Goal: Task Accomplishment & Management: Manage account settings

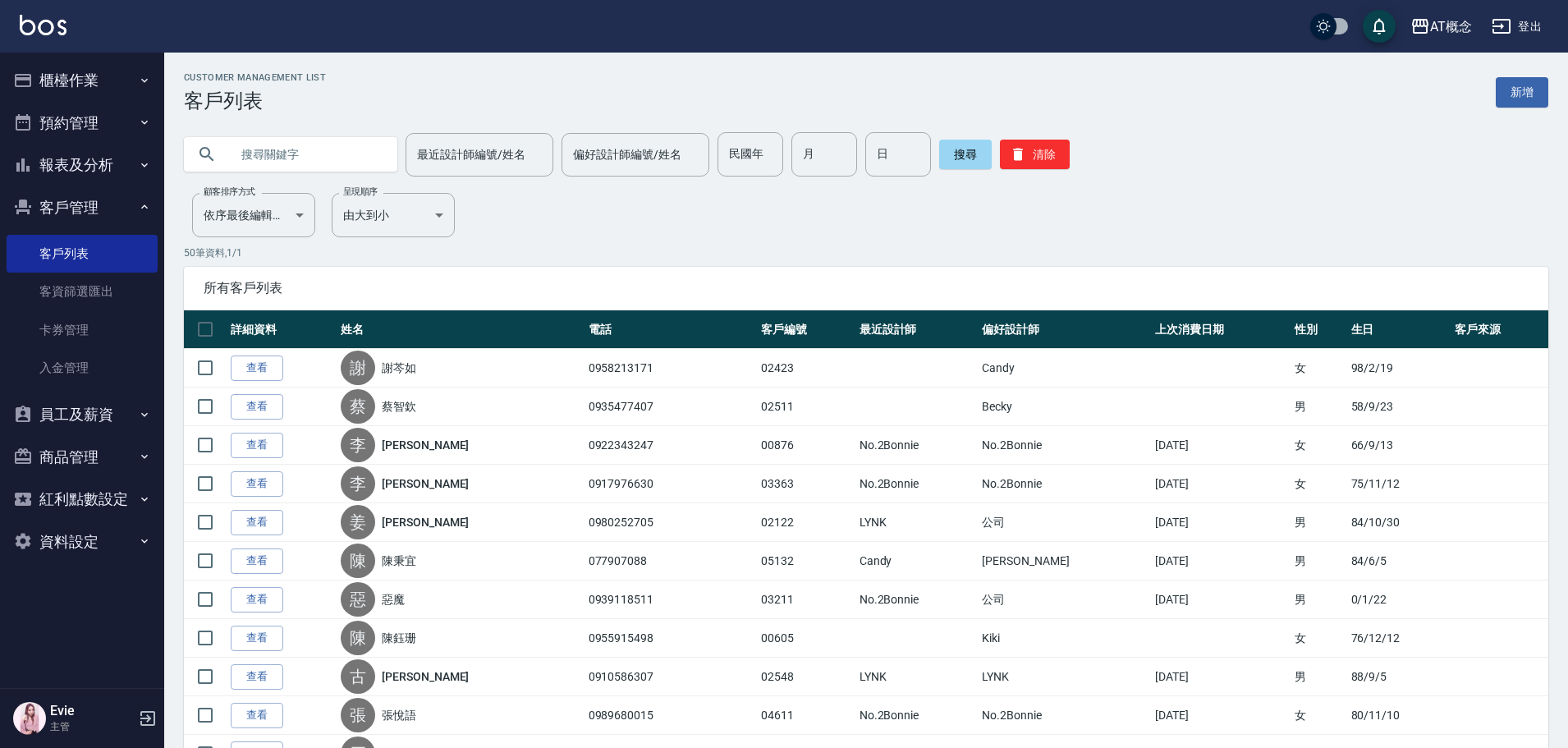
click at [307, 162] on input "text" at bounding box center [307, 154] width 154 height 45
type input "斯"
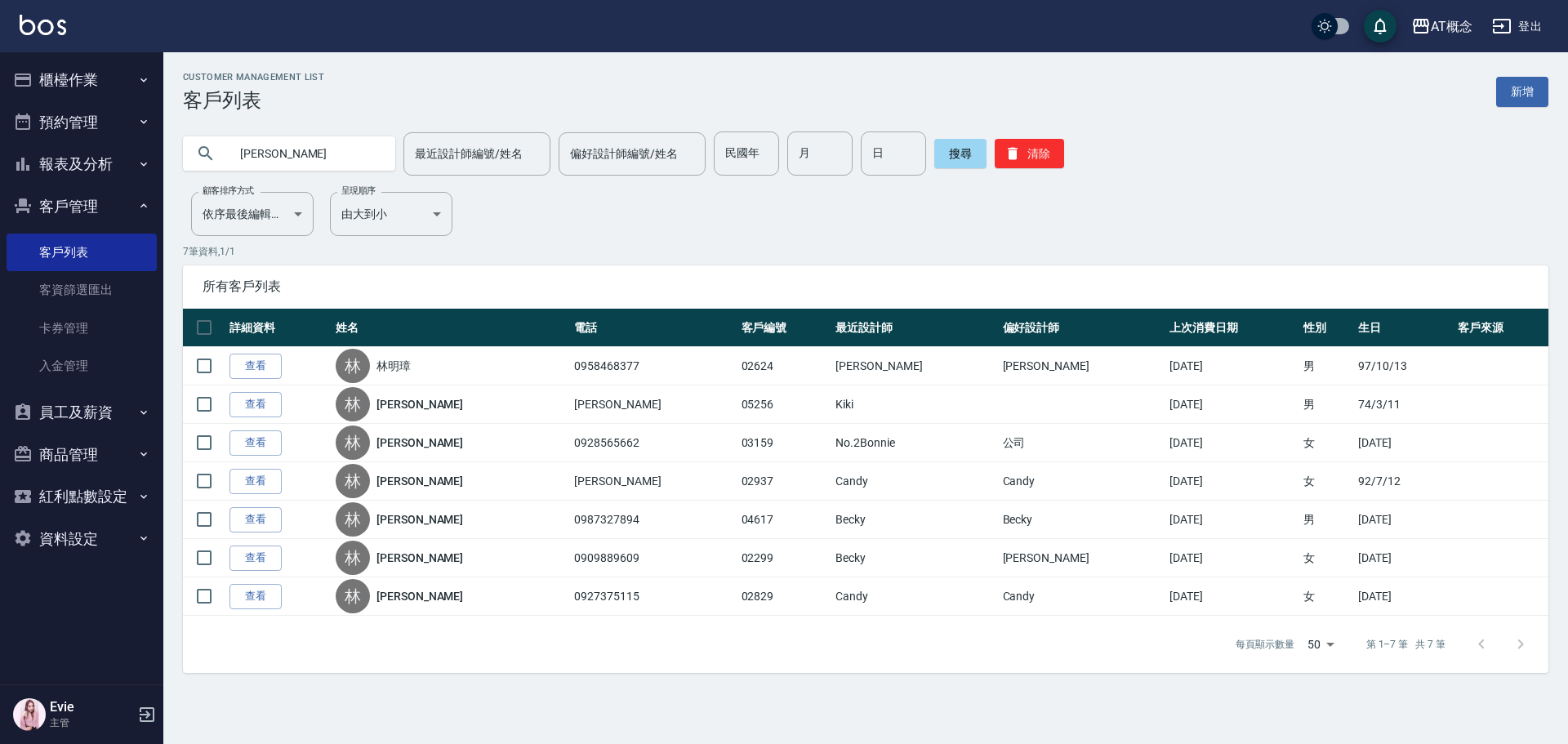
type input "林"
type input "[PERSON_NAME]"
type input "94"
type input "7"
type input "2"
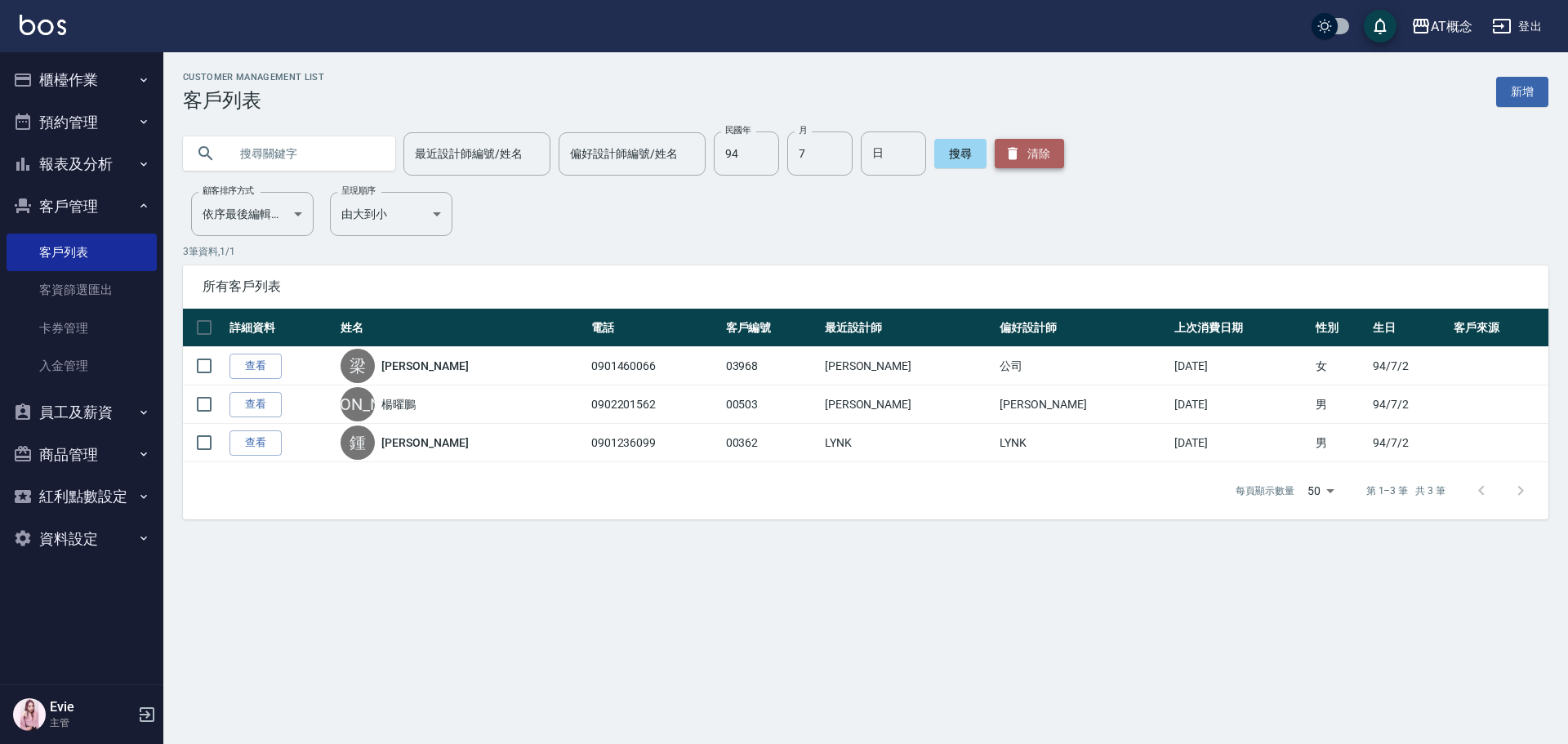
click at [1015, 149] on button "清除" at bounding box center [1030, 153] width 70 height 30
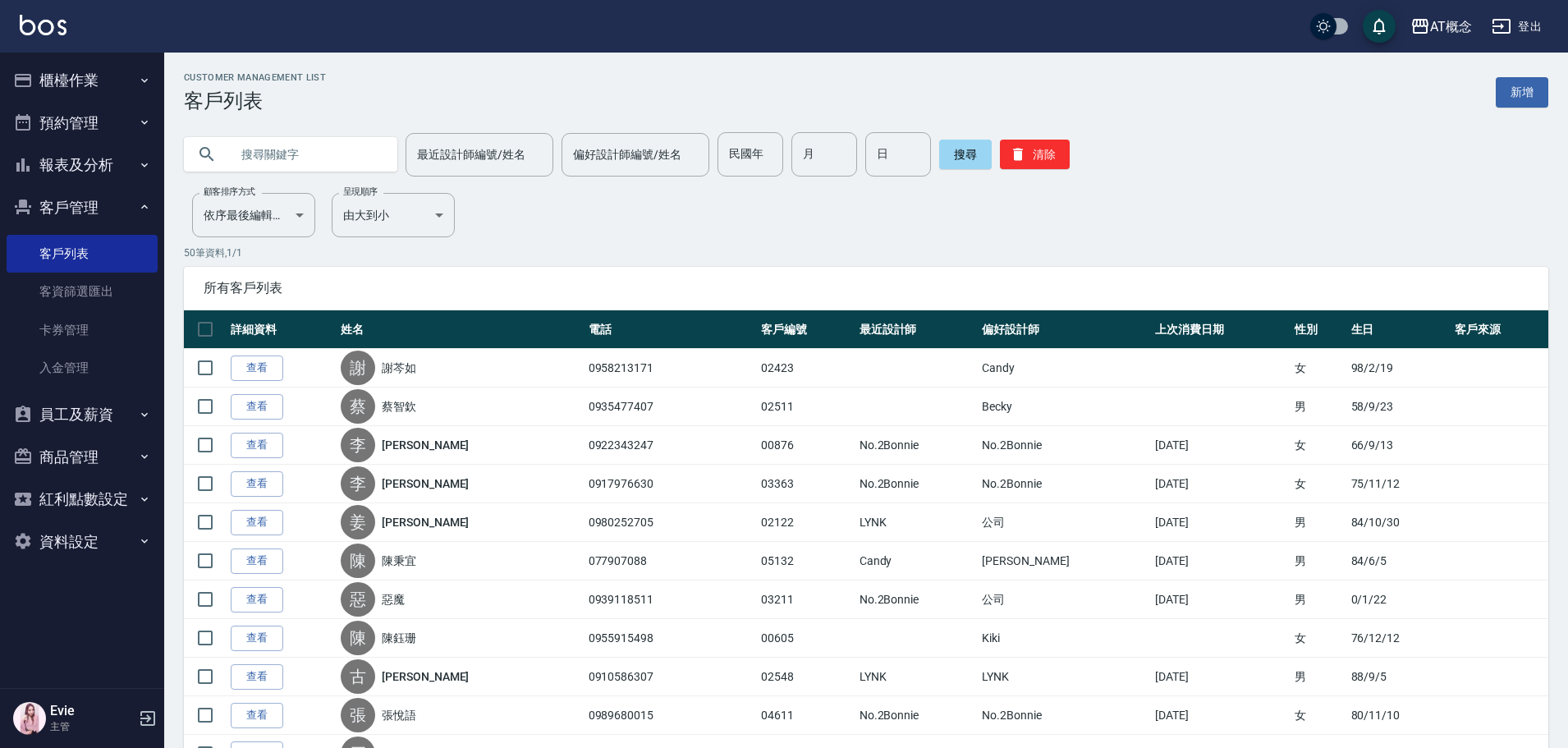
click at [323, 151] on input "text" at bounding box center [307, 154] width 154 height 45
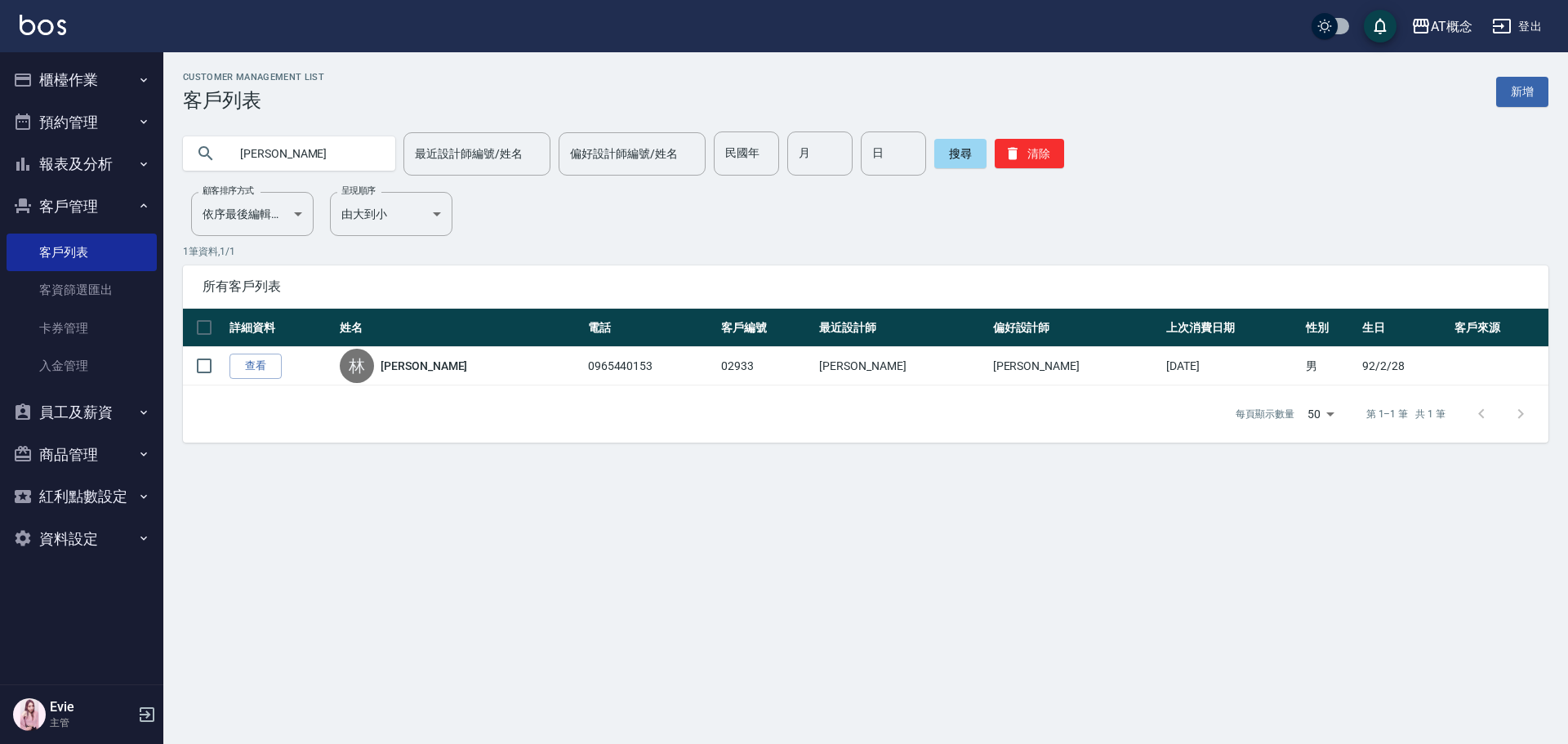
type input "林"
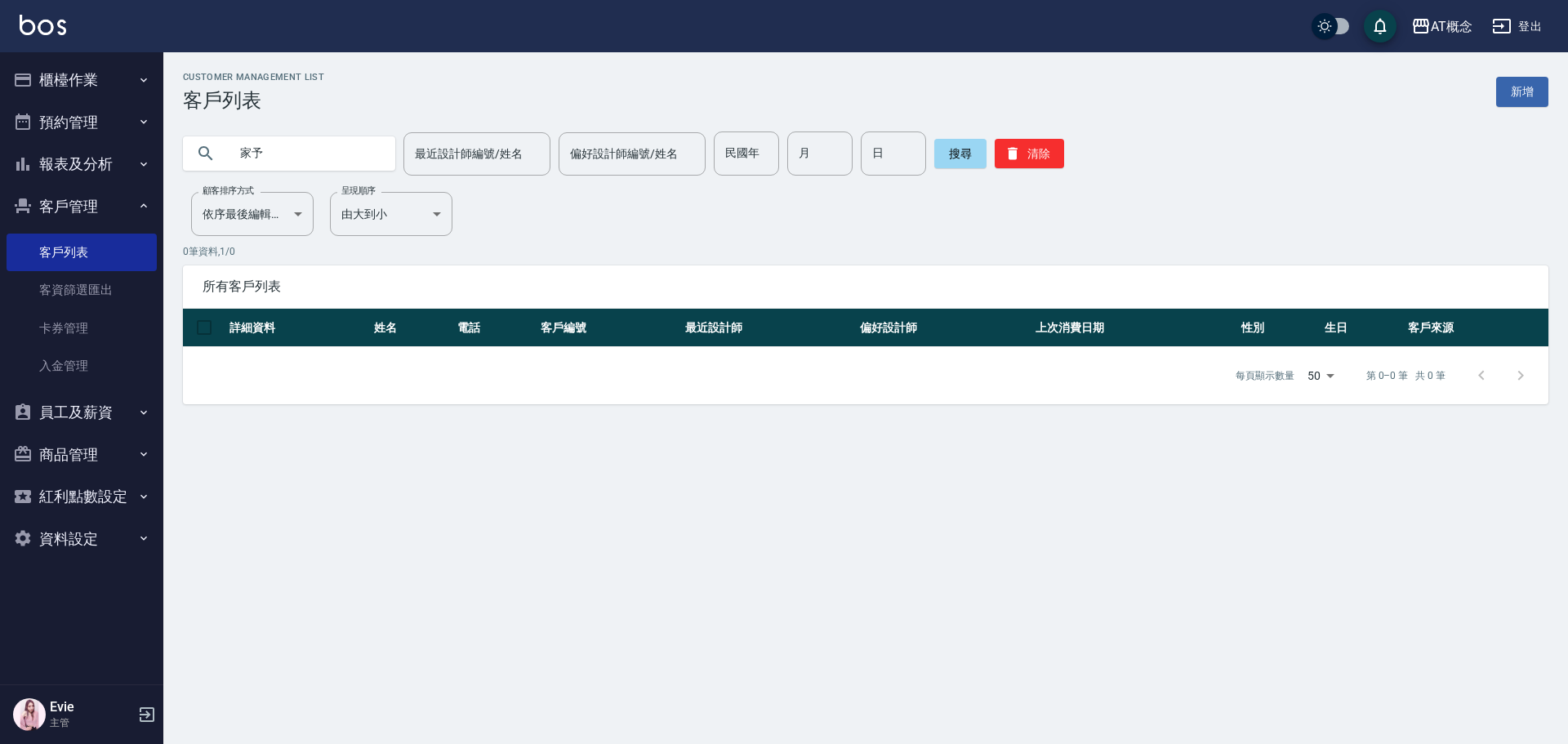
type input "家予"
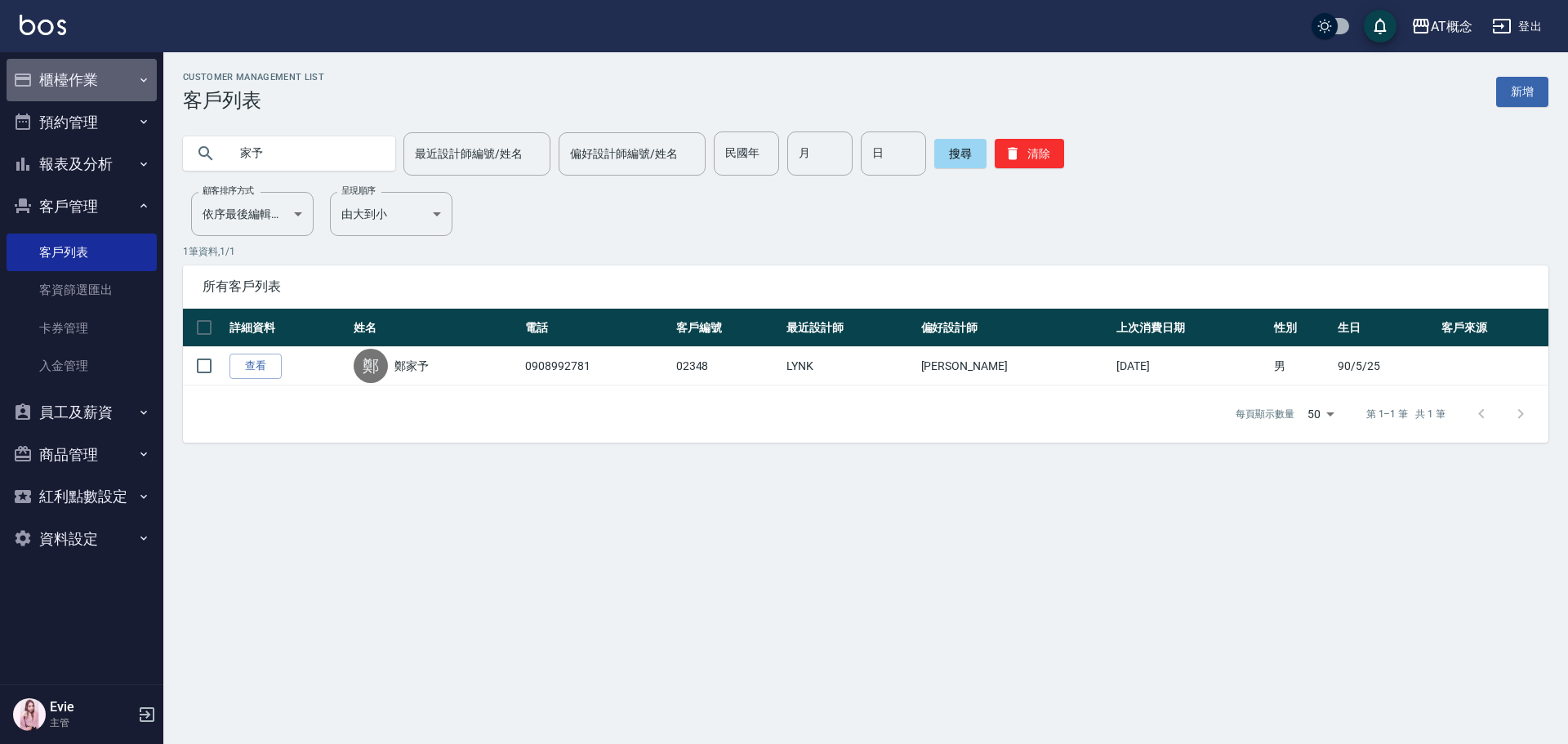
click at [54, 76] on button "櫃檯作業" at bounding box center [82, 80] width 150 height 43
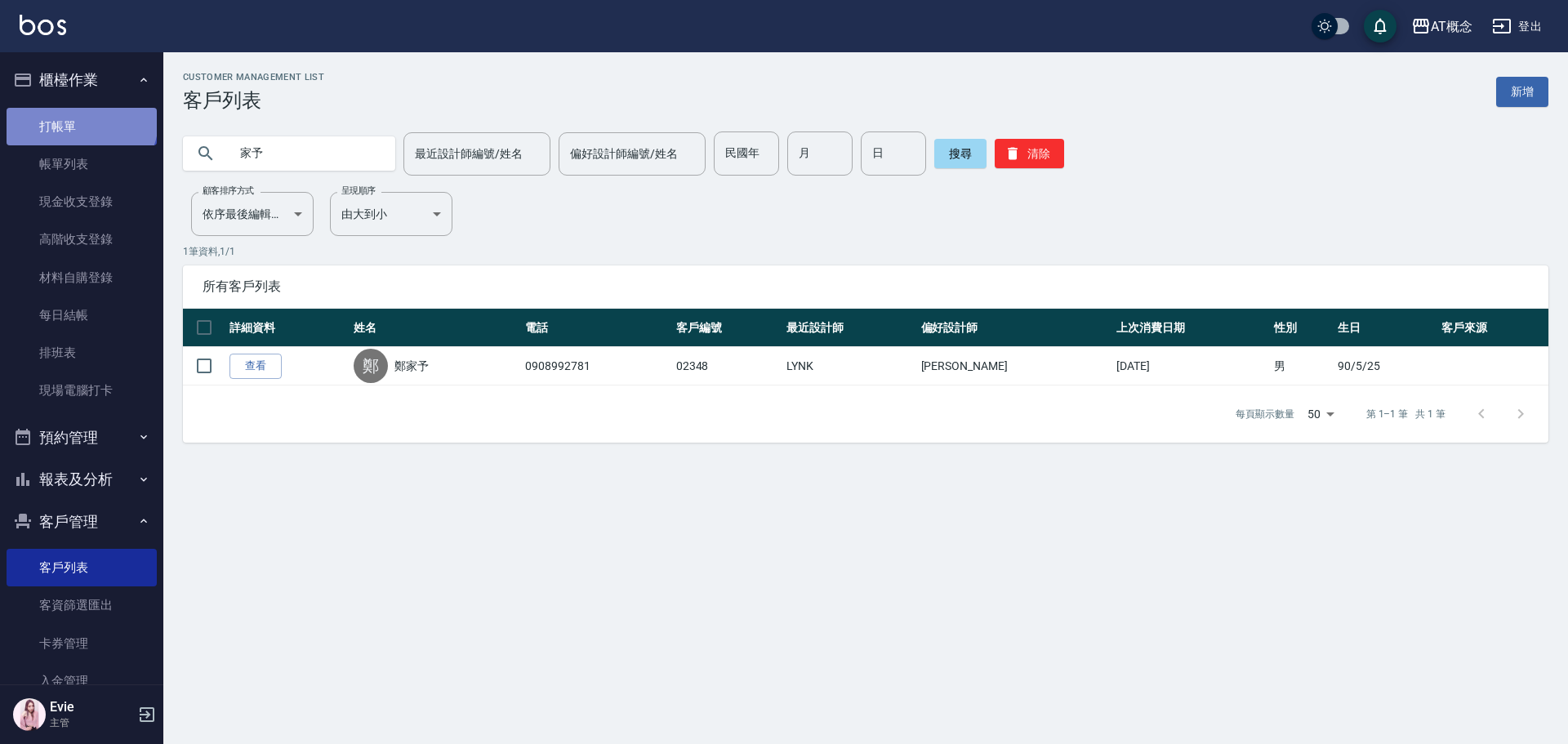
click at [80, 120] on link "打帳單" at bounding box center [82, 127] width 150 height 37
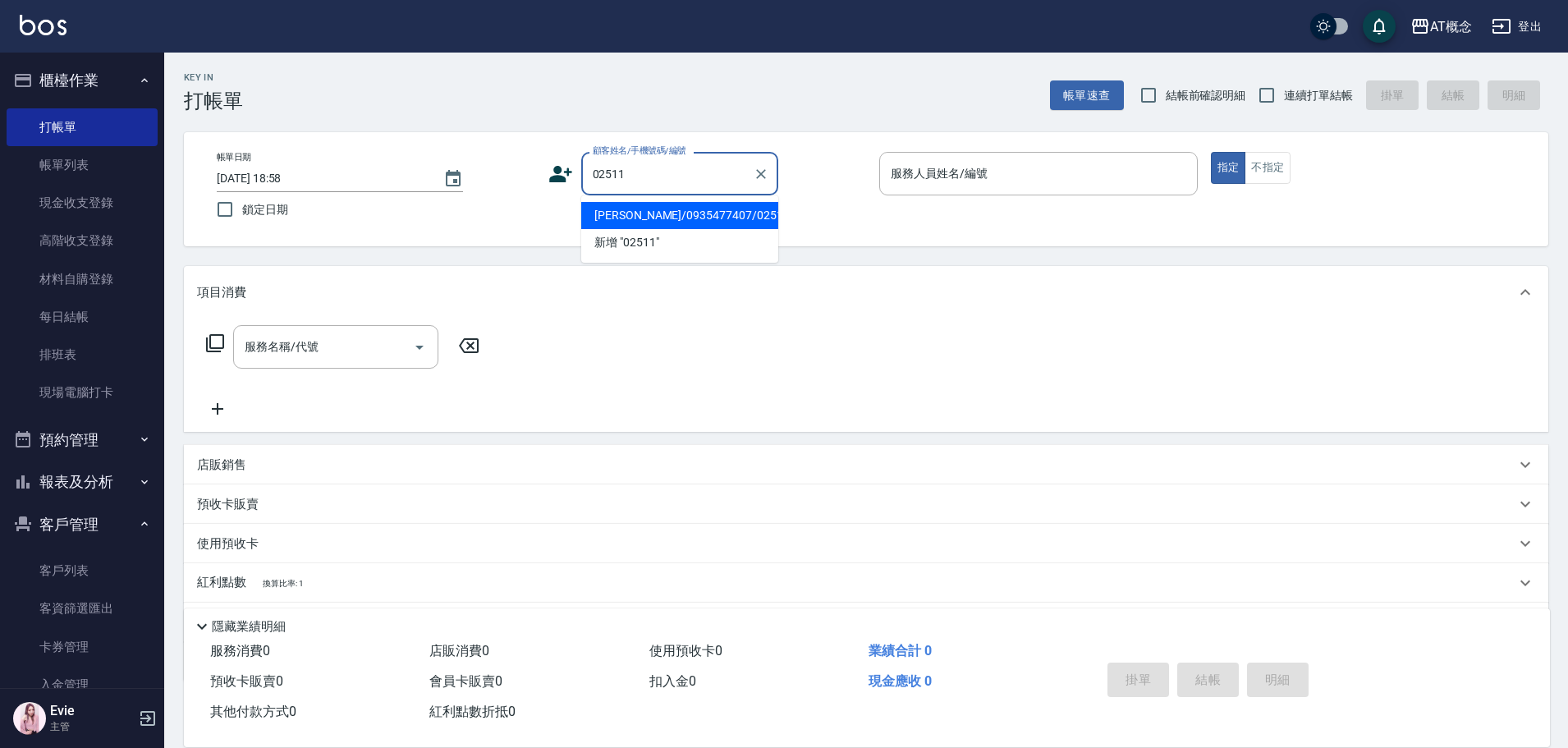
type input "[PERSON_NAME]/0935477407/02511"
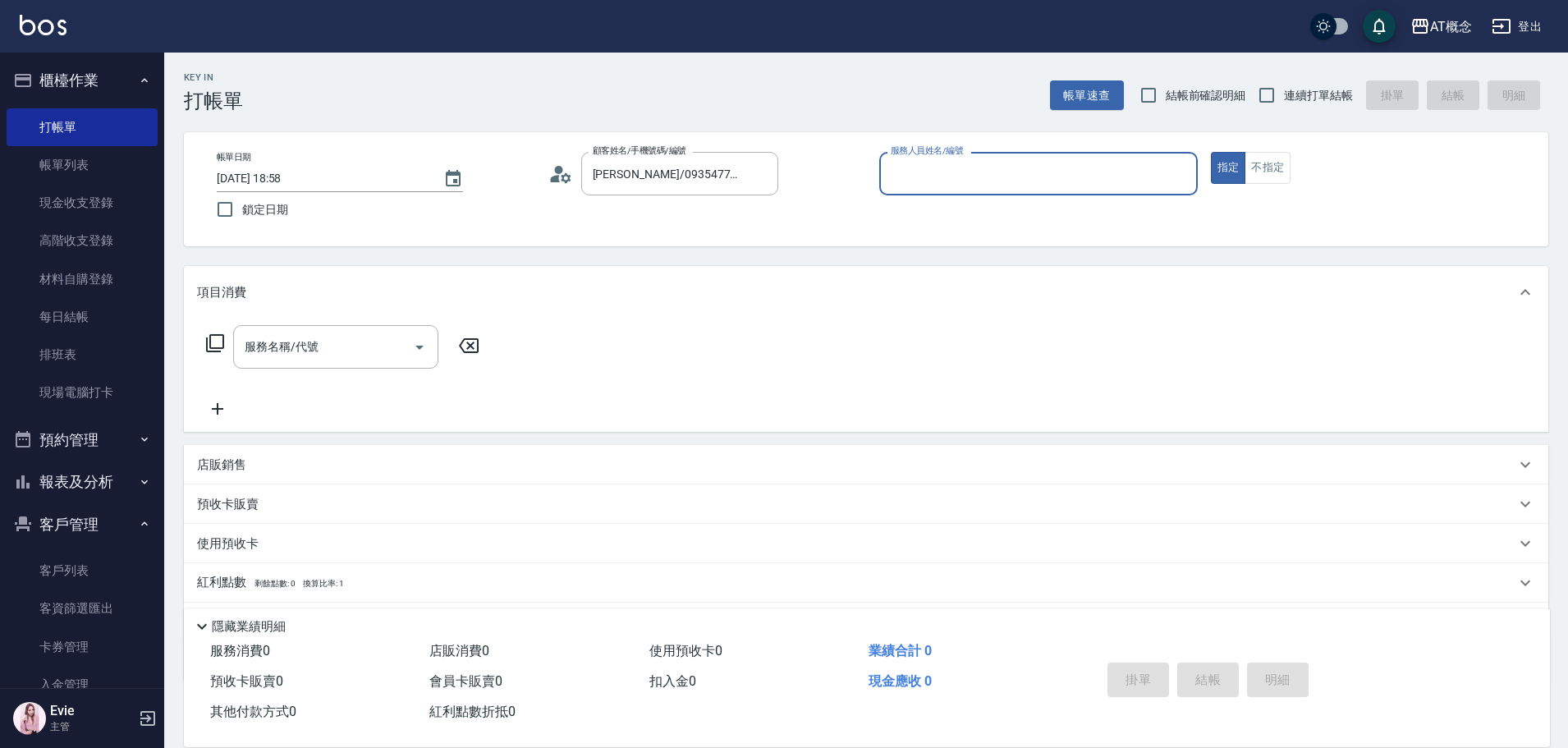
type input "Becky-13"
click at [1211, 151] on button "指定" at bounding box center [1228, 167] width 35 height 32
type button "true"
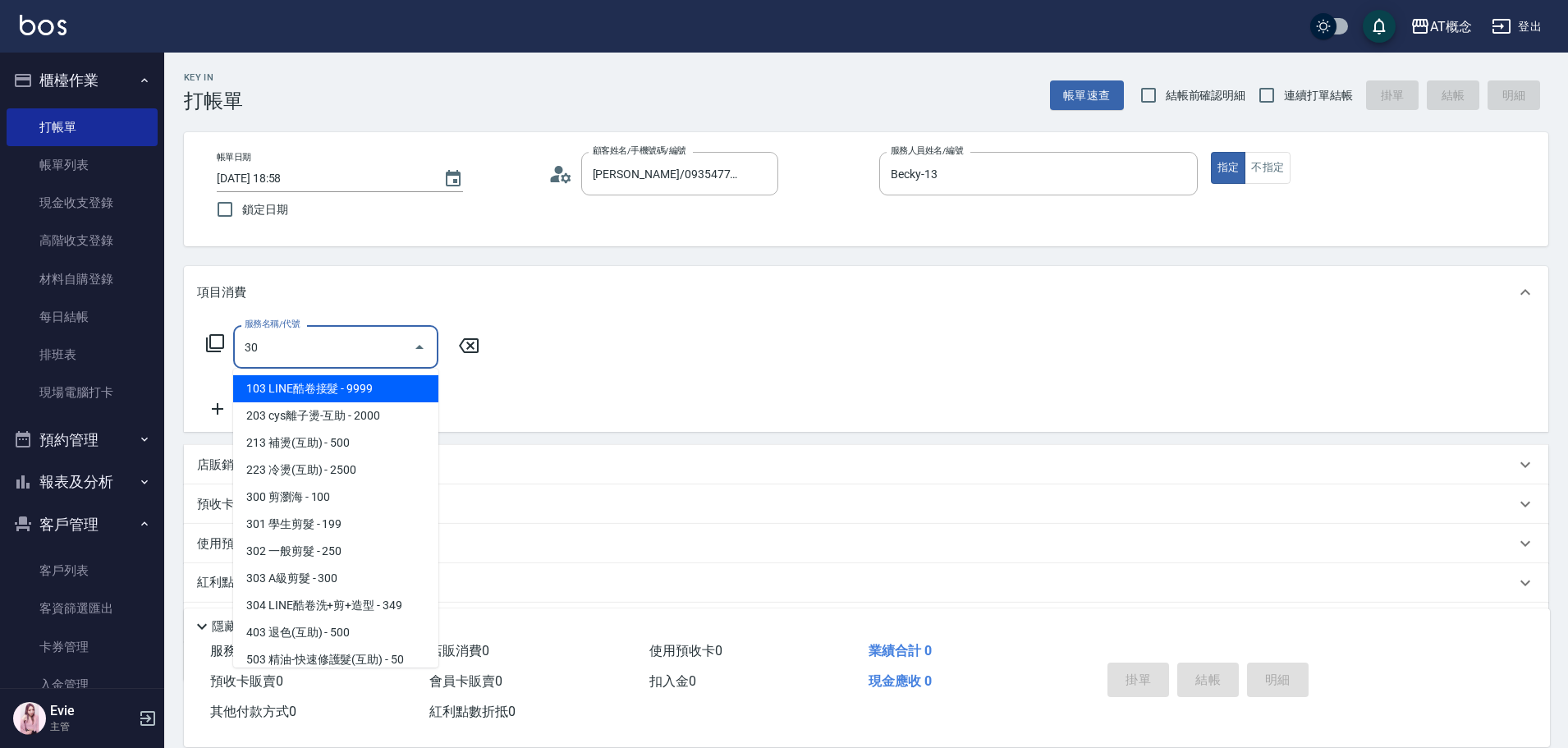
type input "303"
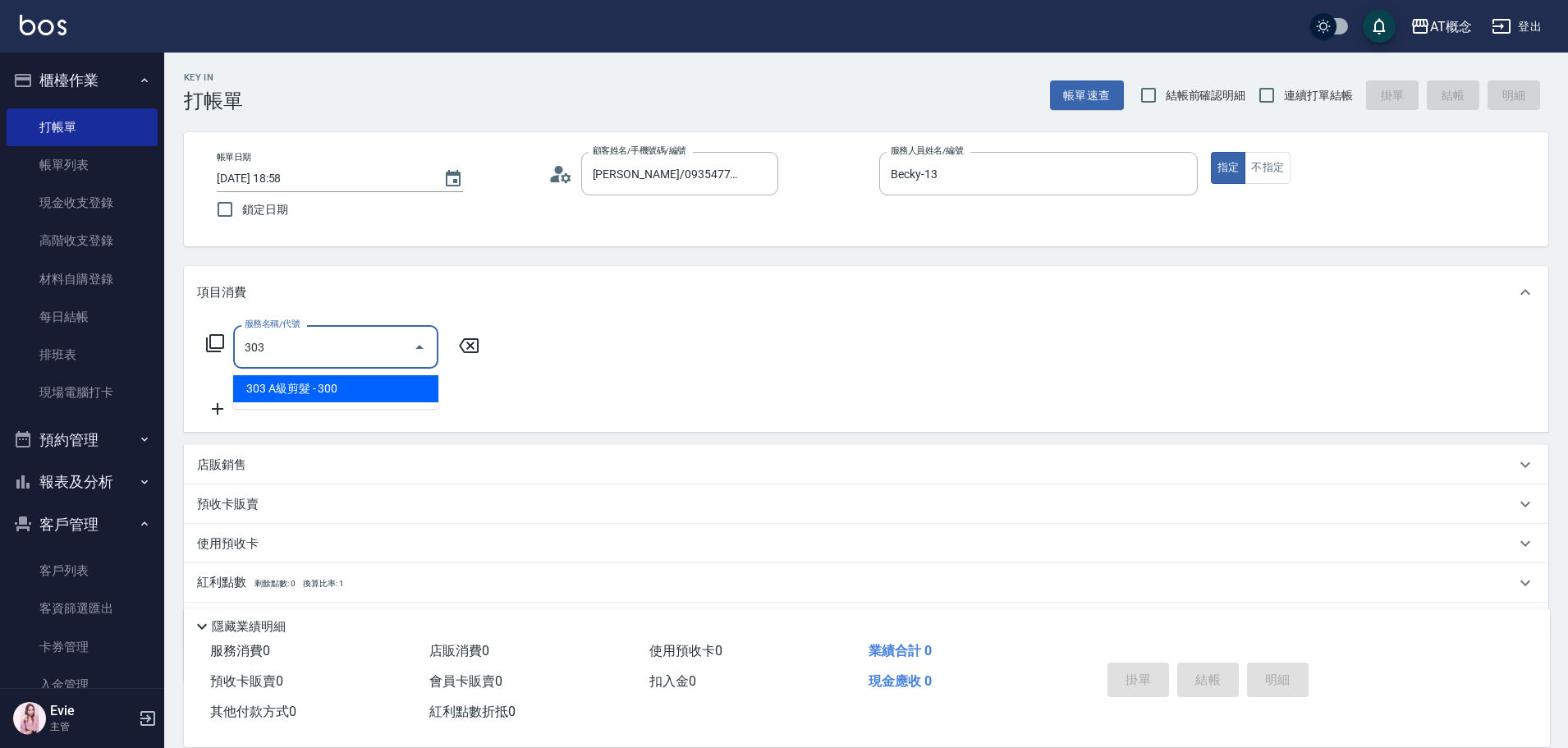
type input "30"
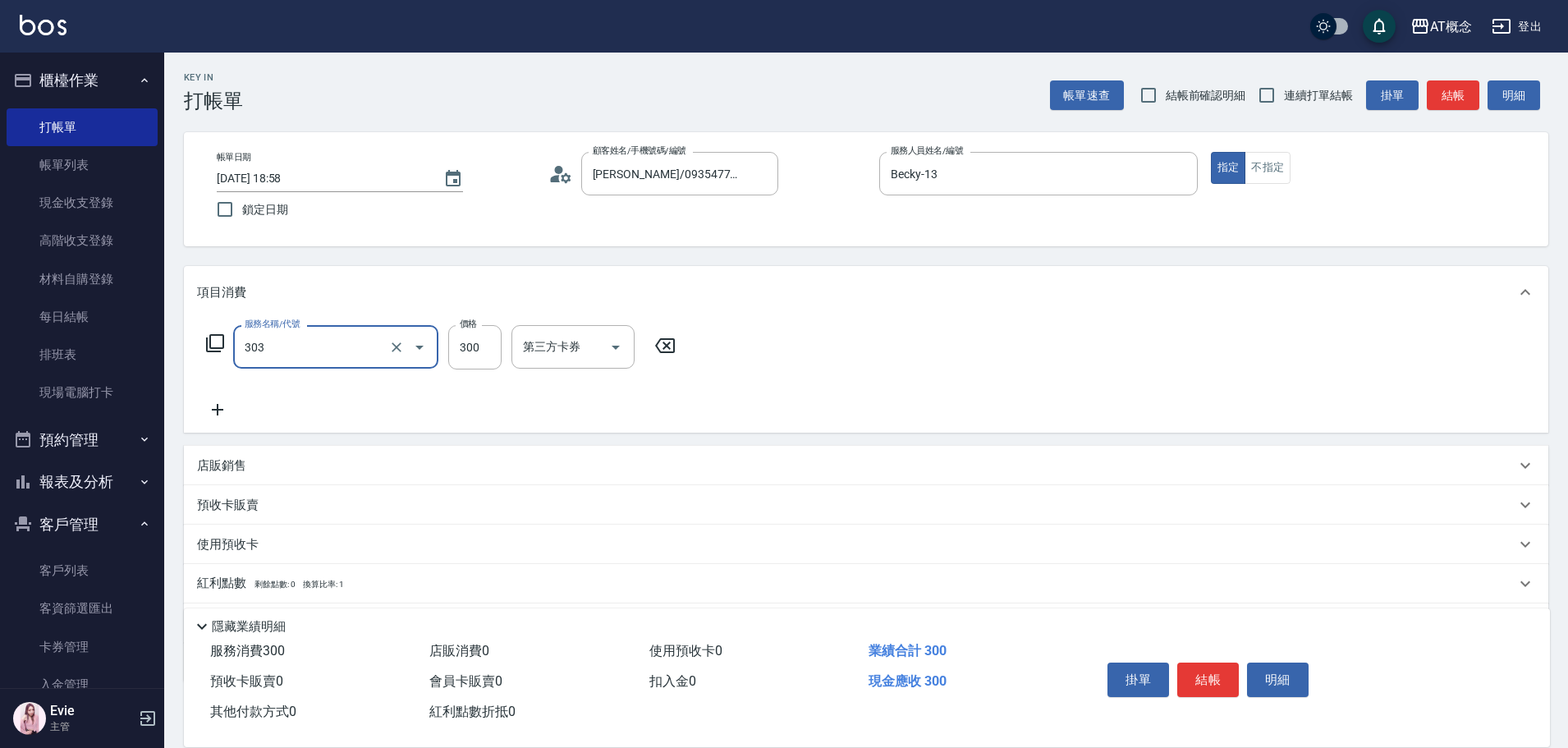
type input "303 A級剪髮(303)"
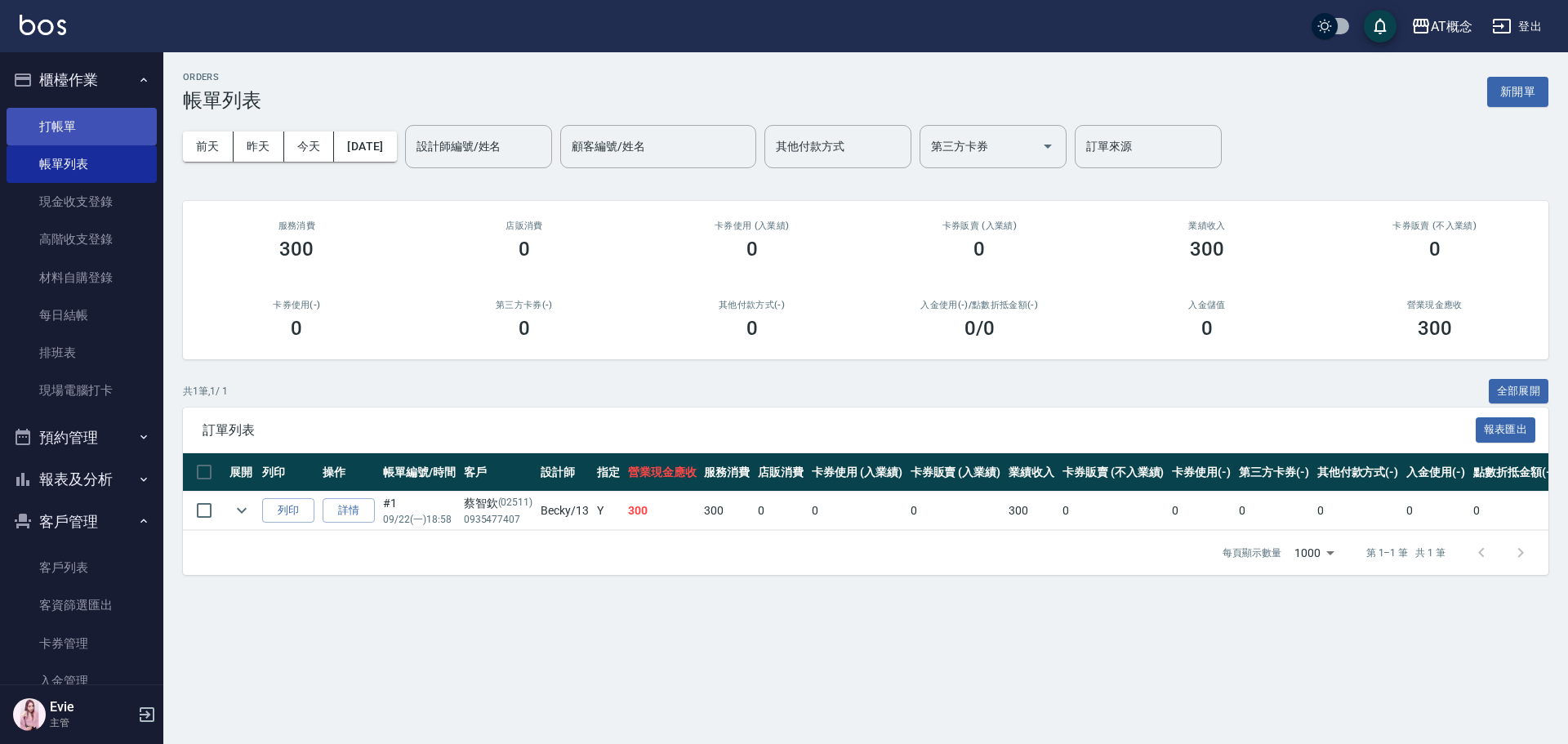
click at [54, 121] on link "打帳單" at bounding box center [82, 127] width 150 height 37
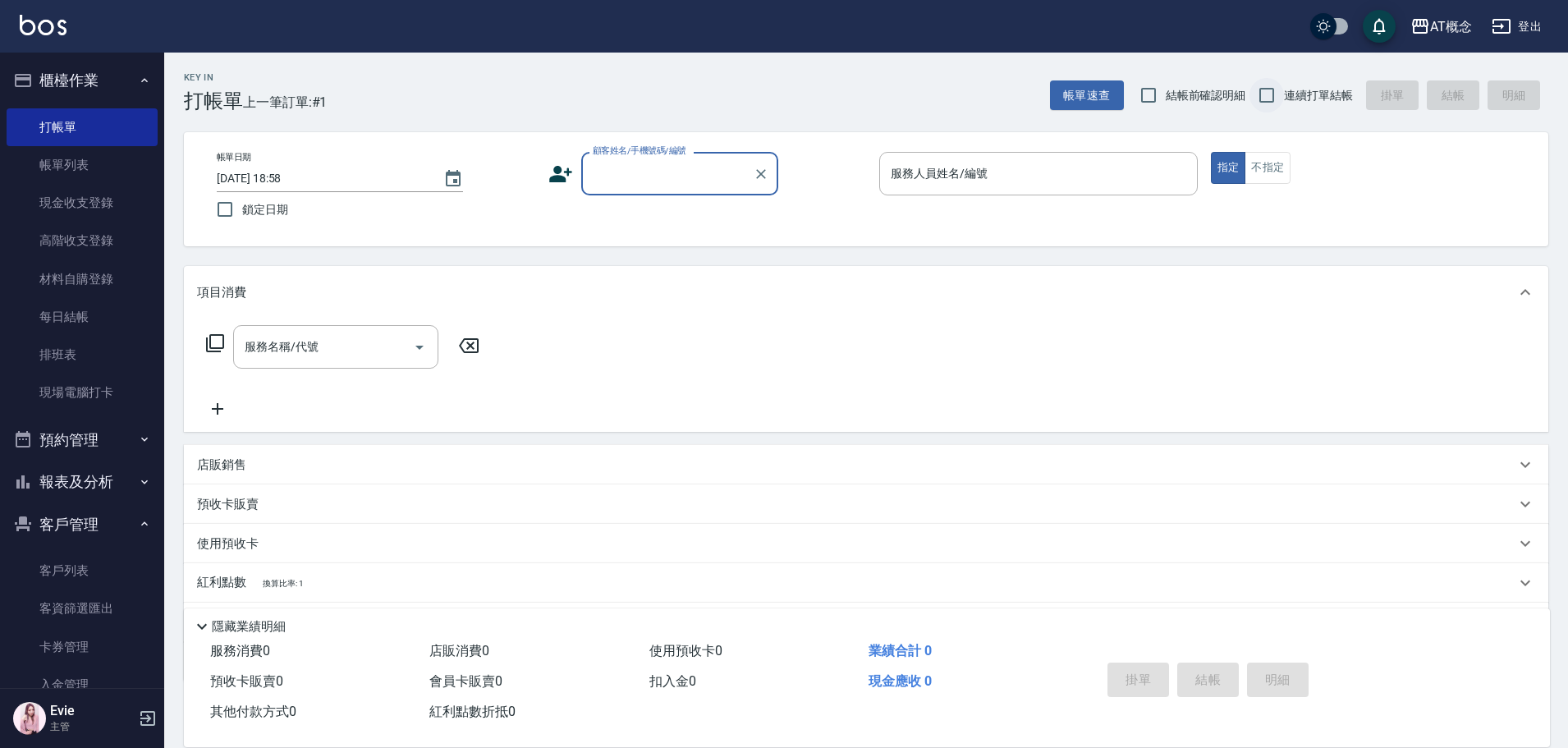
click at [1268, 92] on input "連續打單結帳" at bounding box center [1267, 95] width 34 height 34
checkbox input "true"
click at [665, 163] on input "顧客姓名/手機號碼/編號" at bounding box center [668, 174] width 158 height 29
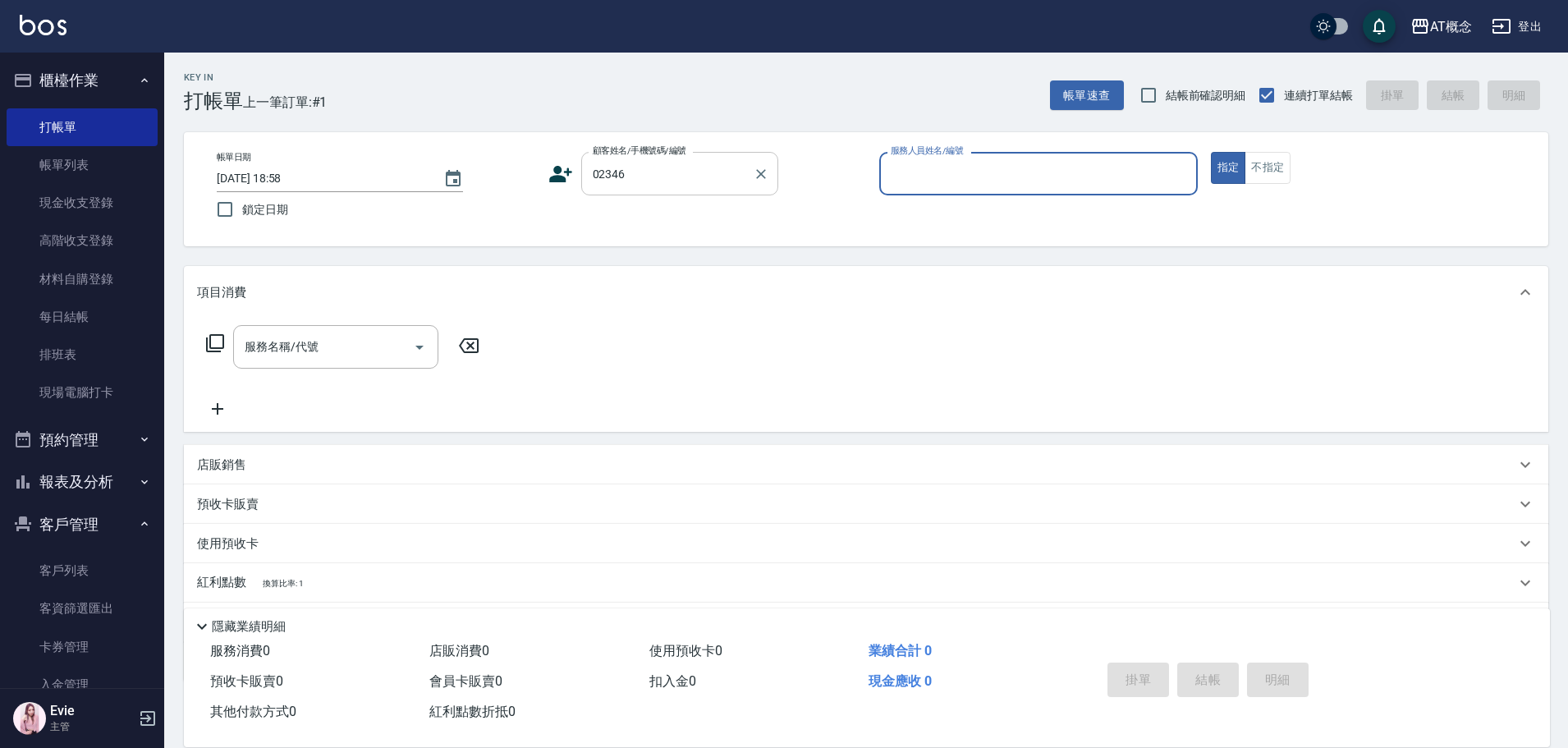
type input "[PERSON_NAME]喻/0912571998/02346"
type input "Anson-3"
click at [766, 174] on icon "Clear" at bounding box center [760, 174] width 16 height 16
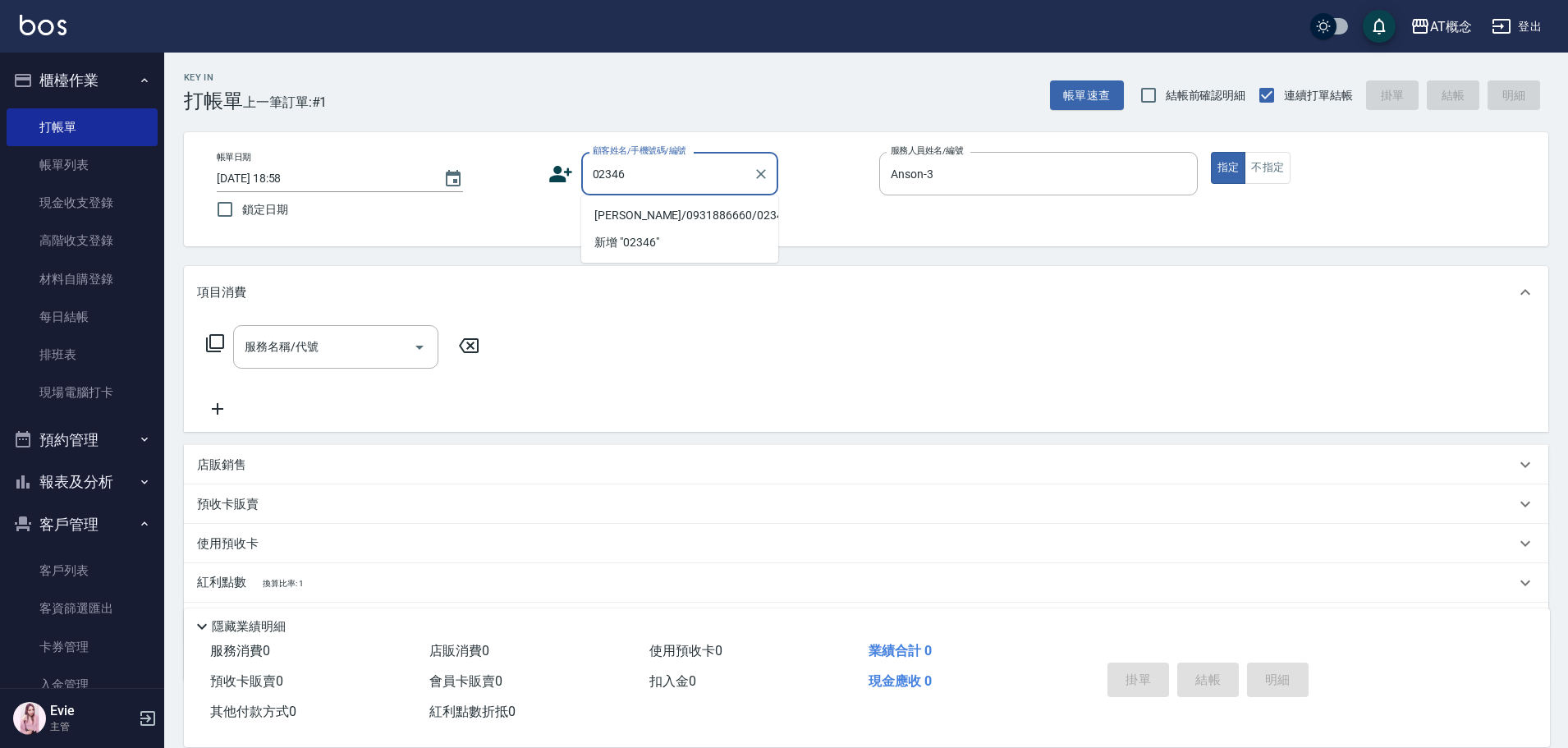
type input "[PERSON_NAME]/0931886660/02346"
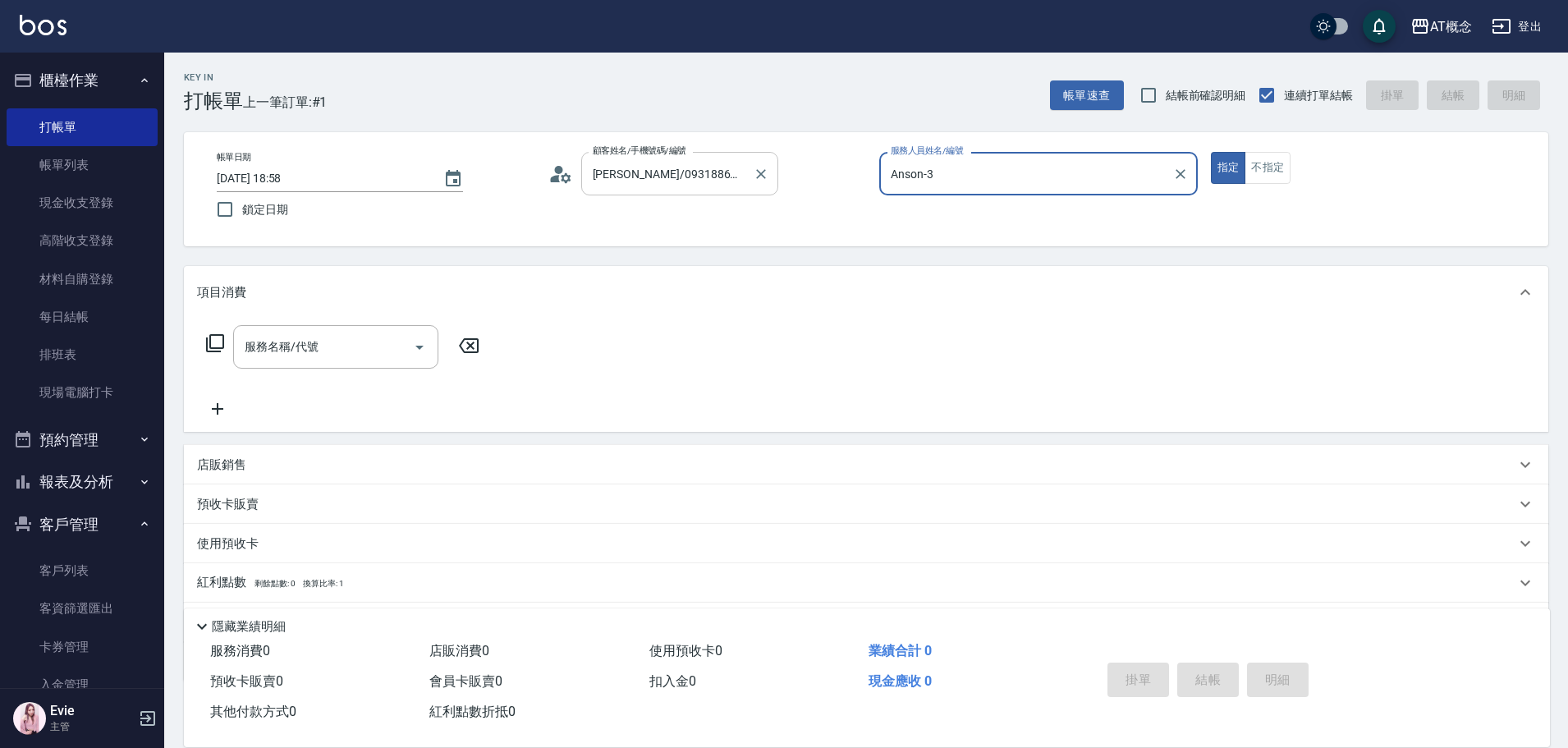
type input "Candy-15"
click at [1211, 151] on button "指定" at bounding box center [1228, 167] width 35 height 32
type button "true"
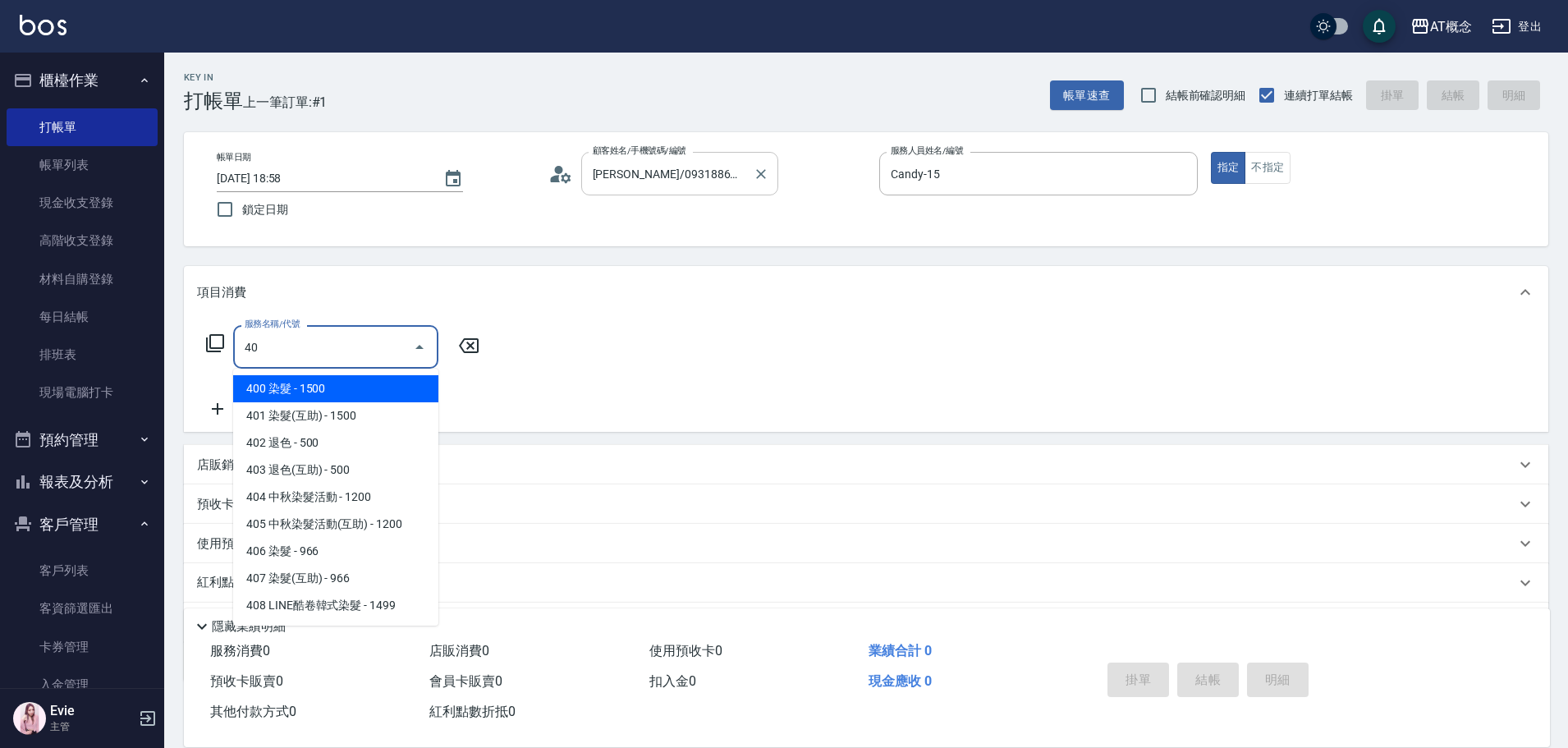
type input "400"
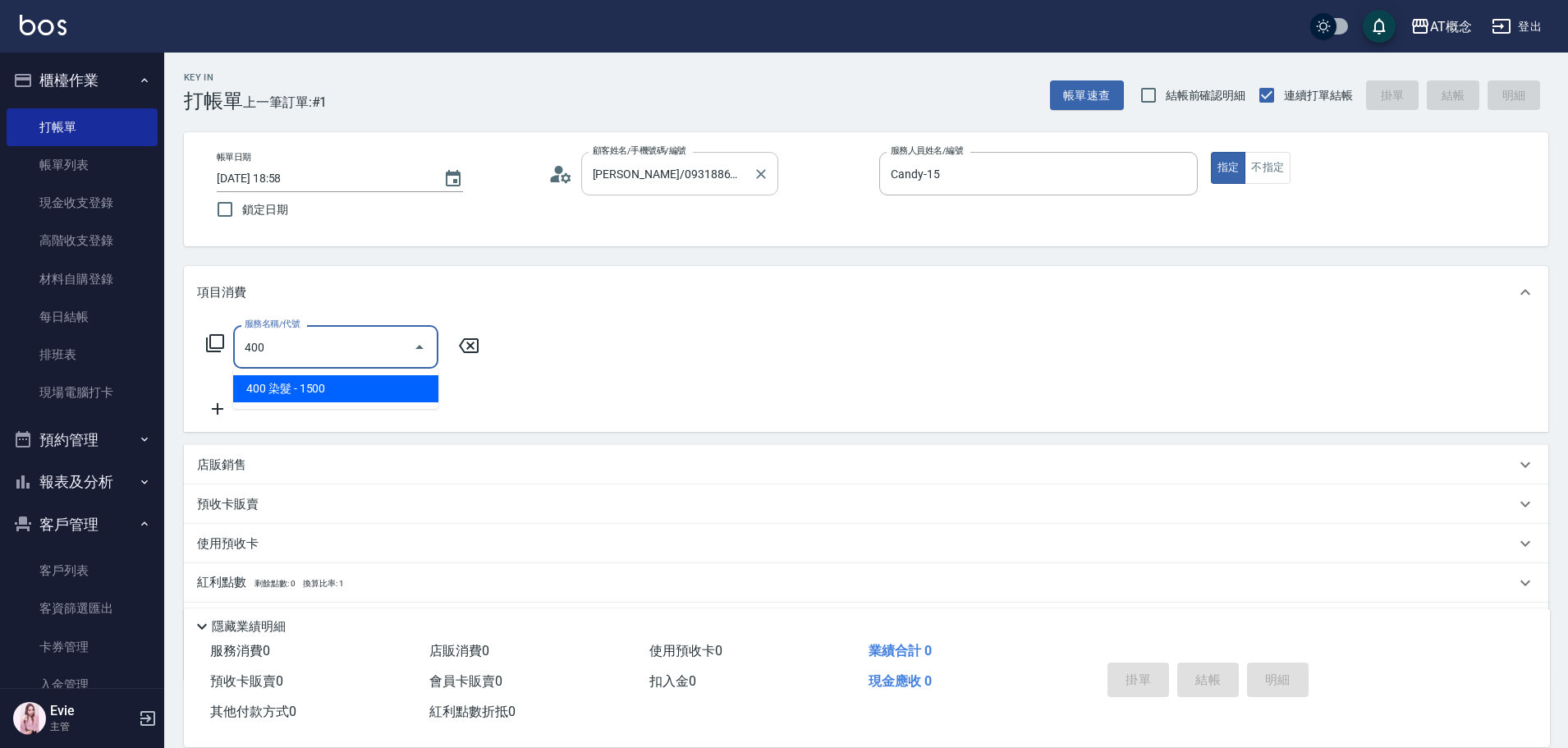
type input "150"
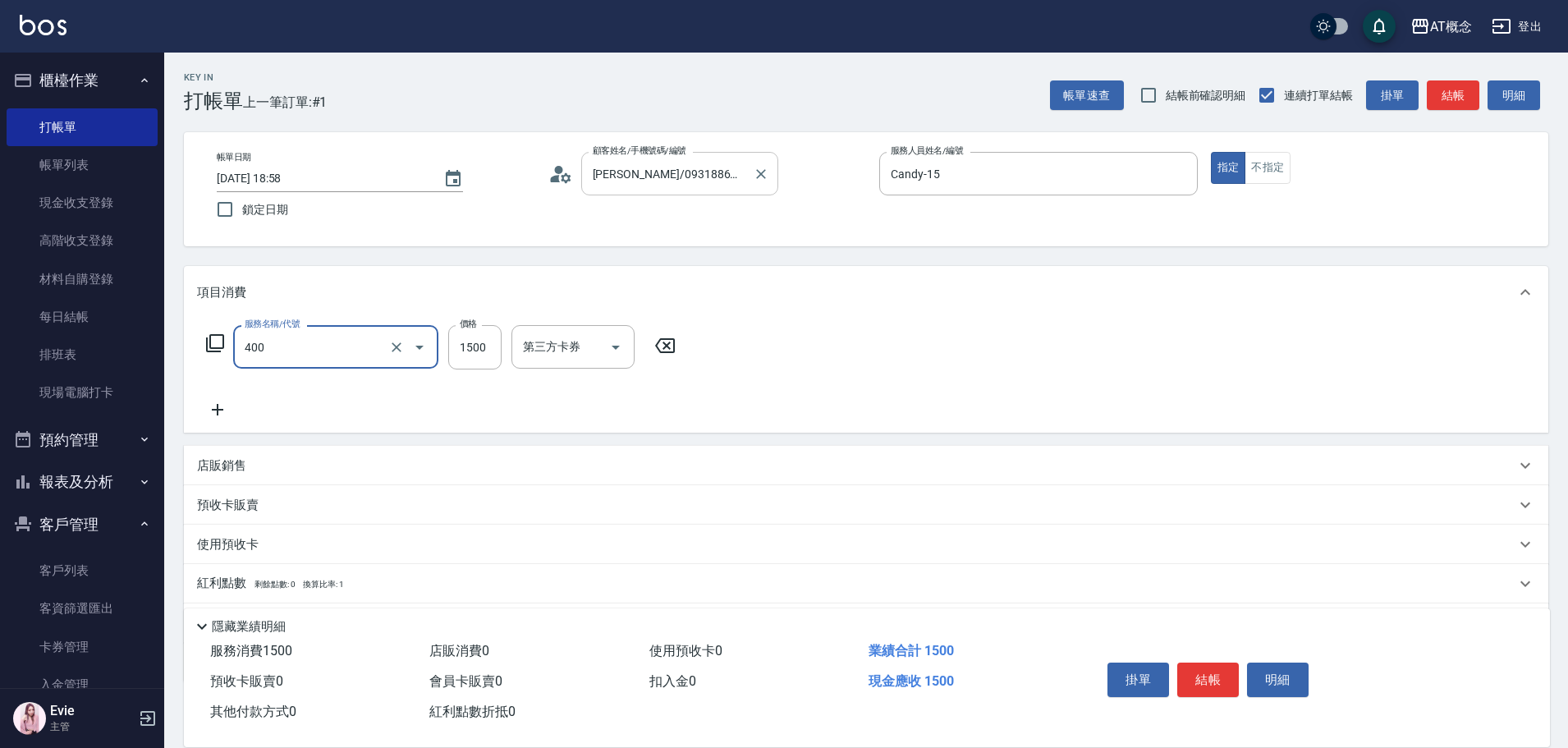
type input "400 染髮(400)"
type input "0"
type input "158"
type input "150"
type input "1580"
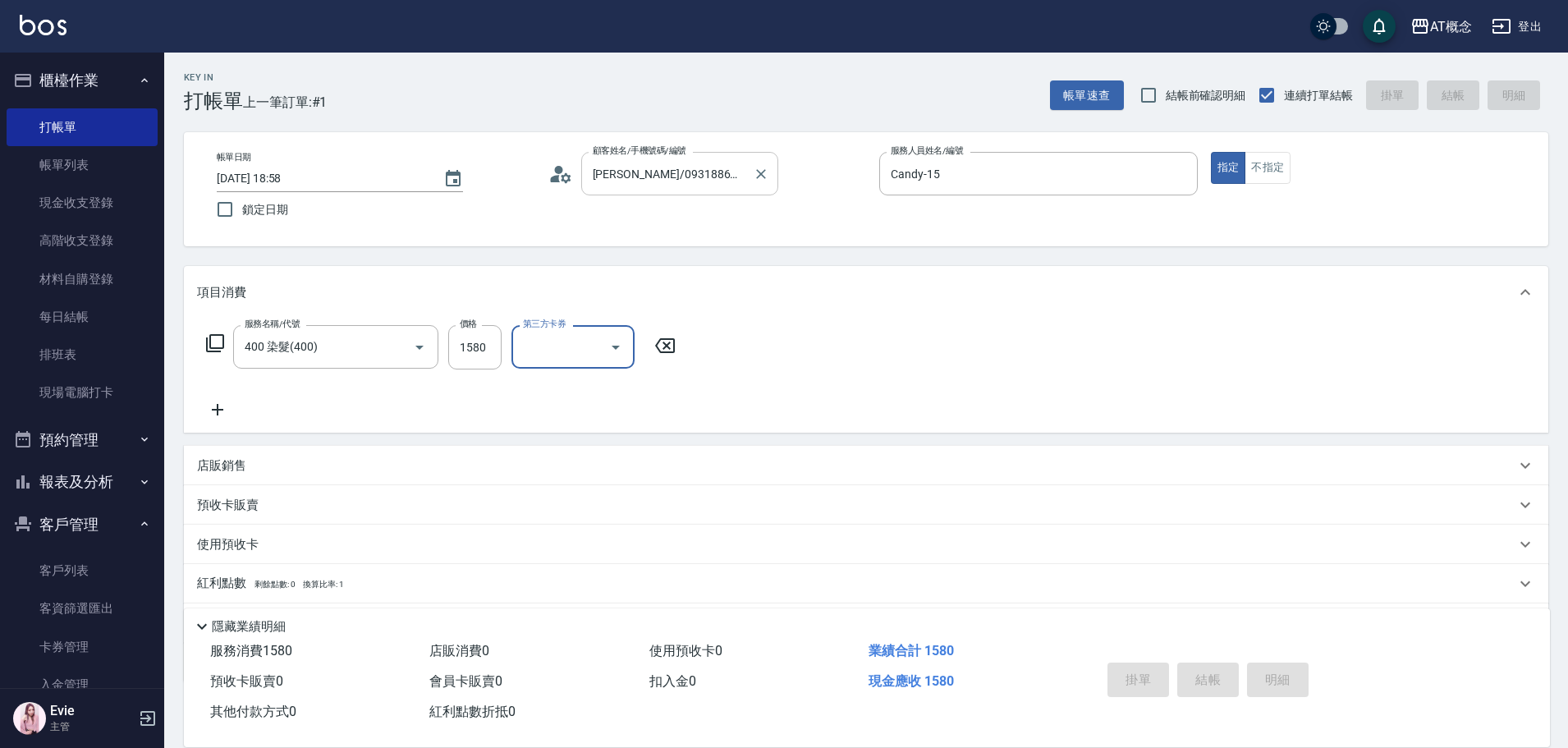
type input "[DATE] 19:00"
type input "0"
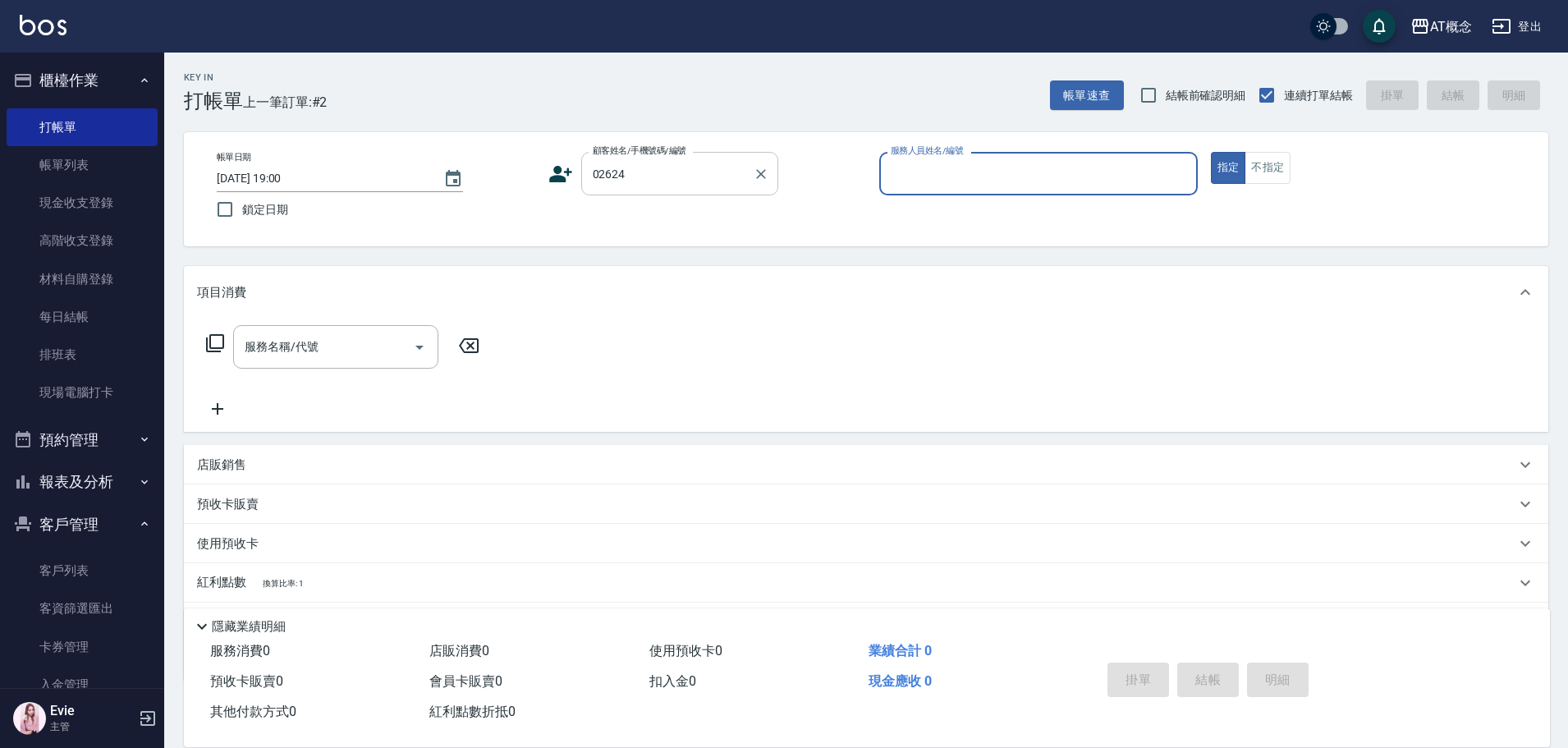
type input "[PERSON_NAME]/0958468377/02624"
type input "Anson-3"
click at [1211, 151] on button "指定" at bounding box center [1228, 167] width 35 height 32
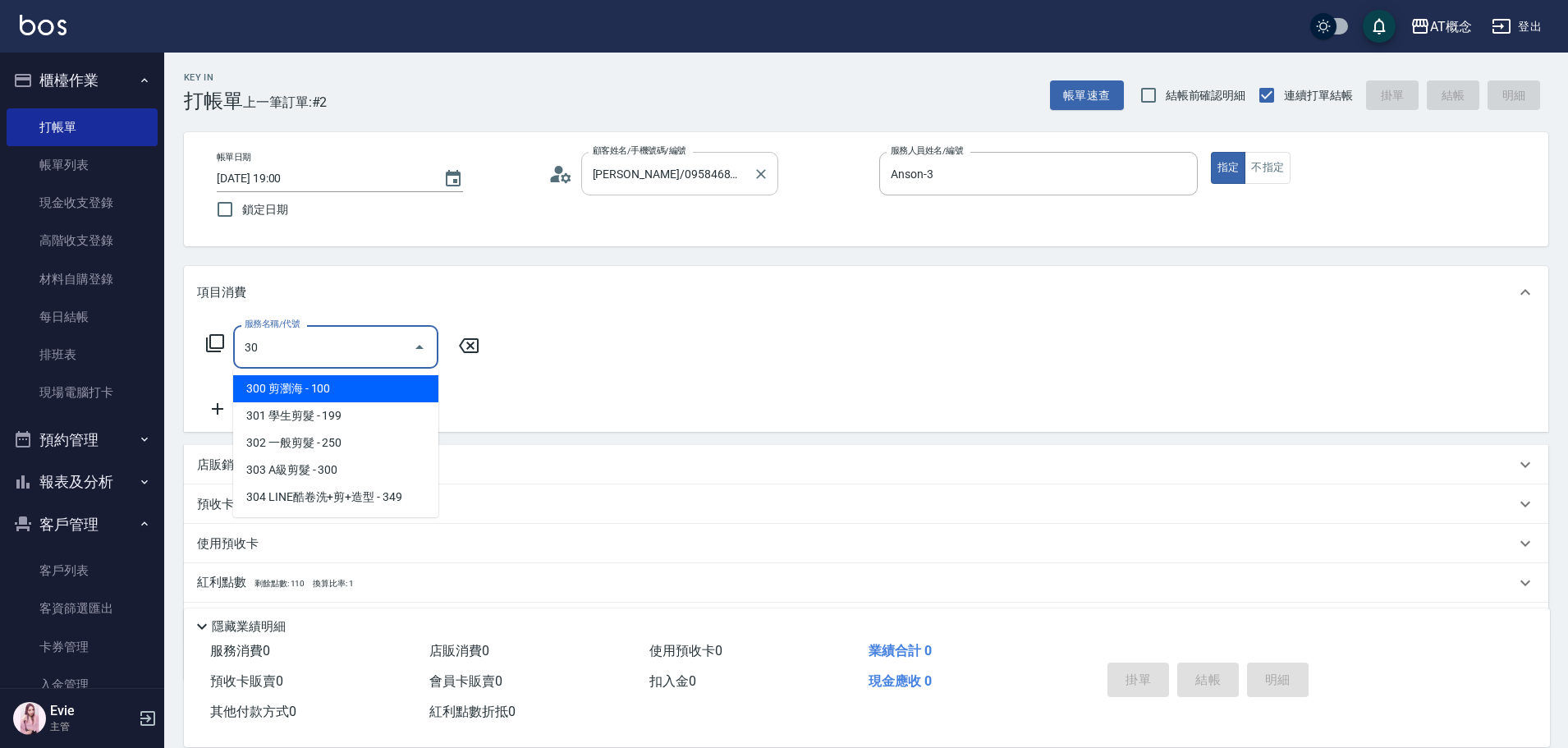
type input "303"
type input "30"
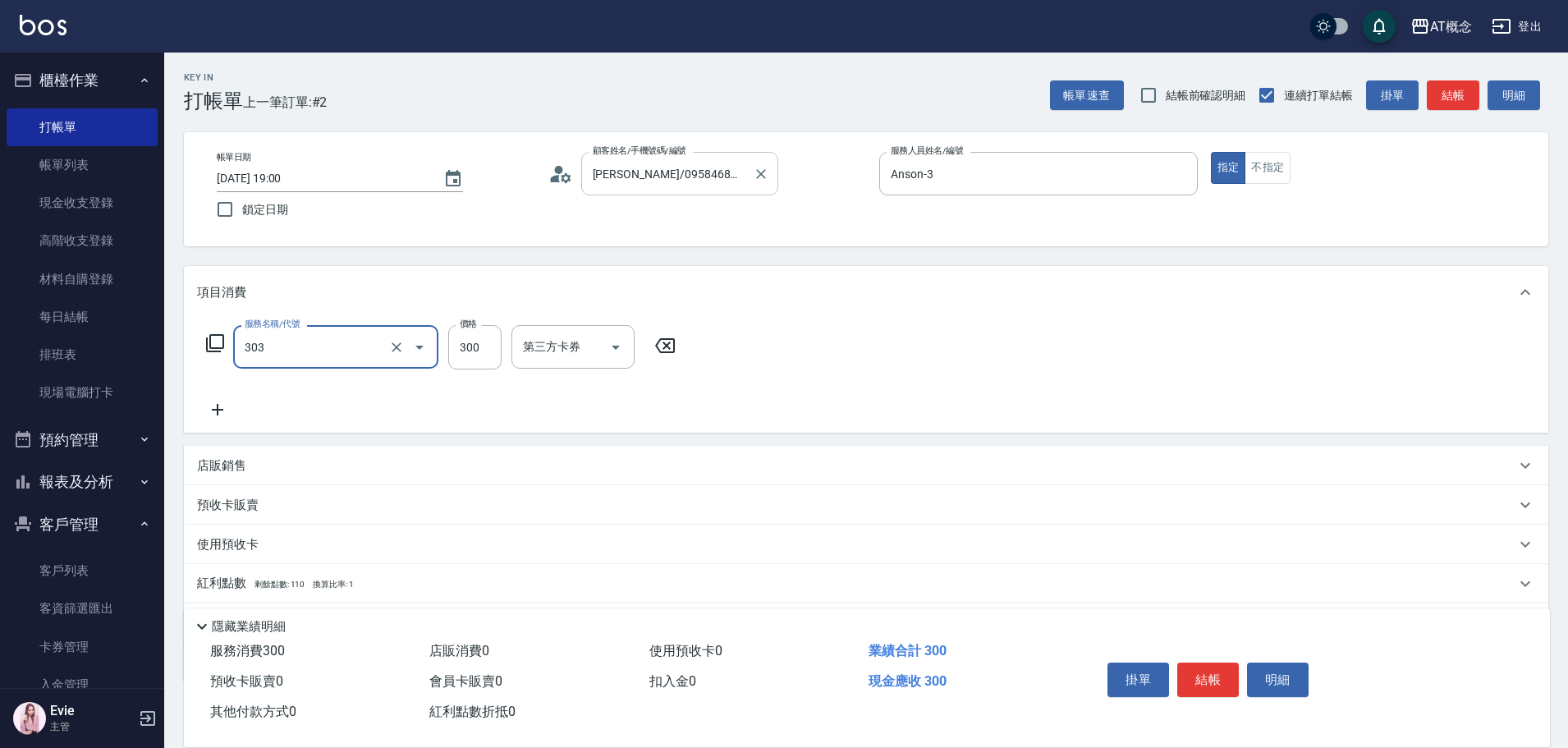
type input "303 A級剪髮(303)"
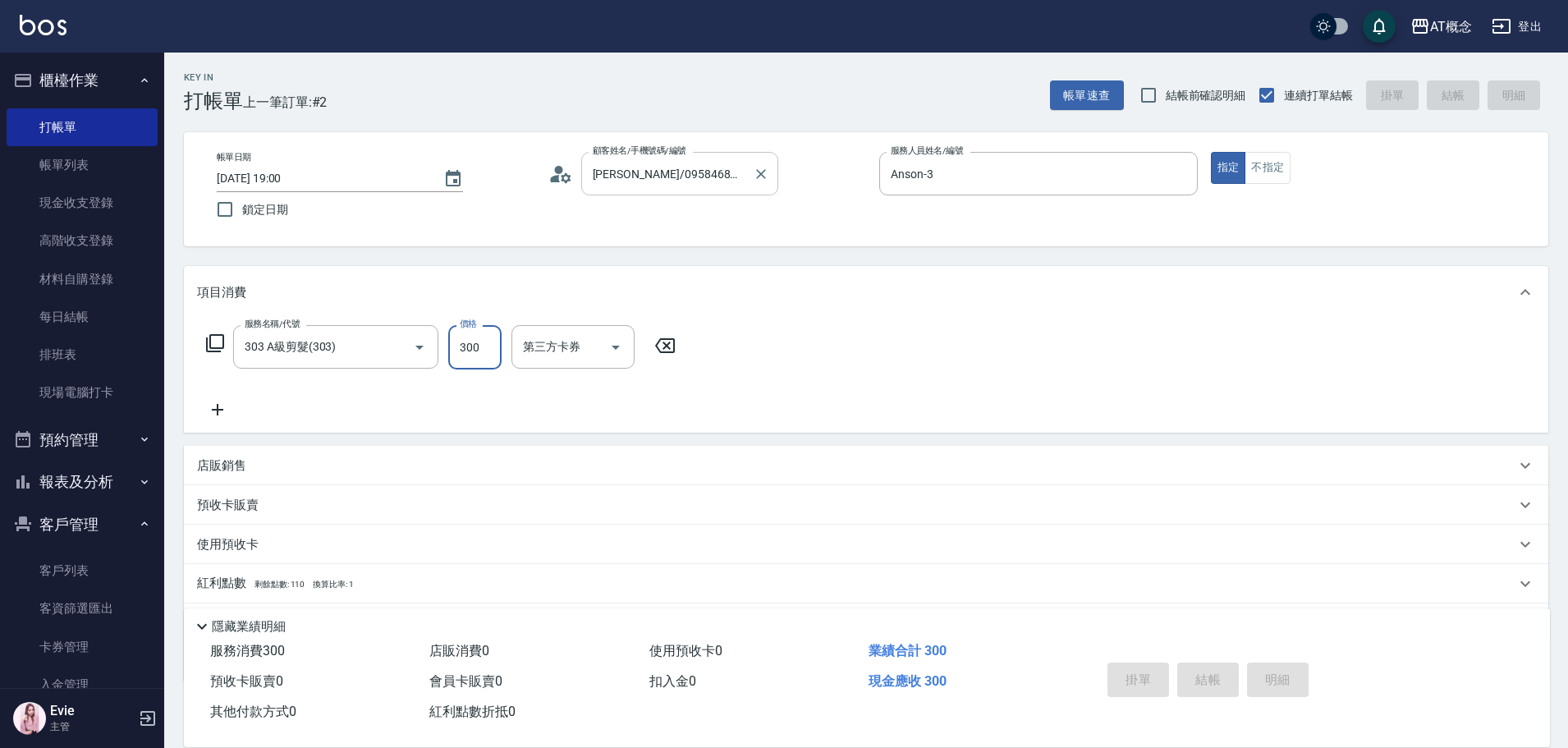
type input "0"
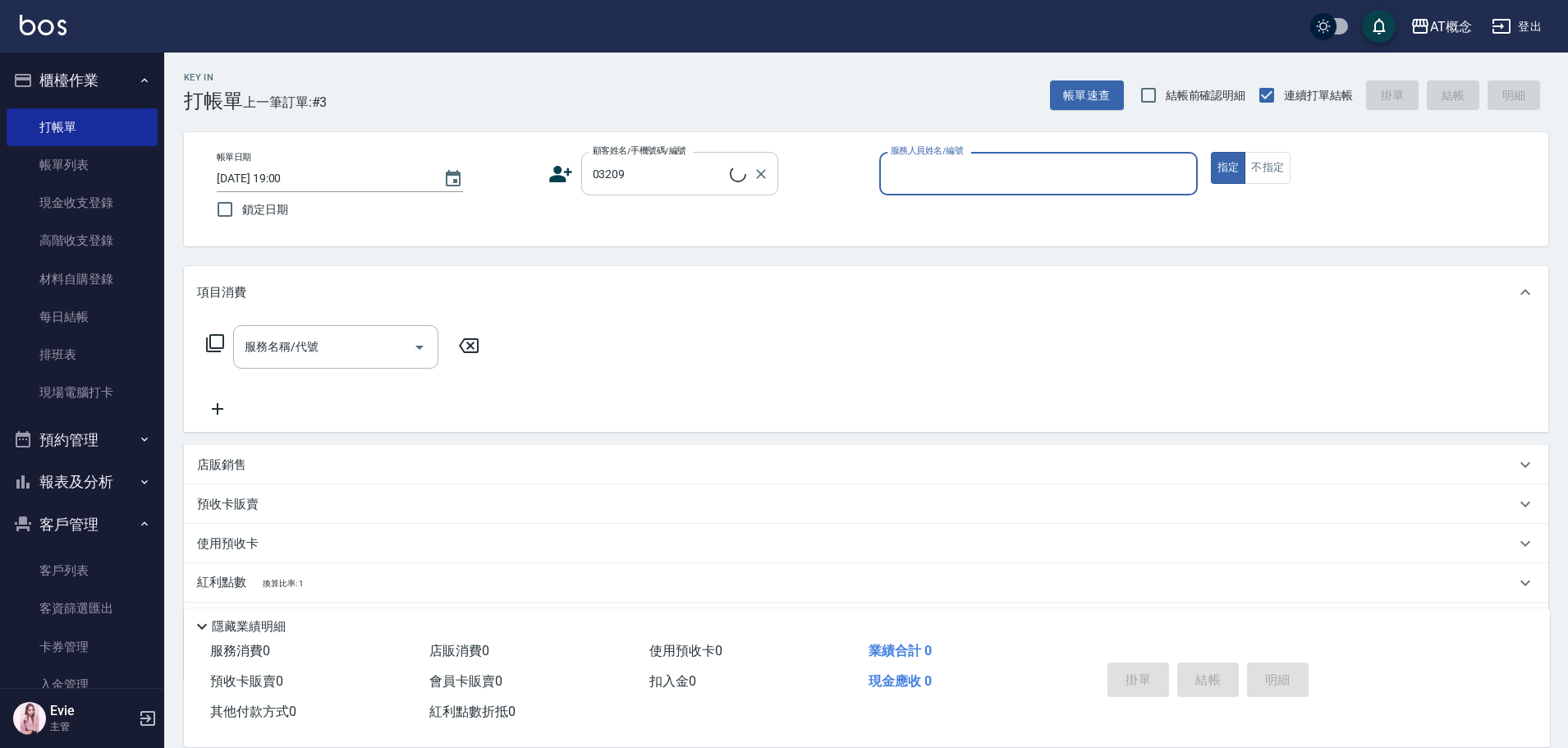
type input "[PERSON_NAME]/0937800716/03209"
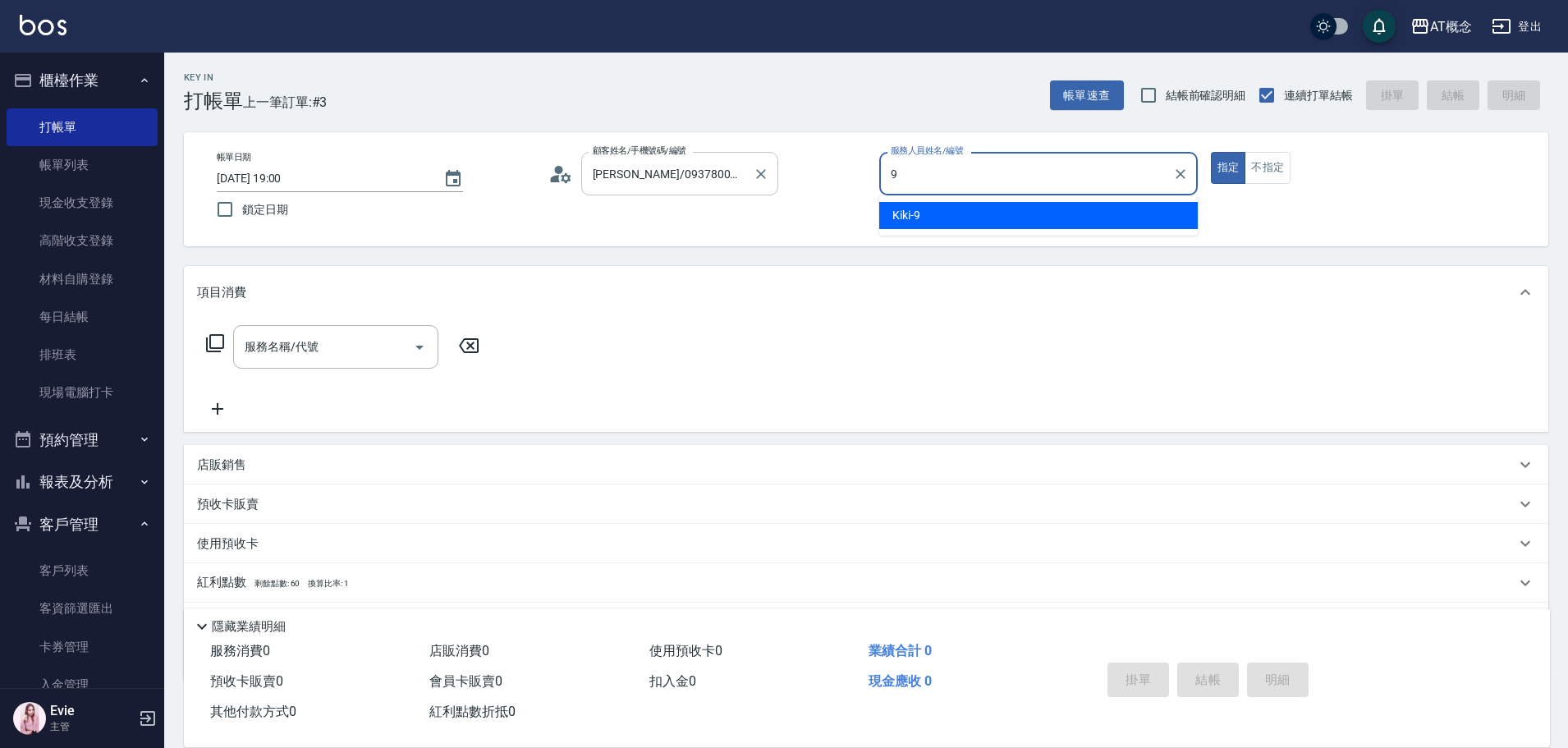
type input "Kiki-9"
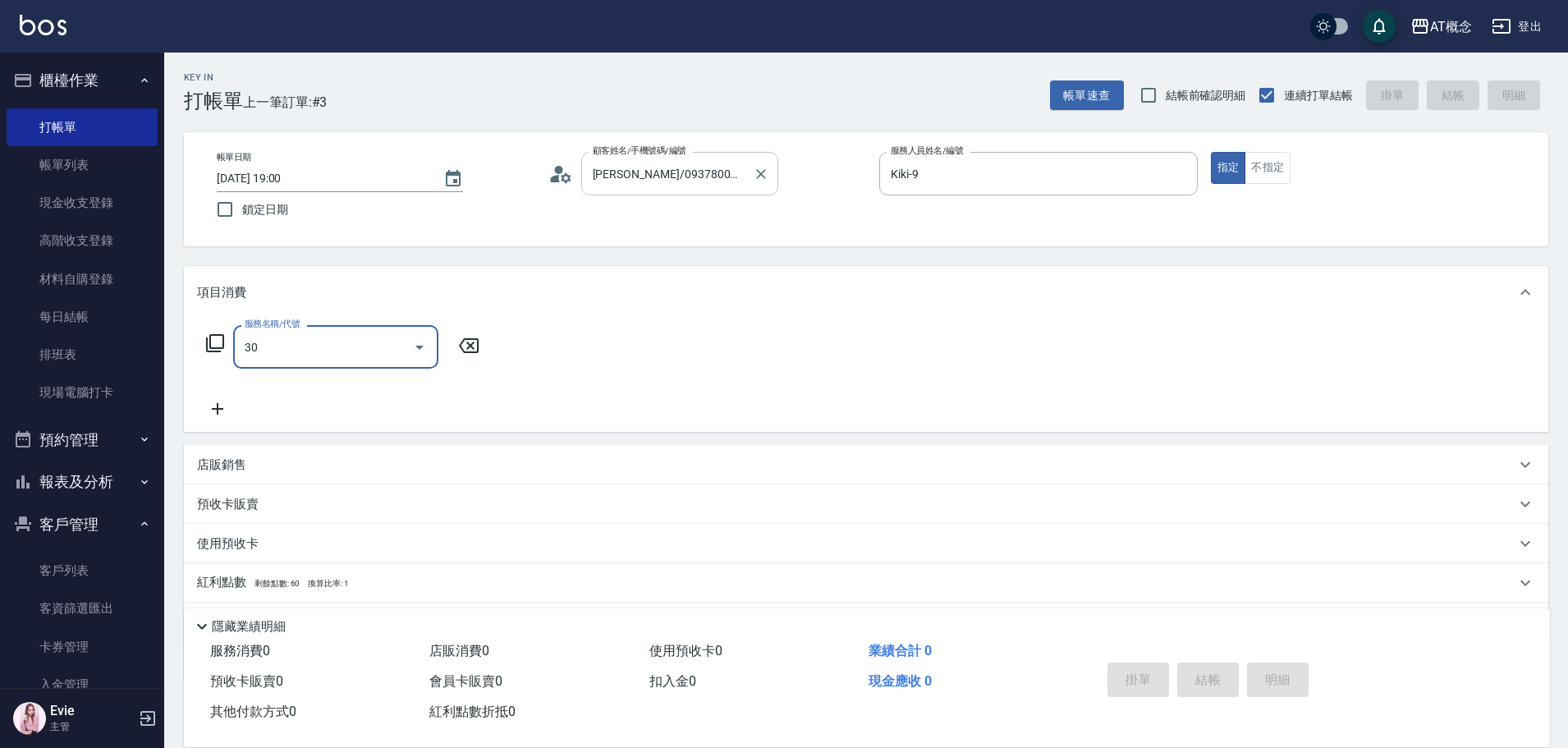
type input "303"
type input "30"
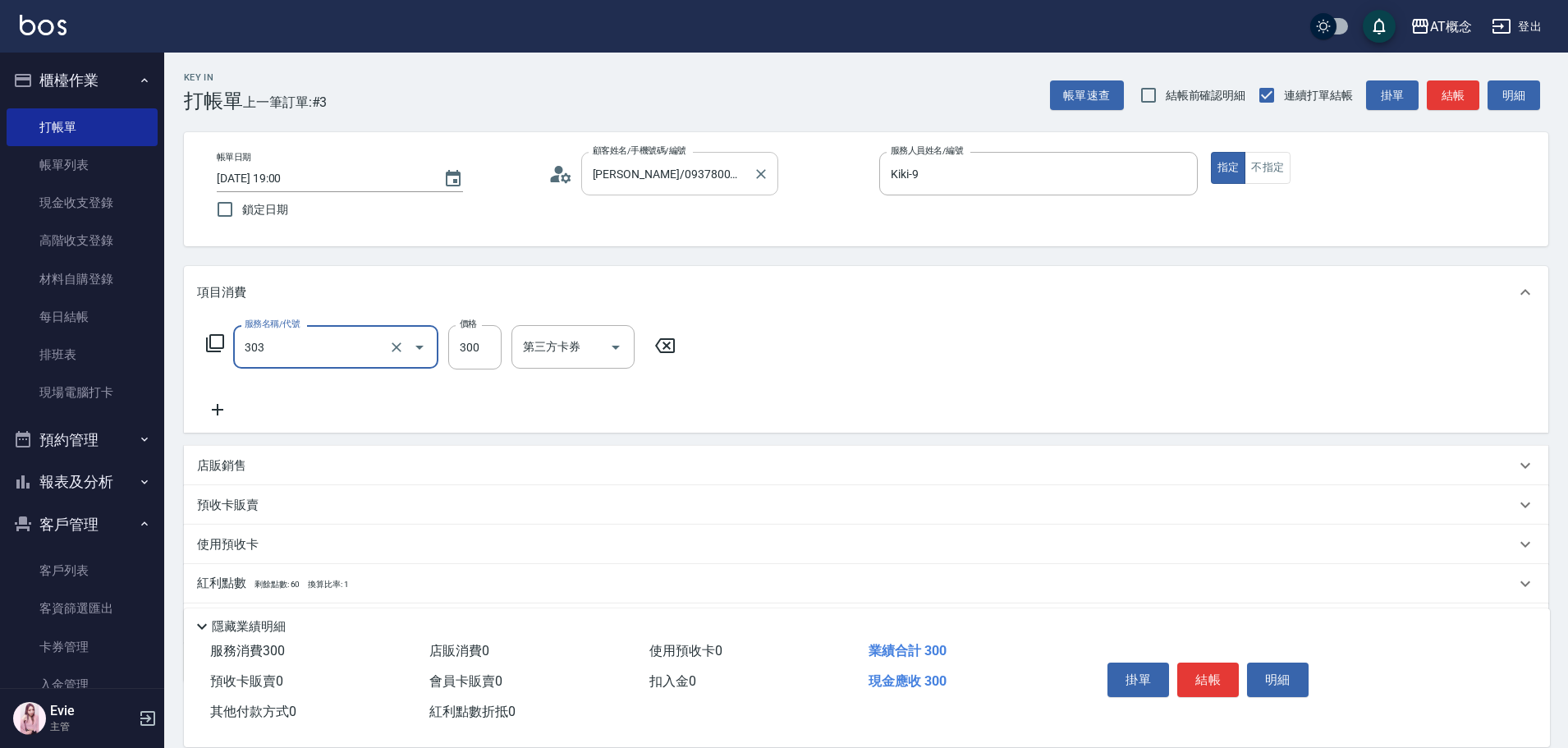
type input "303 A級剪髮(303)"
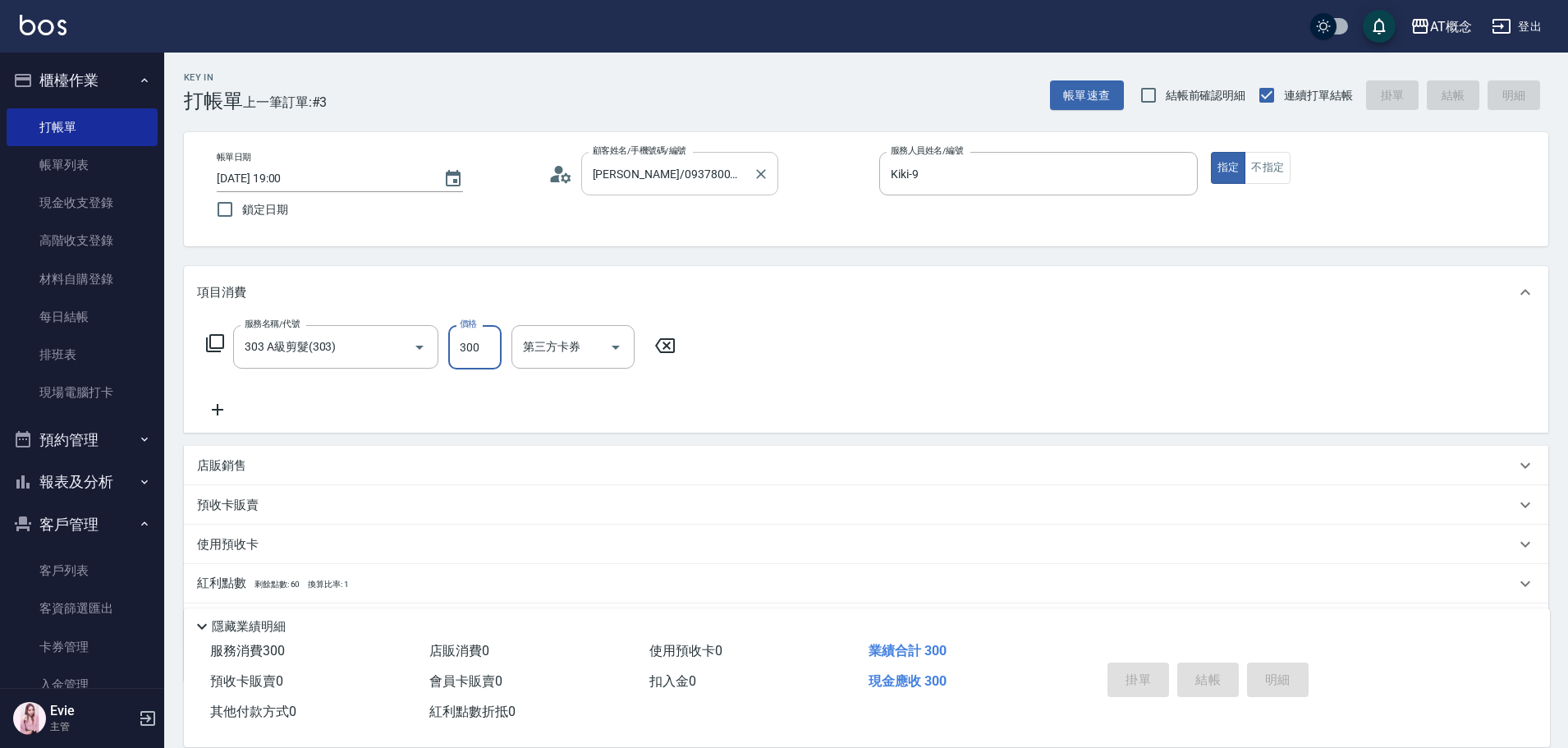
type input "0"
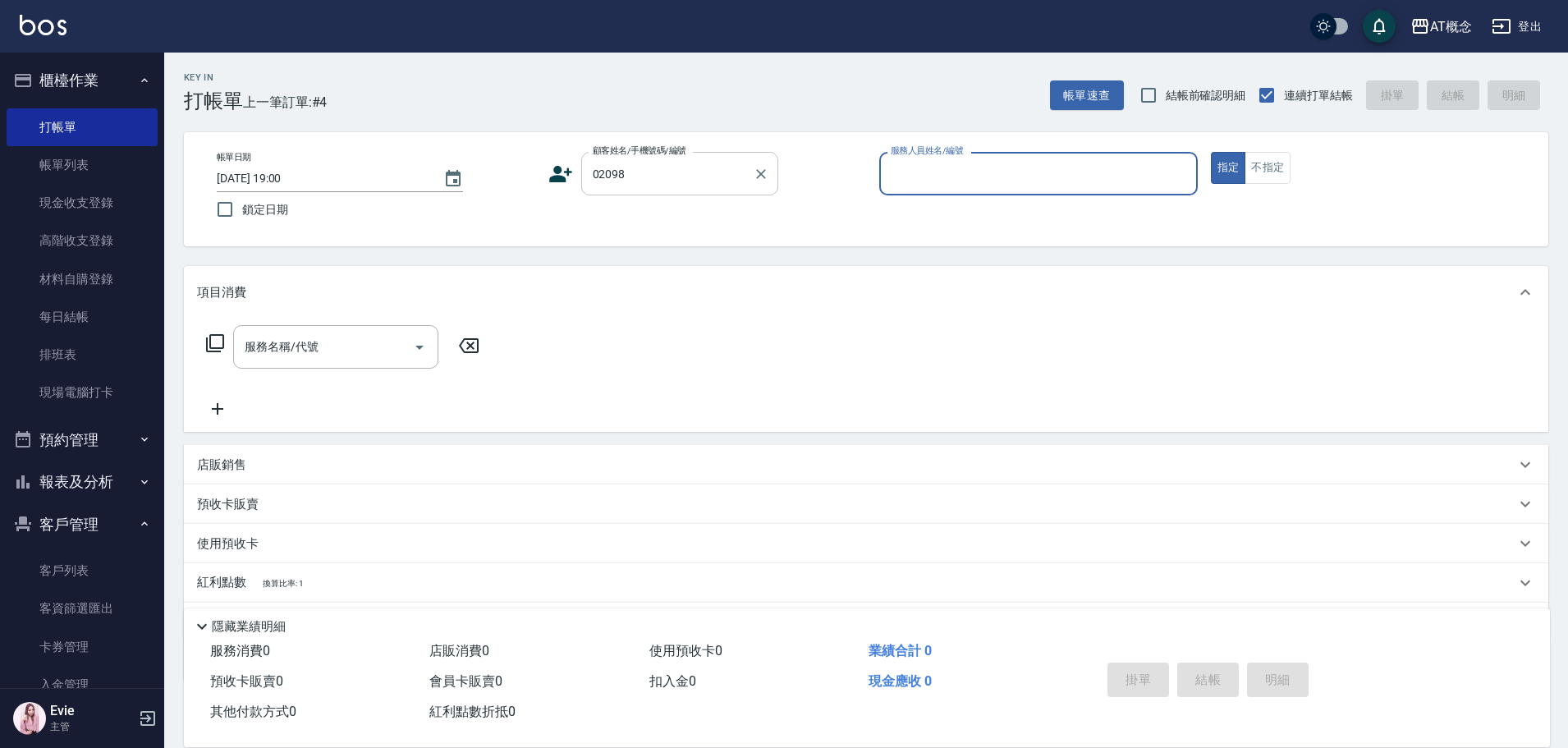
type input "[PERSON_NAME]/0927399823/02098"
type input "Kiki-9"
click at [1211, 151] on button "指定" at bounding box center [1228, 167] width 35 height 32
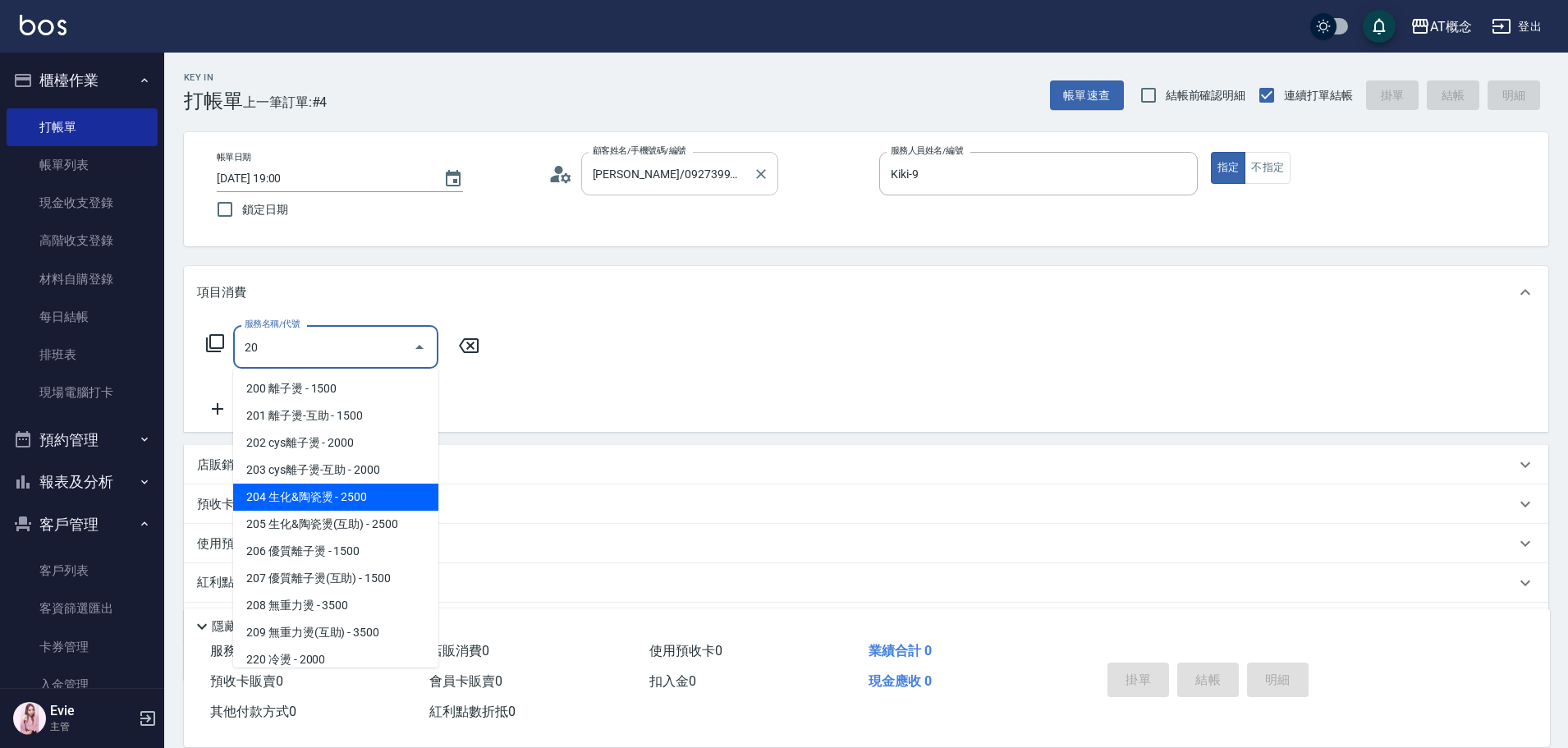
type input "204 生化&陶瓷燙(204)"
type input "250"
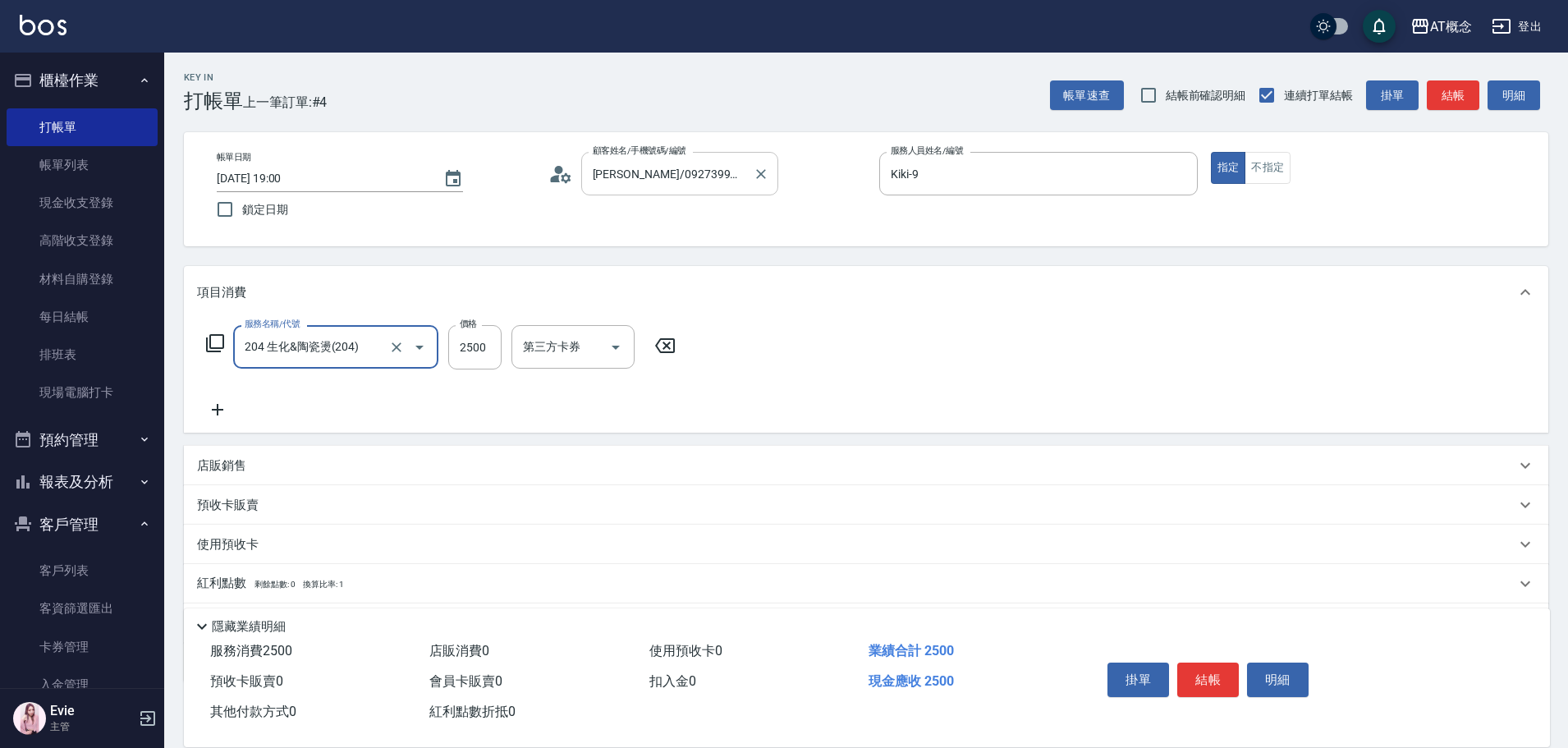
type input "204 生化&陶瓷燙(204)"
type input "0"
type input "30"
type input "300"
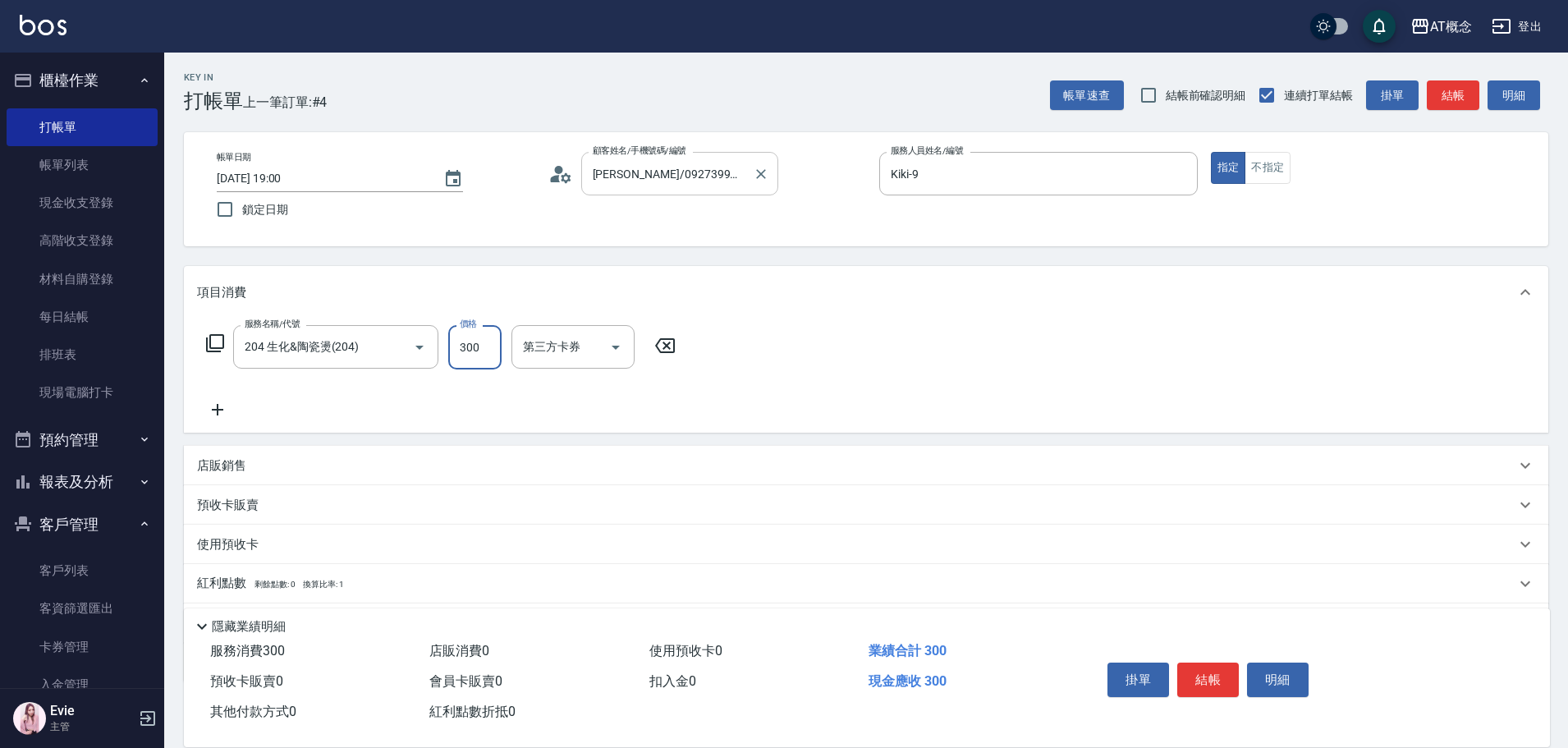
type input "300"
type input "3000"
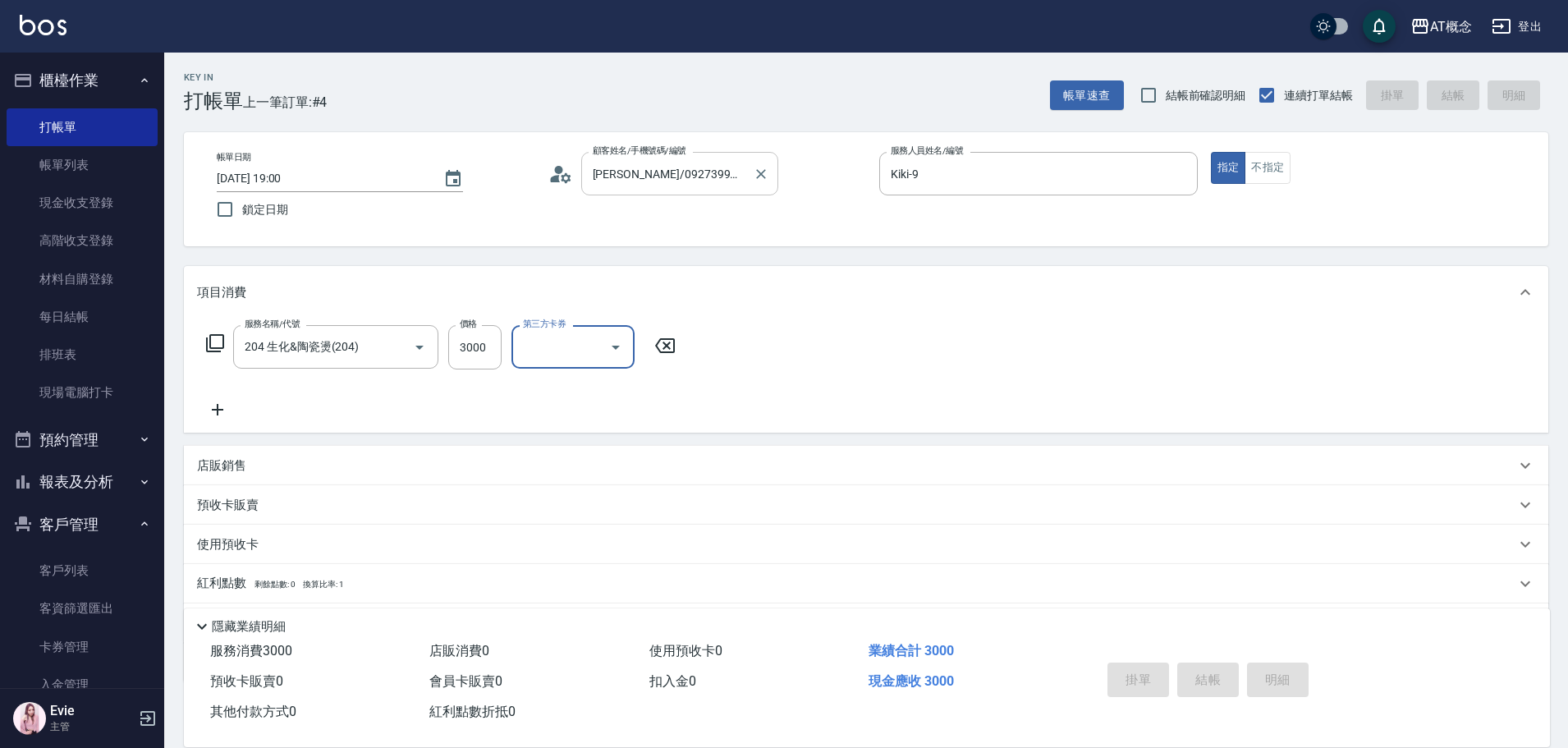
type input "0"
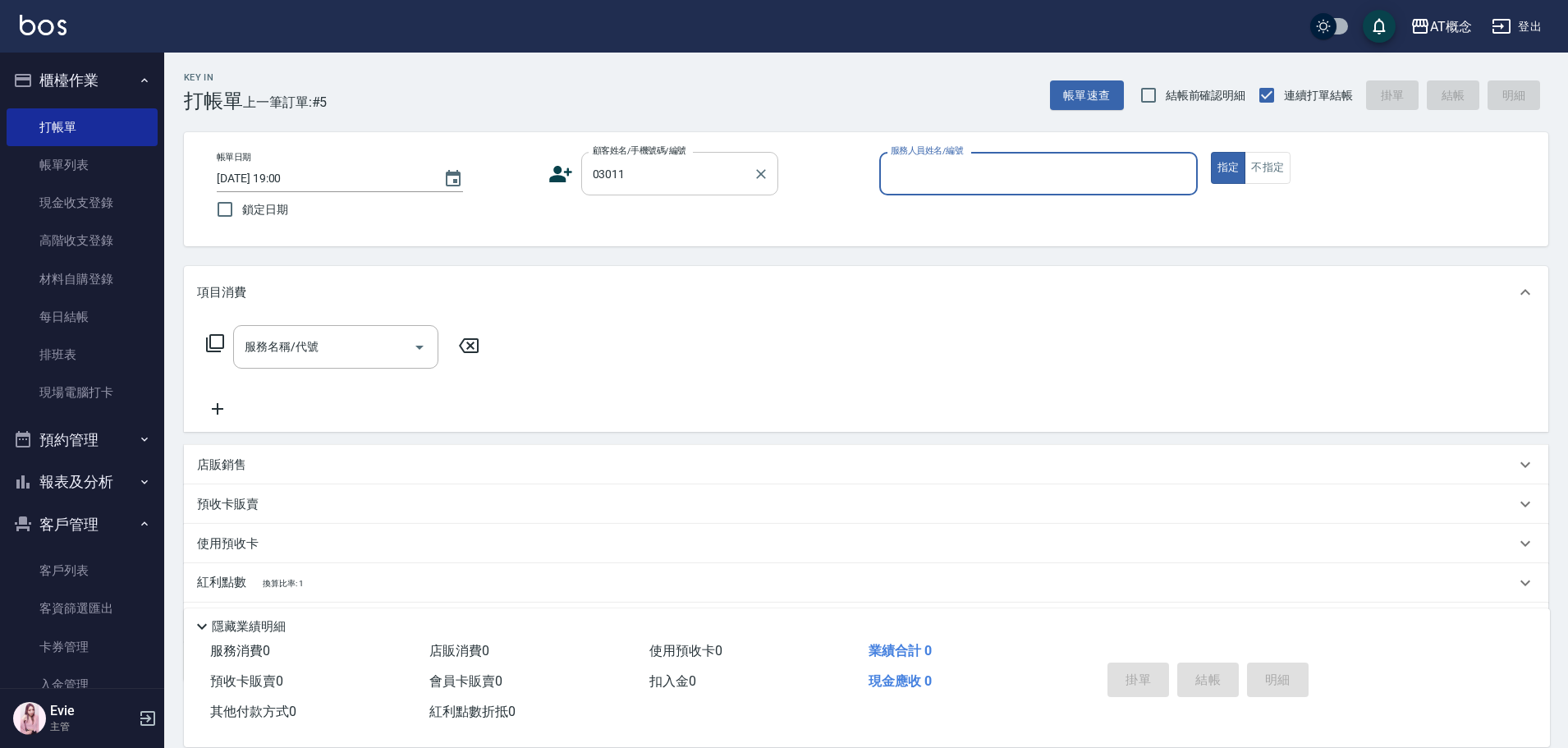
type input "[PERSON_NAME]/0976035159/03011"
type input "Candy-15"
click at [1211, 151] on button "指定" at bounding box center [1228, 167] width 35 height 32
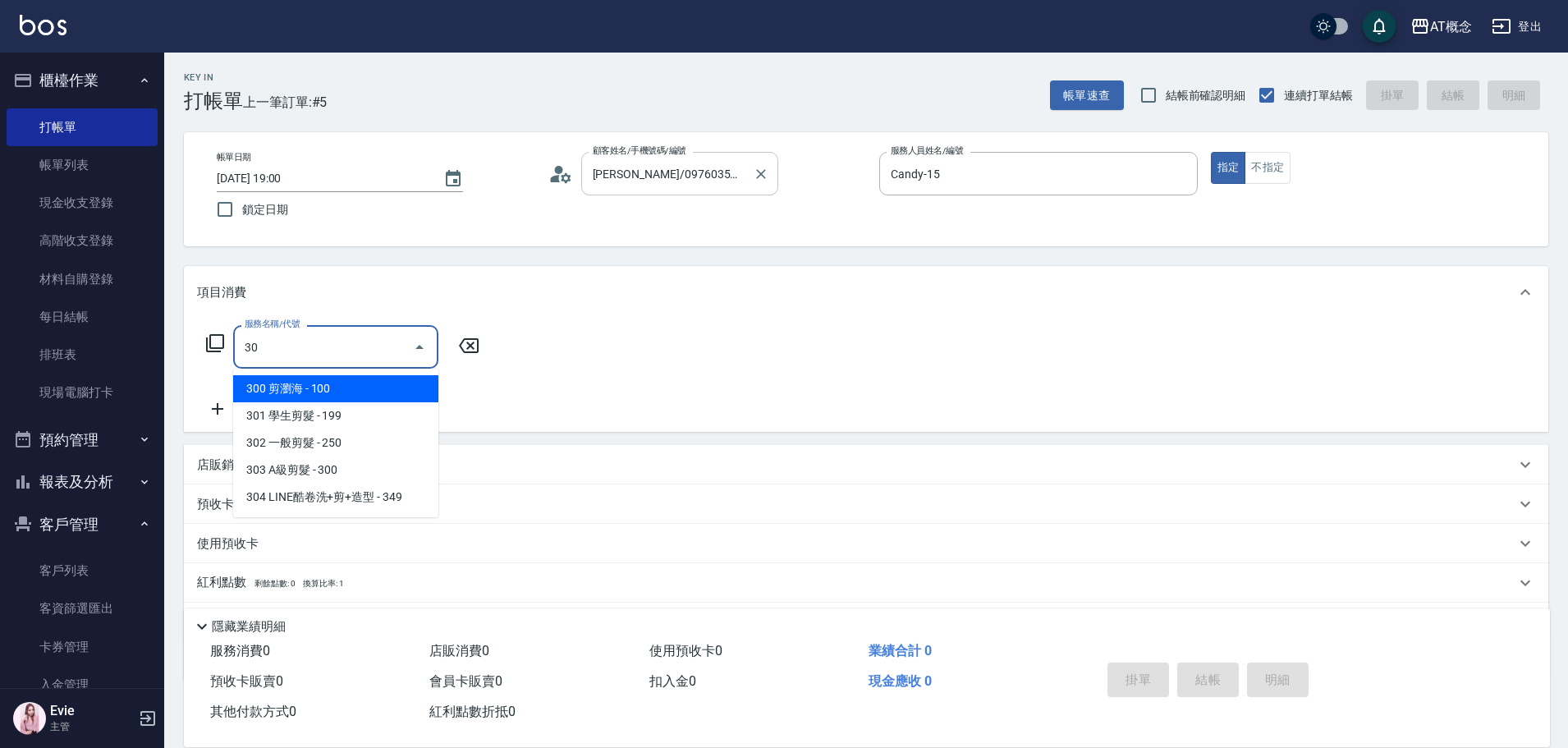
type input "303"
type input "30"
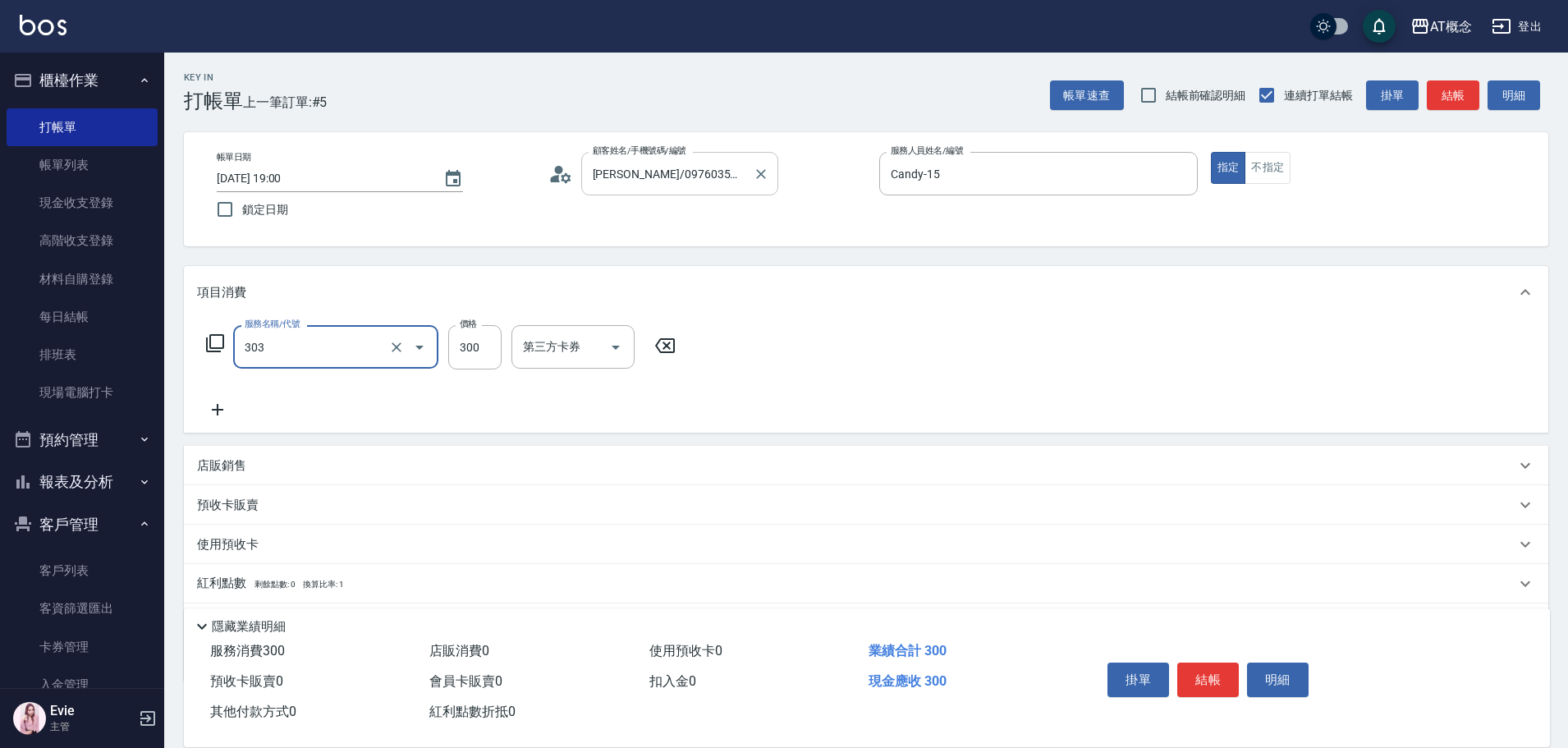
type input "303 A級剪髮(303)"
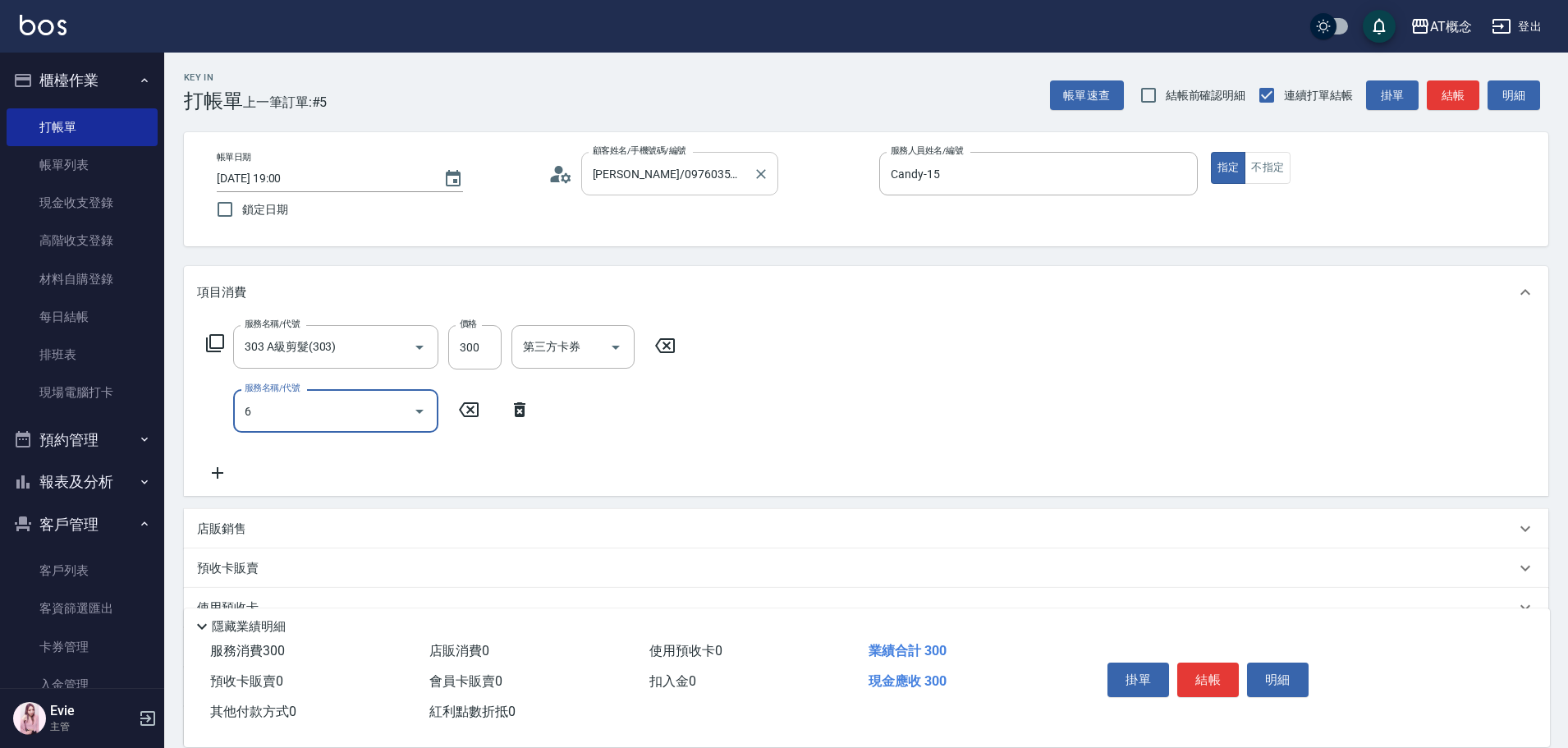
type input "60"
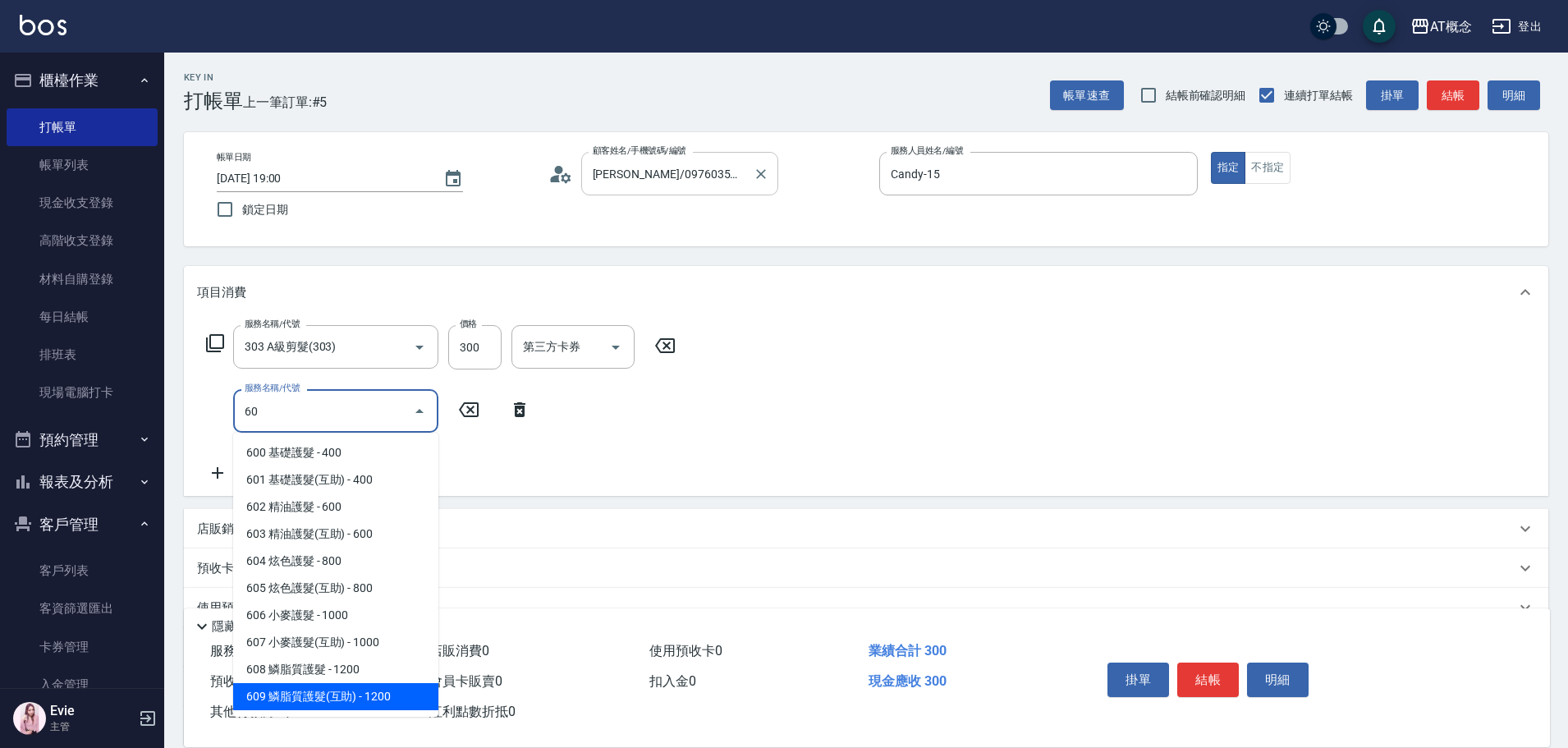
type input "150"
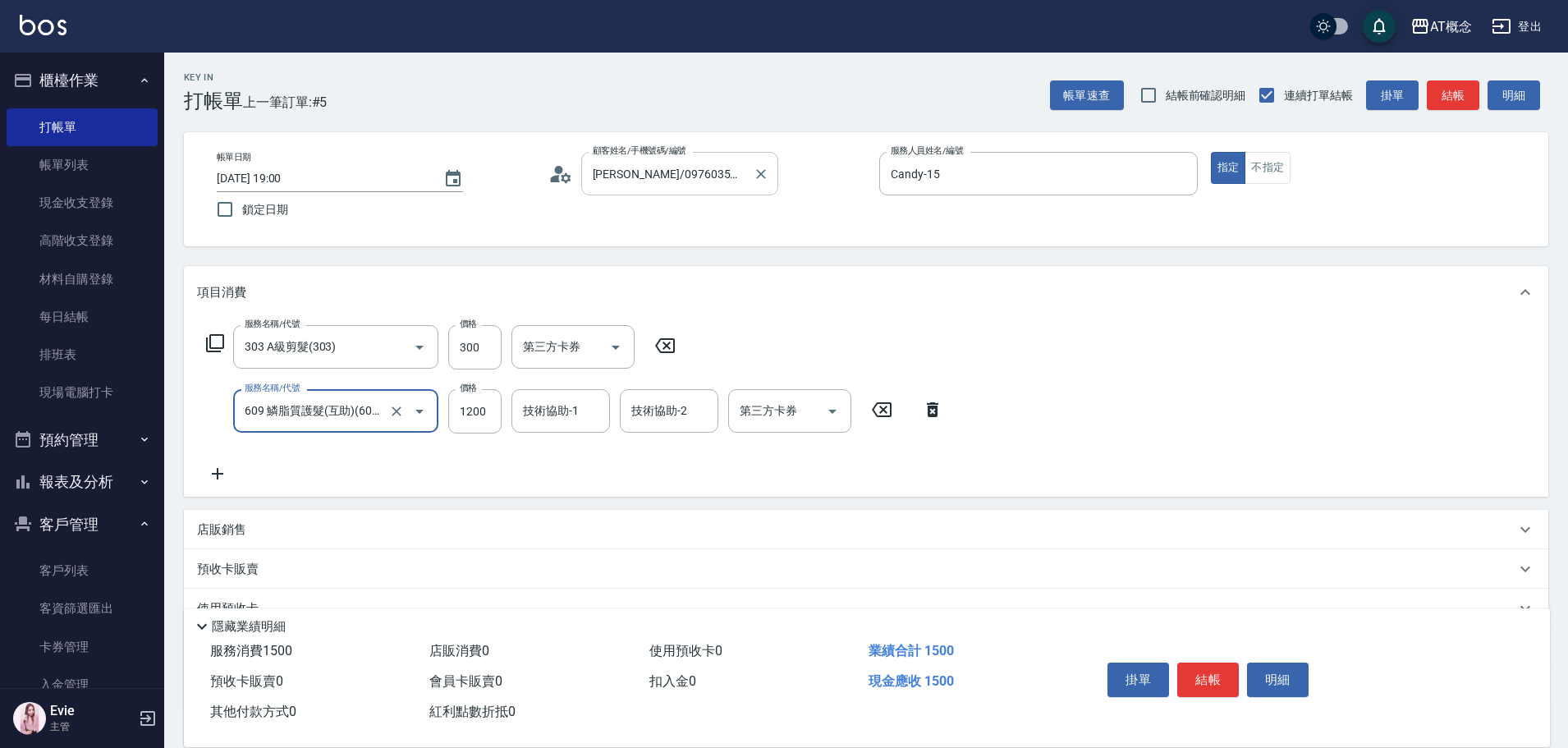
type input "609 鱗脂質護髮(互助)(609)"
type input "30"
type input "13"
type input "40"
type input "135"
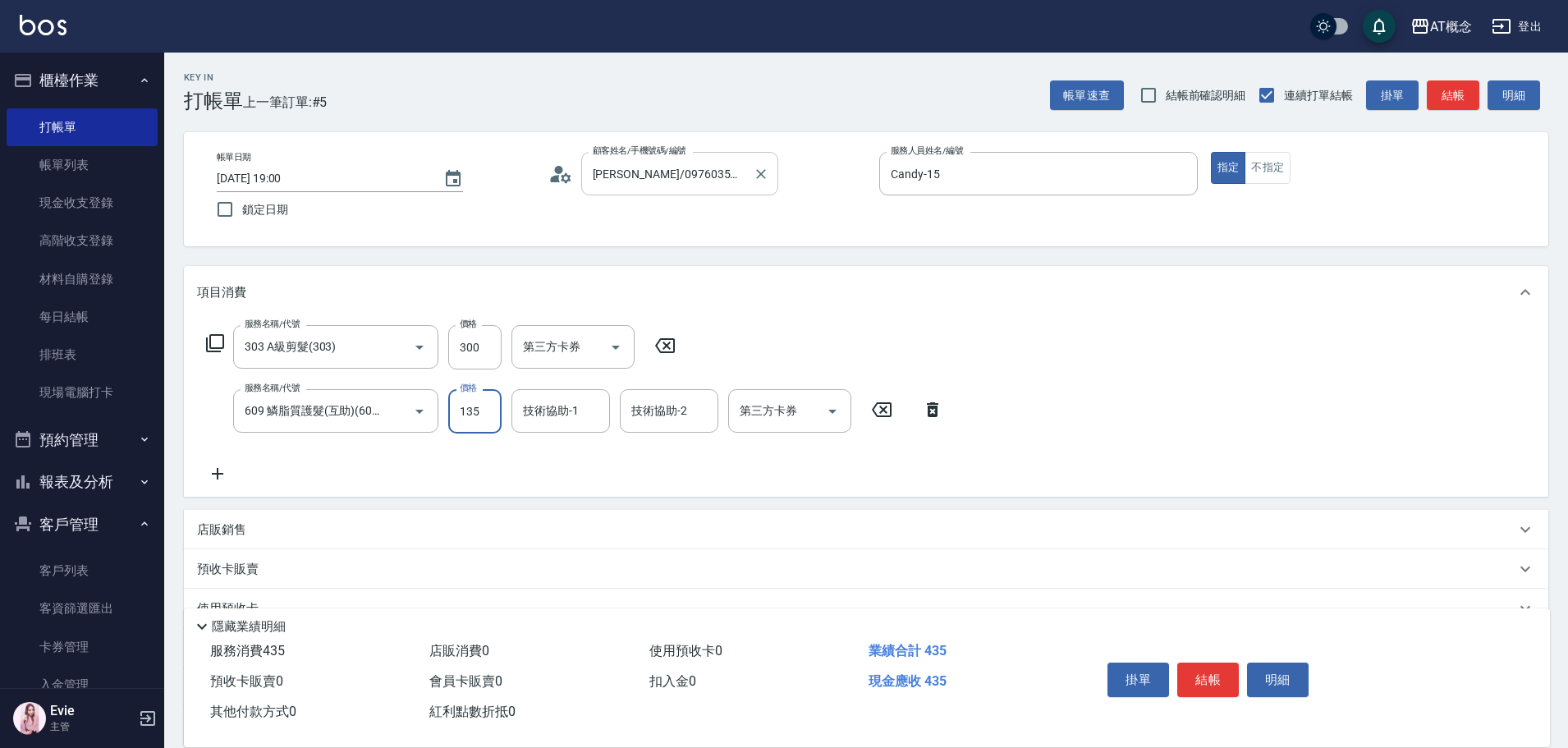
type input "160"
type input "1350"
type input "小不-29"
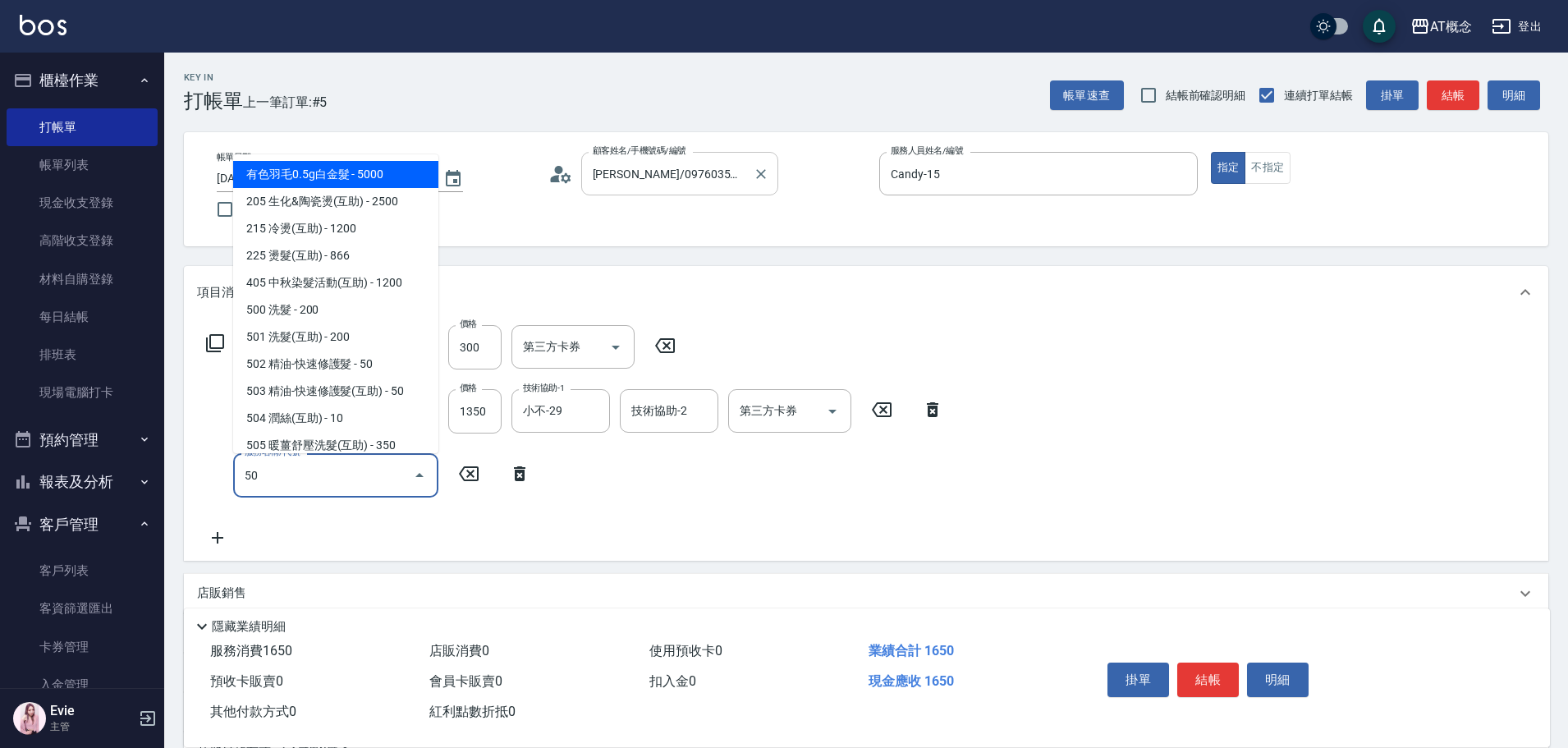
type input "501"
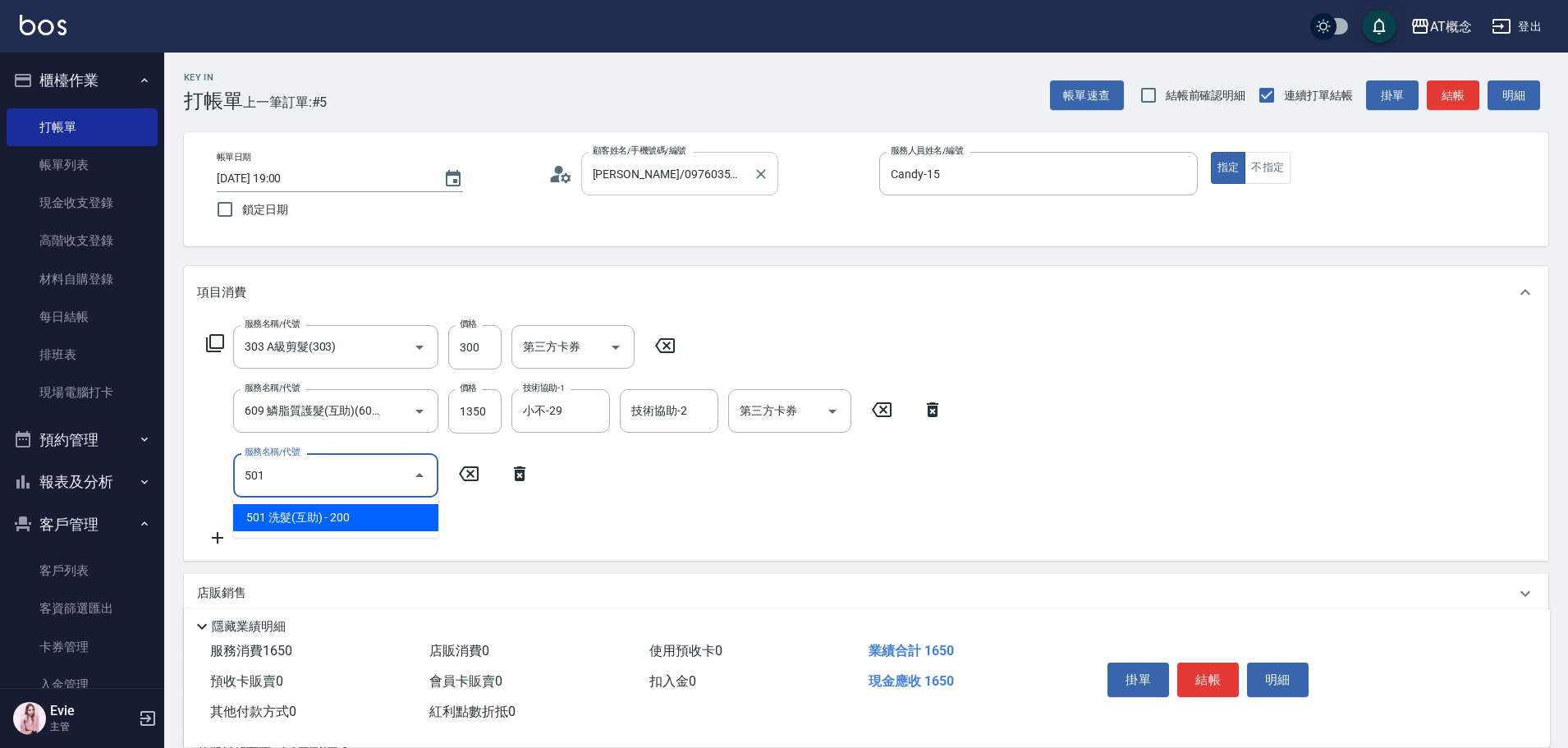
type input "180"
type input "501 洗髮(互助)(501)"
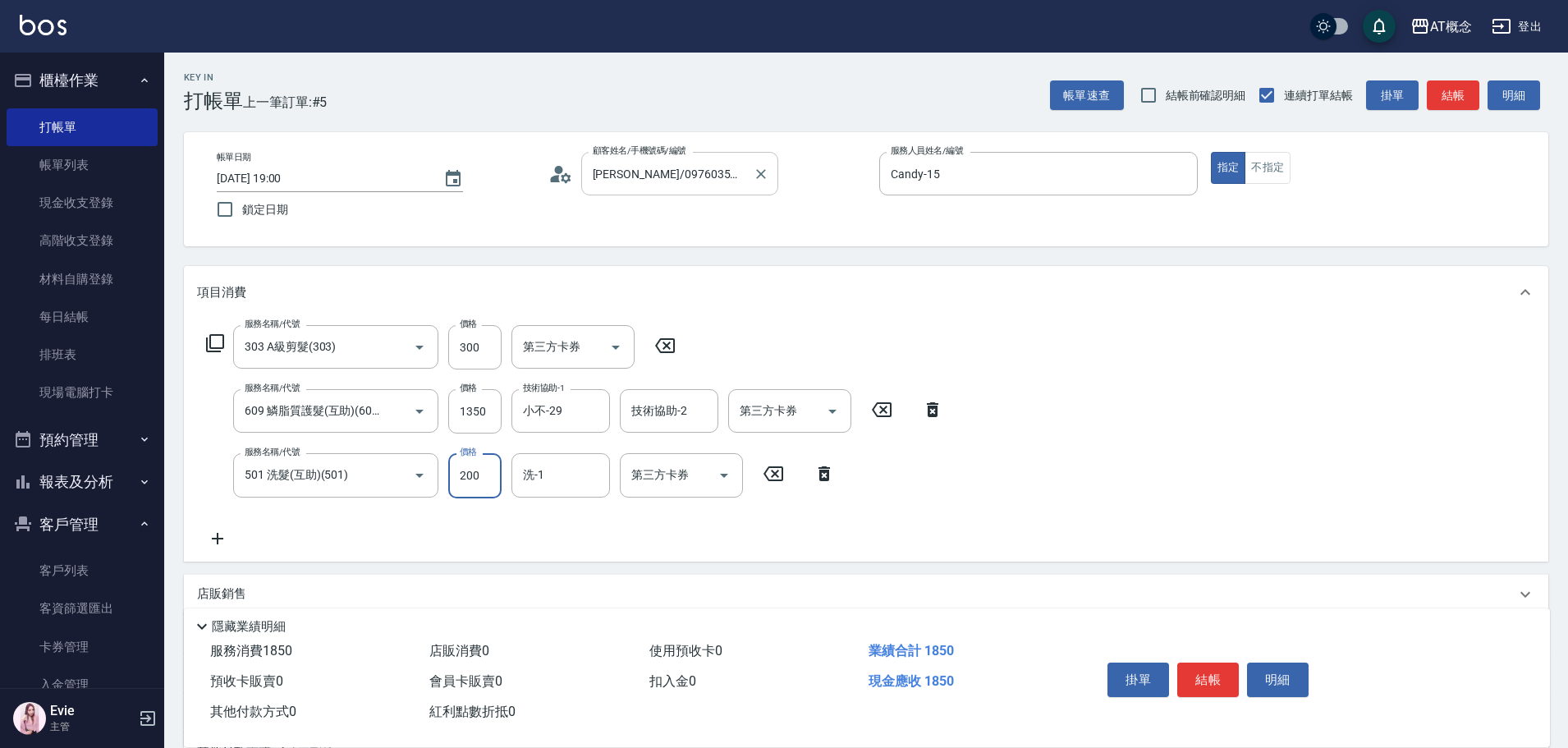
type input "160"
type input "2520"
type input "190"
type input "252"
type input "160"
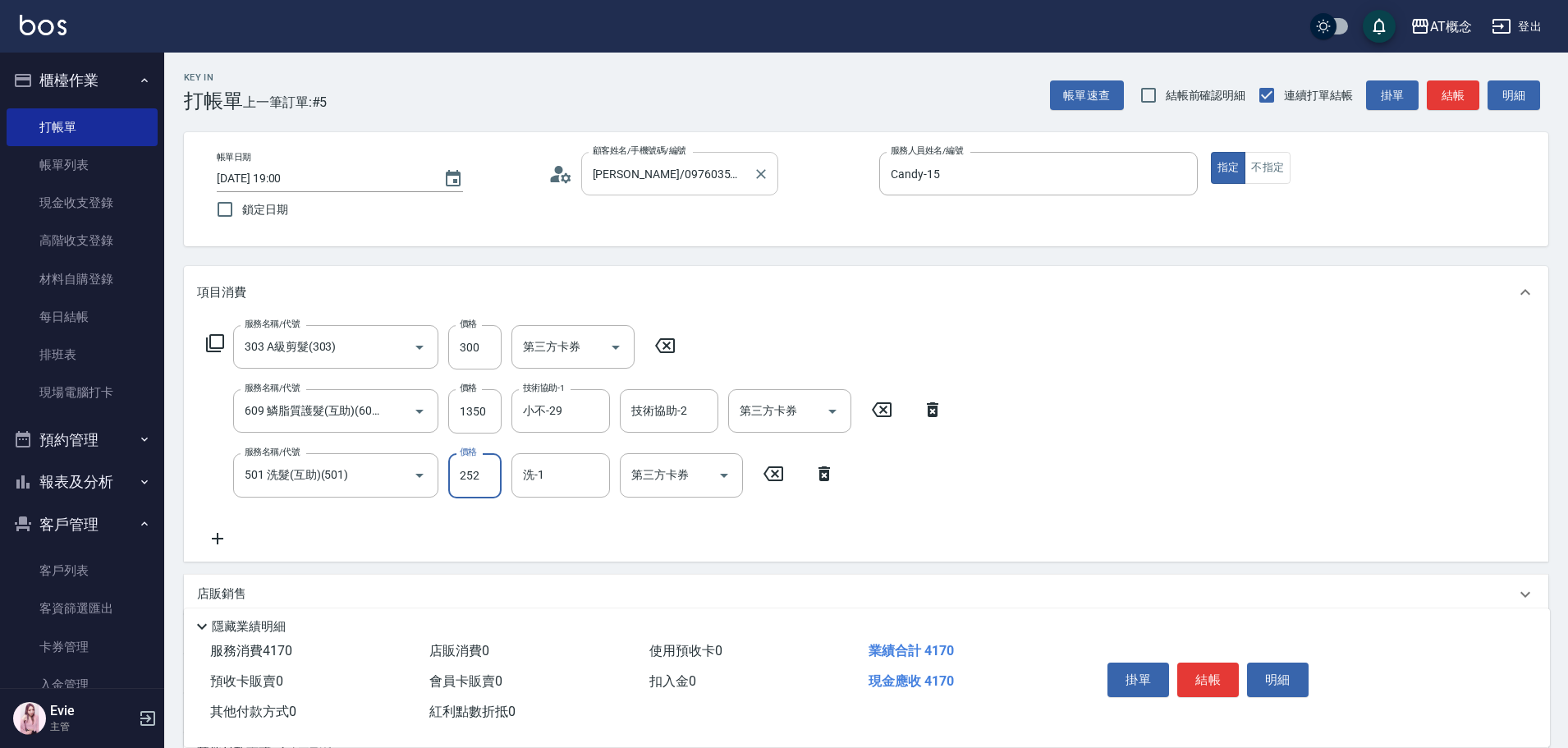
type input "25"
type input "190"
type input "250"
type input "小不-29"
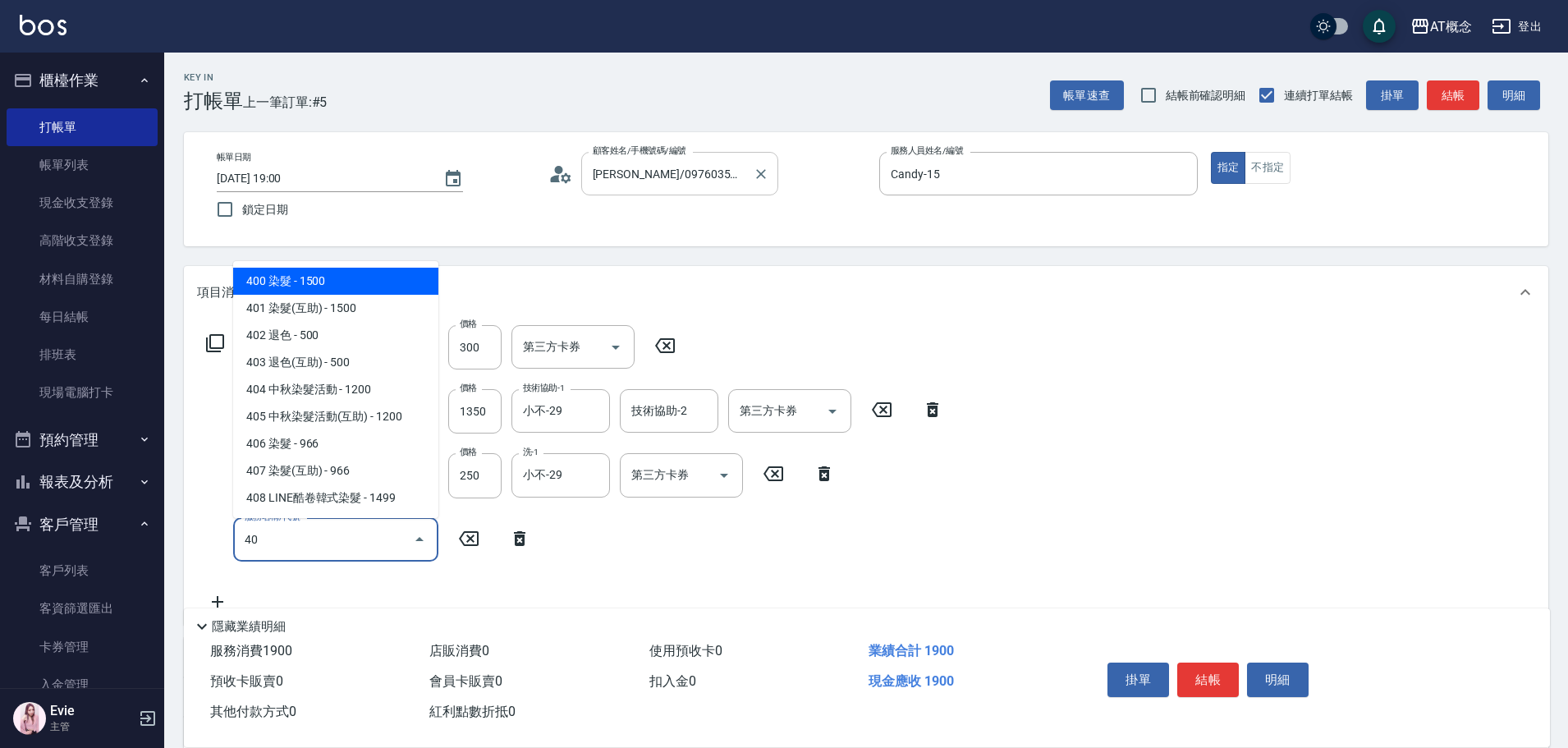
type input "400"
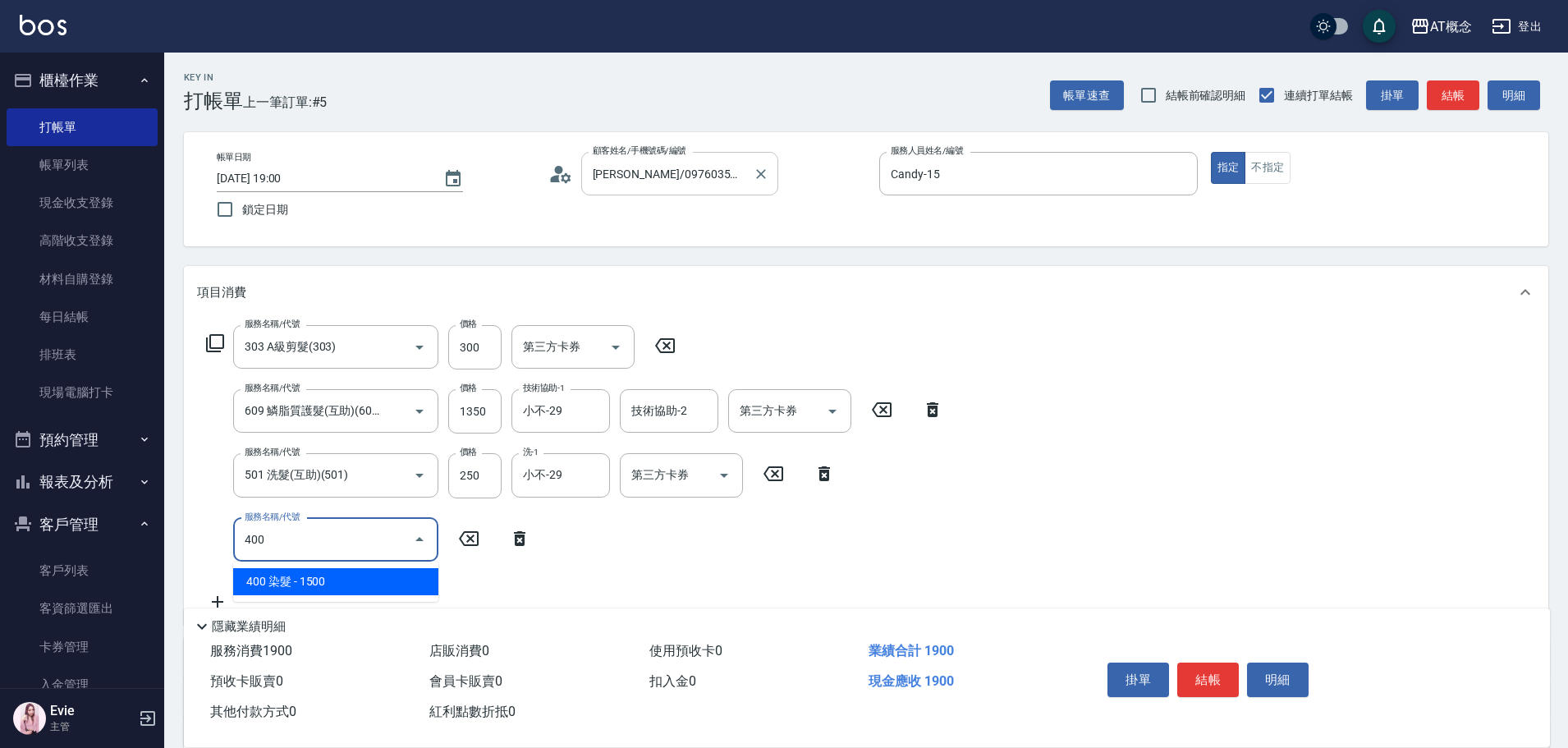
type input "340"
type input "400 染髮(400)"
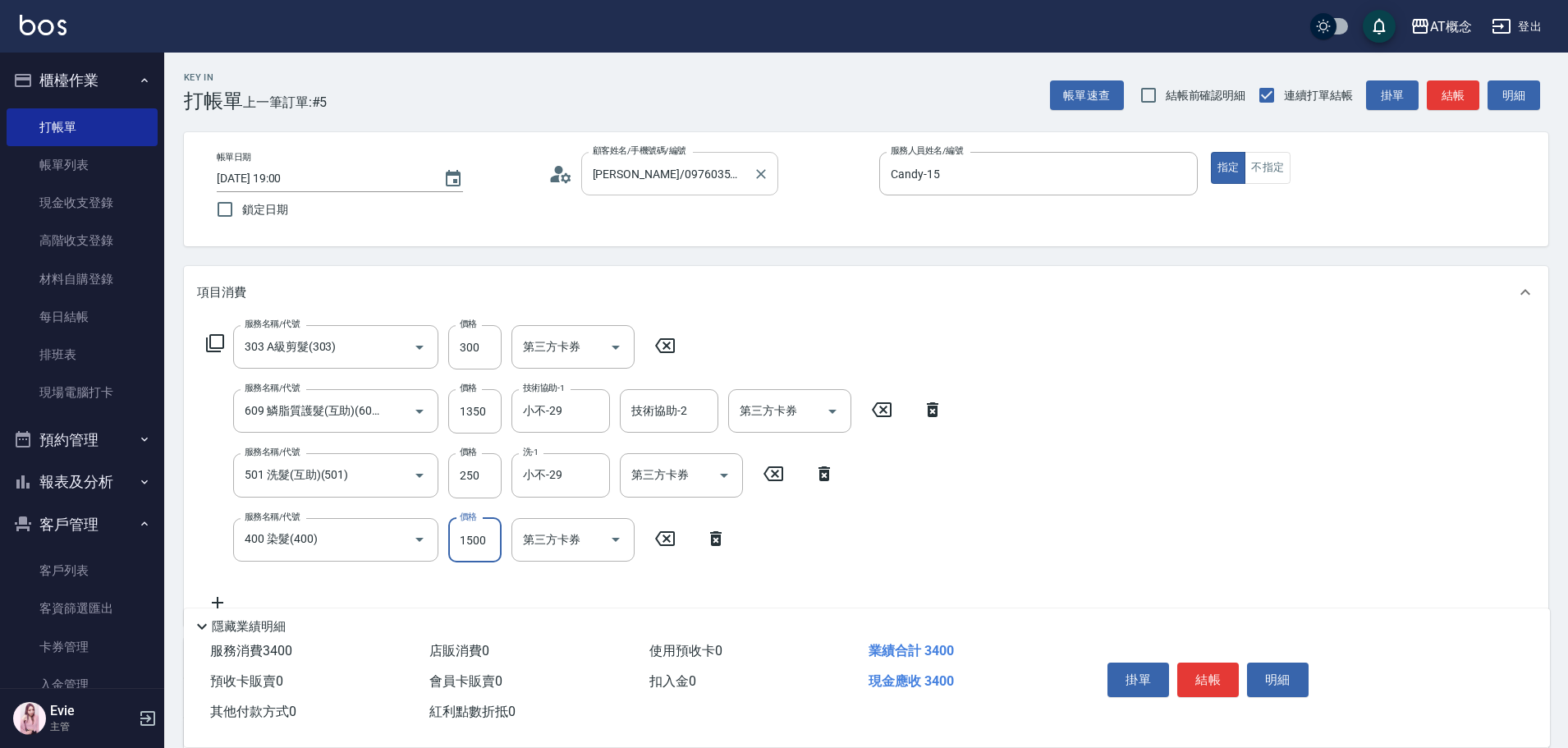
type input "190"
type input "2030"
type input "390"
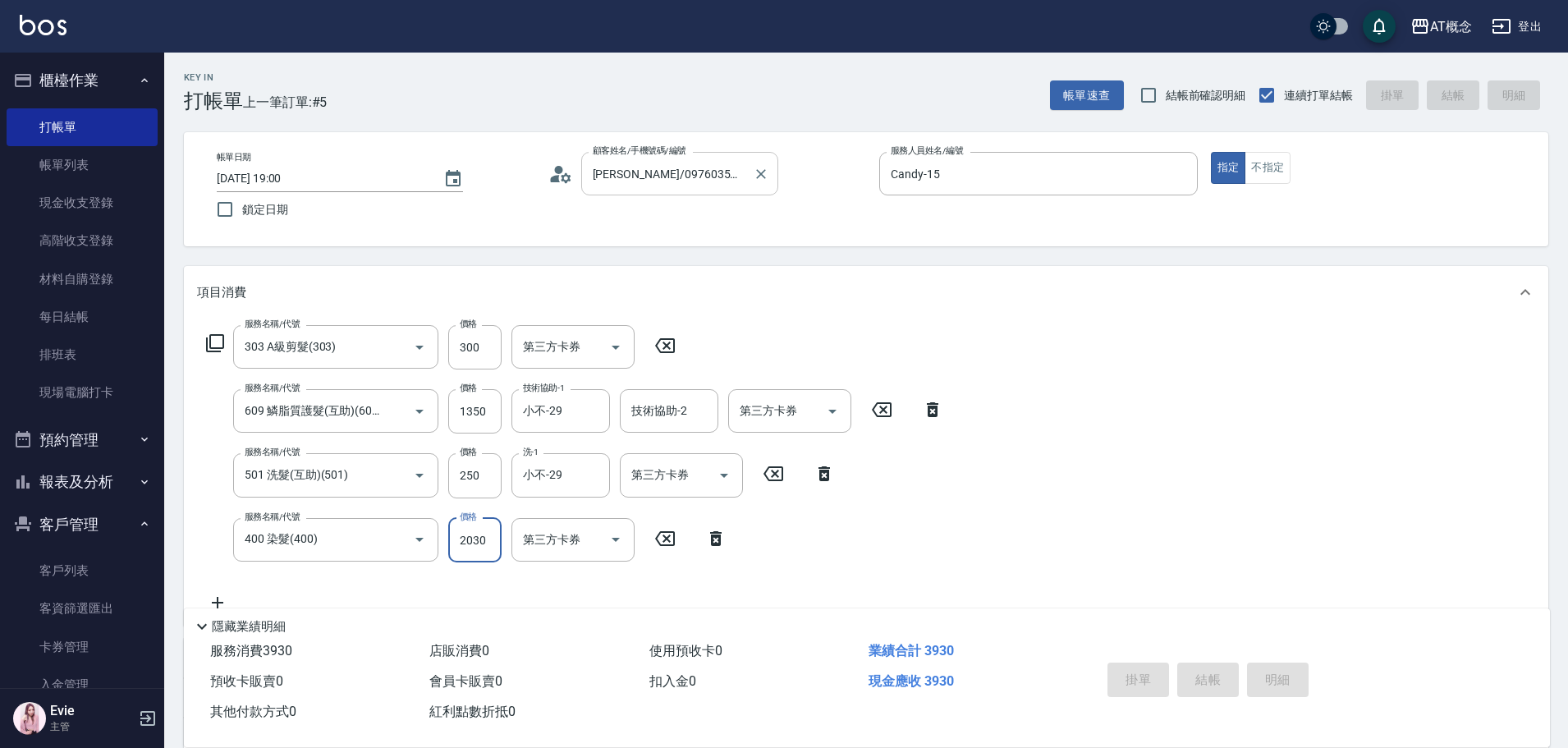
type input "[DATE] 19:01"
type input "0"
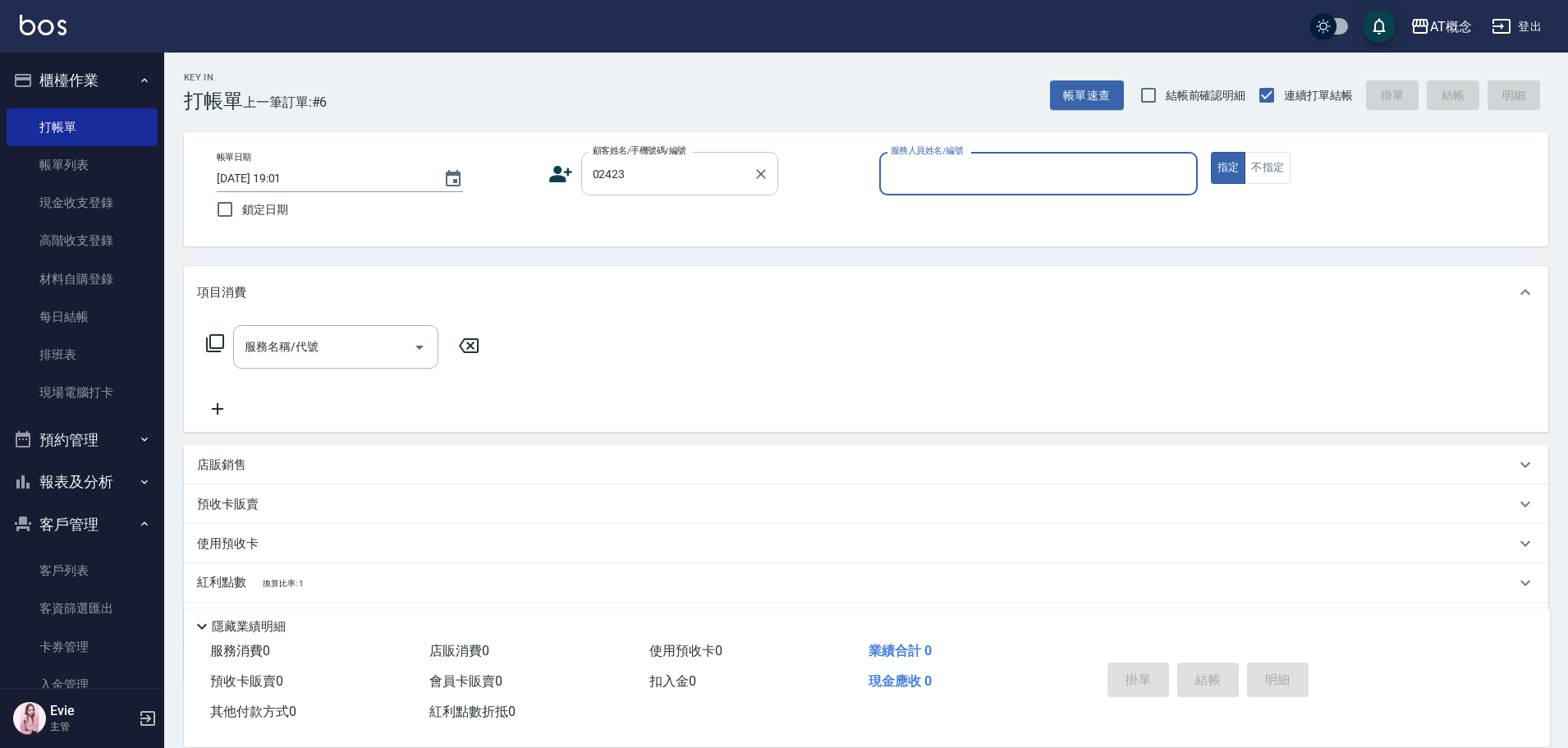
type input "[PERSON_NAME]/0958213171/02423"
type input "Candy-15"
click at [1211, 151] on button "指定" at bounding box center [1228, 167] width 35 height 32
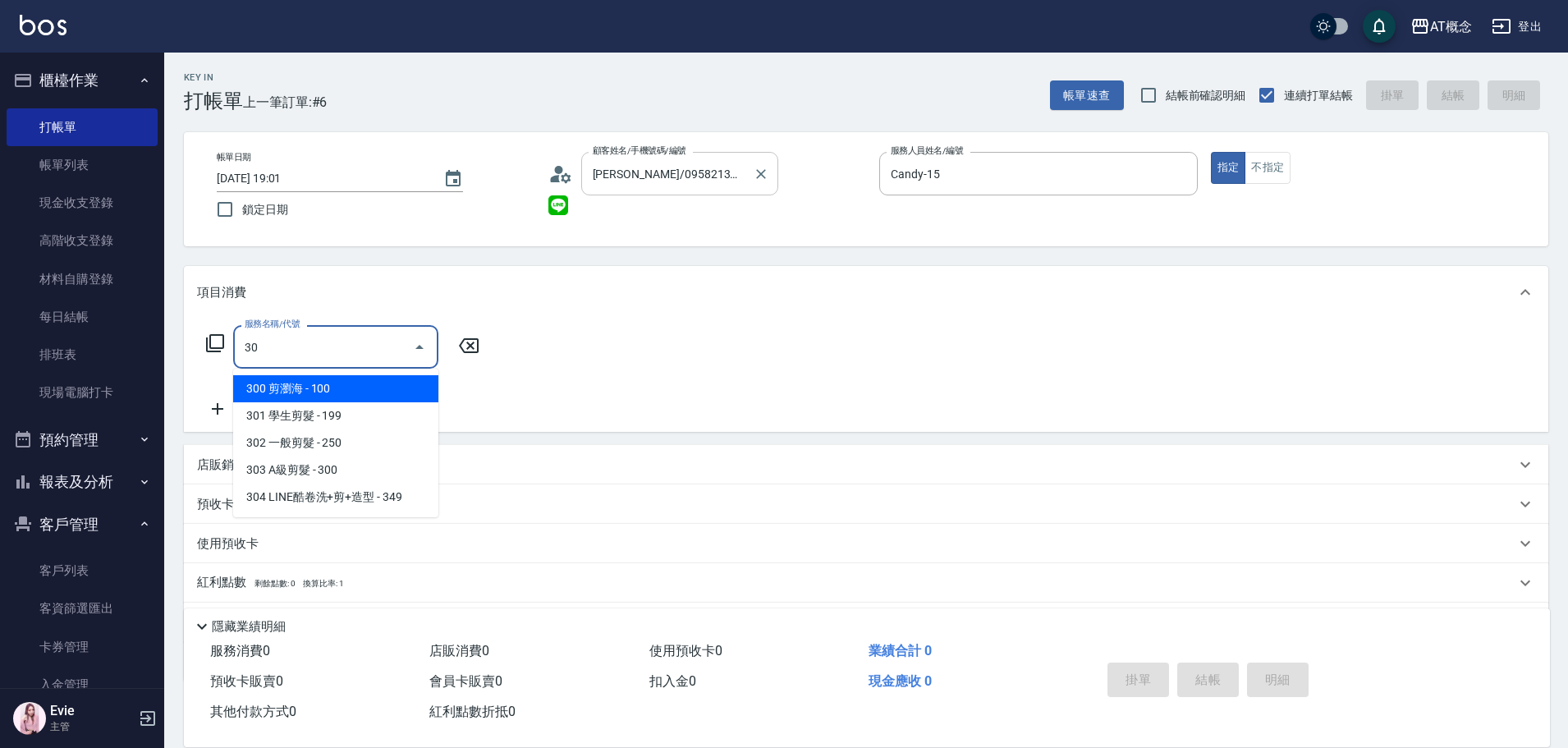
type input "302"
type input "20"
type input "302 一般剪髮(302)"
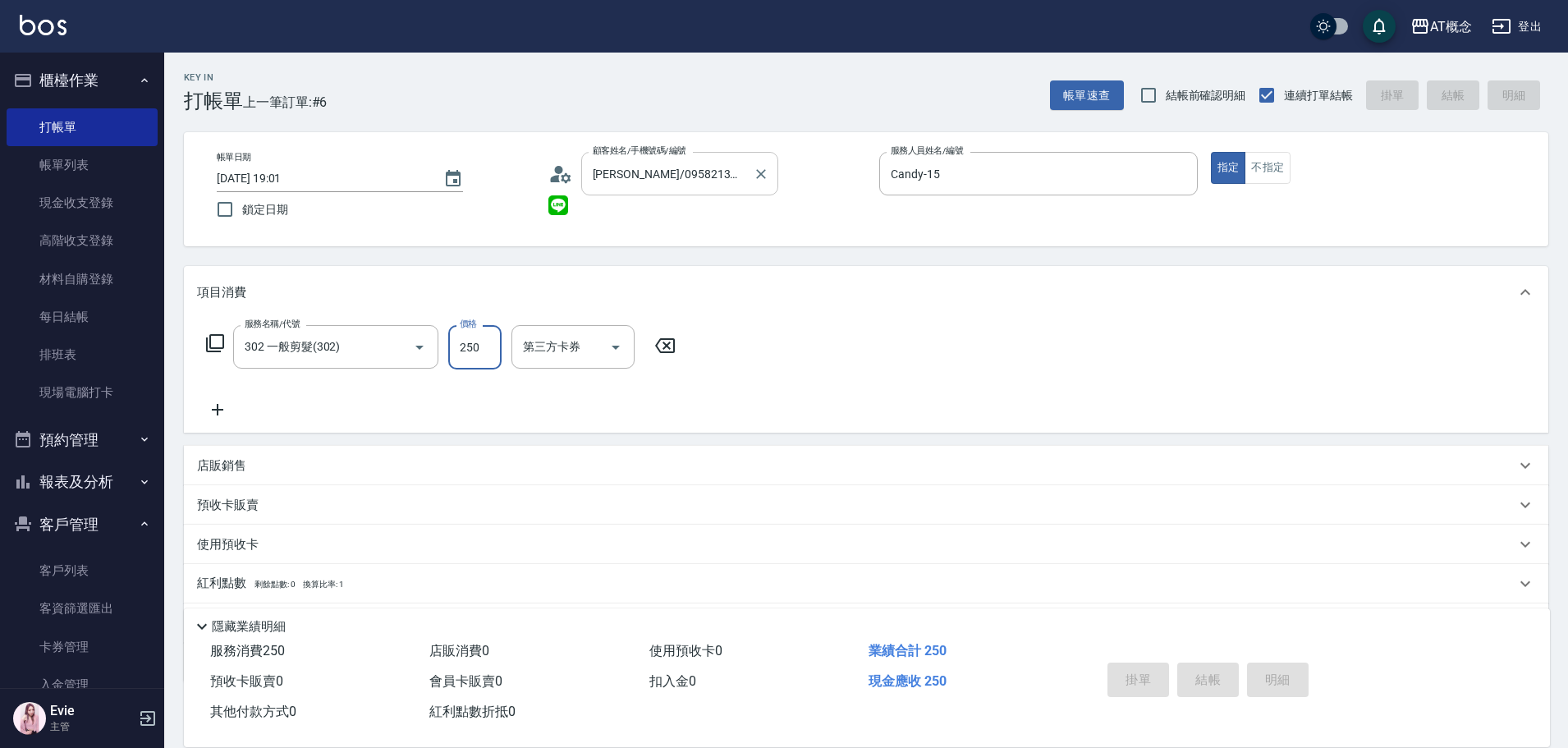
type input "0"
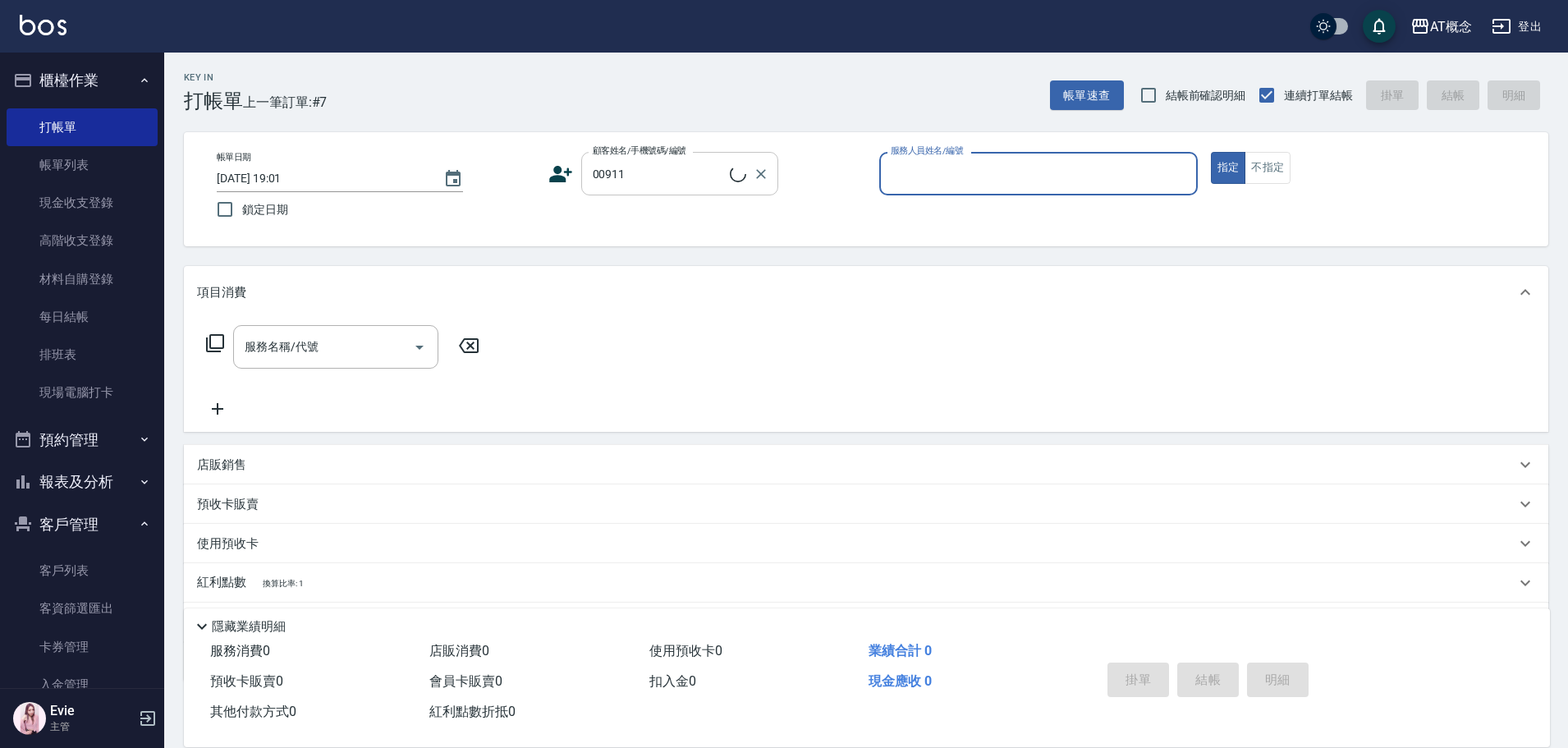
type input "[PERSON_NAME]/0939749375/00911"
type input "LYNK-4"
click at [1211, 151] on button "指定" at bounding box center [1228, 167] width 35 height 32
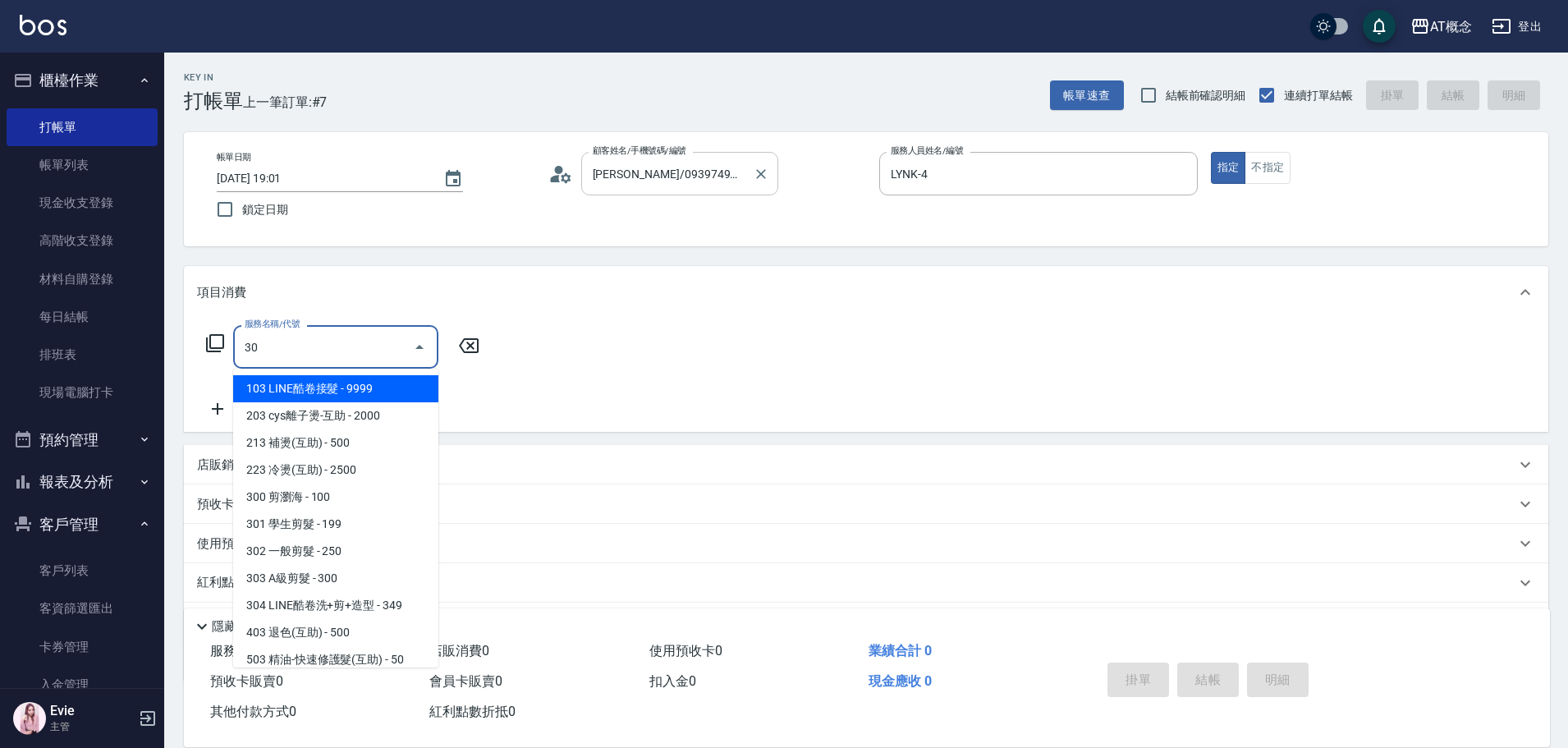
type input "303"
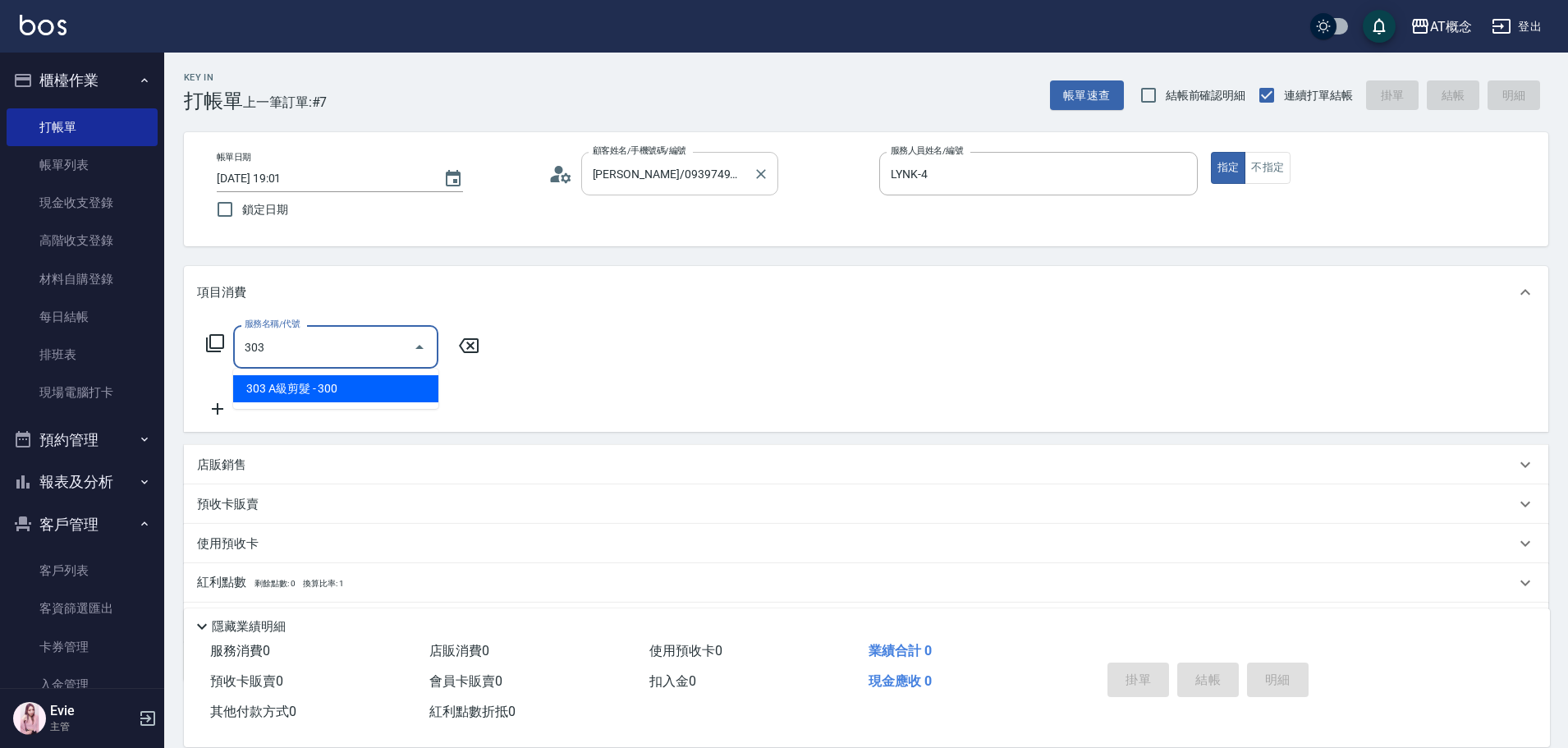
type input "30"
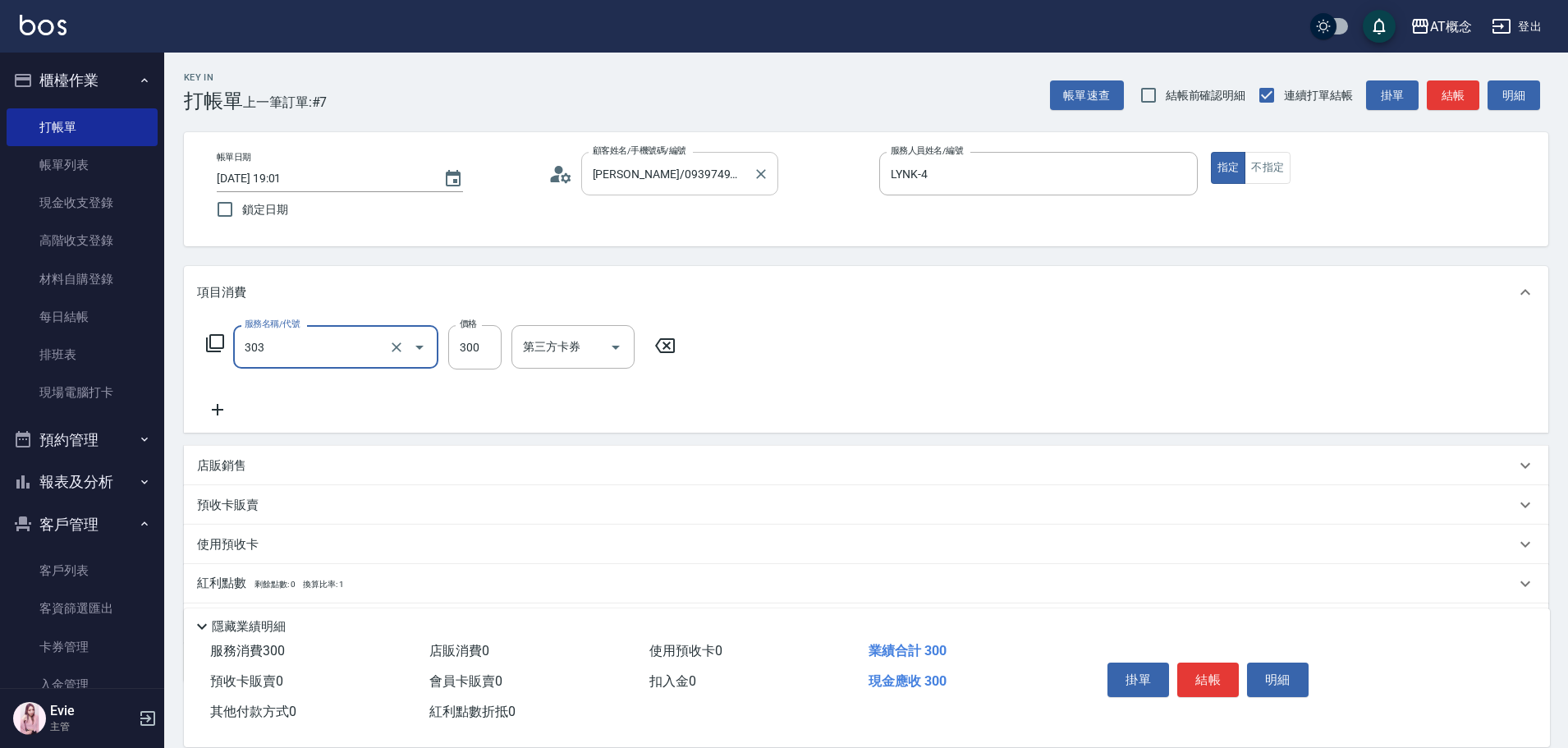
type input "303 A級剪髮(303)"
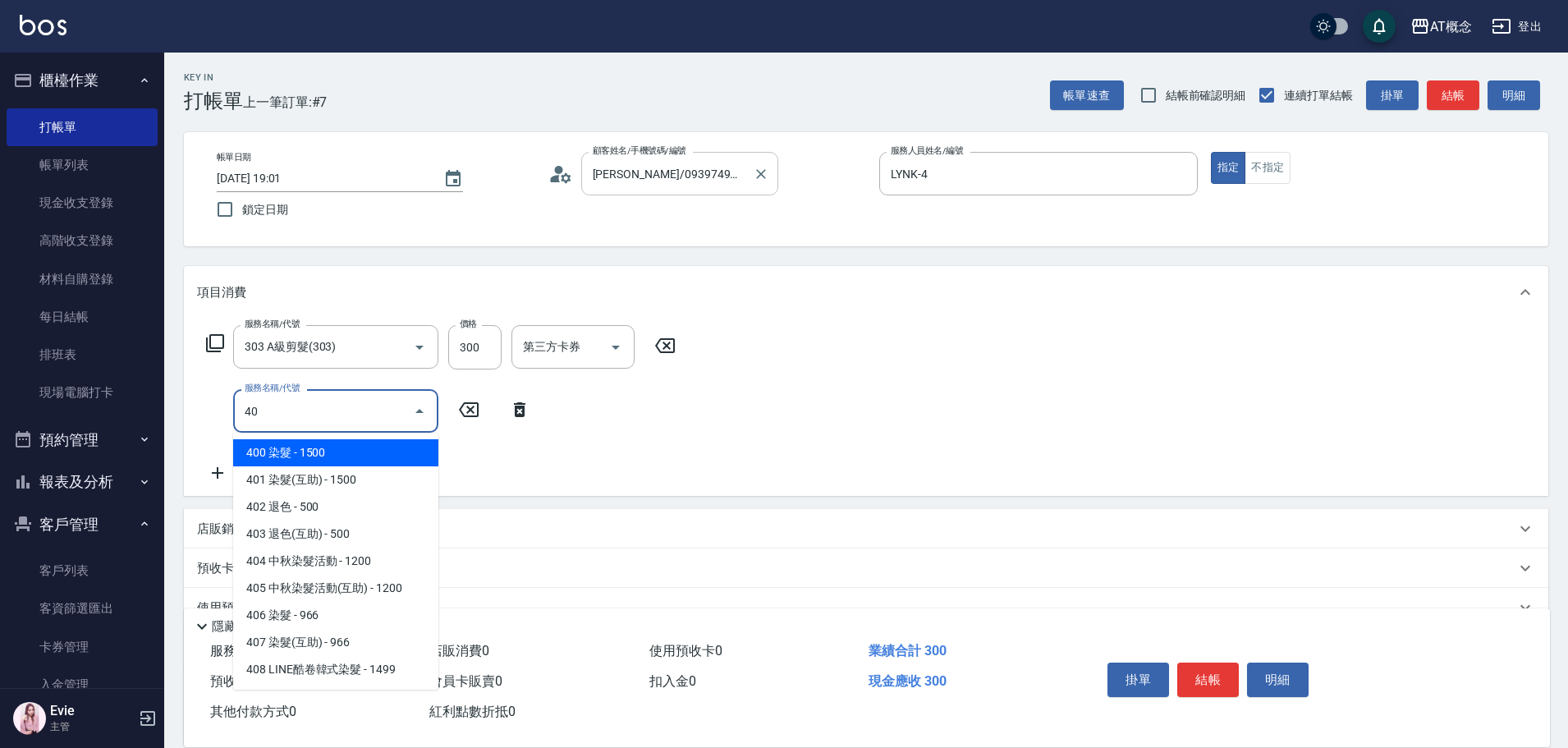
type input "400"
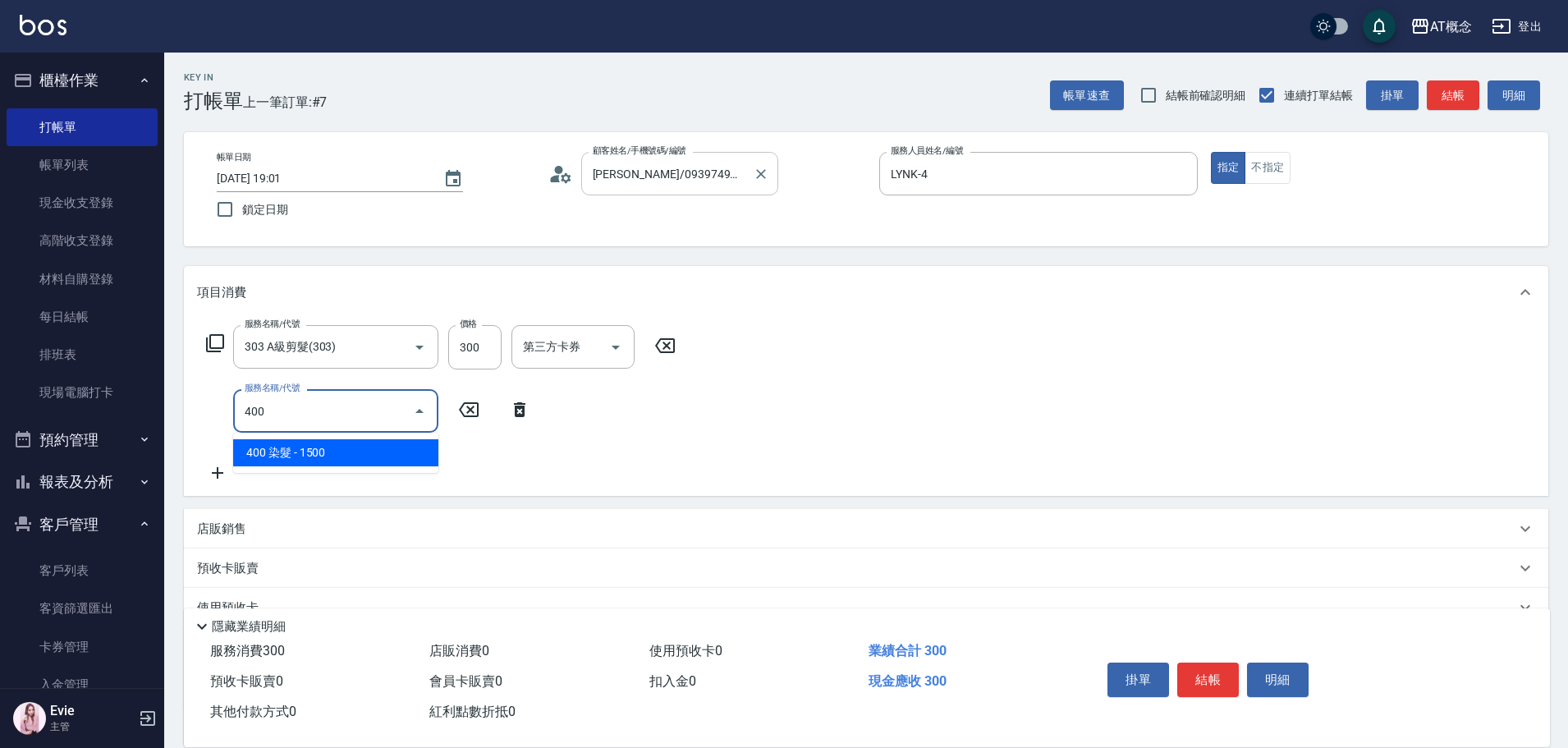
type input "180"
type input "400 染髮(400)"
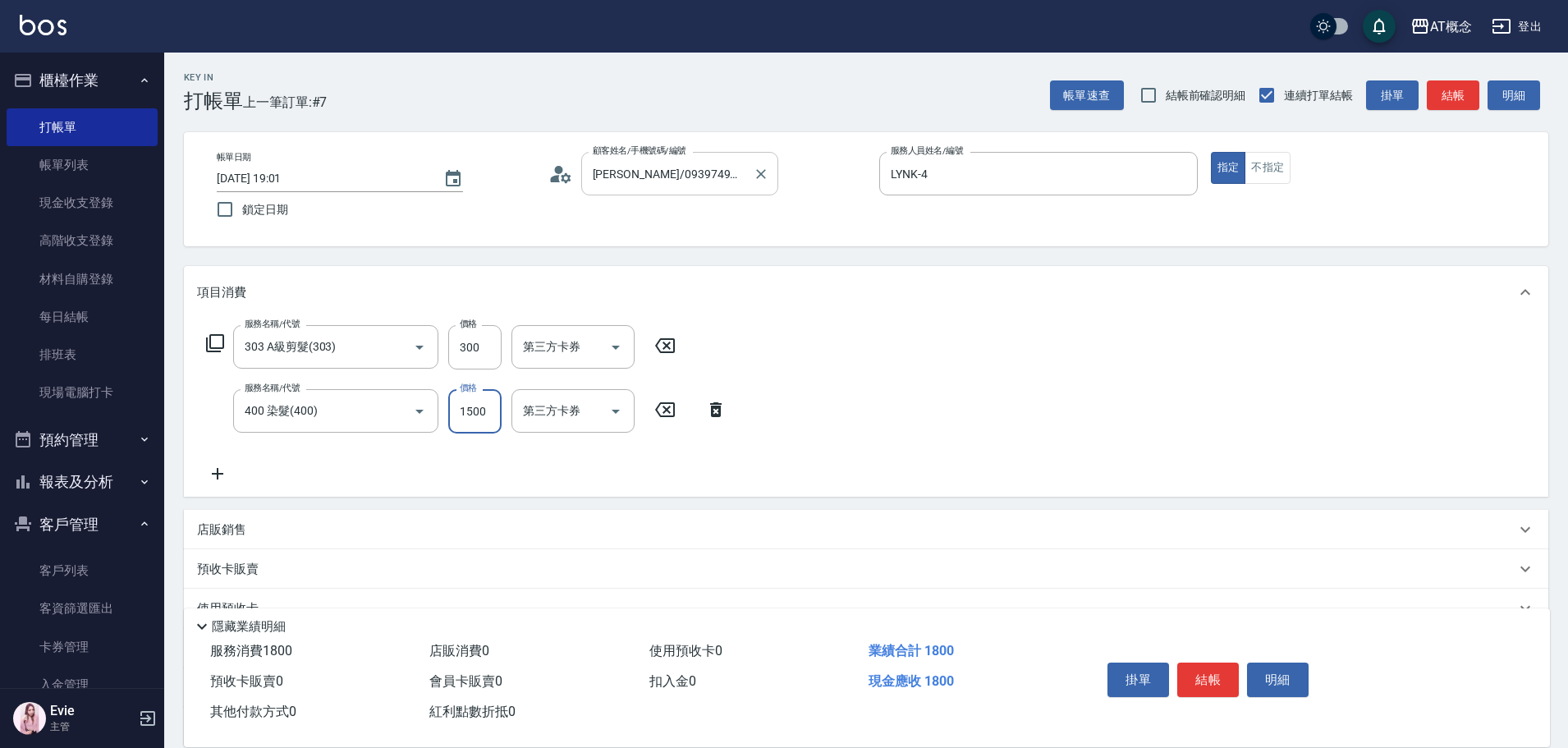
type input "30"
type input "20"
type input "50"
type input "200"
type input "230"
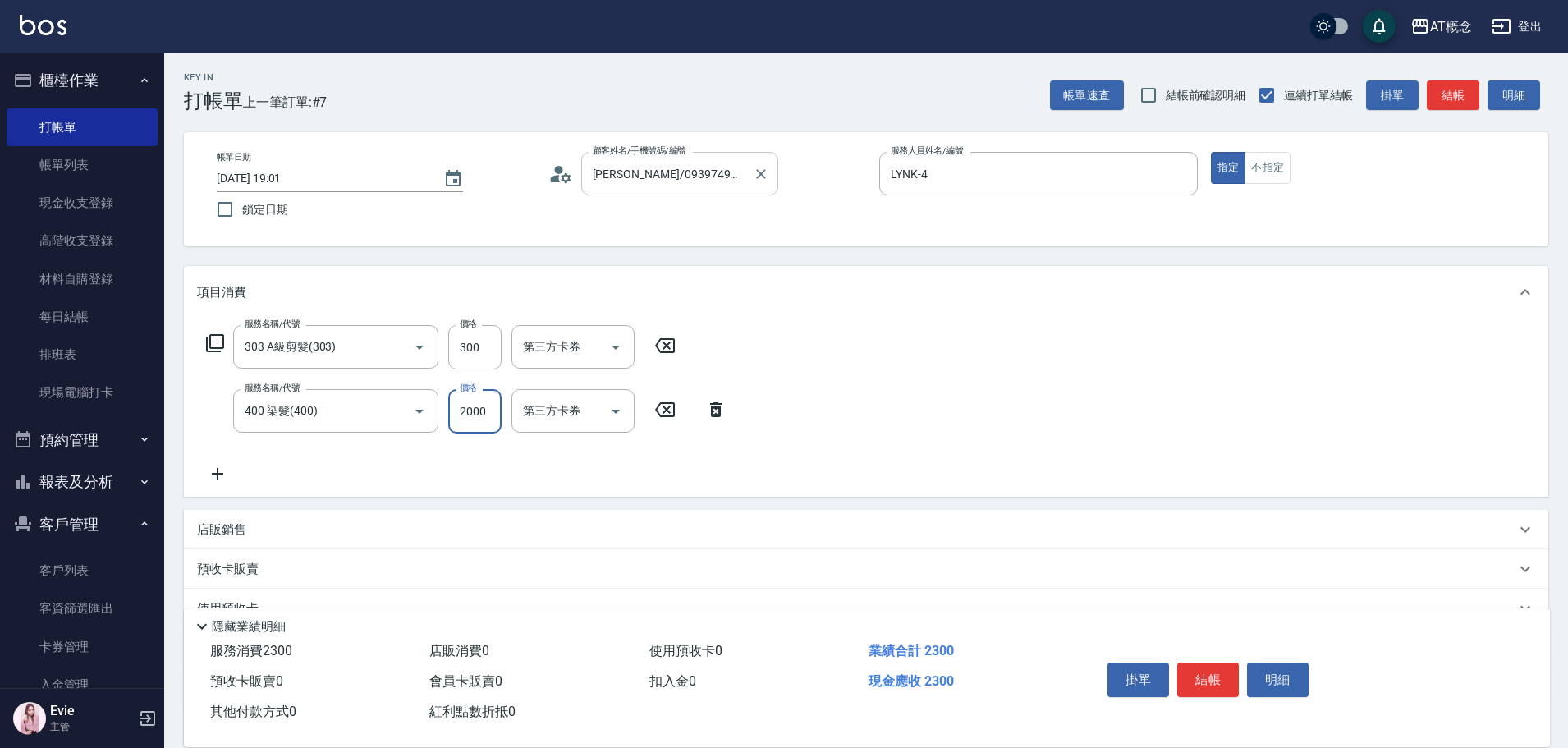
type input "2000"
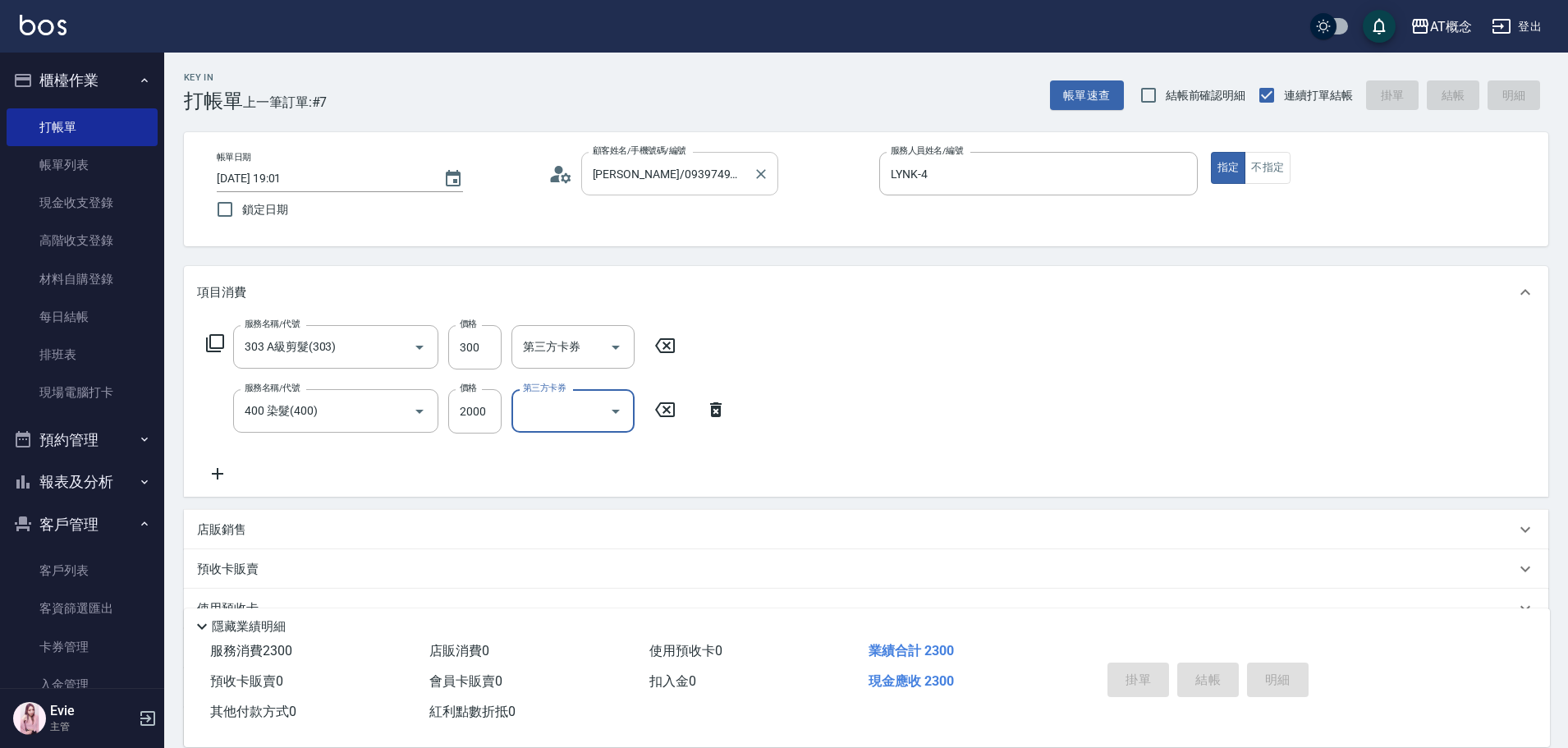
type input "0"
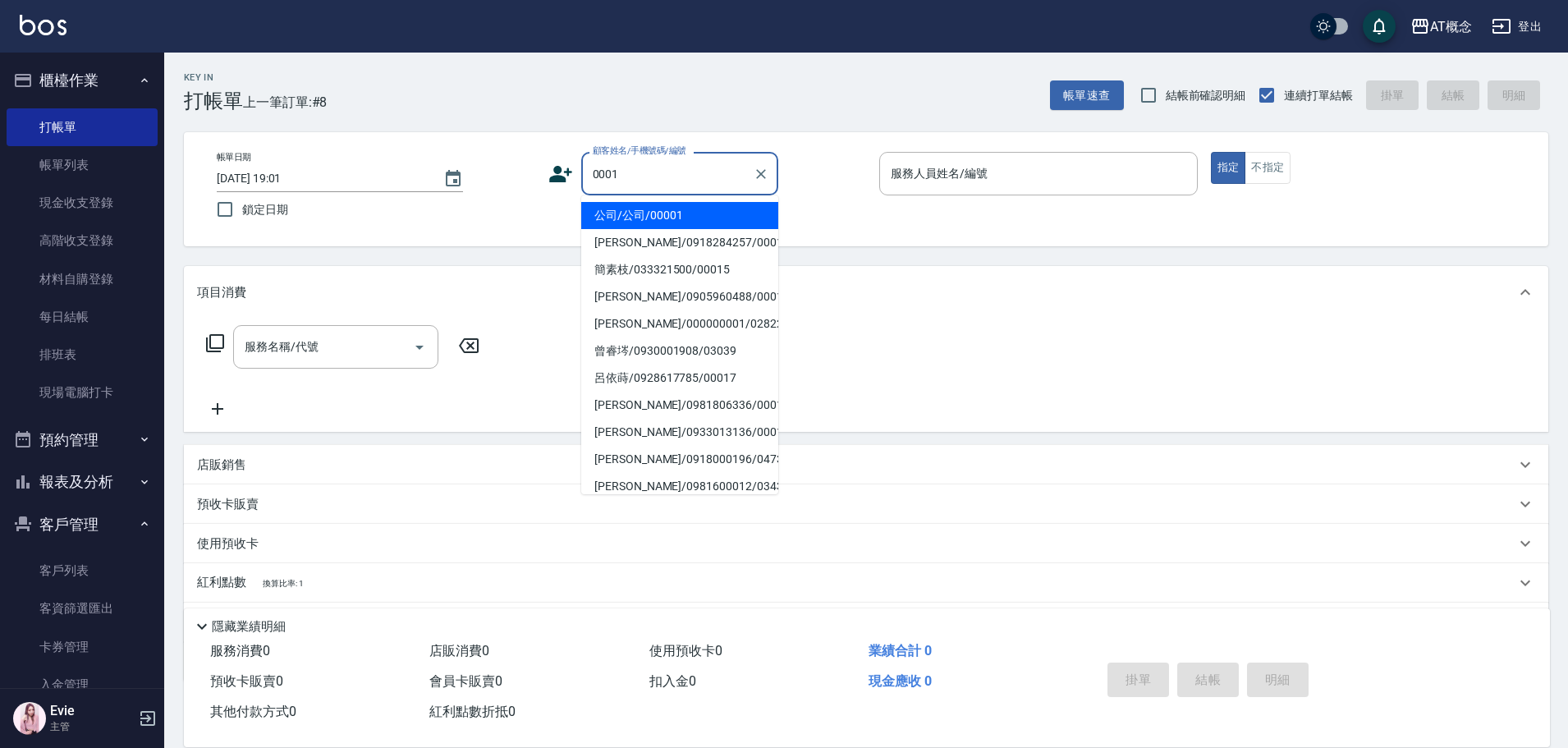
click at [594, 175] on input "0001" at bounding box center [668, 174] width 158 height 29
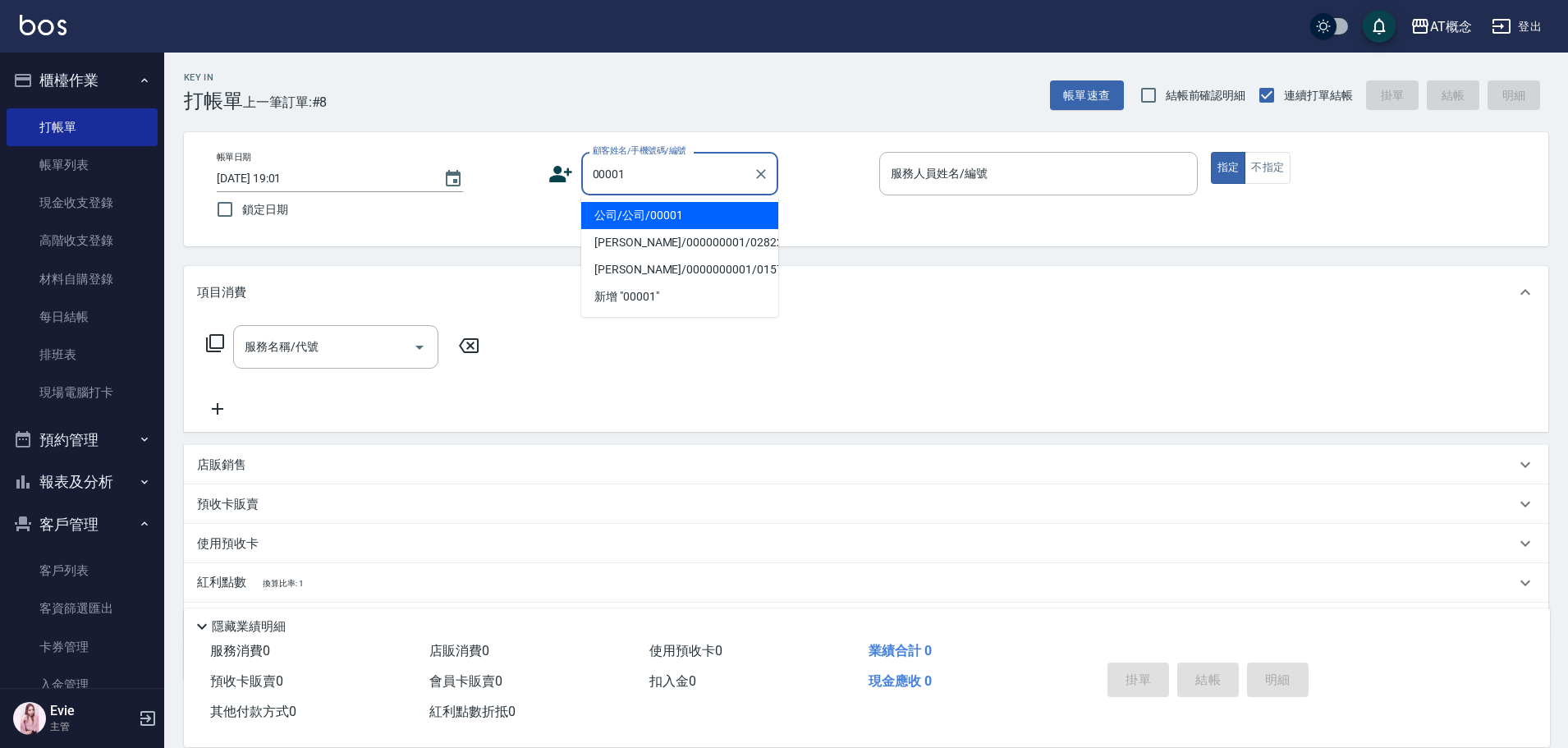
type input "公司/公司/00001"
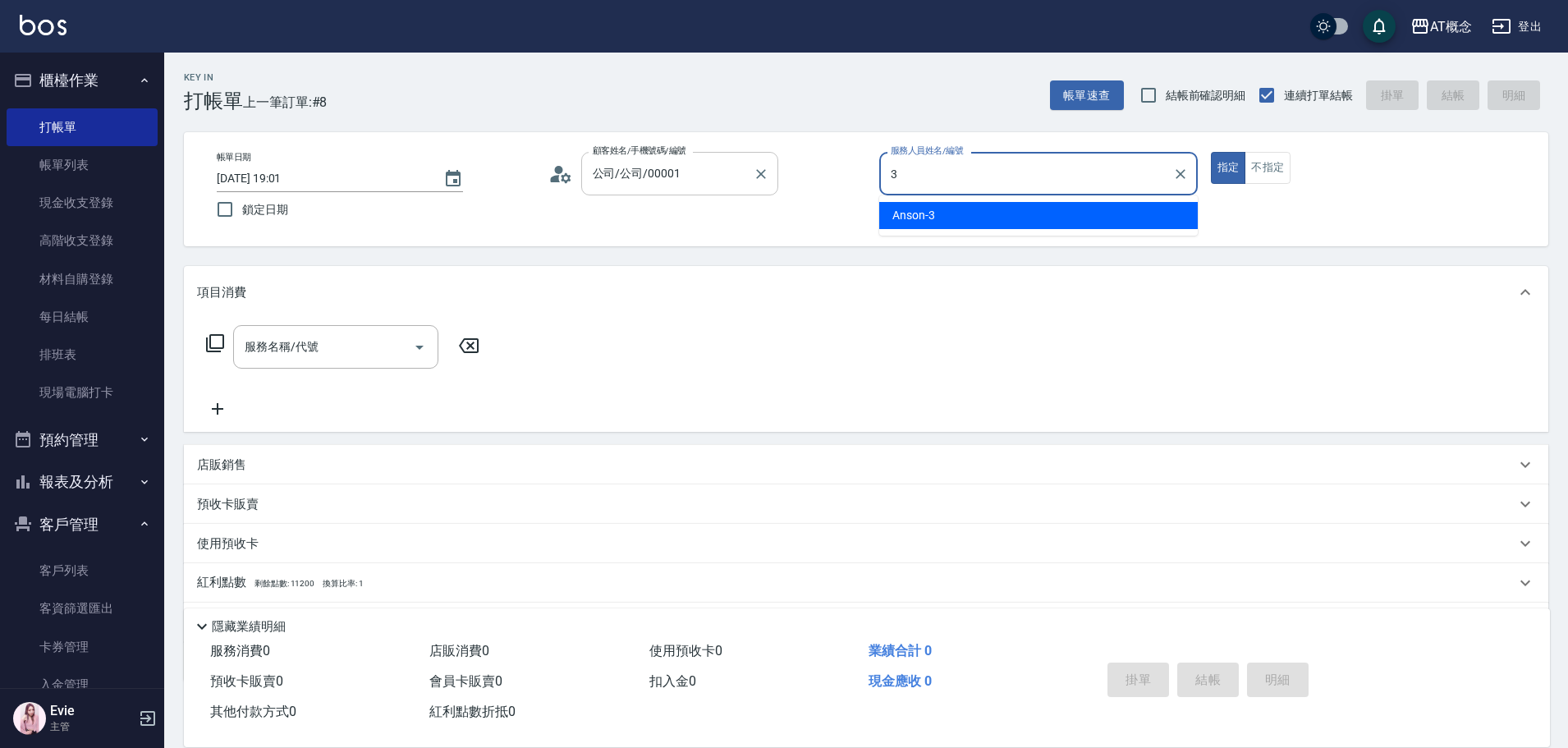
type input "Anson-3"
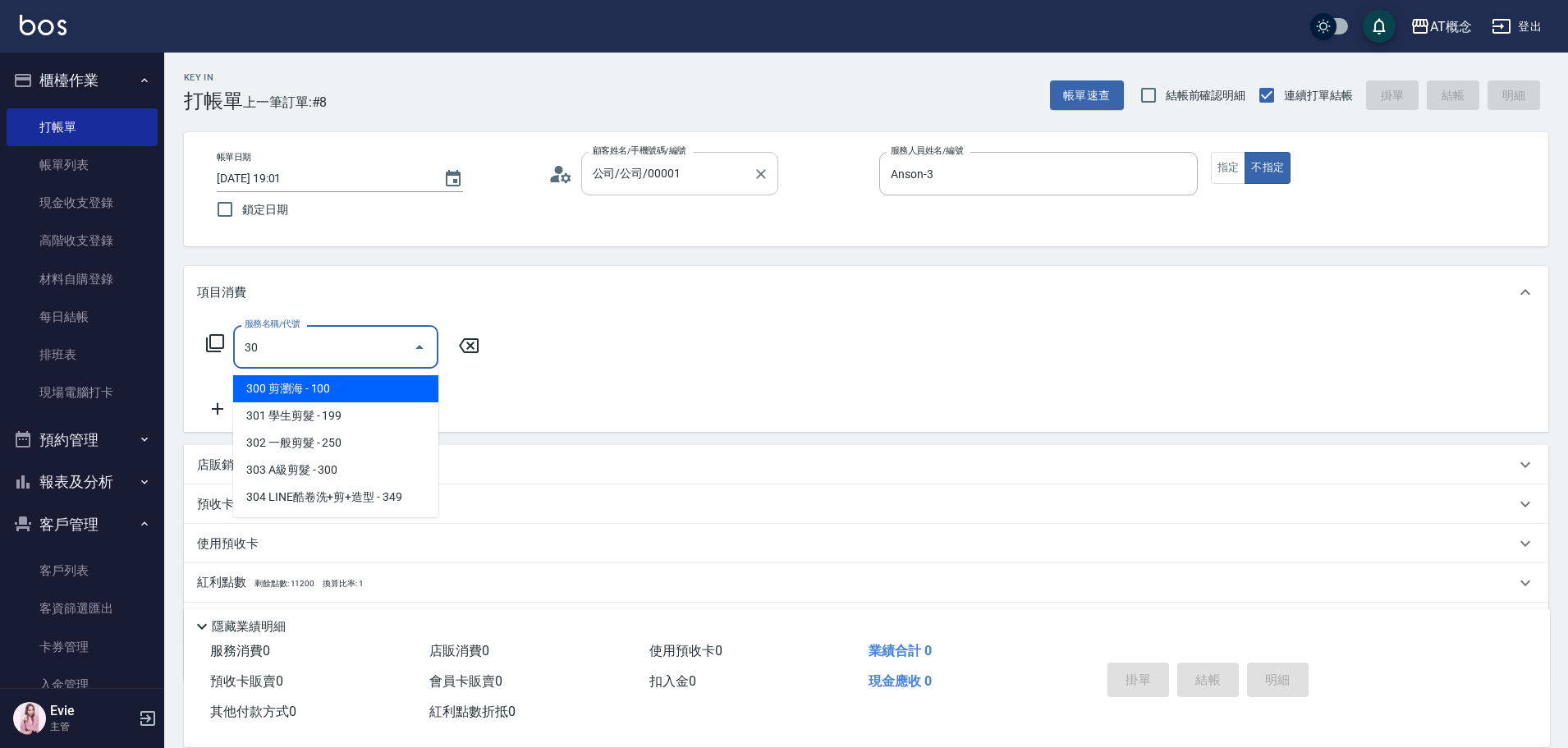
type input "300"
type input "10"
type input "300 剪瀏海(300)"
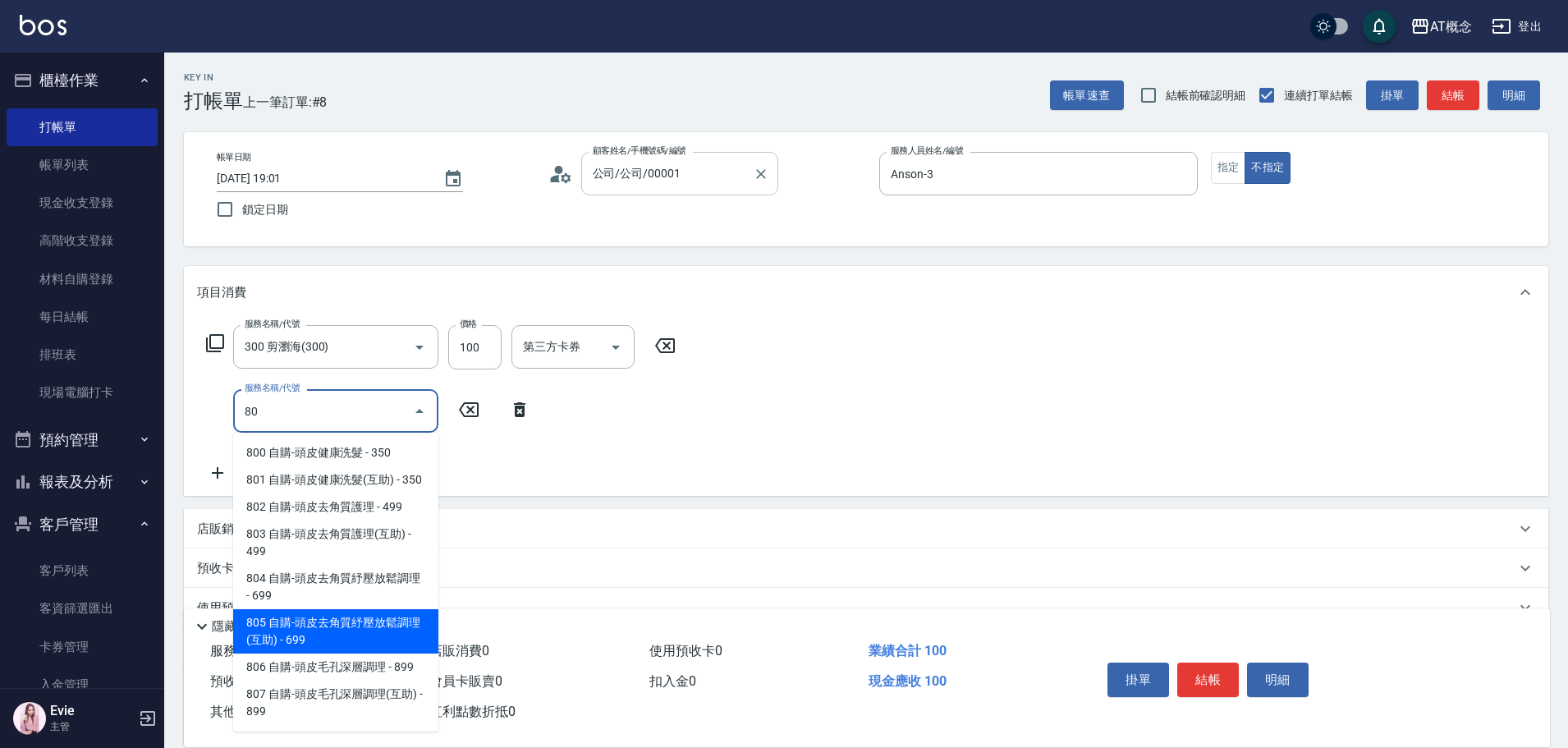
type input "805 自購-頭皮去角質紓壓放鬆調理(互助)(805)"
type input "70"
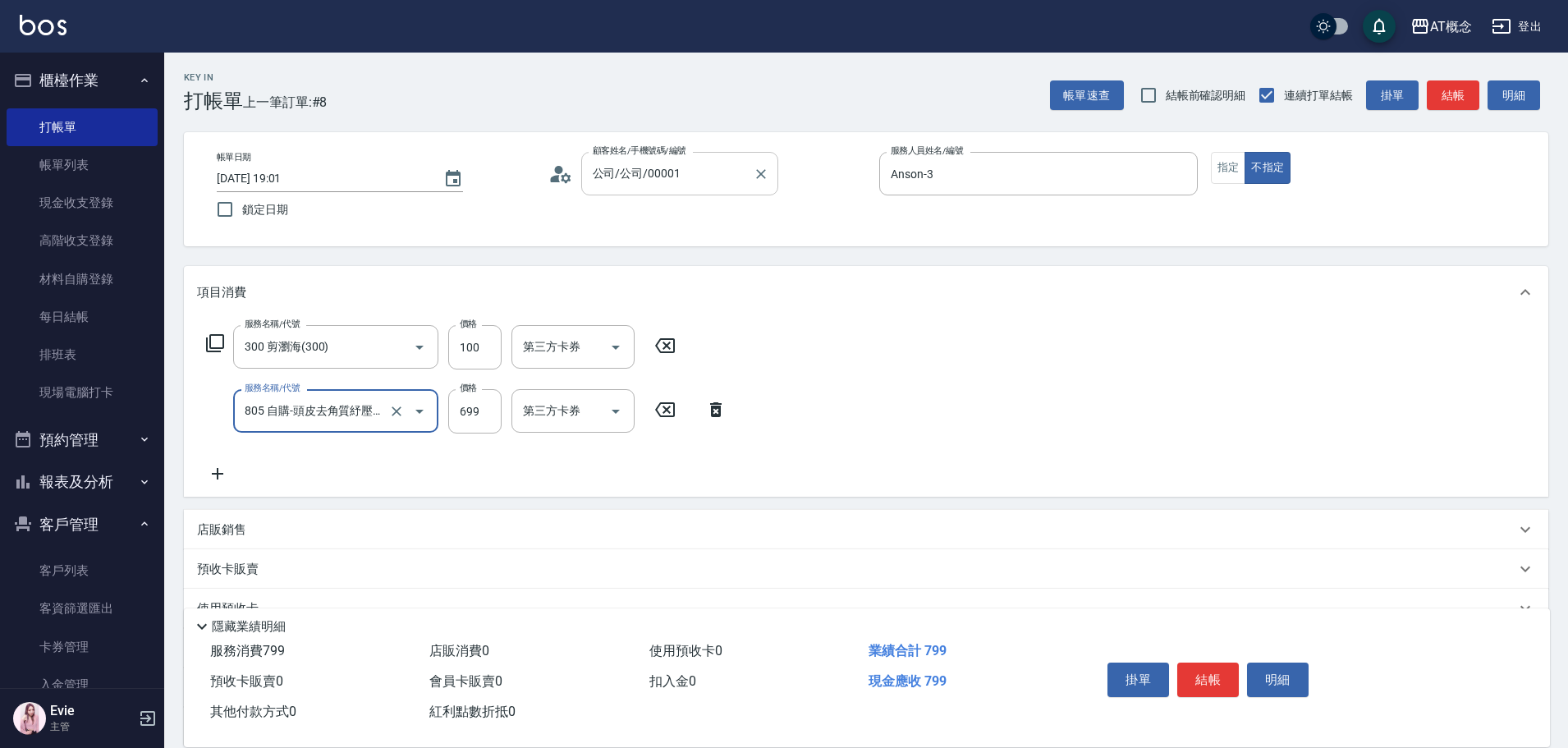
type input "805 自購-頭皮去角質紓壓放鬆調理(互助)(805)"
type input "10"
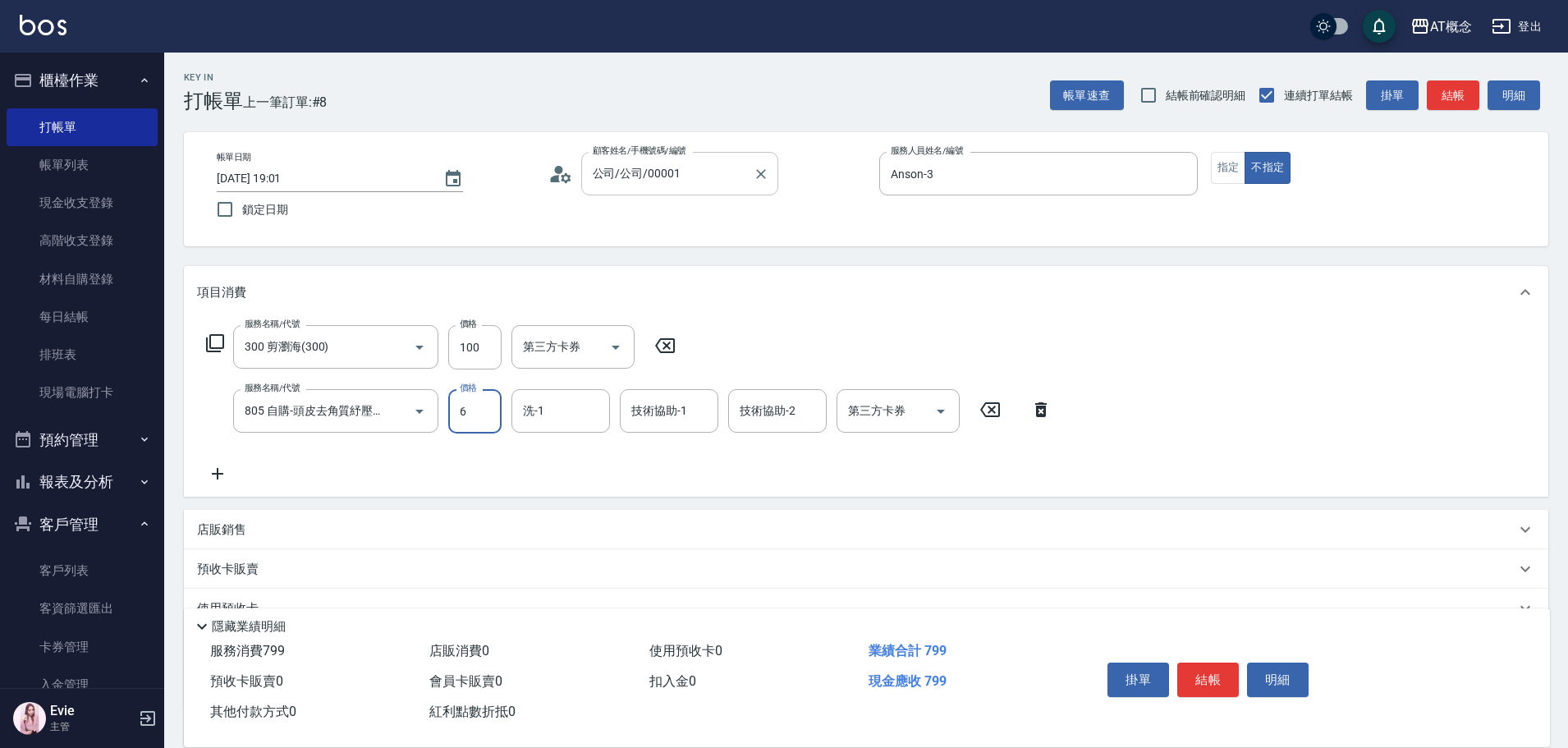
type input "60"
type input "70"
type input "600"
type input "小不-29"
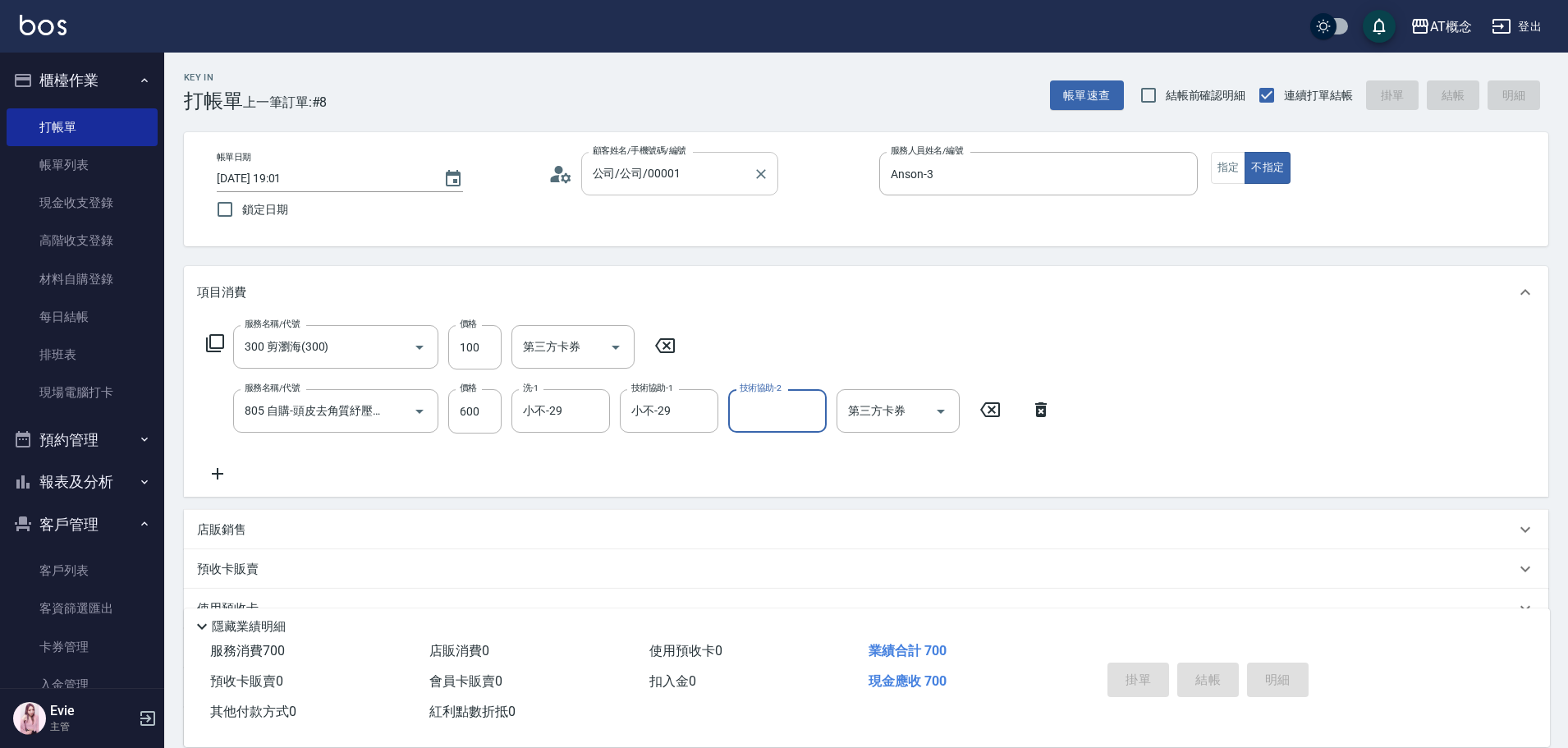
type input "[DATE] 19:02"
type input "0"
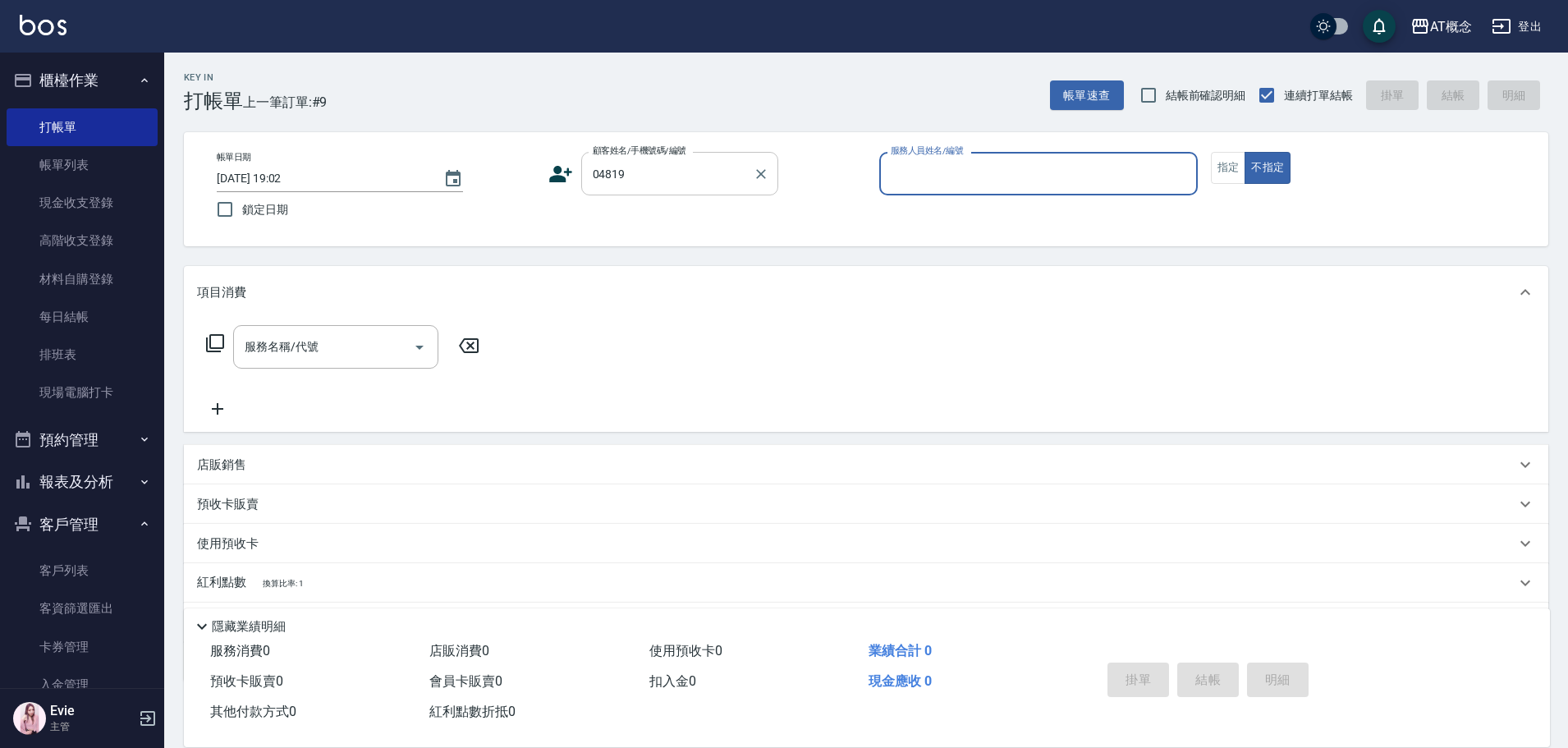
type input "[PERSON_NAME]/0918956505/04819"
type input "Anson-3"
click at [1245, 151] on button "不指定" at bounding box center [1268, 167] width 46 height 32
type button "false"
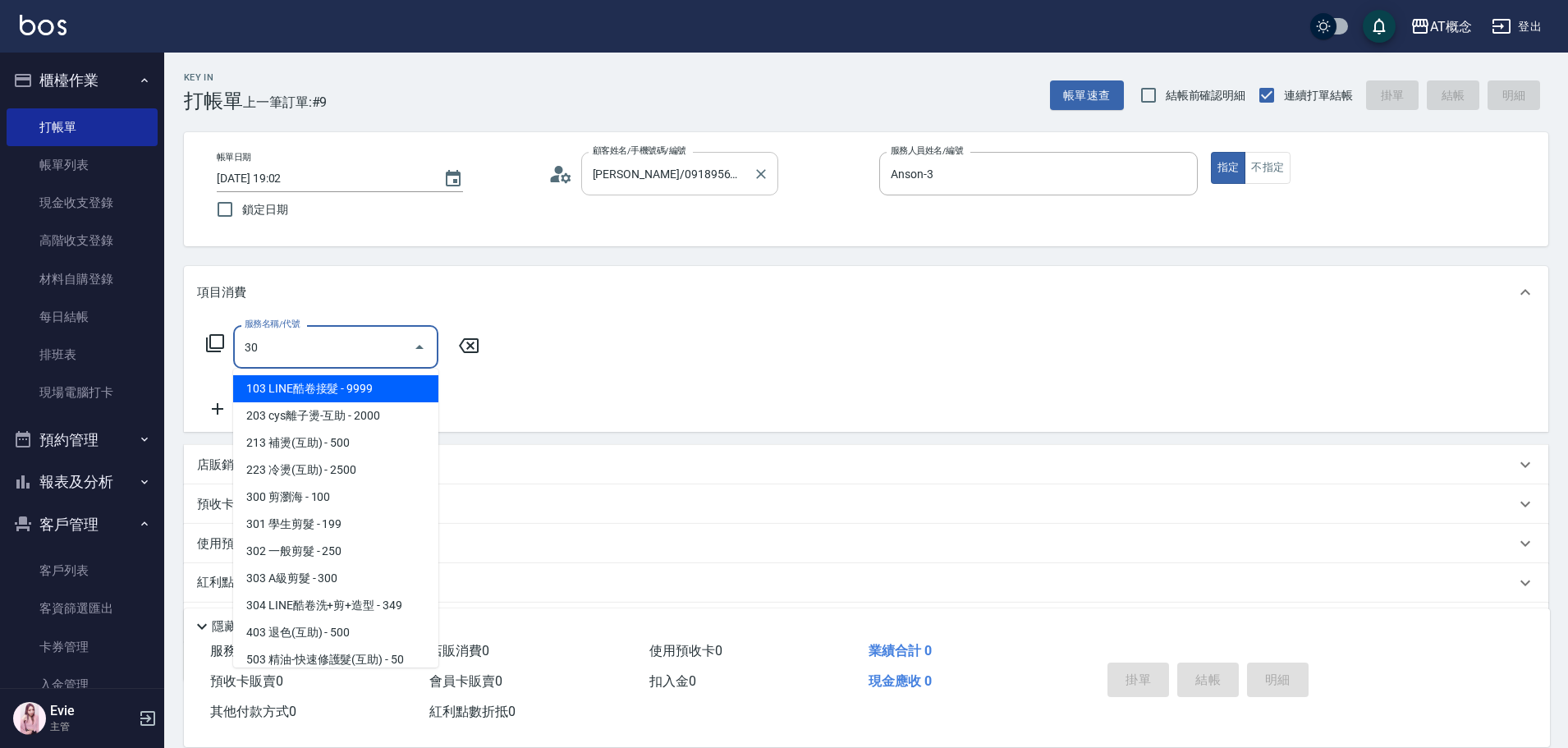
type input "303"
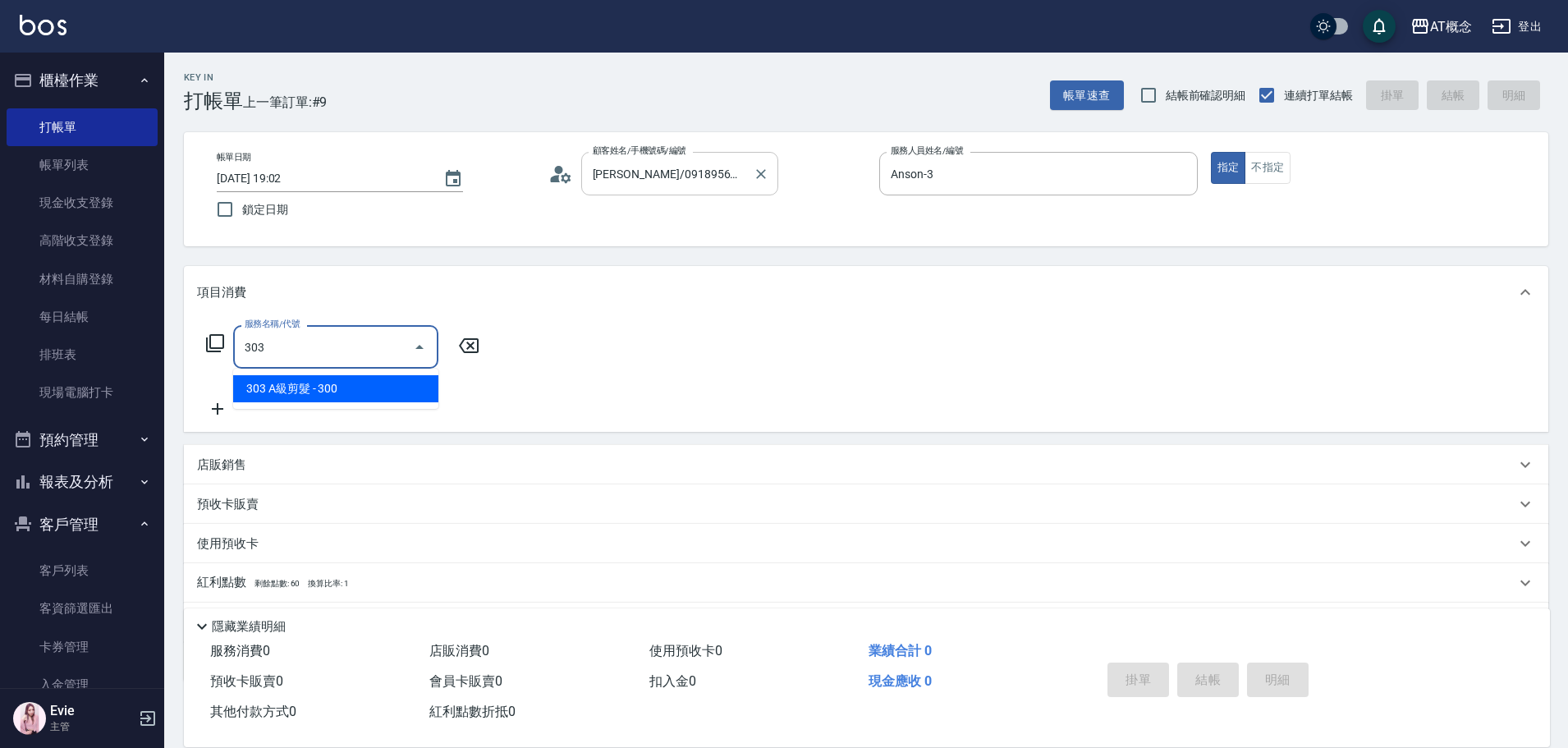
type input "30"
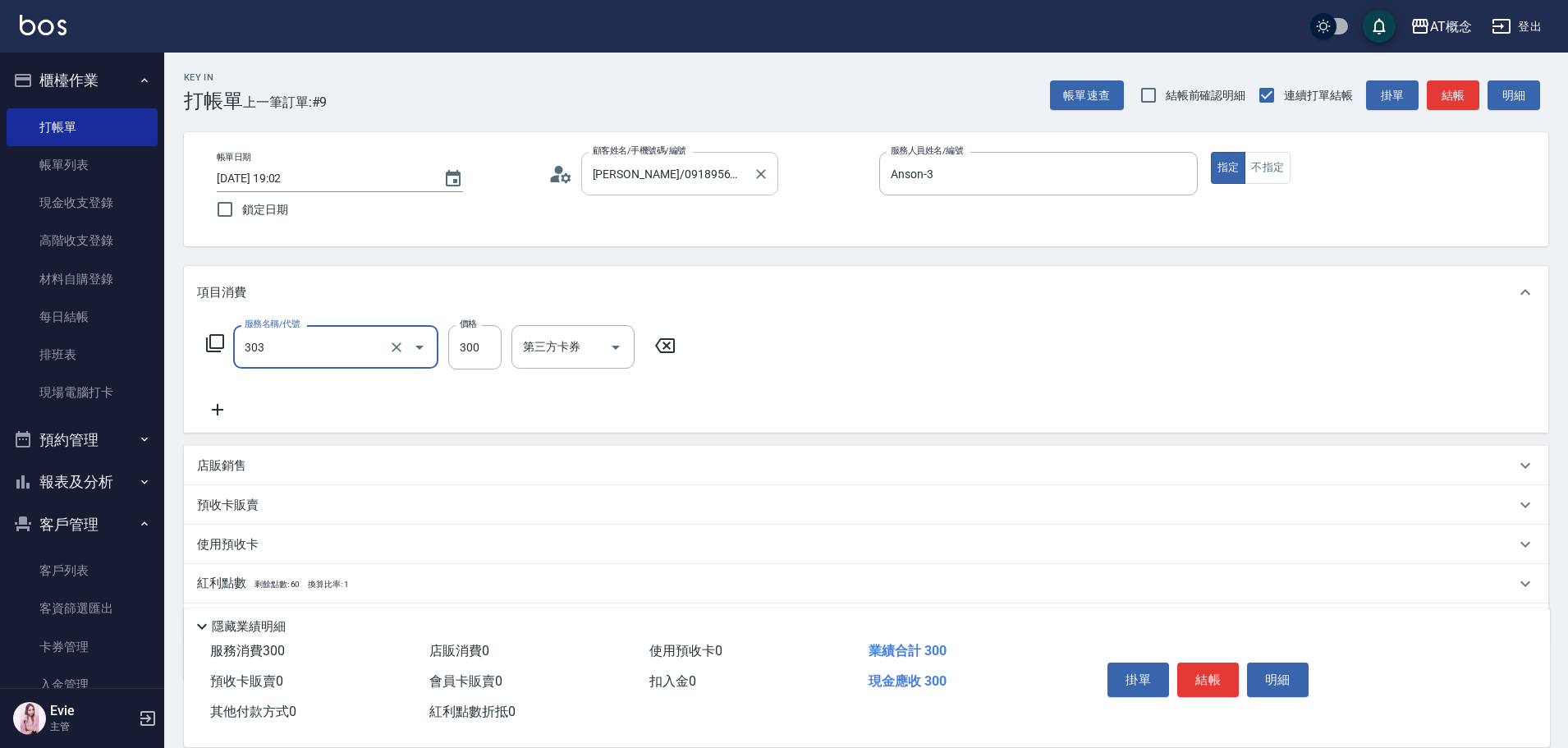
type input "303 A級剪髮(303)"
type input "0"
type input "350"
type input "30"
type input "350"
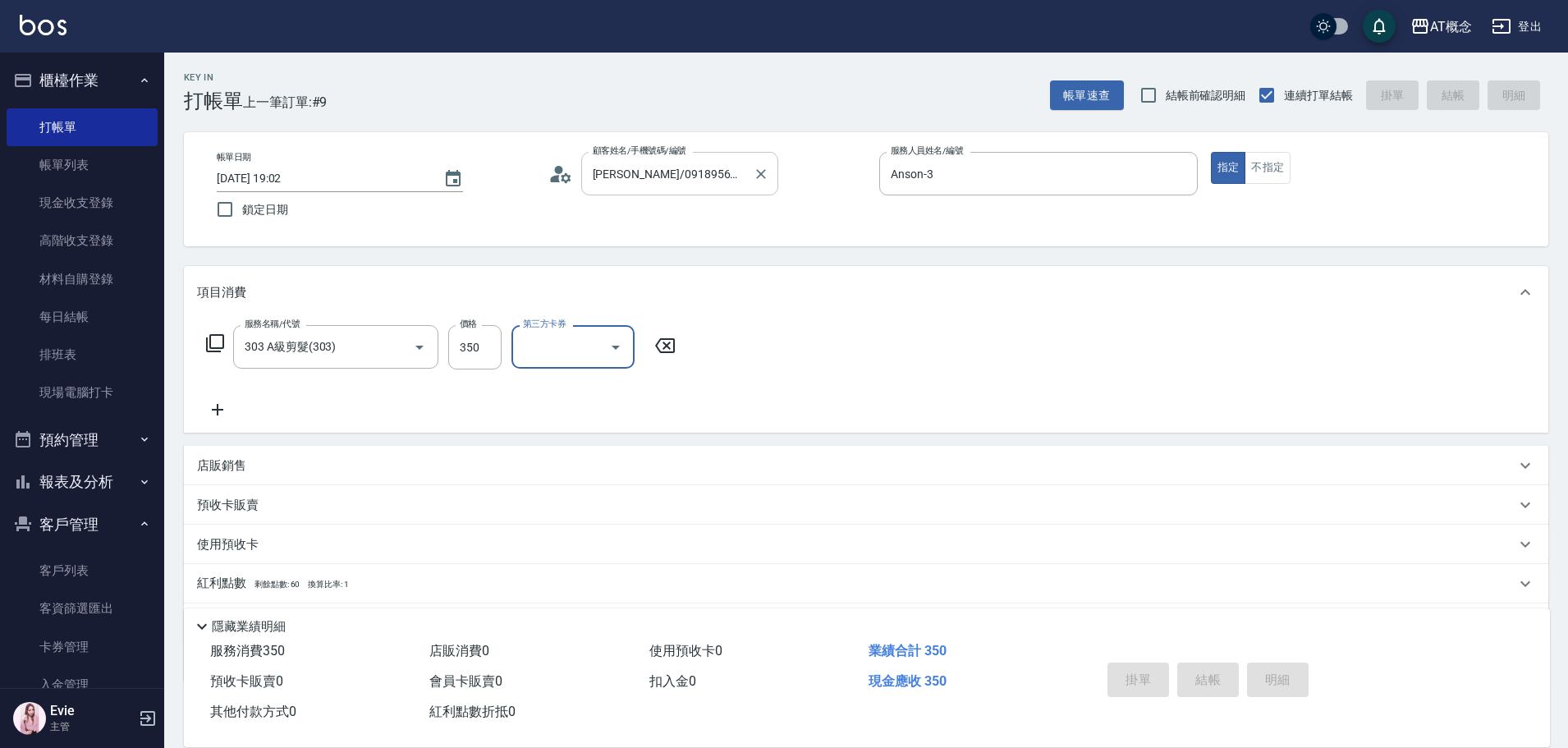
type input "0"
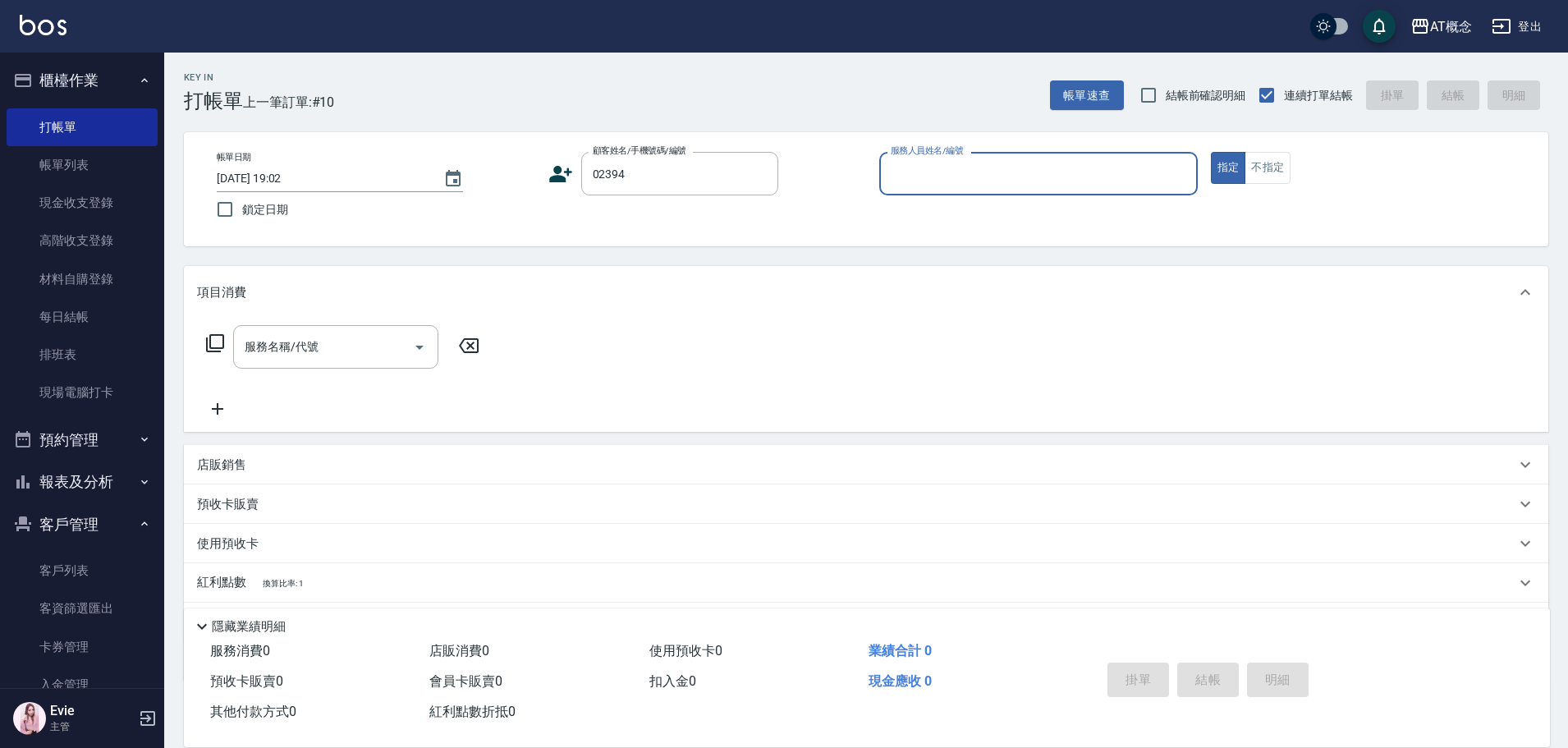
type input "[PERSON_NAME]/0903693923/02394"
type input "公司-0"
click at [757, 172] on icon "Clear" at bounding box center [760, 174] width 16 height 16
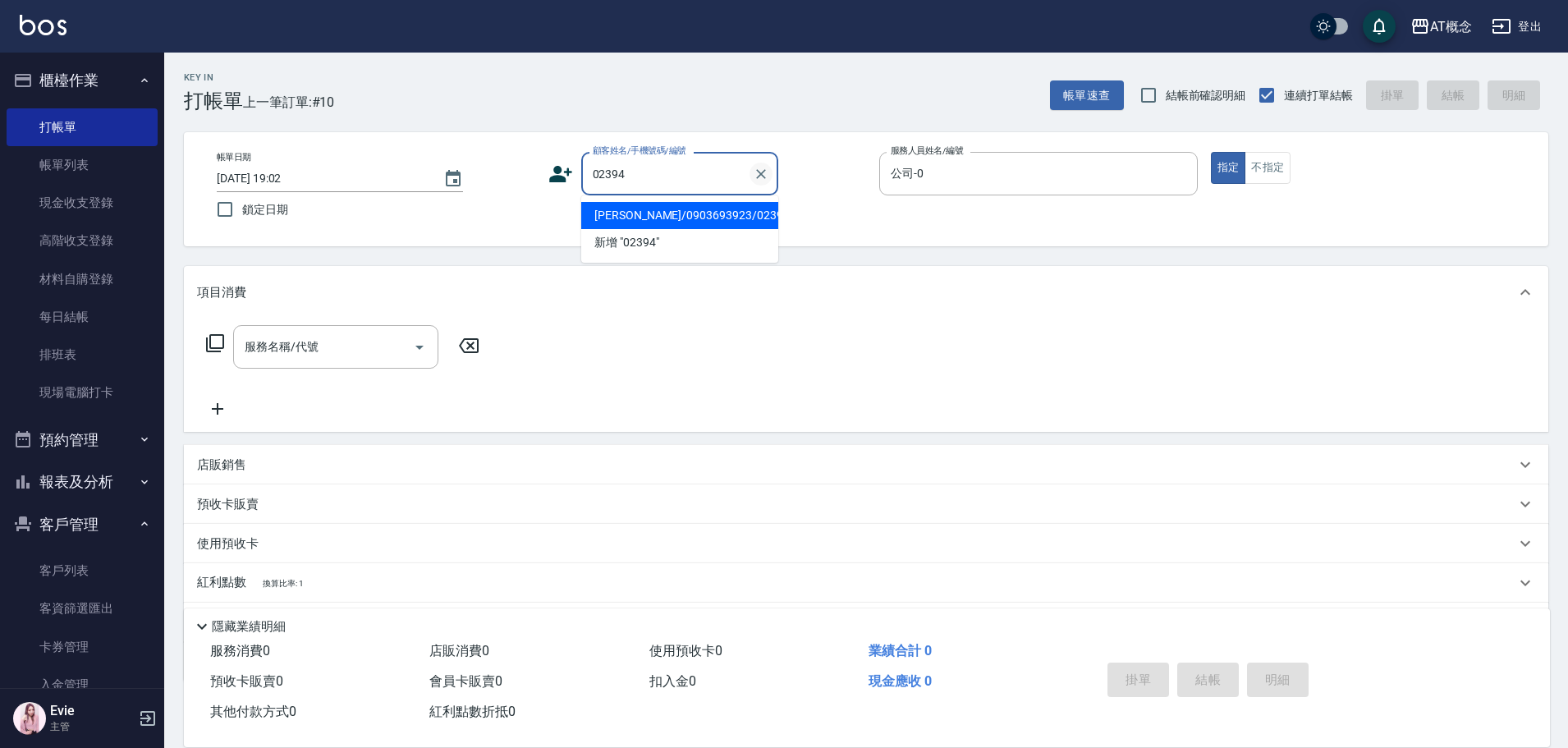
type input "[PERSON_NAME]/0903693923/02394"
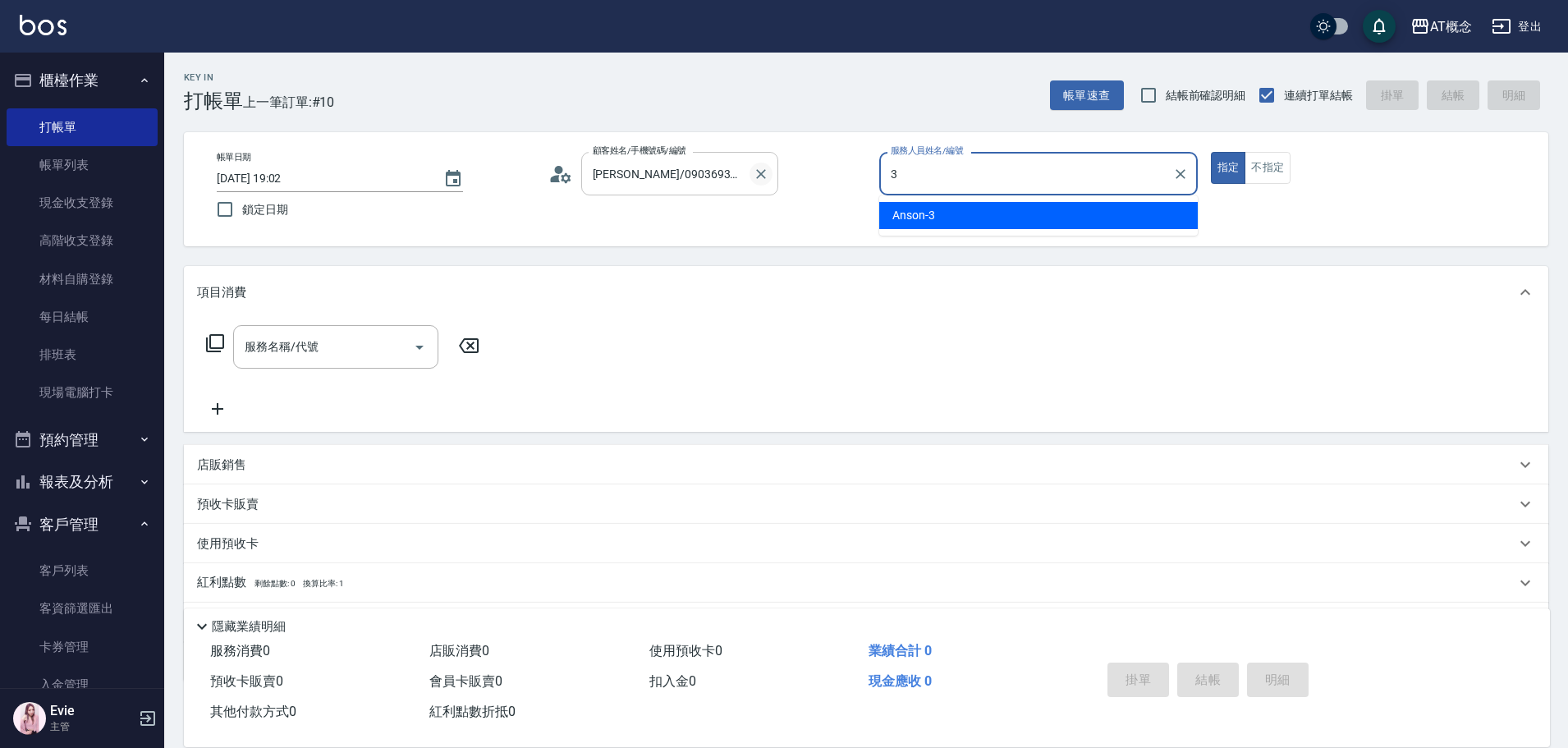
type input "Anson-3"
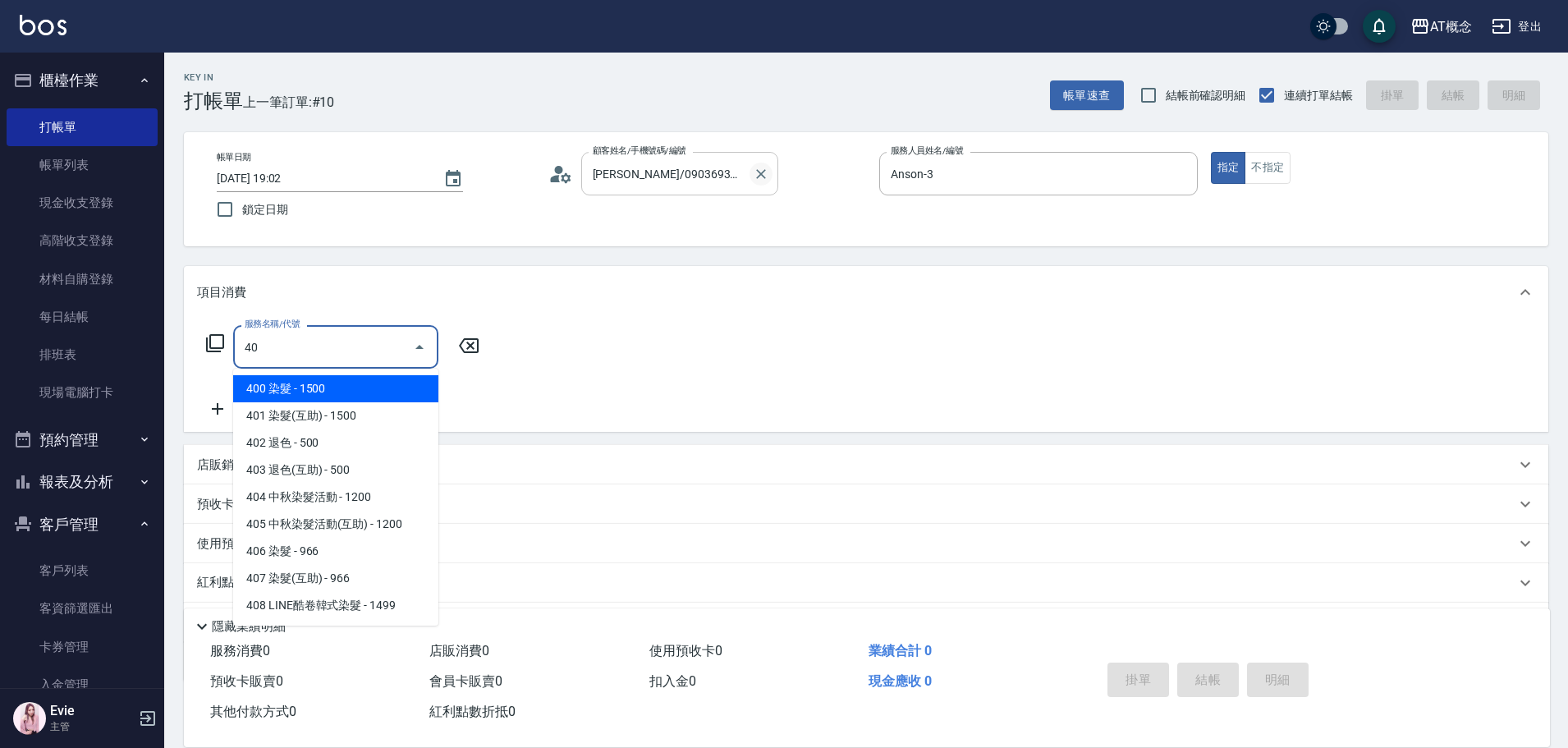
type input "400"
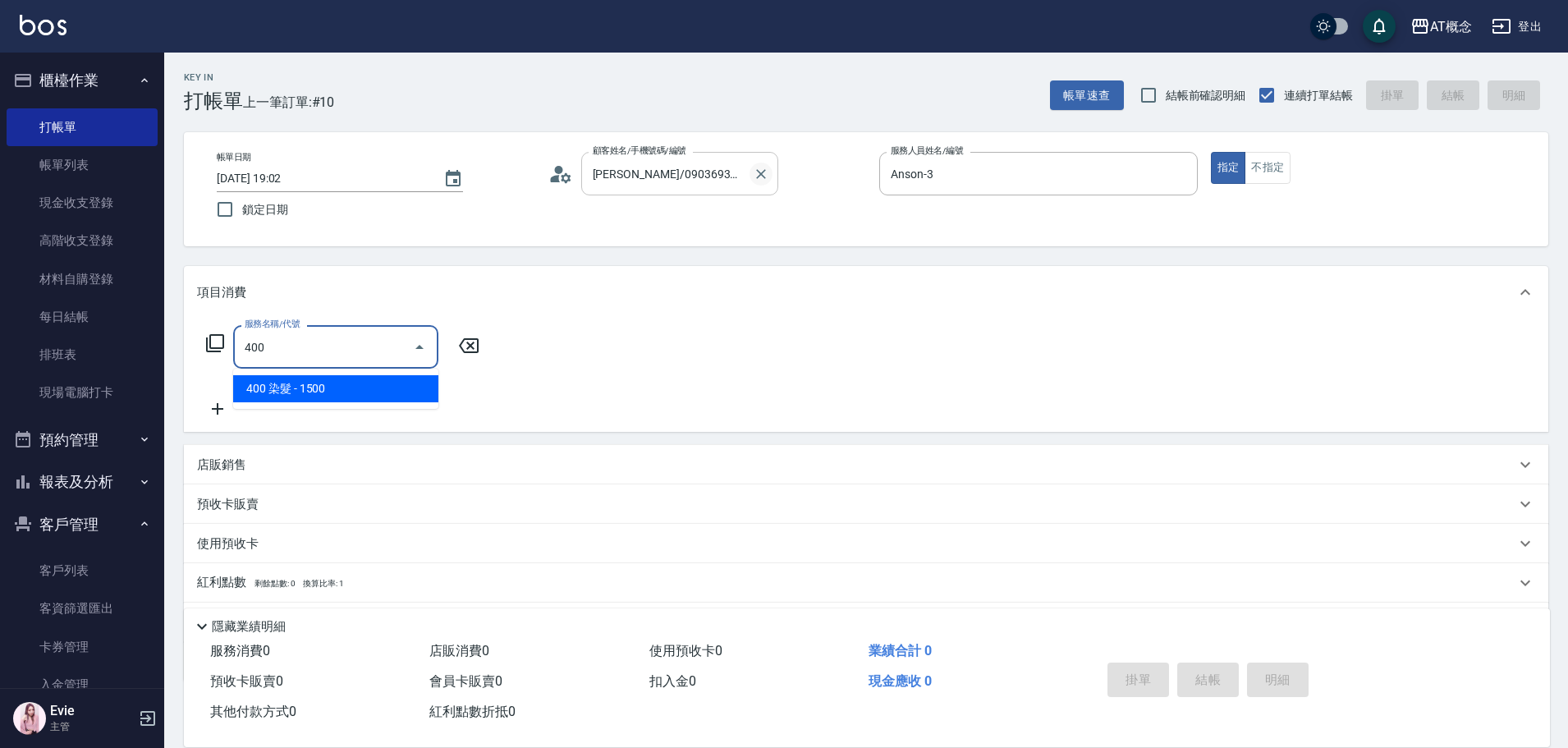
type input "150"
type input "400 染髮(400)"
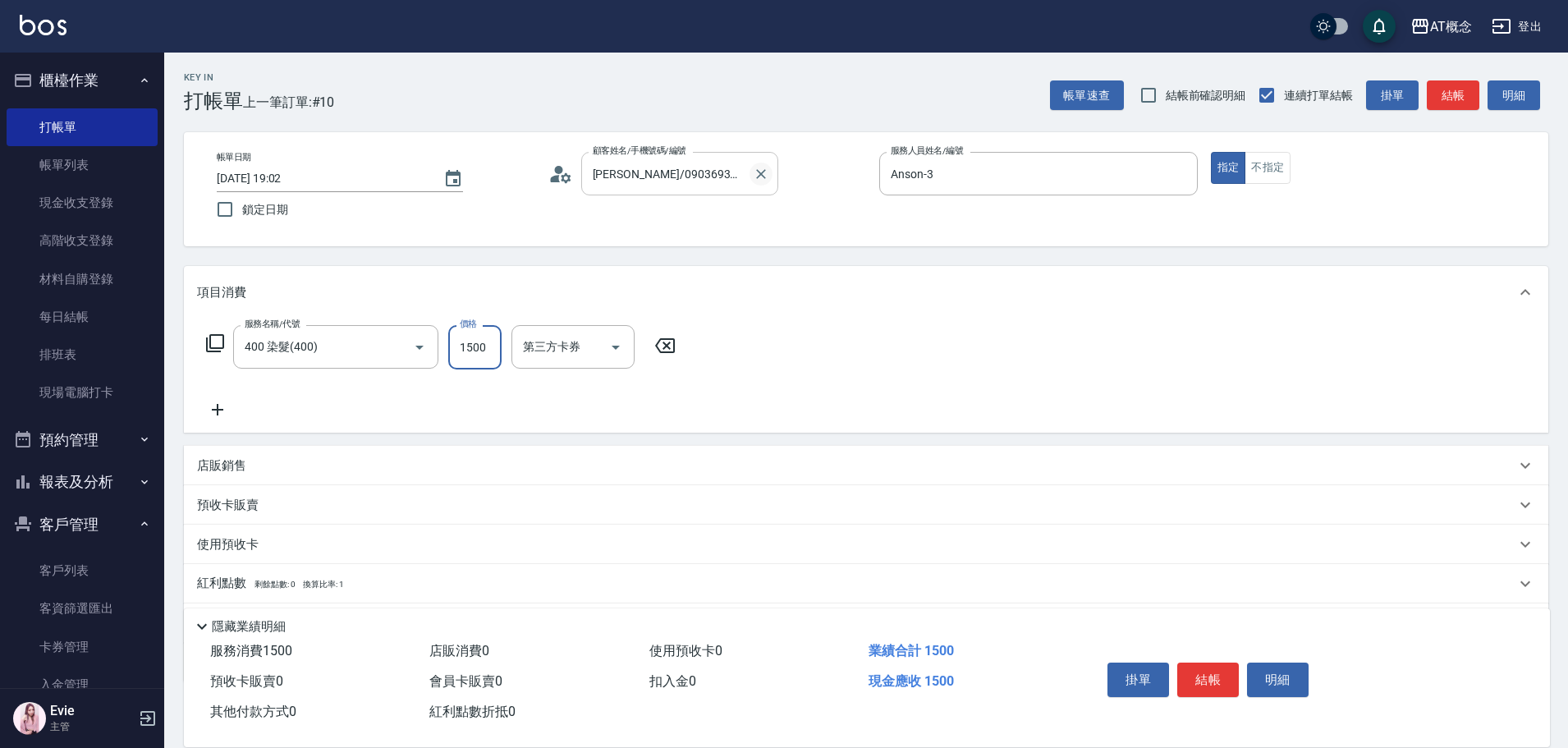
type input "0"
type input "99"
type input "90"
type input "999"
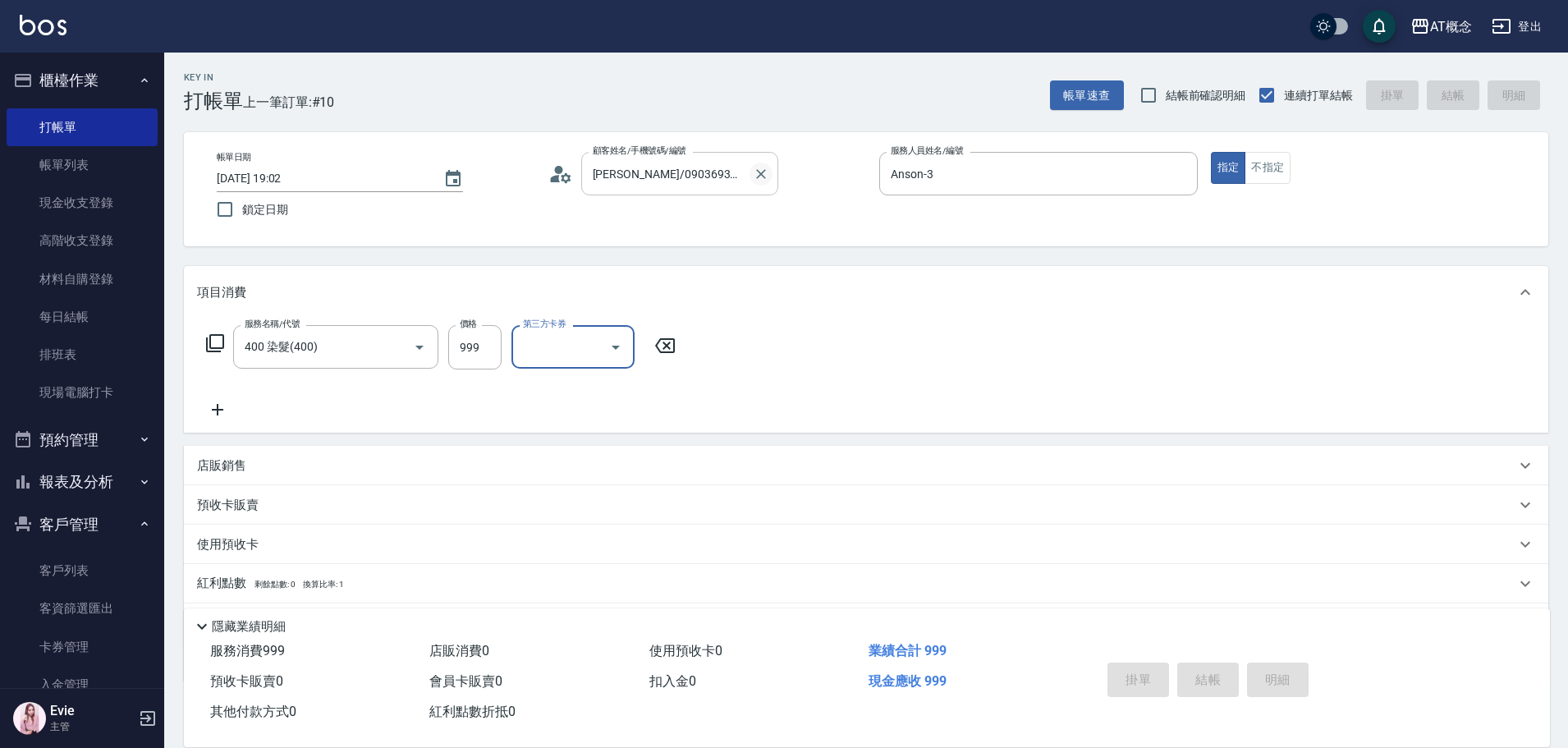
type input "[DATE] 19:03"
type input "0"
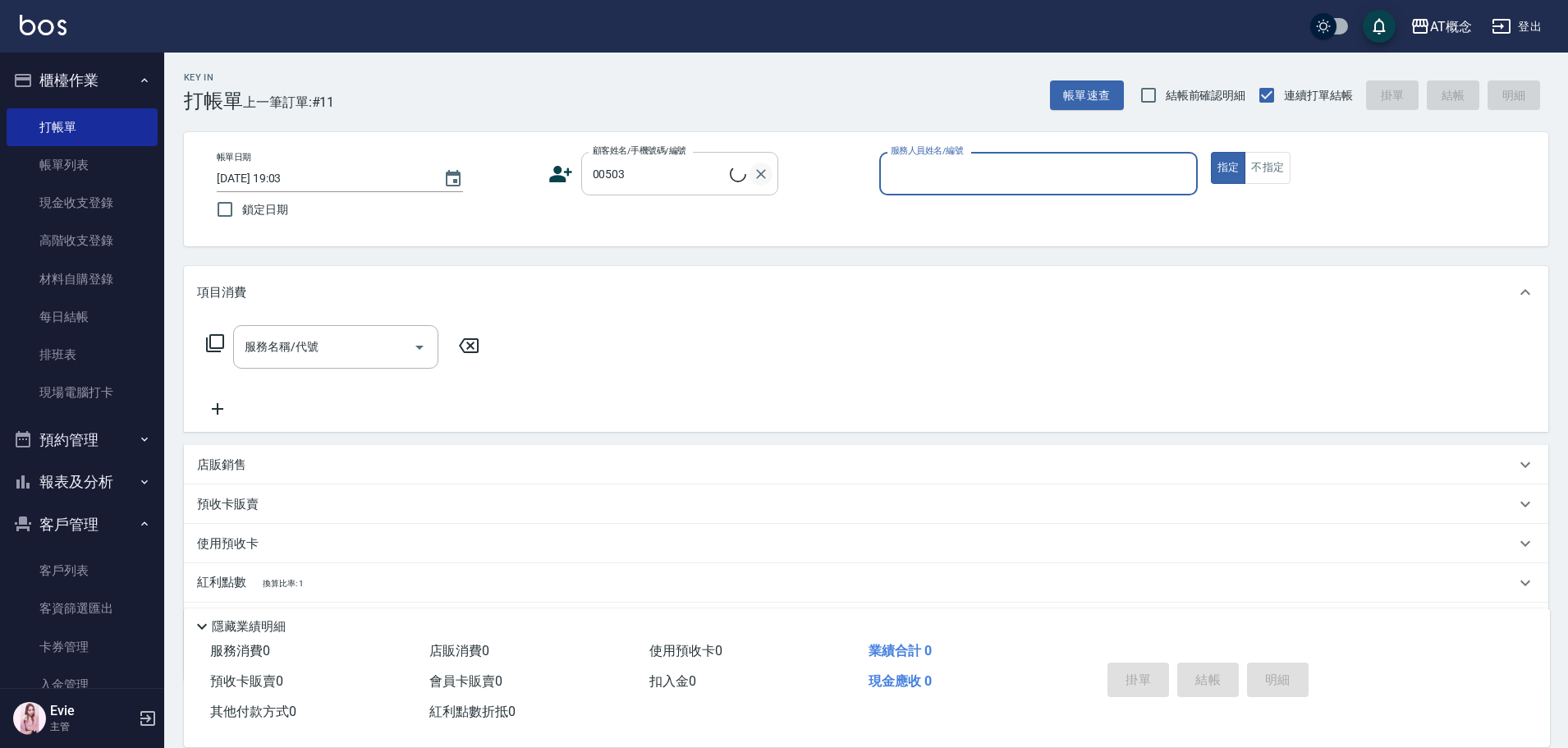
type input "[PERSON_NAME]/0902201562/00503"
type input "Anson-3"
click at [1211, 151] on button "指定" at bounding box center [1228, 167] width 35 height 32
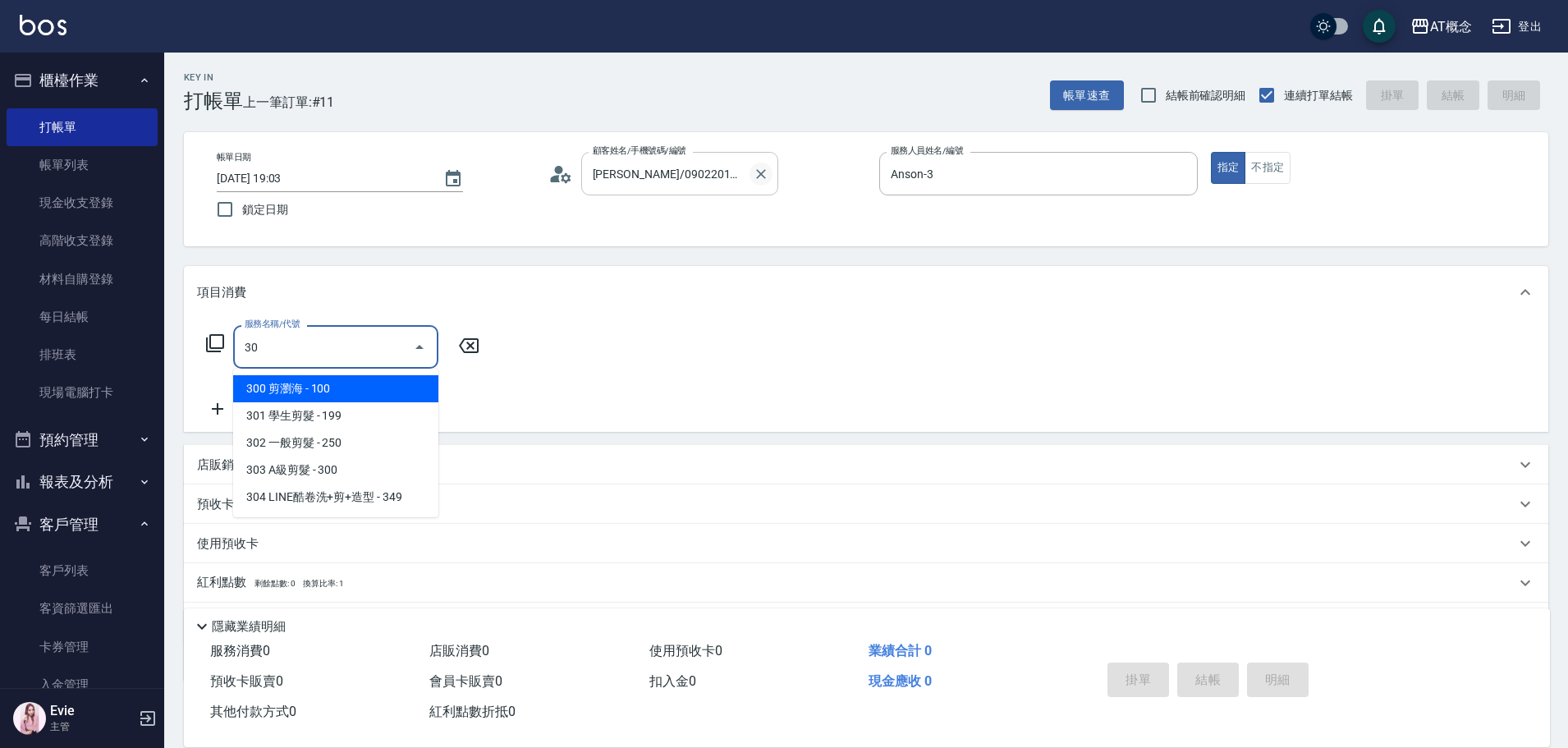
type input "303"
type input "30"
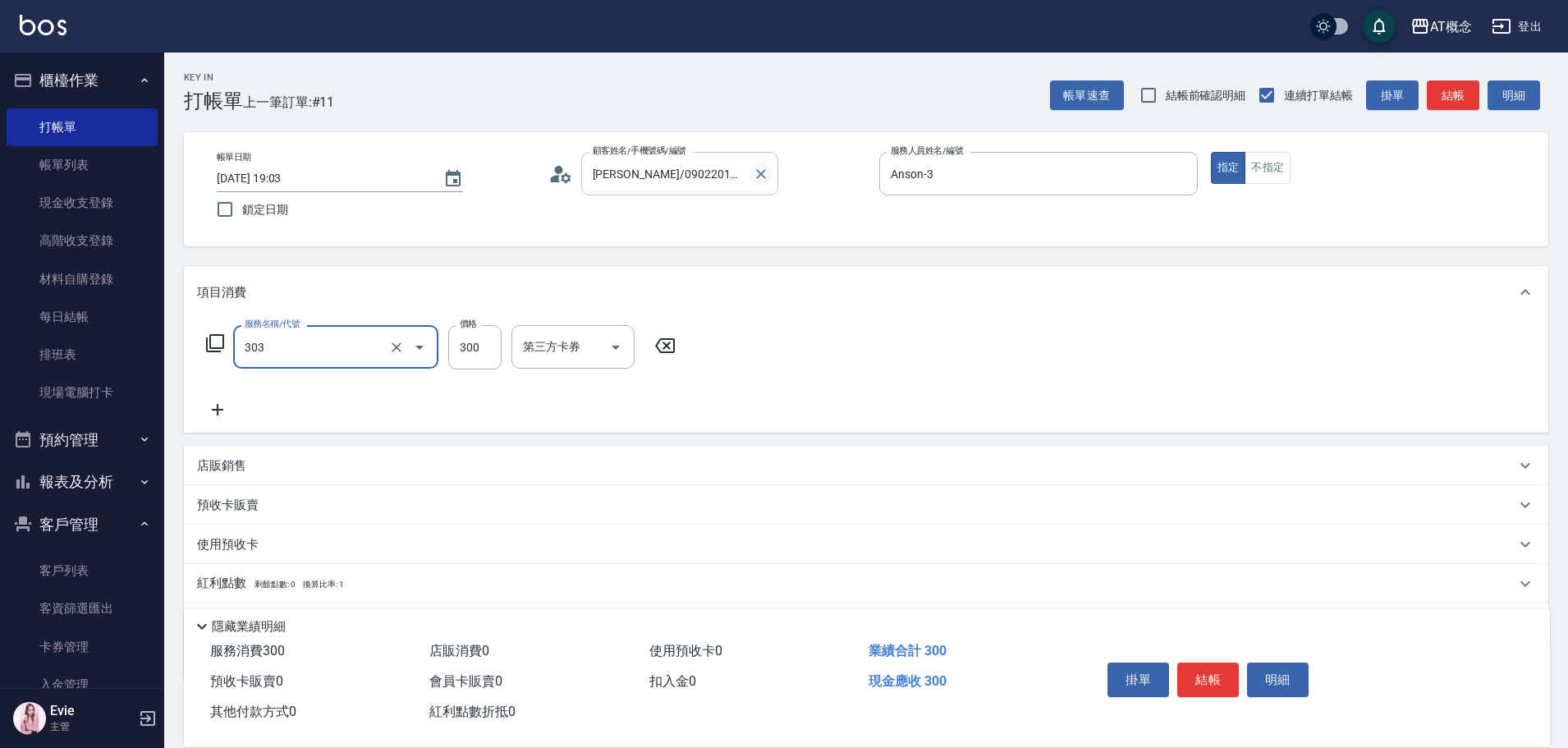
type input "303 A級剪髮(303)"
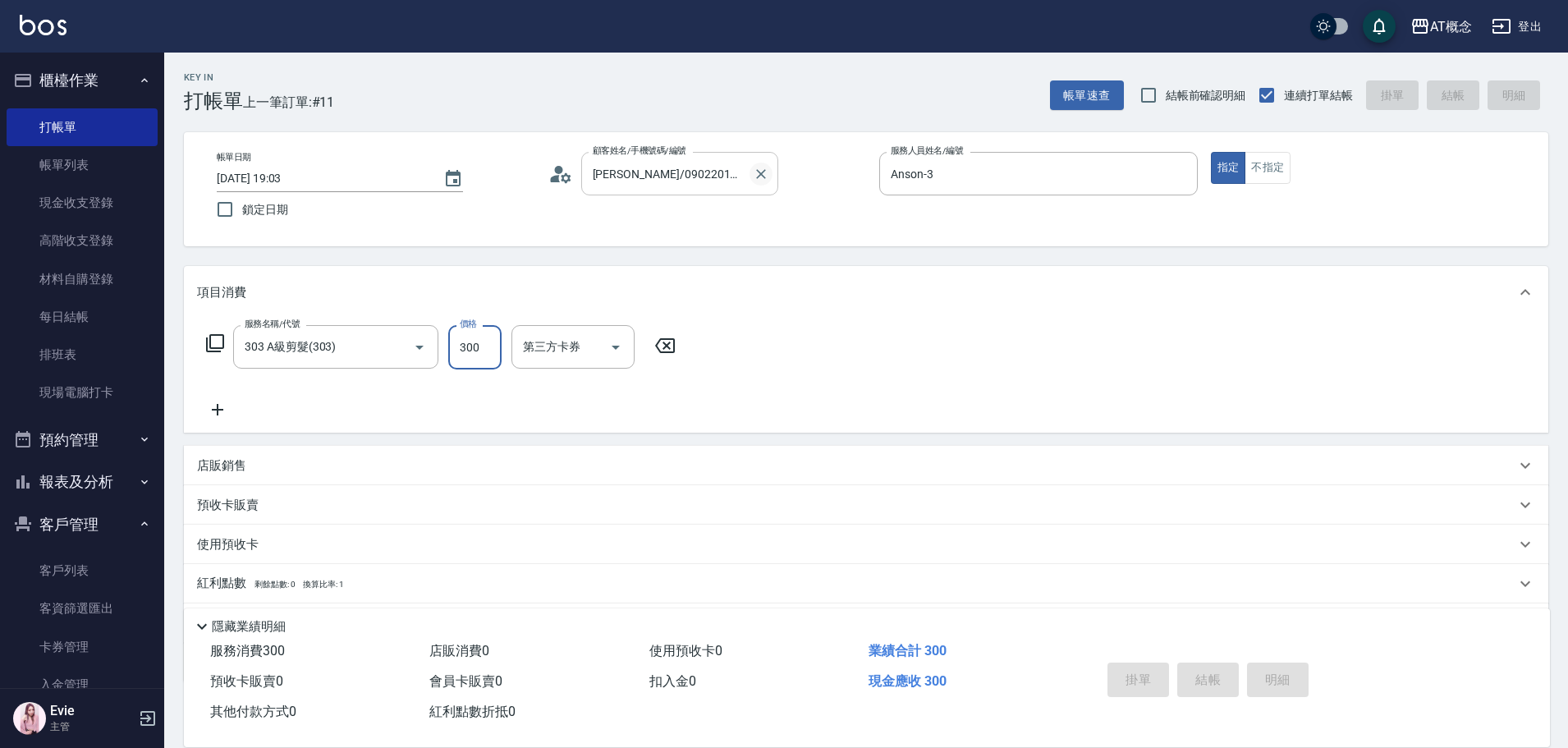
type input "0"
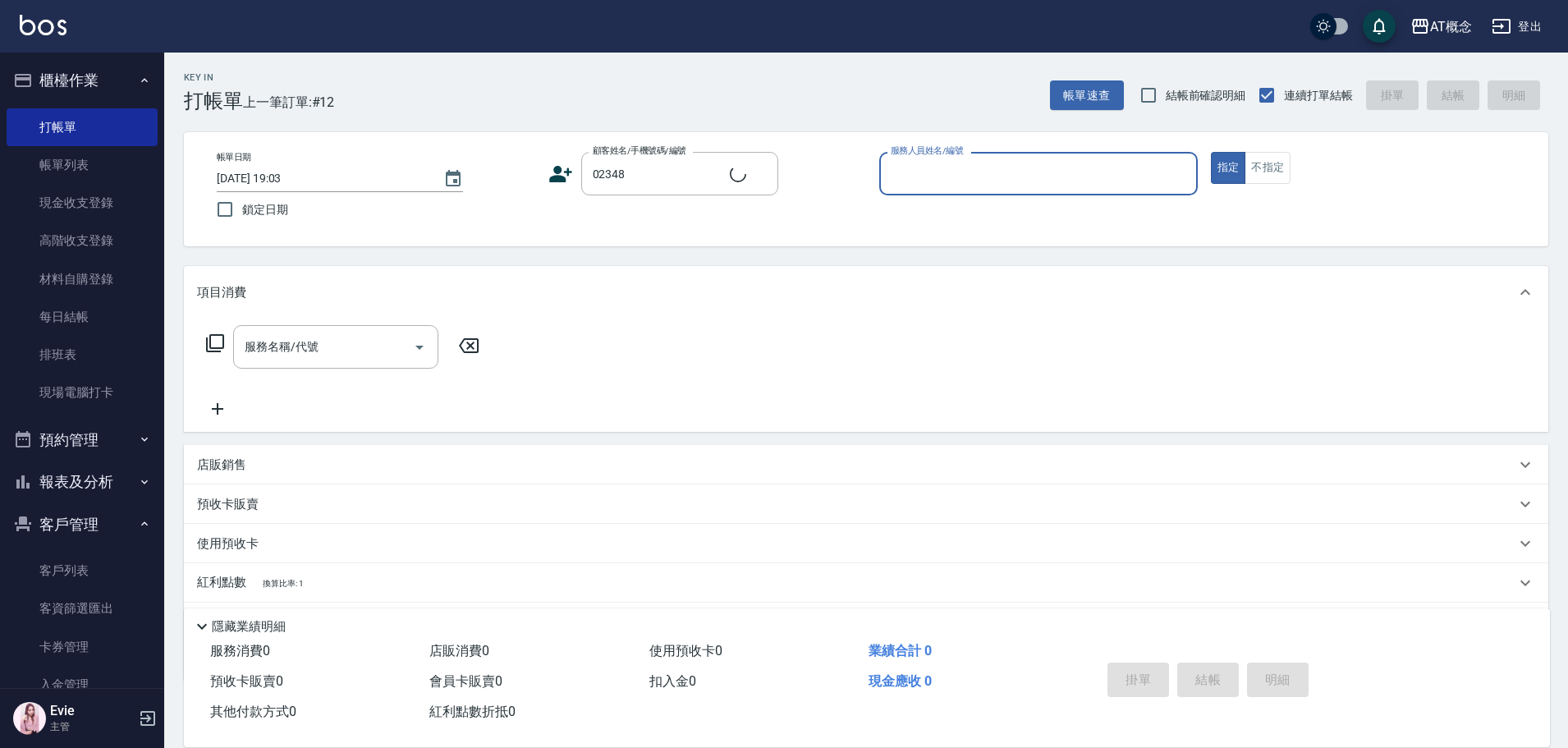
type input "[PERSON_NAME]/0908992781/02348"
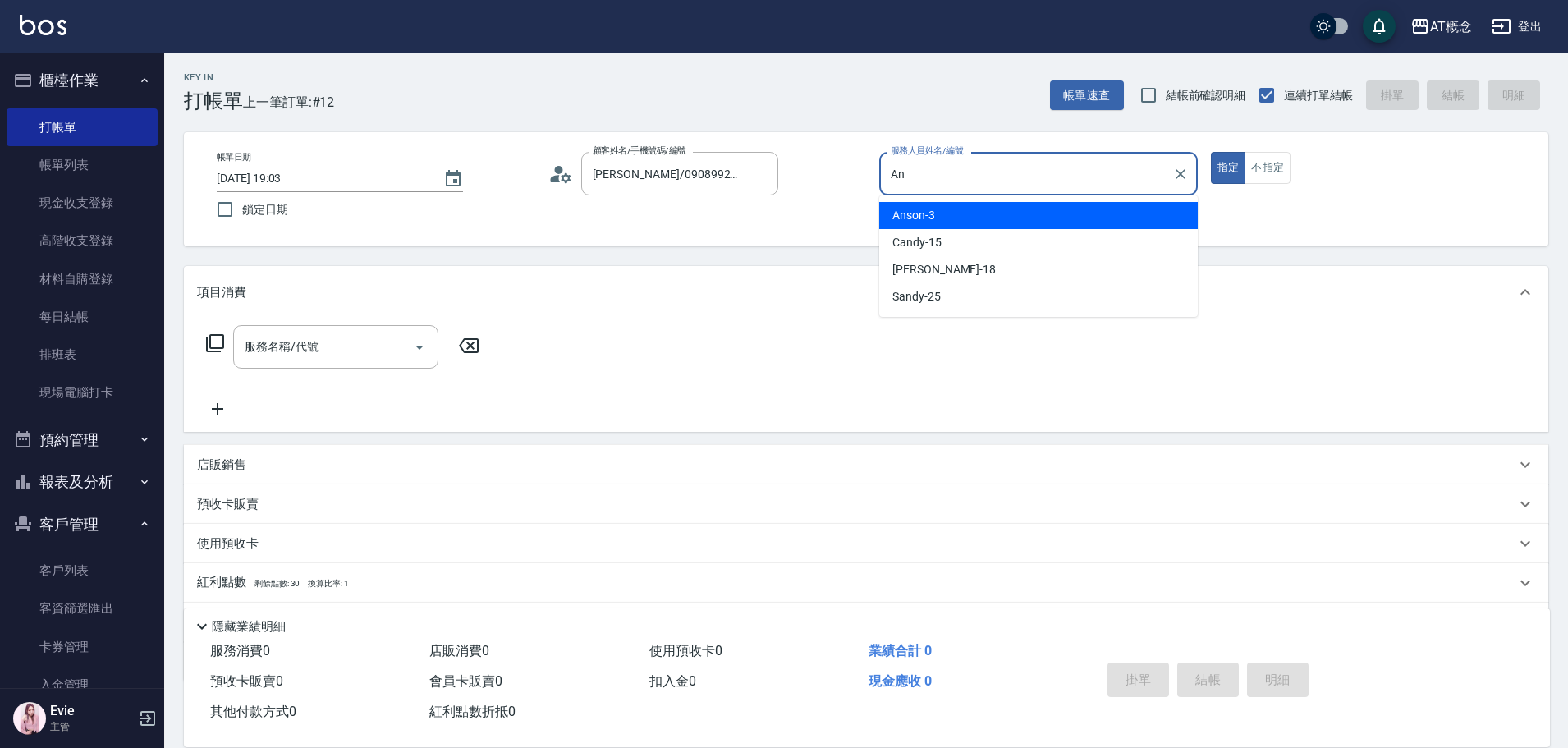
type input "A"
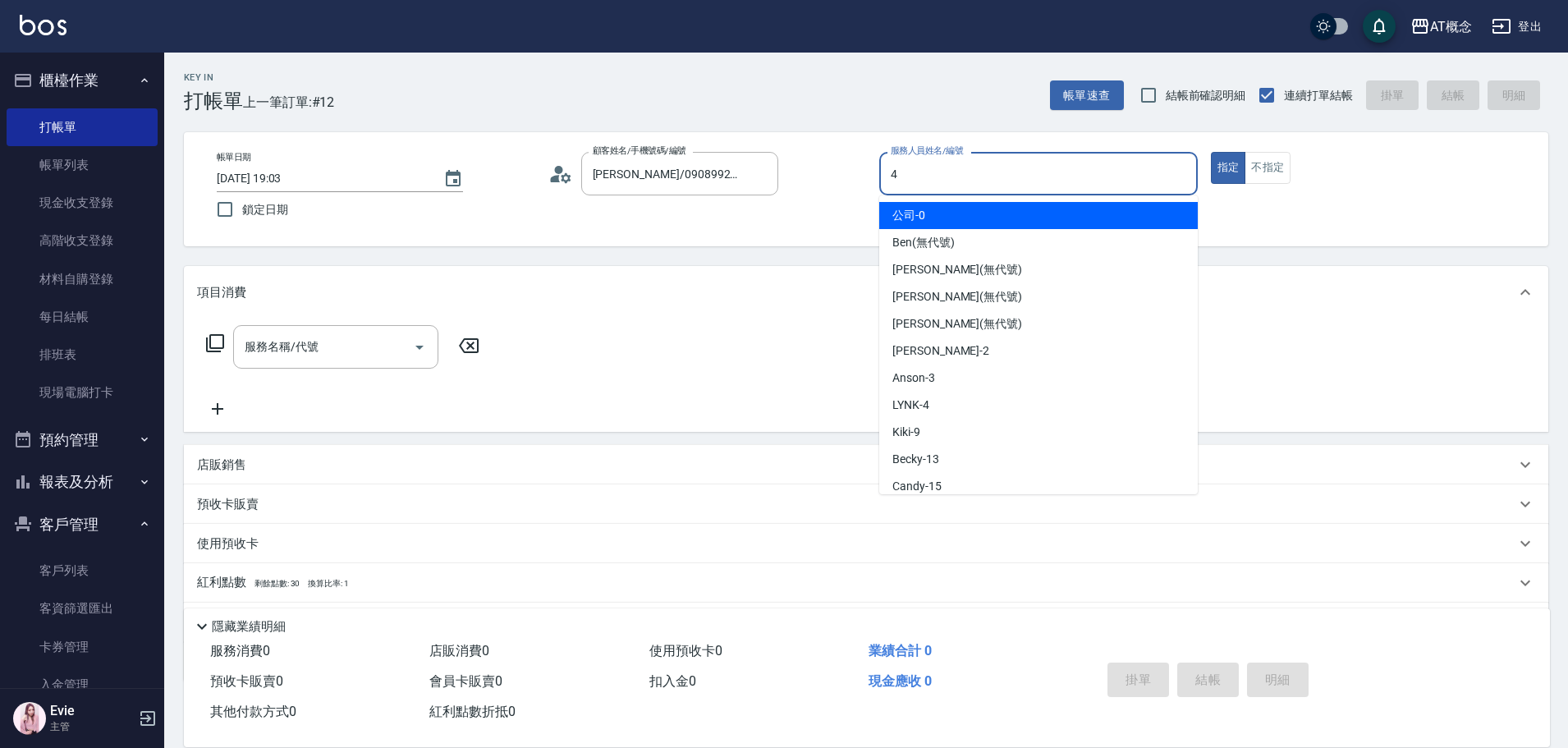
type input "LYNK-4"
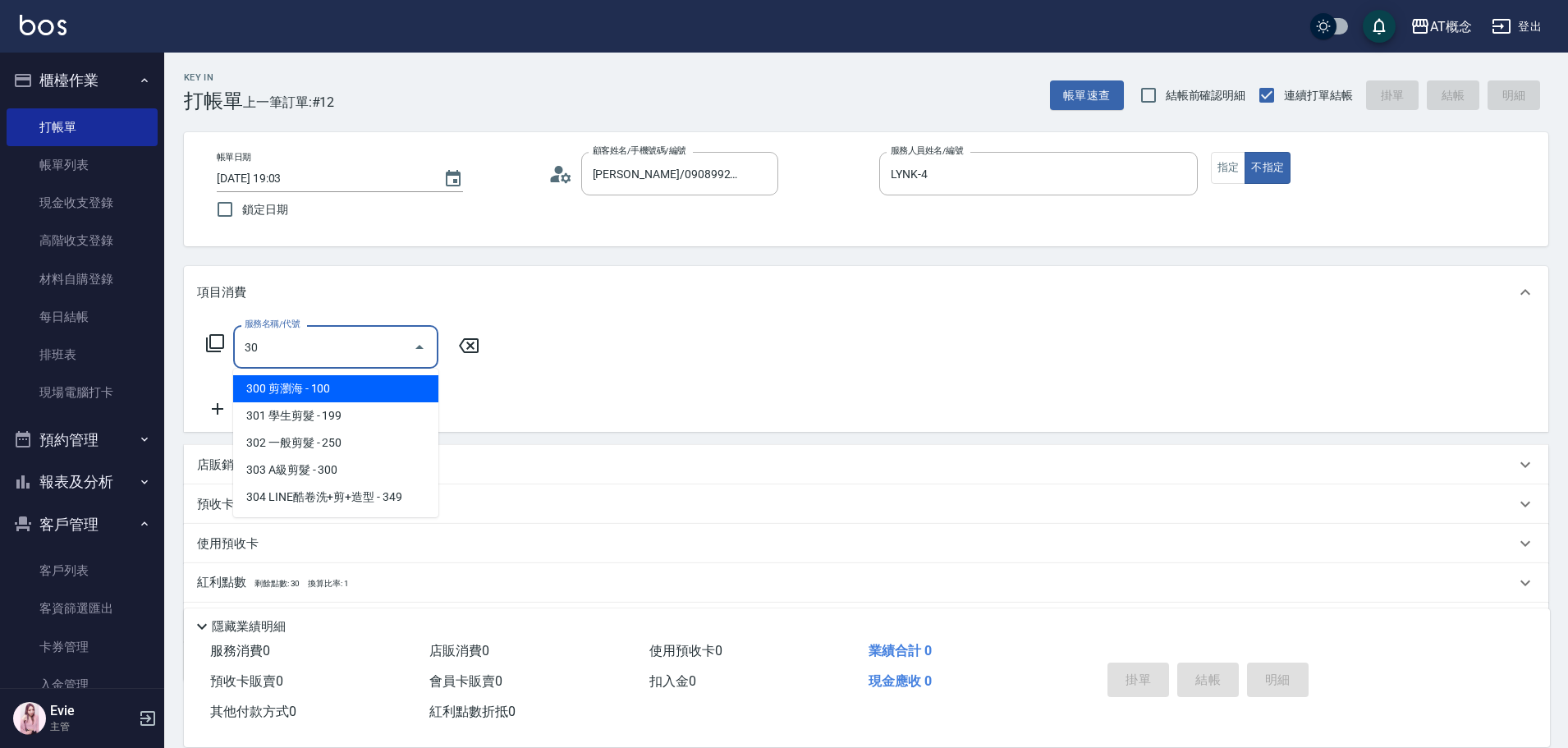
type input "303"
type input "30"
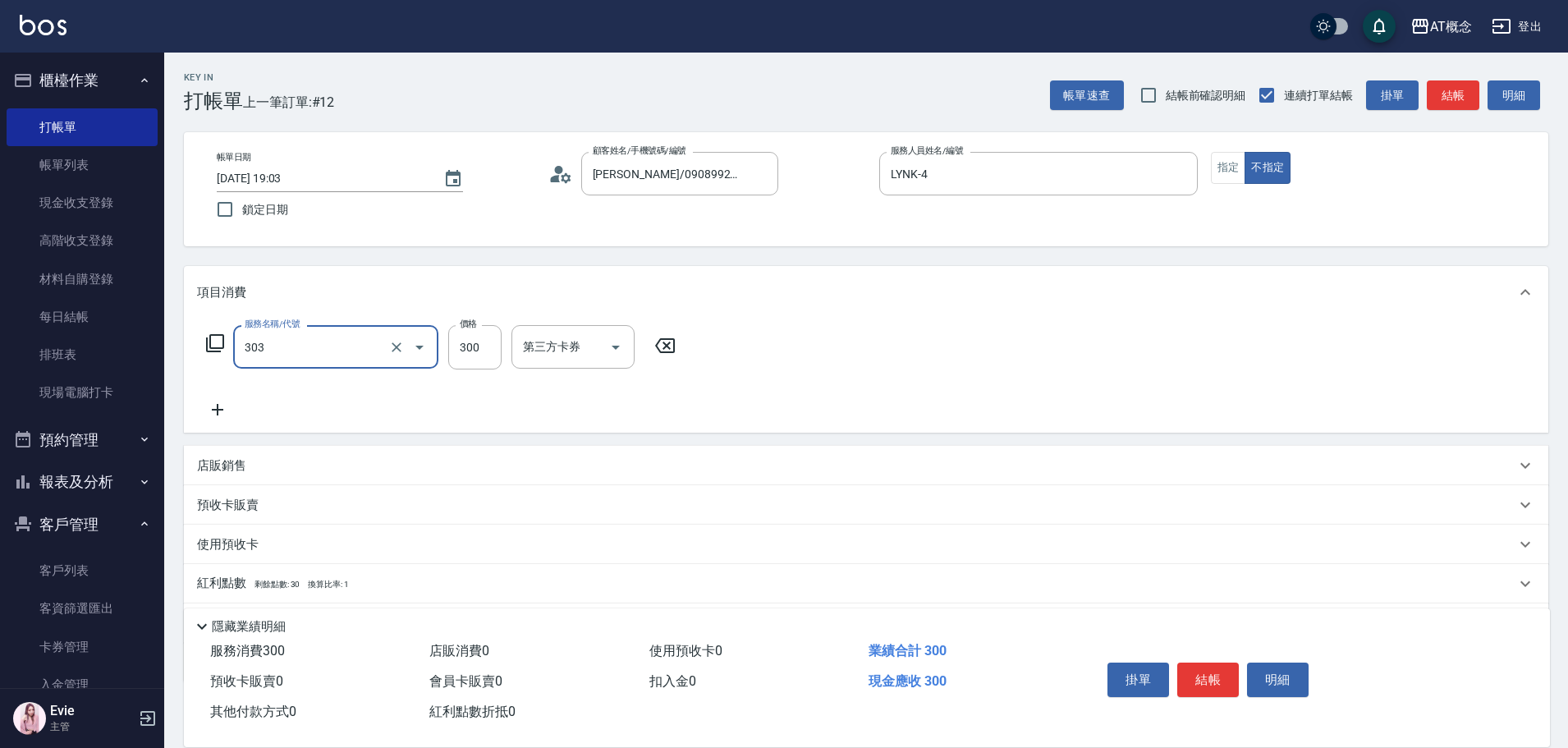
type input "303 A級剪髮(303)"
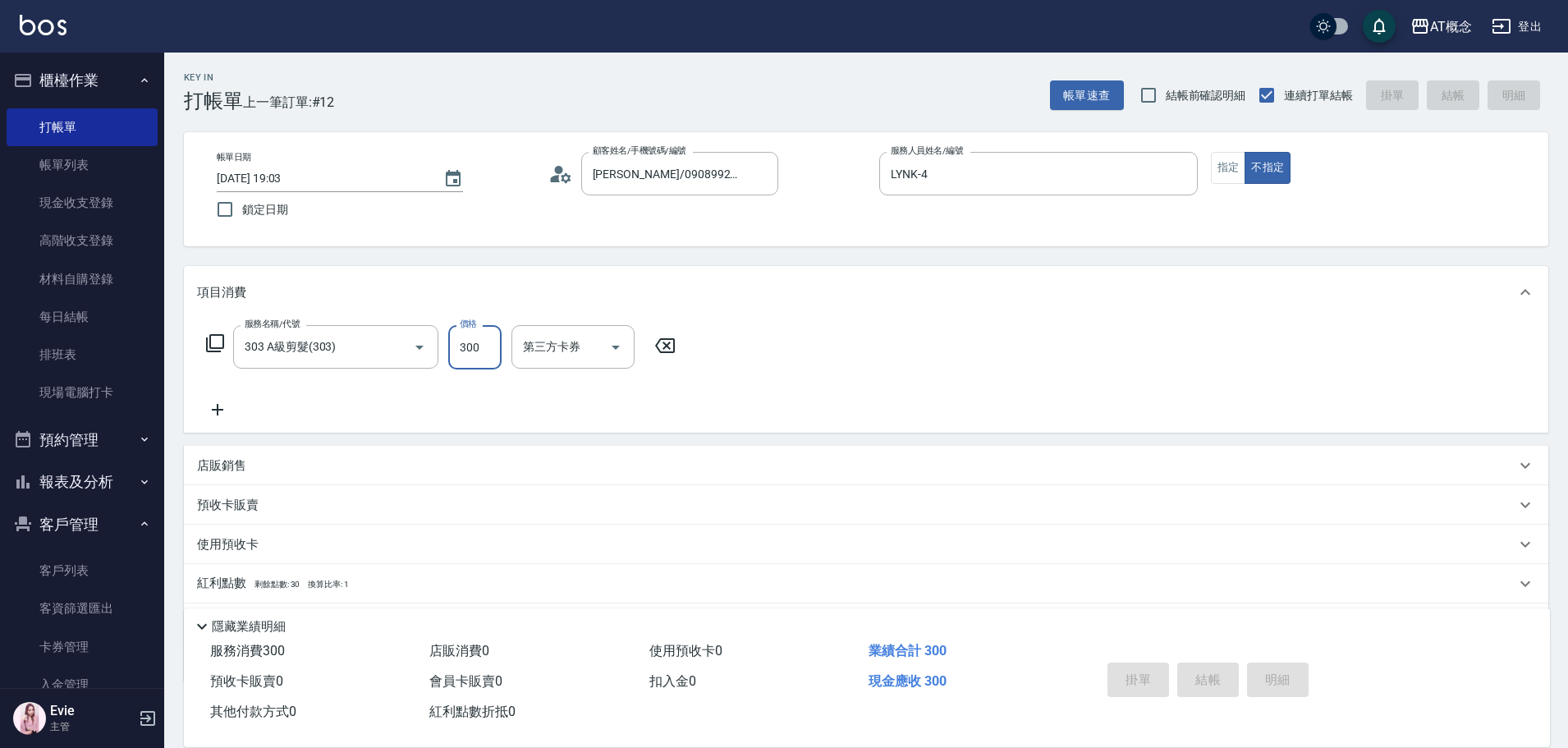
type input "[DATE] 19:32"
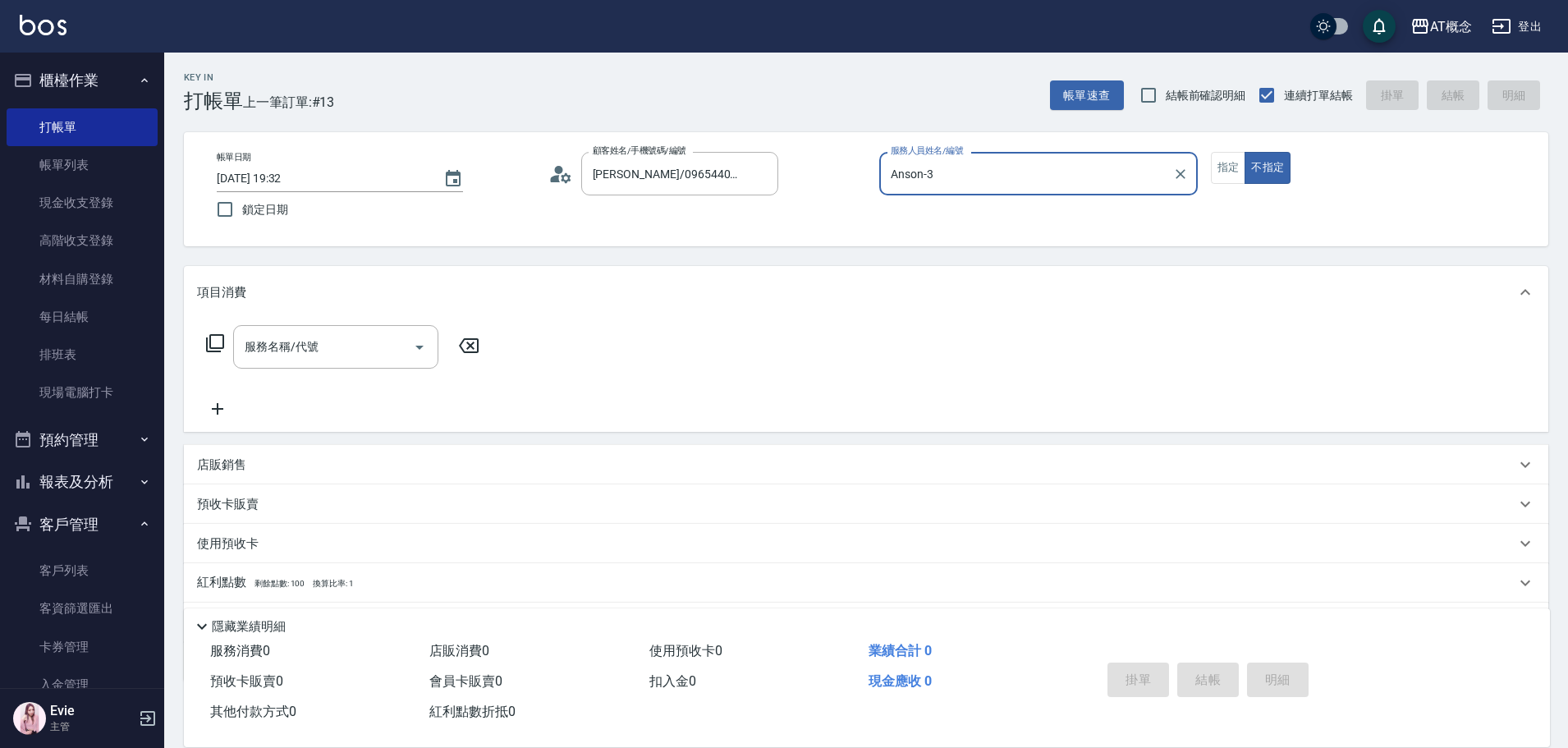
click at [1245, 151] on button "不指定" at bounding box center [1268, 167] width 46 height 32
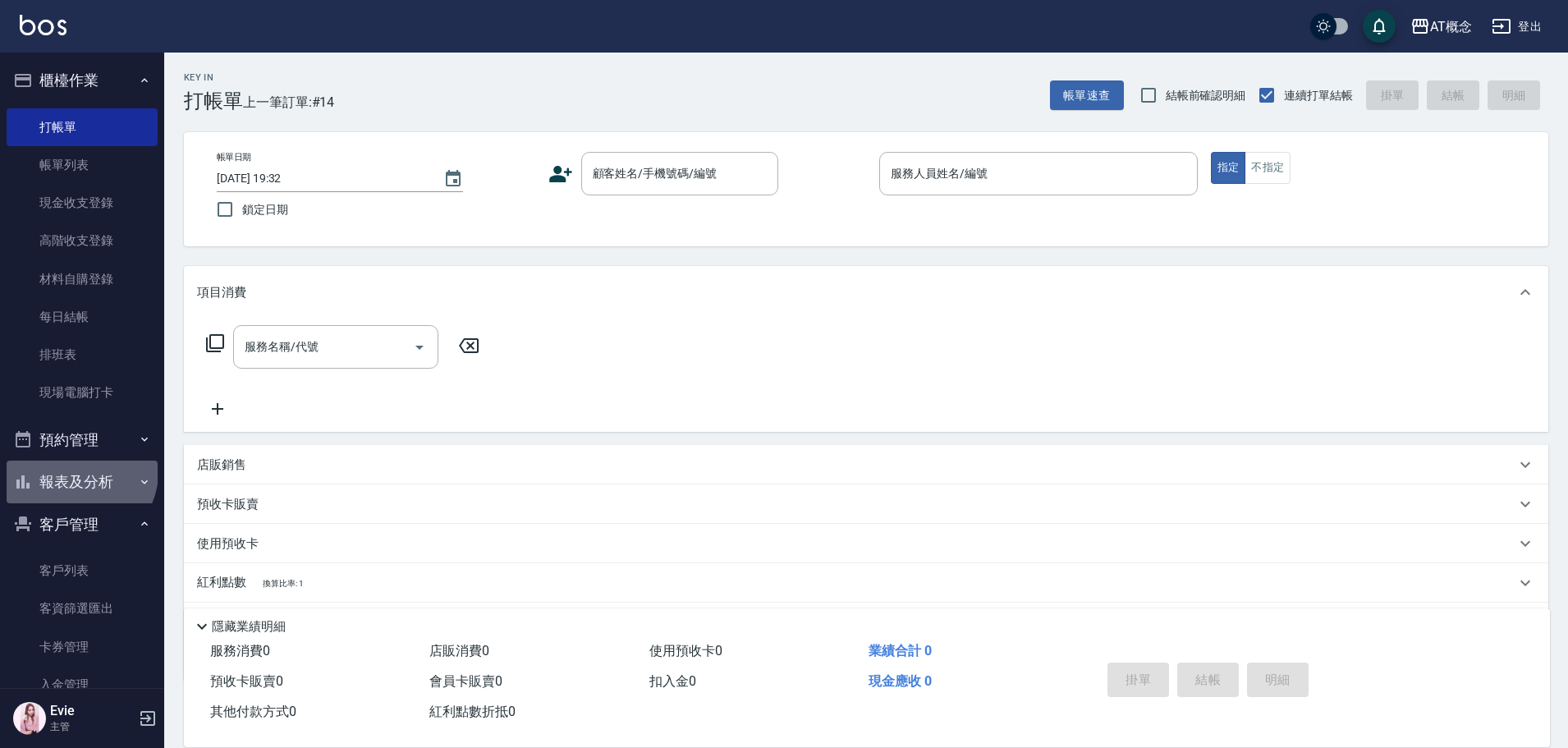
click at [79, 472] on button "報表及分析" at bounding box center [82, 482] width 151 height 43
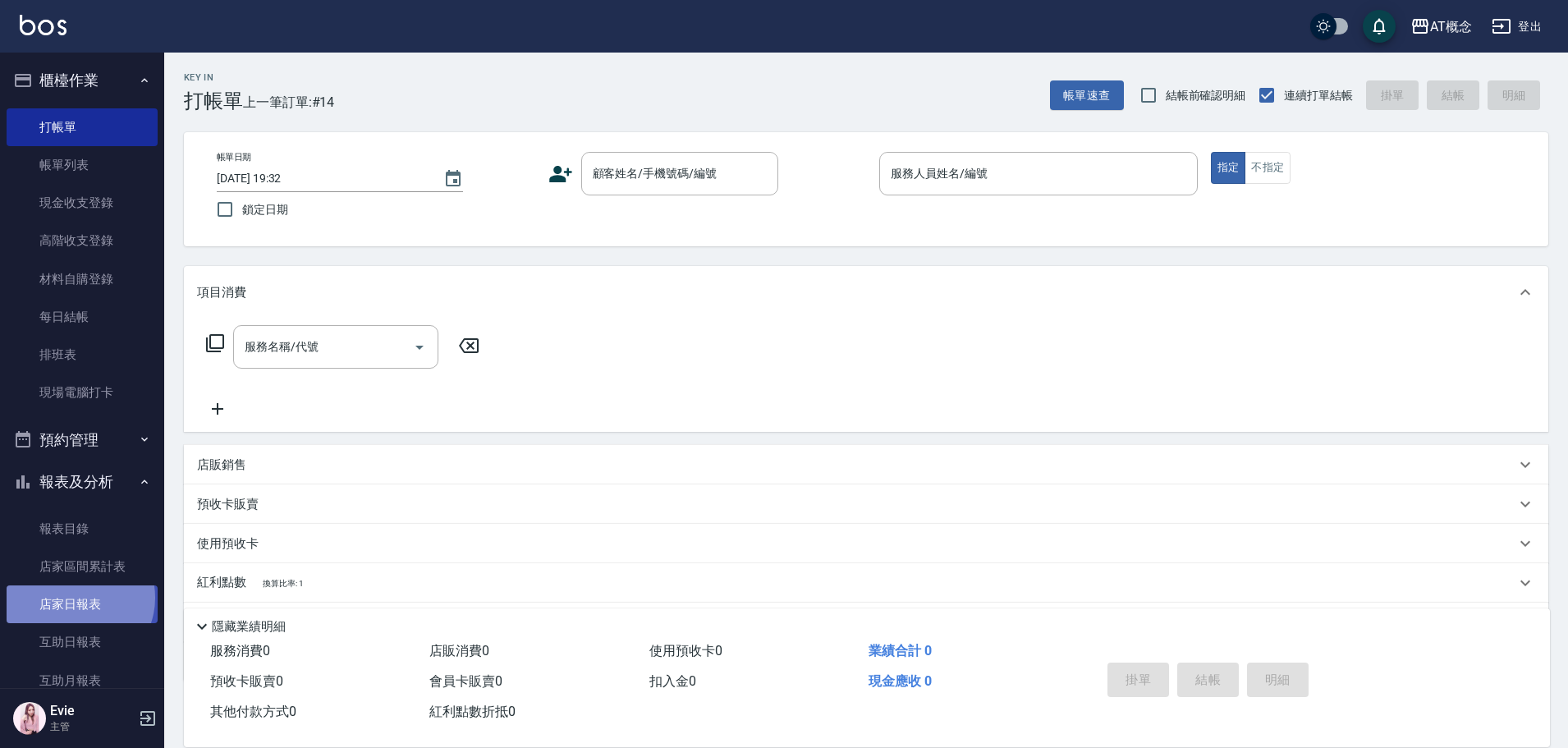
click at [77, 597] on link "店家日報表" at bounding box center [82, 604] width 151 height 38
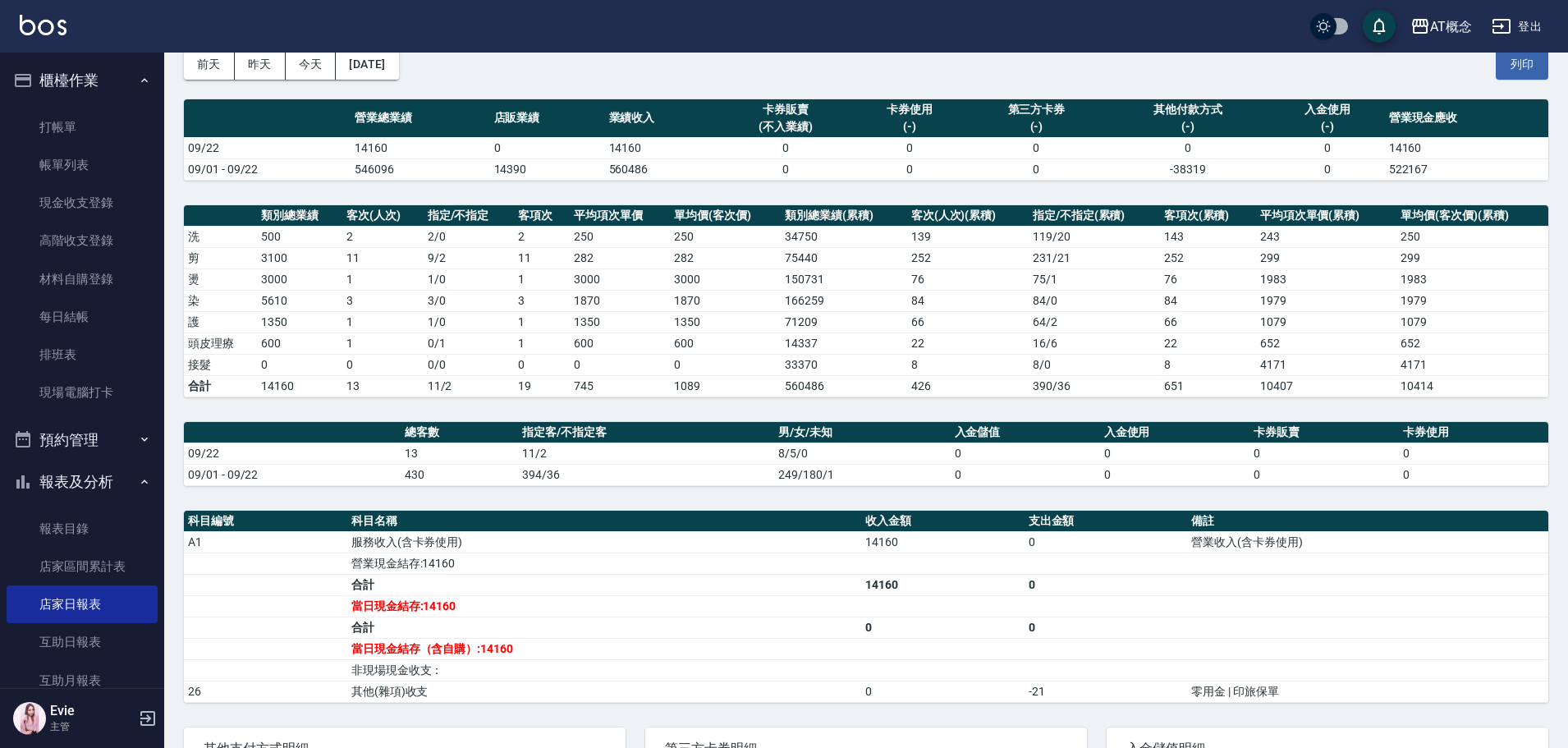
scroll to position [82, 0]
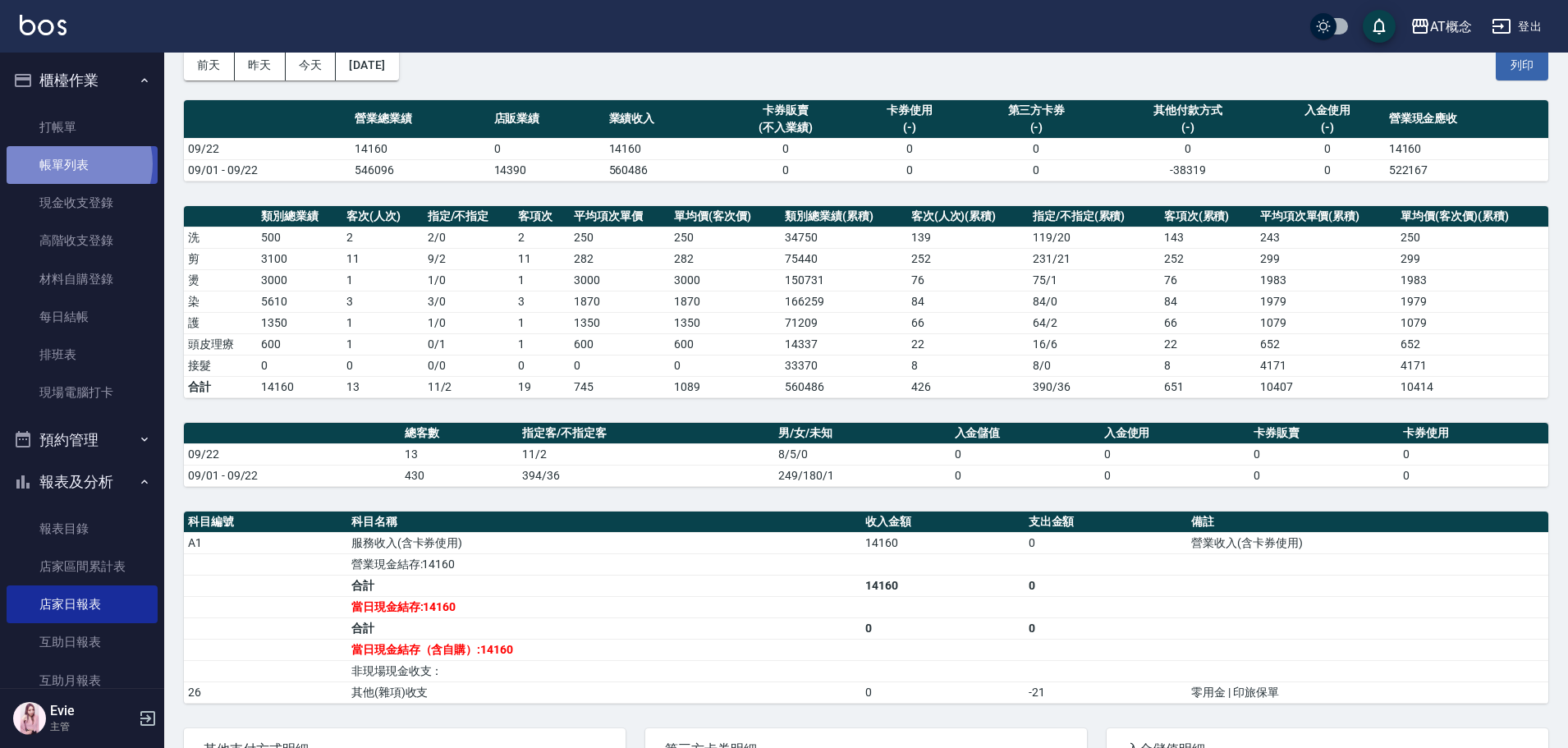
click at [78, 164] on link "帳單列表" at bounding box center [82, 165] width 151 height 38
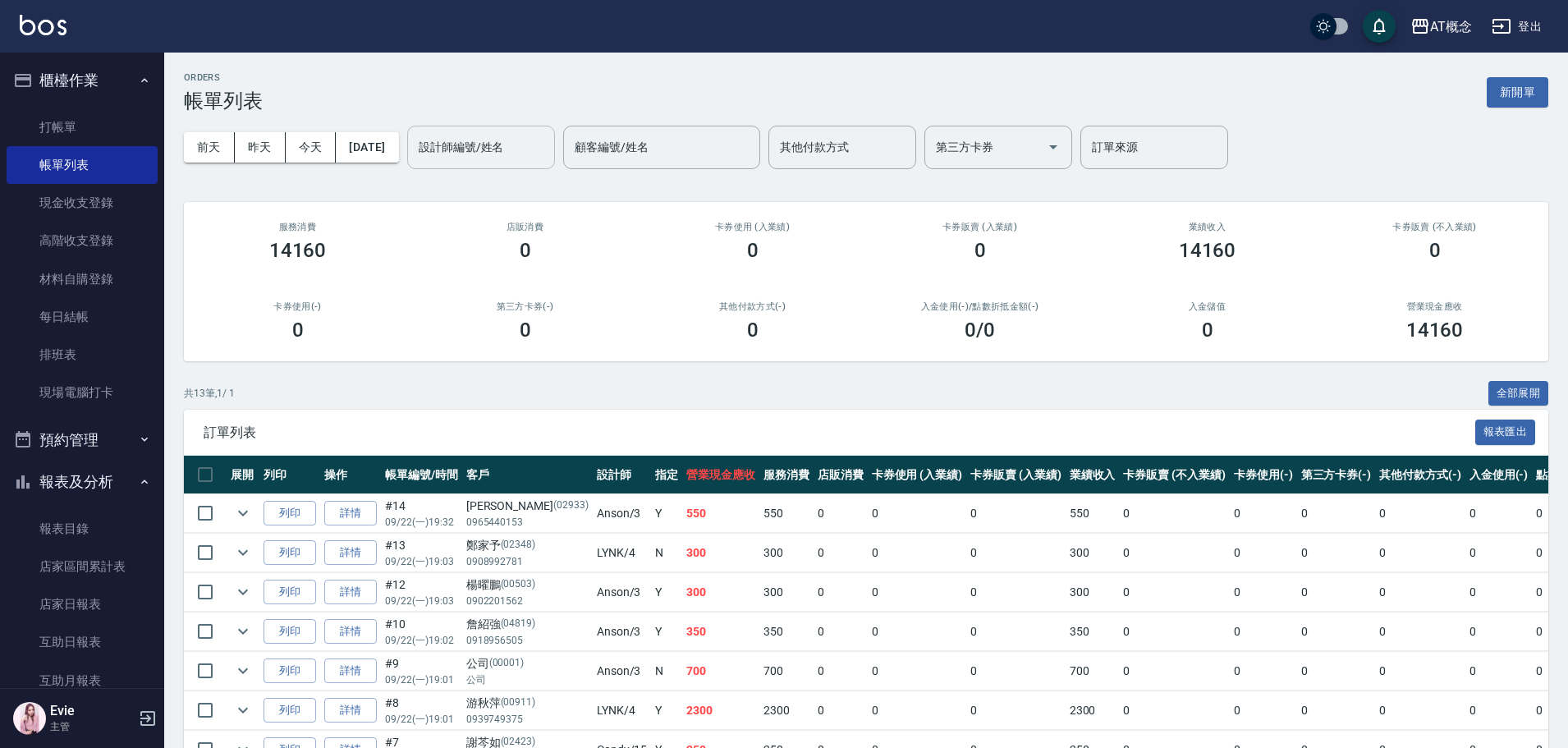
click at [473, 157] on input "設計師編號/姓名" at bounding box center [480, 147] width 133 height 29
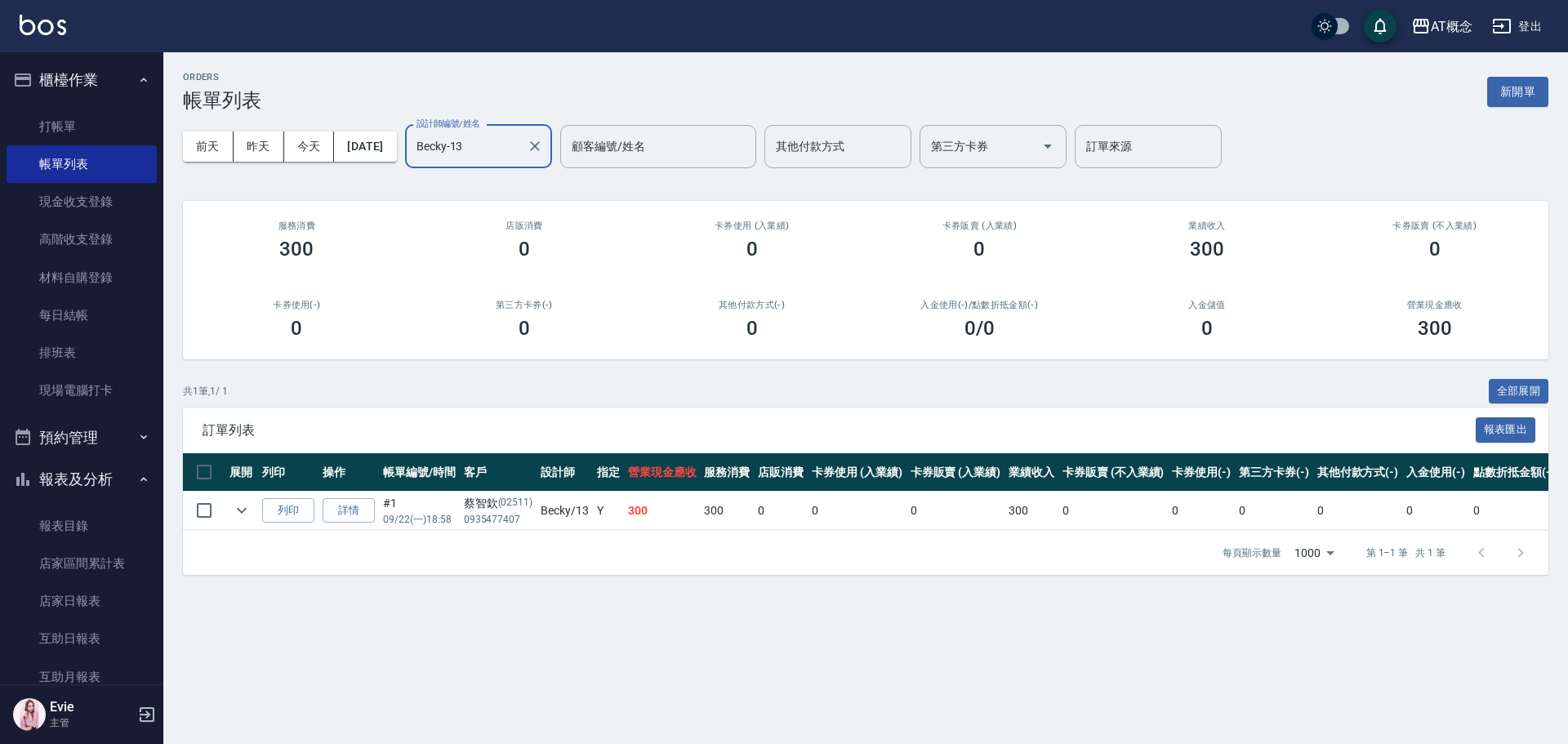
drag, startPoint x: 502, startPoint y: 146, endPoint x: 356, endPoint y: 123, distance: 147.8
click at [380, 124] on div "[DATE] [DATE] [DATE] [DATE] 設計師編號/姓名 [PERSON_NAME]-13 設計師編號/姓名 顧客編號/姓名 顧客編號/姓名 …" at bounding box center [865, 146] width 1365 height 70
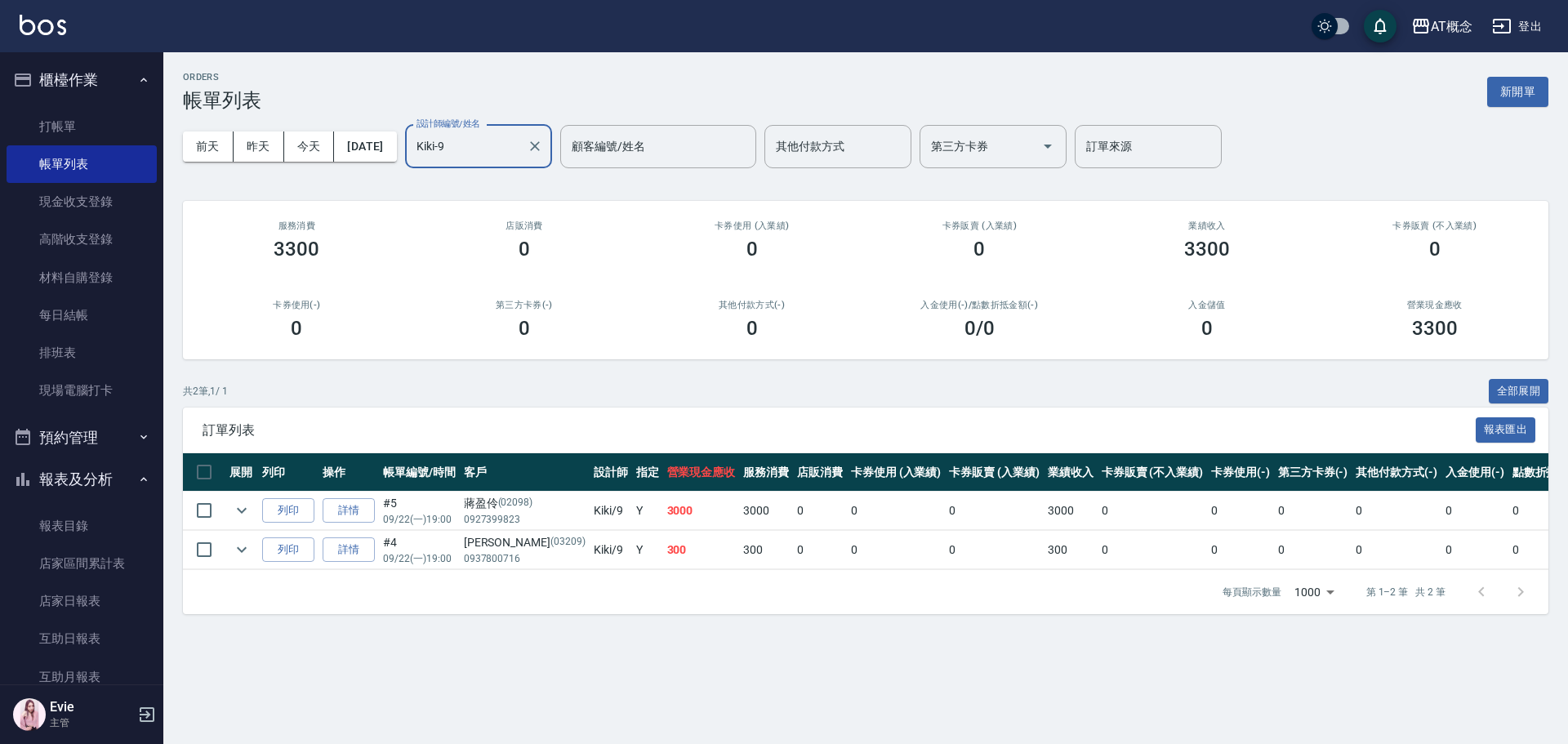
drag, startPoint x: 498, startPoint y: 126, endPoint x: 0, endPoint y: 136, distance: 498.1
click at [0, 132] on div "AT概念 登出 櫃檯作業 打帳單 帳單列表 現金收支登錄 高階收支登錄 材料自購登錄 每日結帳 排班表 現場電腦打卡 預約管理 預約管理 單日預約紀錄 單週預…" at bounding box center [784, 372] width 1568 height 744
drag, startPoint x: 437, startPoint y: 146, endPoint x: 0, endPoint y: 73, distance: 443.1
click at [0, 75] on div "AT概念 登出 櫃檯作業 打帳單 帳單列表 現金收支登錄 高階收支登錄 材料自購登錄 每日結帳 排班表 現場電腦打卡 預約管理 預約管理 單日預約紀錄 單週預…" at bounding box center [784, 372] width 1568 height 744
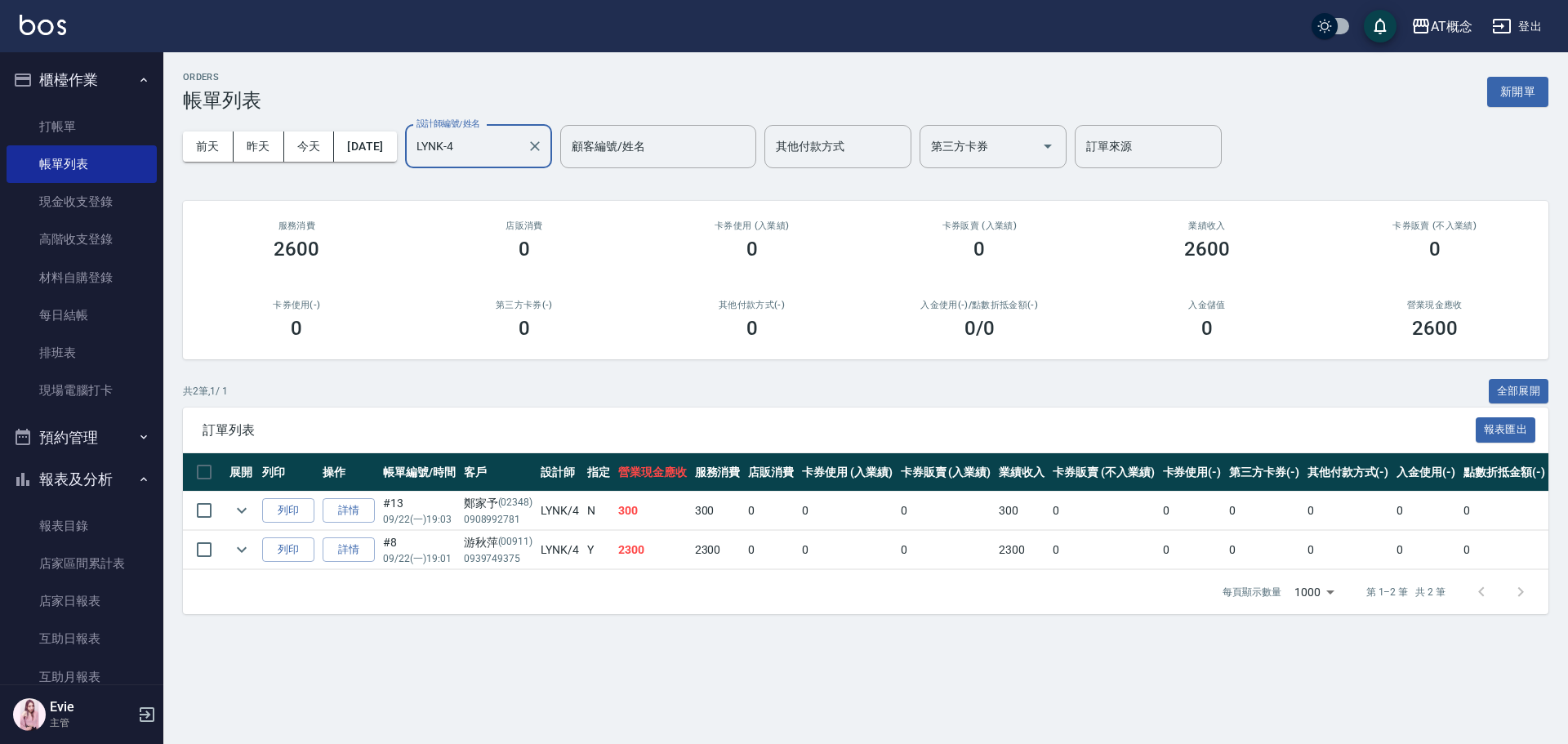
drag, startPoint x: 531, startPoint y: 143, endPoint x: 166, endPoint y: 83, distance: 369.9
click at [166, 83] on div "ORDERS 帳單列表 新開單 [DATE] [DATE] [DATE] [DATE] 設計師編號/姓名 [PERSON_NAME]-4 設計師編號/姓名 顧…" at bounding box center [865, 342] width 1404 height 581
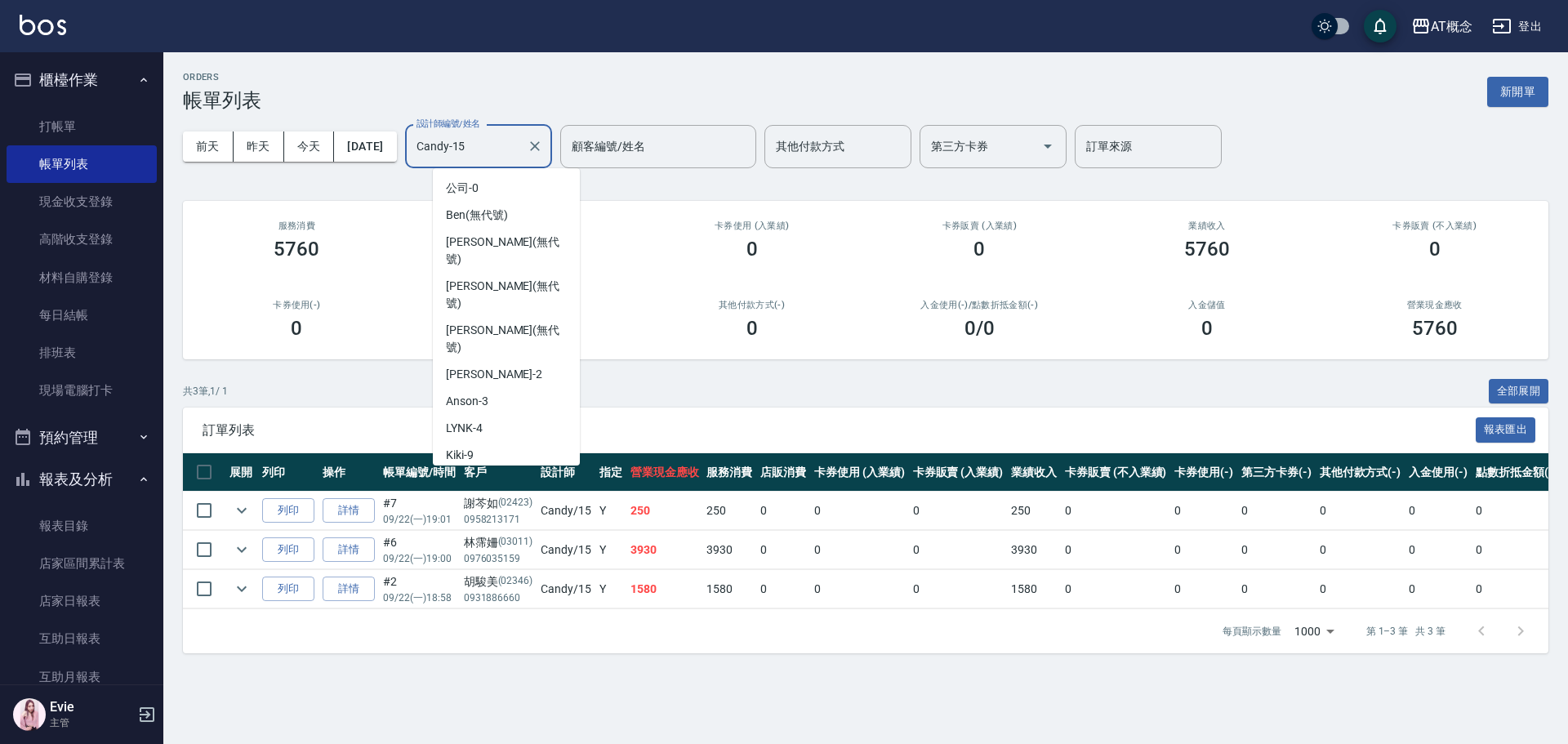
drag, startPoint x: 508, startPoint y: 157, endPoint x: 755, endPoint y: 407, distance: 351.4
click at [288, 139] on div "[DATE] [DATE] [DATE] [DATE] 設計師編號/姓名 Candy-15 設計師編號/姓名 顧客編號/姓名 顧客編號/姓名 其他付款方式 其…" at bounding box center [865, 146] width 1365 height 70
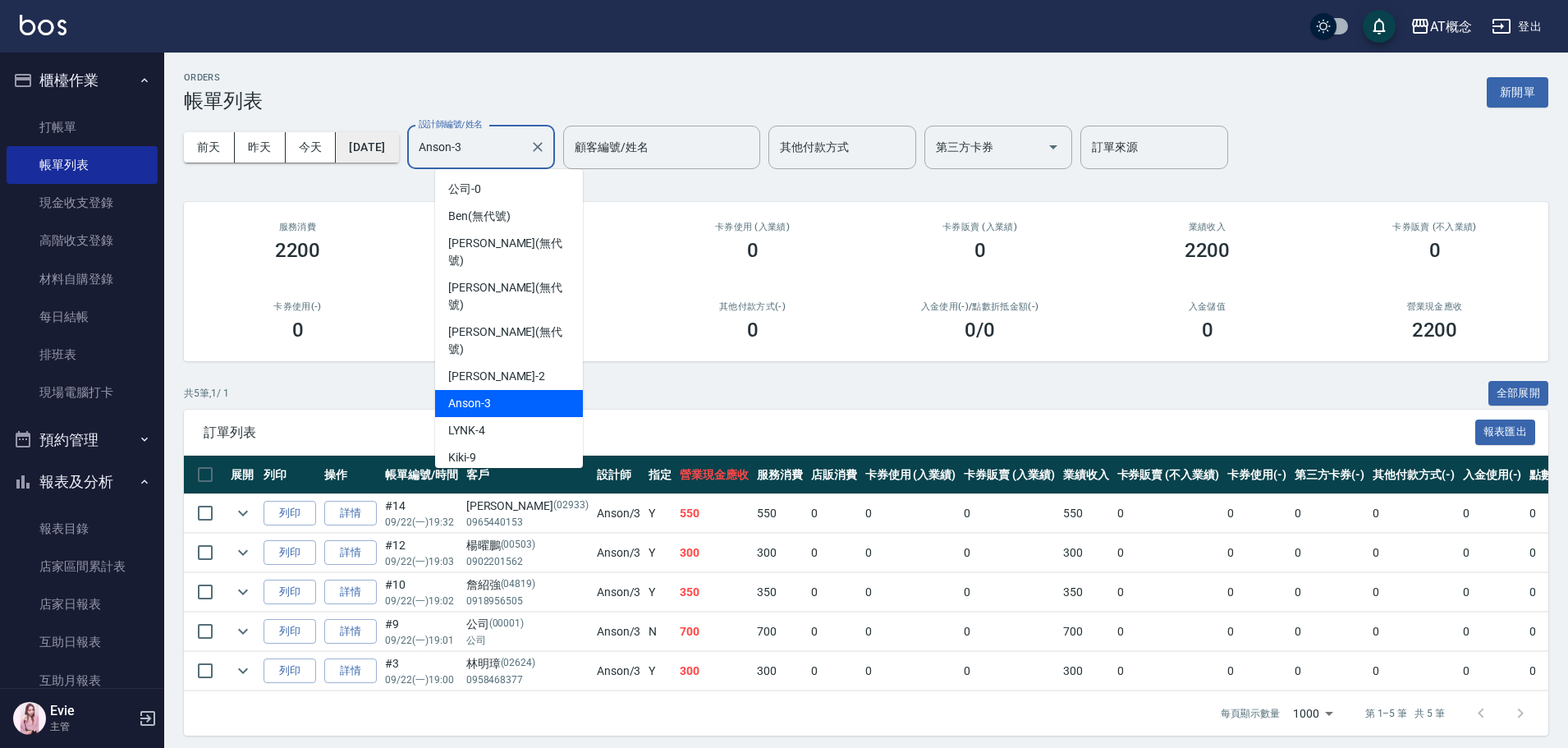
drag, startPoint x: 512, startPoint y: 145, endPoint x: 373, endPoint y: 139, distance: 139.1
click at [373, 139] on div "[DATE] [DATE] [DATE] [DATE] 設計師編號/姓名 [PERSON_NAME]-3 設計師編號/姓名 顧客編號/姓名 顧客編號/姓名 其…" at bounding box center [867, 147] width 1365 height 70
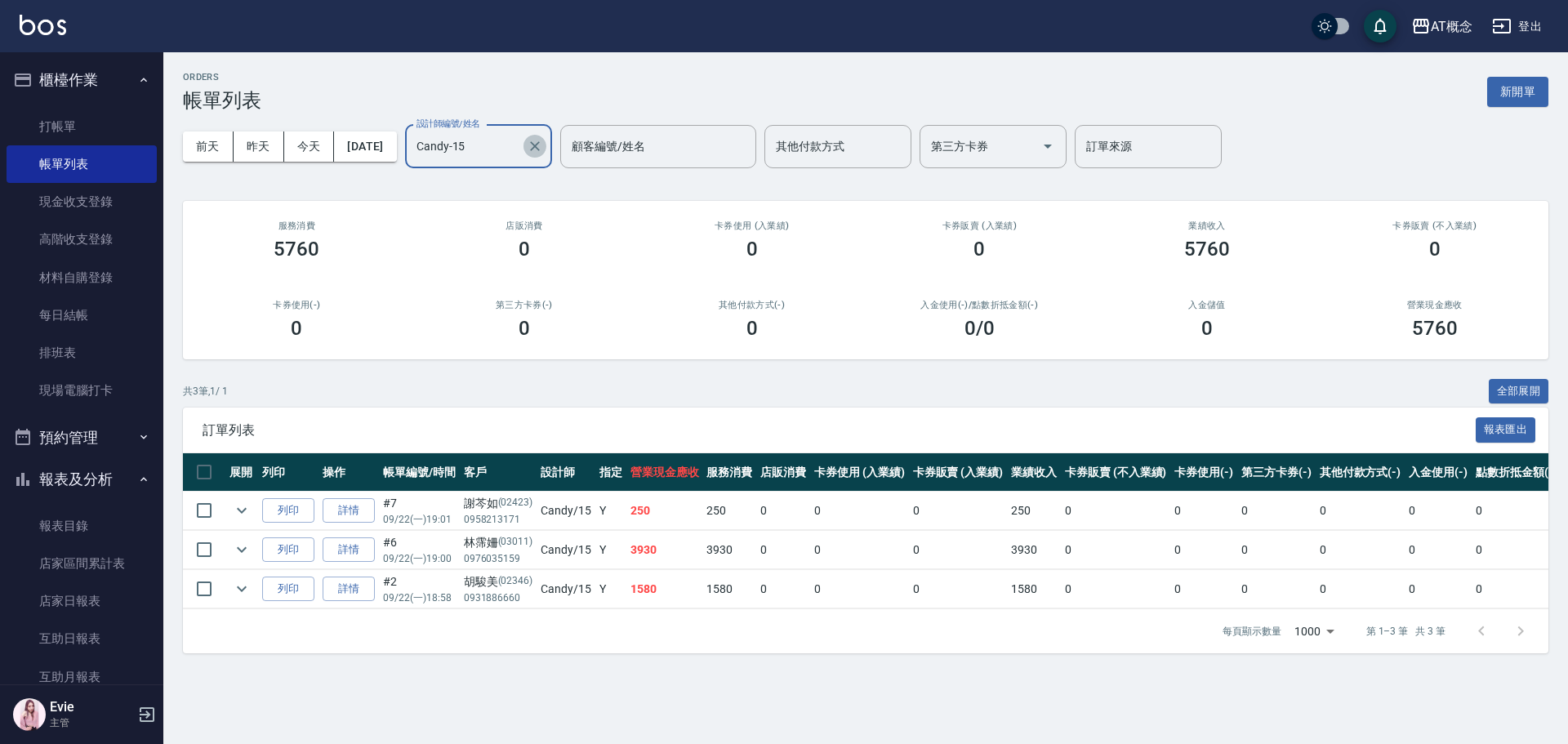
click at [543, 141] on icon "Clear" at bounding box center [534, 146] width 16 height 16
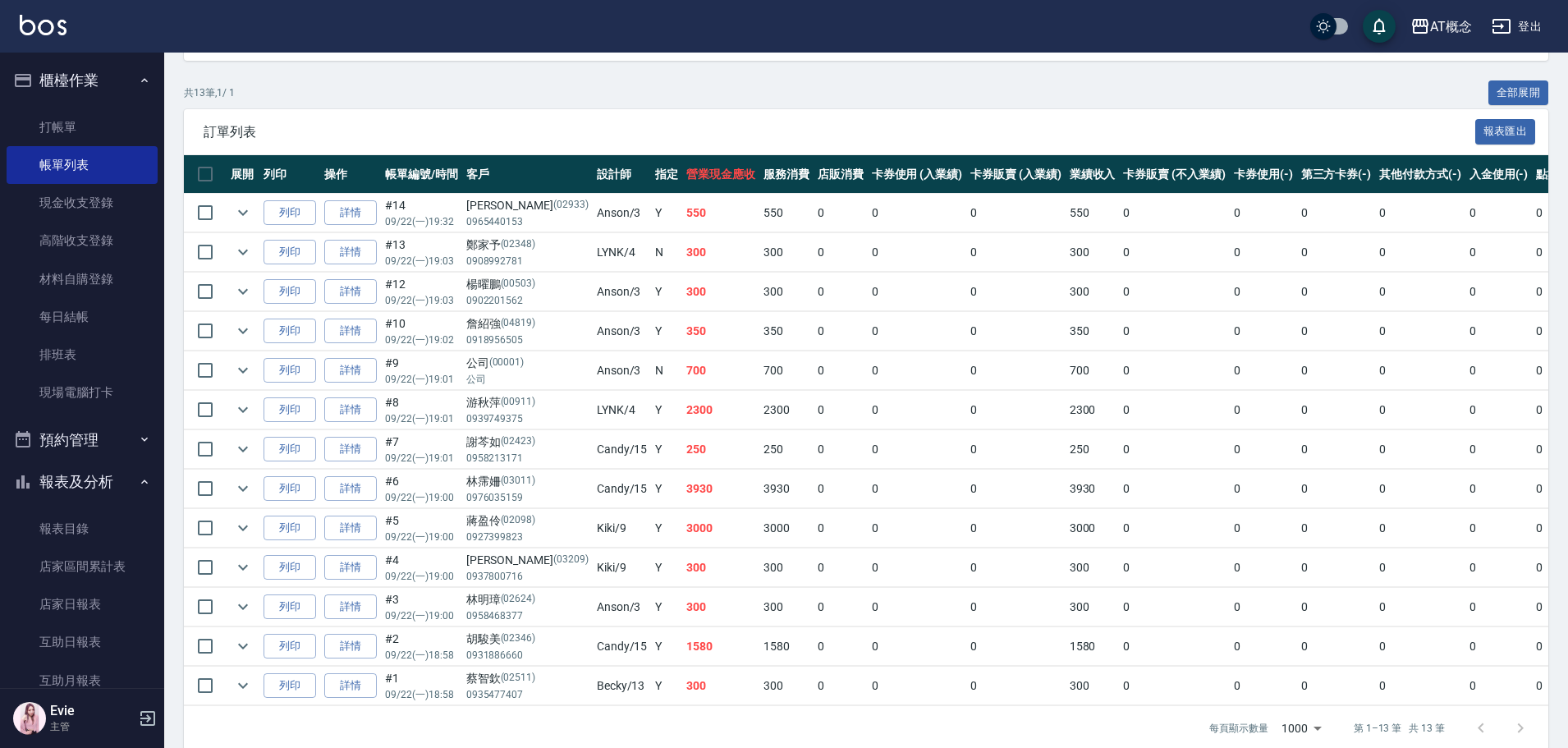
scroll to position [329, 0]
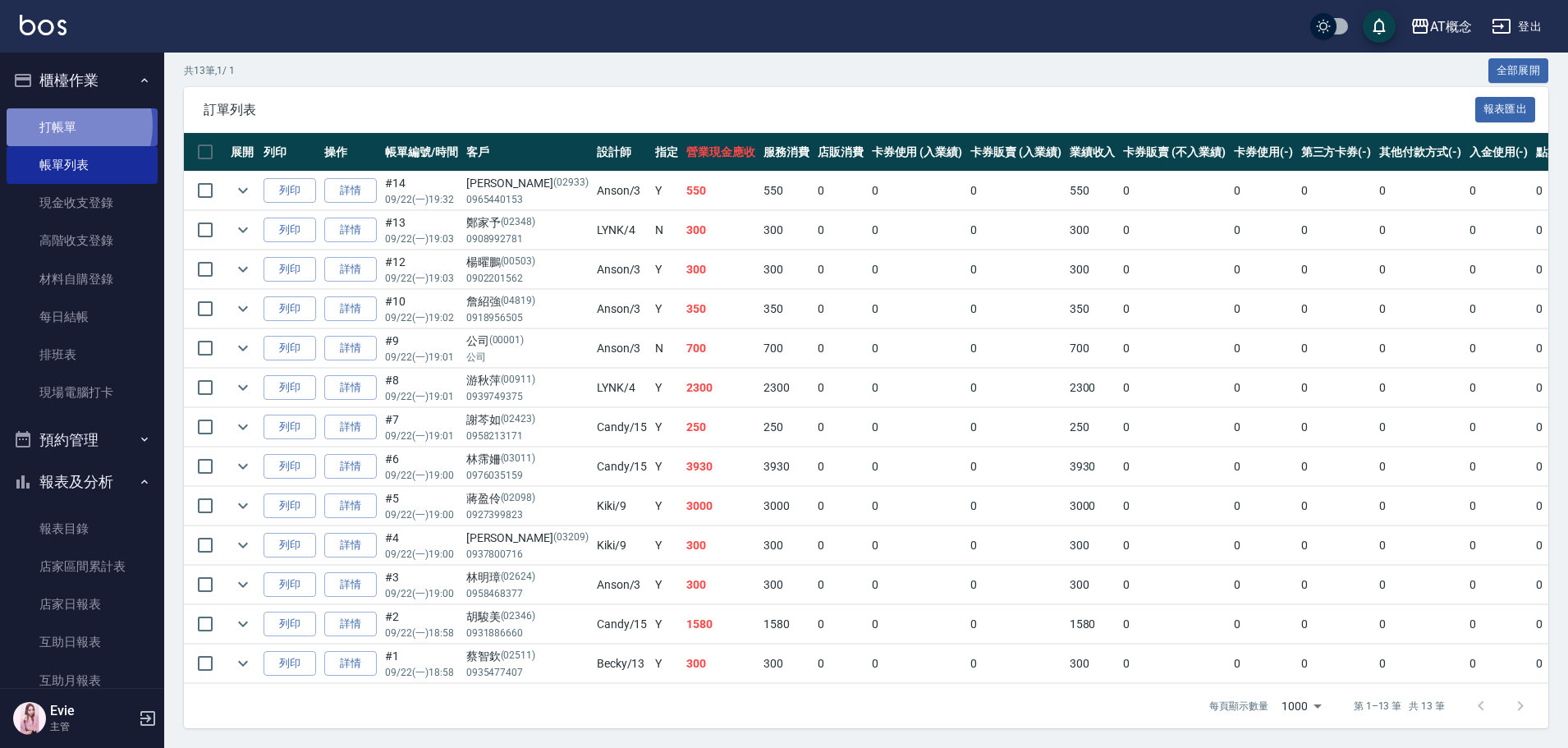
click at [64, 125] on link "打帳單" at bounding box center [82, 128] width 151 height 38
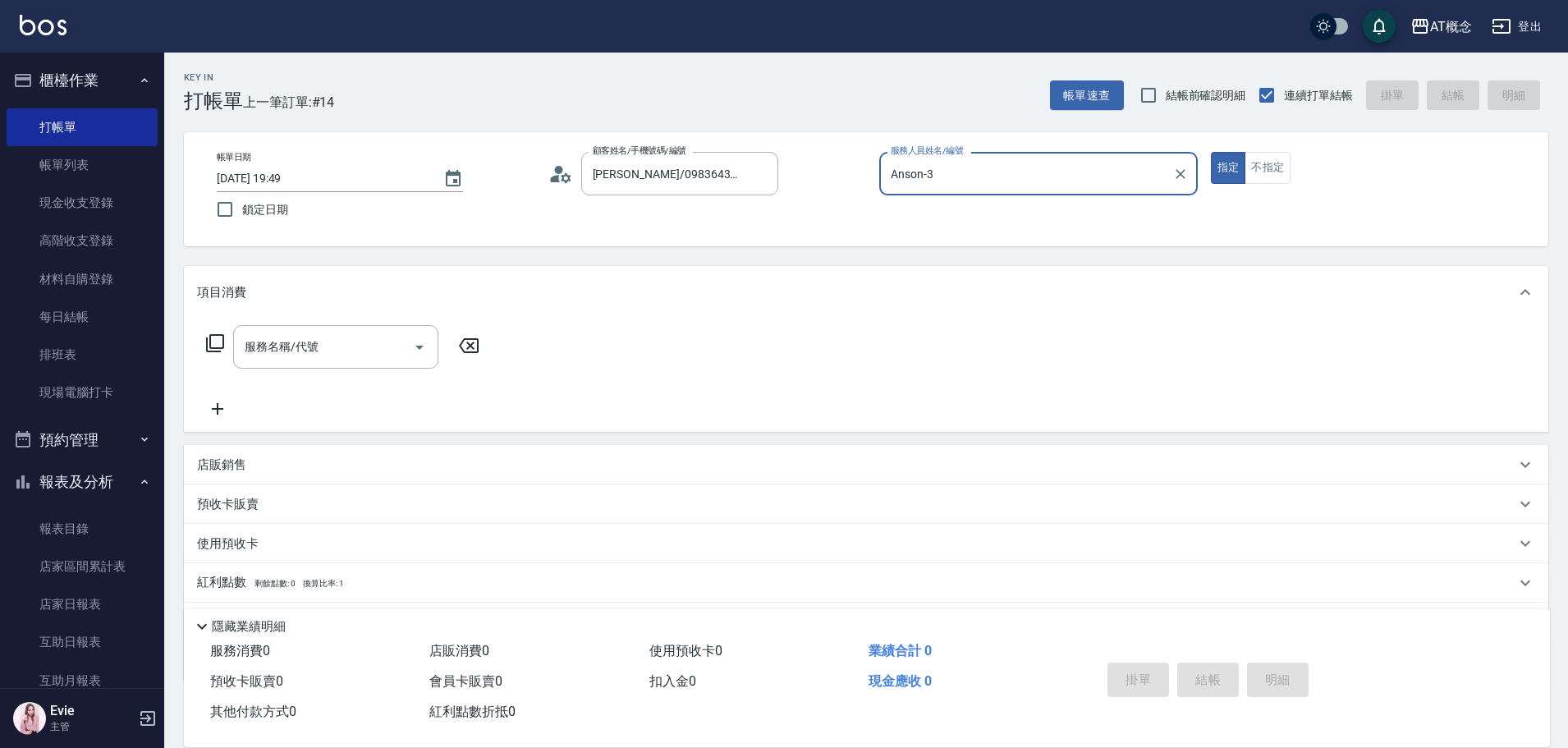
click at [1211, 151] on button "指定" at bounding box center [1228, 167] width 35 height 32
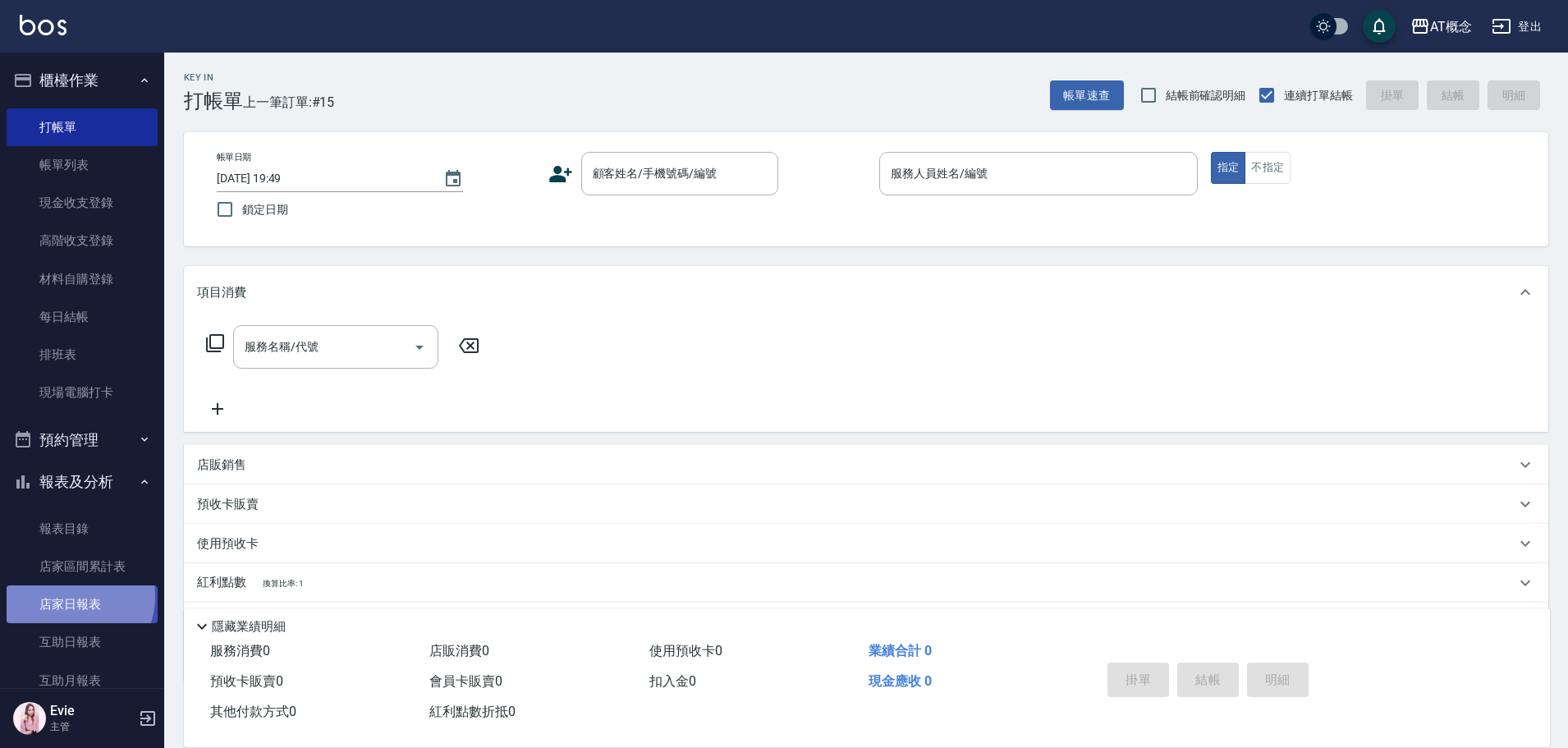
click at [69, 596] on link "店家日報表" at bounding box center [82, 604] width 151 height 38
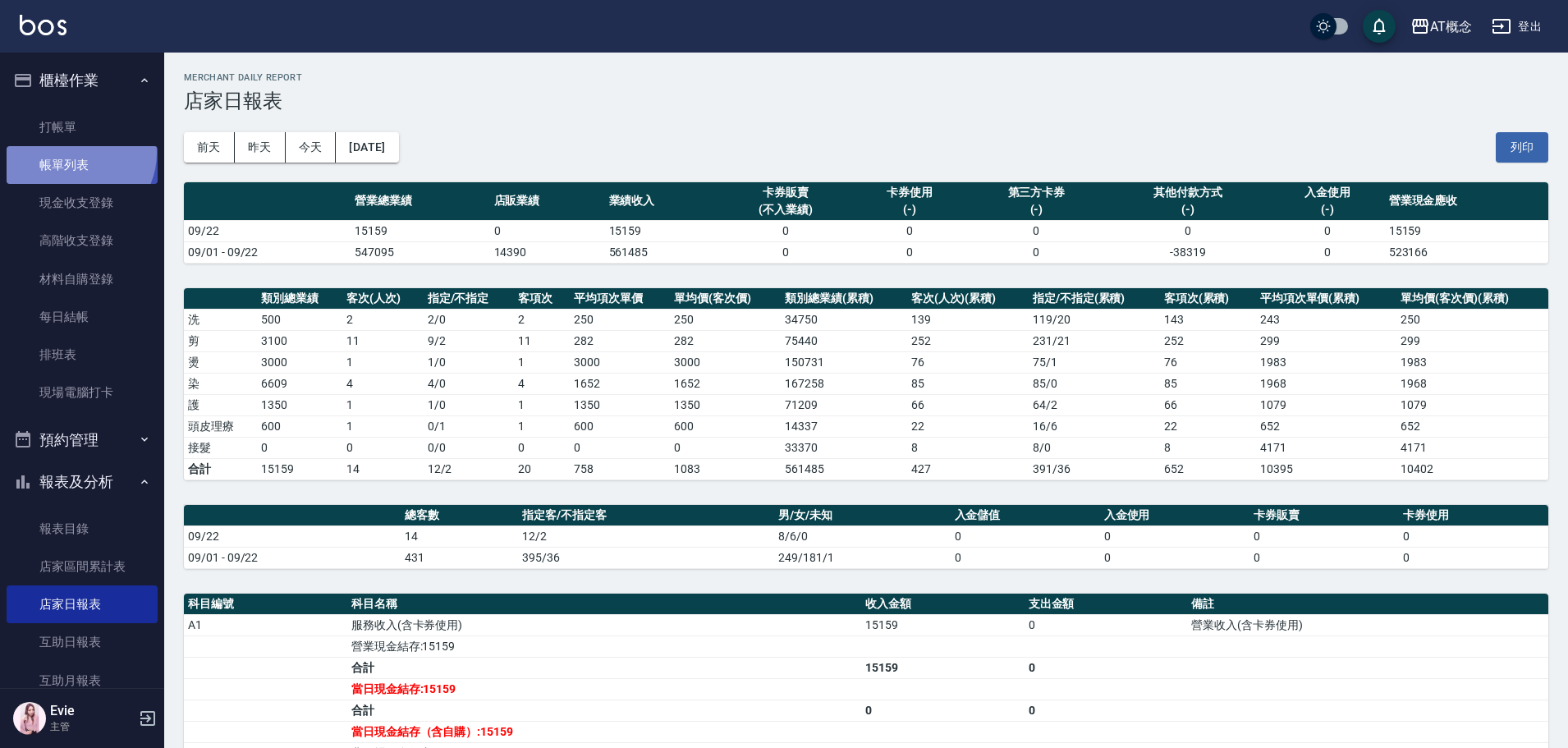
click at [75, 153] on link "帳單列表" at bounding box center [82, 165] width 151 height 38
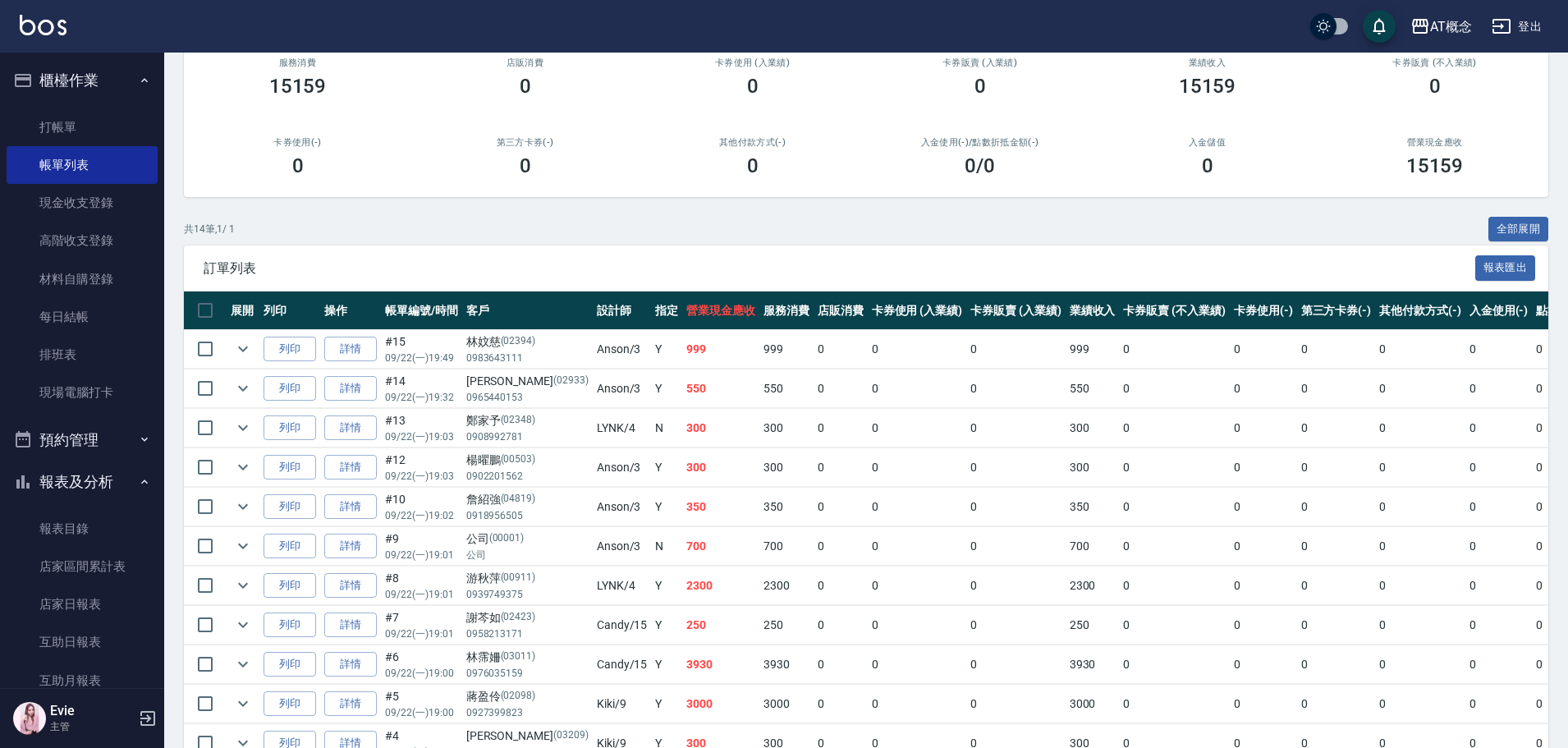
scroll to position [329, 0]
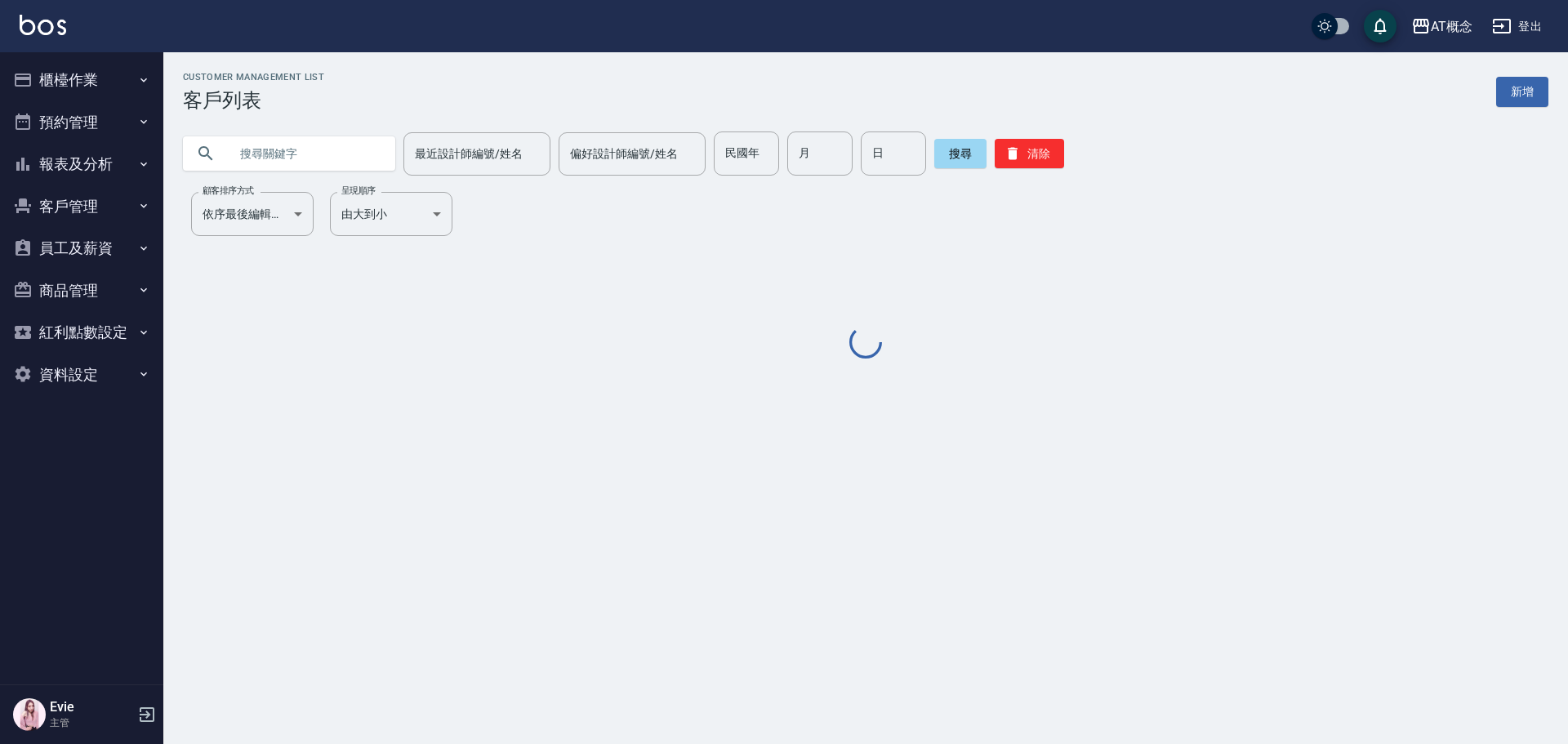
click at [283, 164] on input "text" at bounding box center [305, 153] width 153 height 44
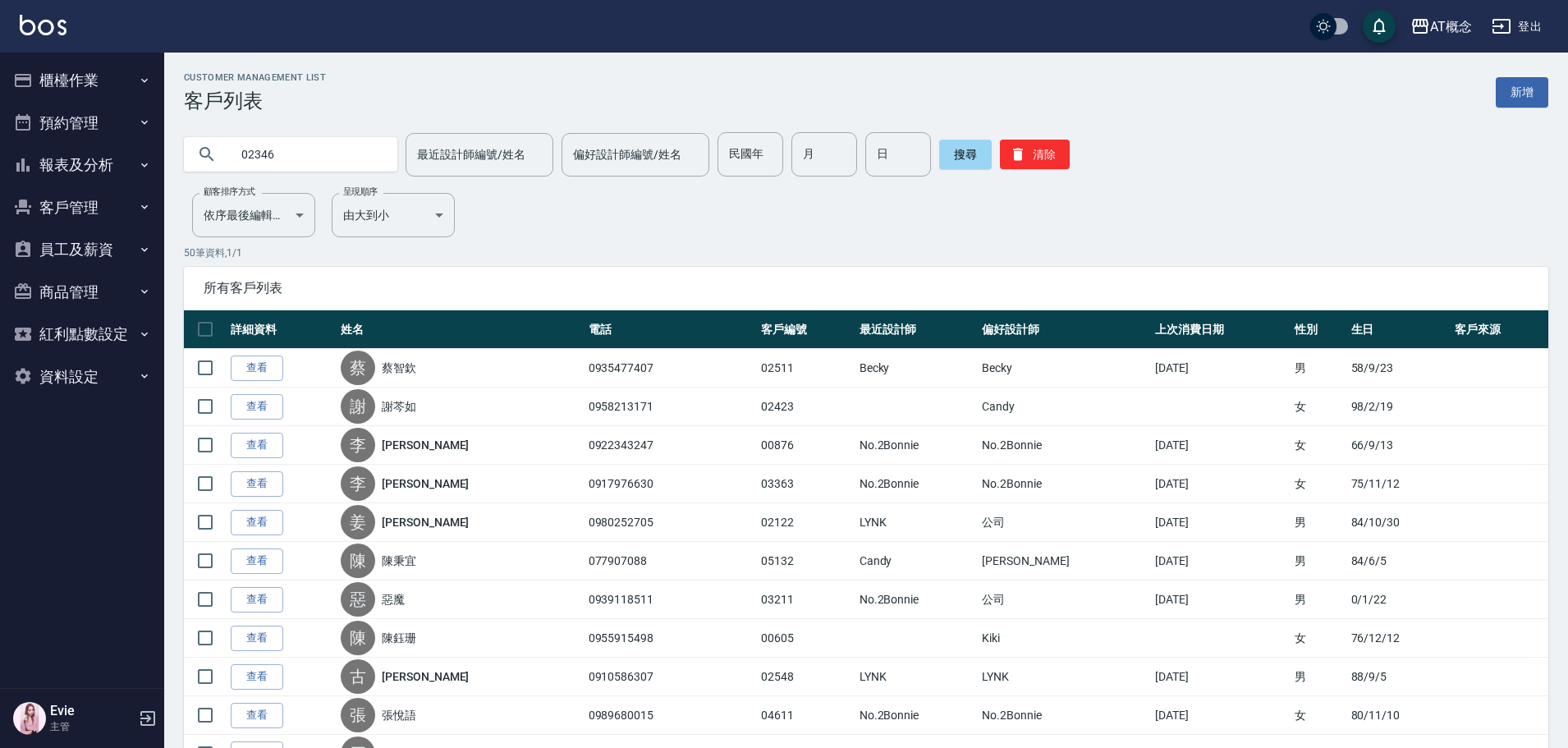
type input "02346"
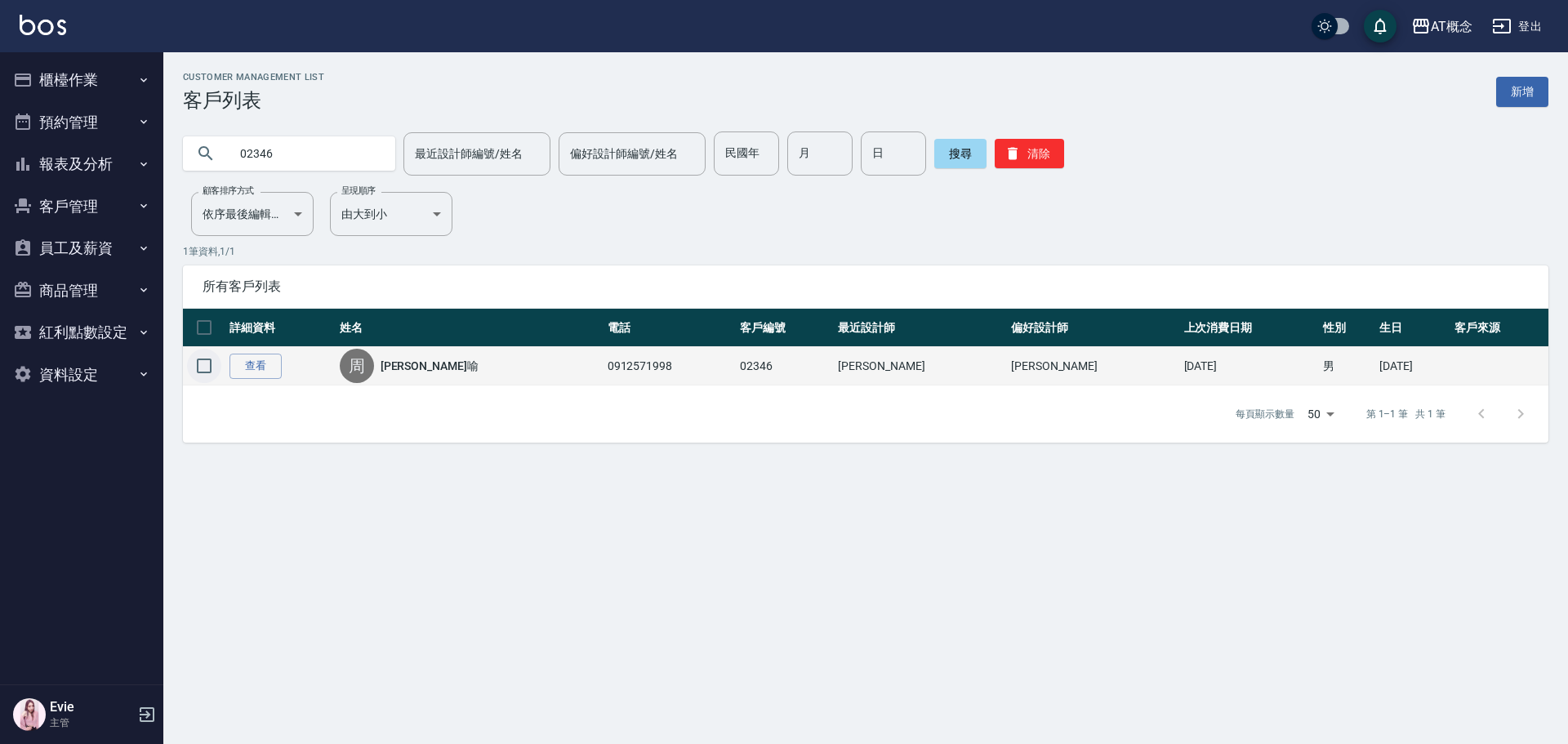
click at [204, 363] on input "checkbox" at bounding box center [204, 365] width 34 height 34
checkbox input "true"
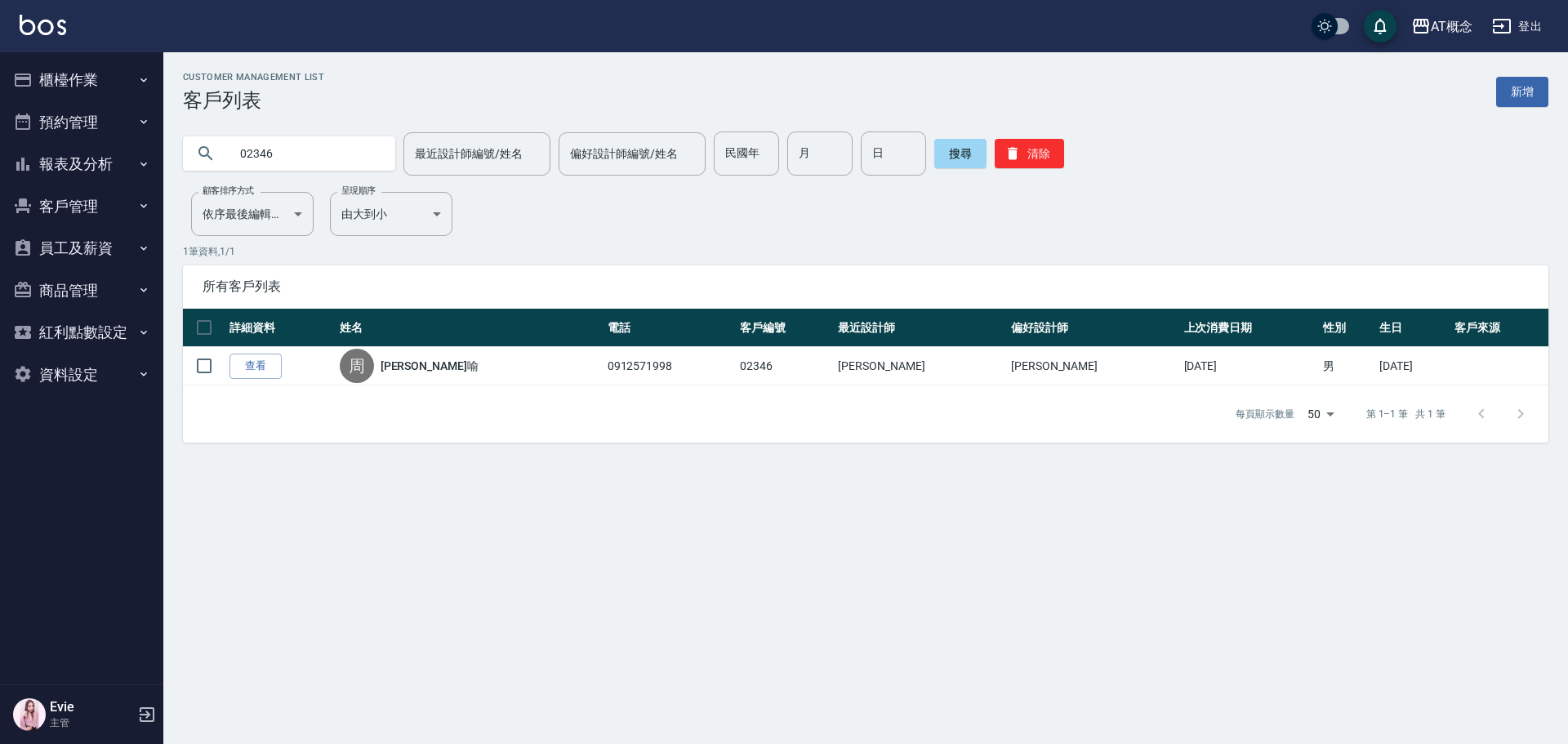
checkbox input "true"
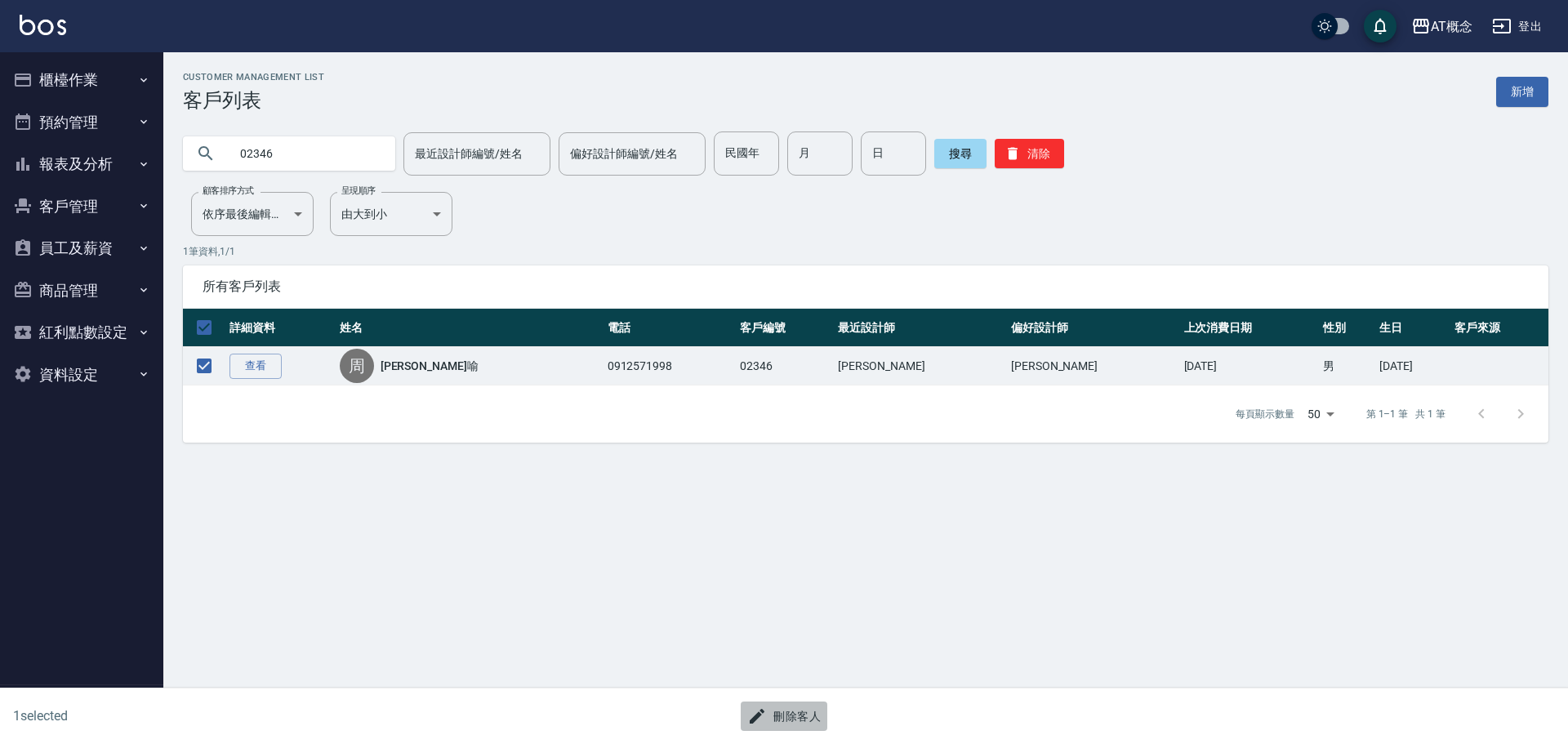
click at [801, 713] on button "刪除客人" at bounding box center [784, 716] width 87 height 30
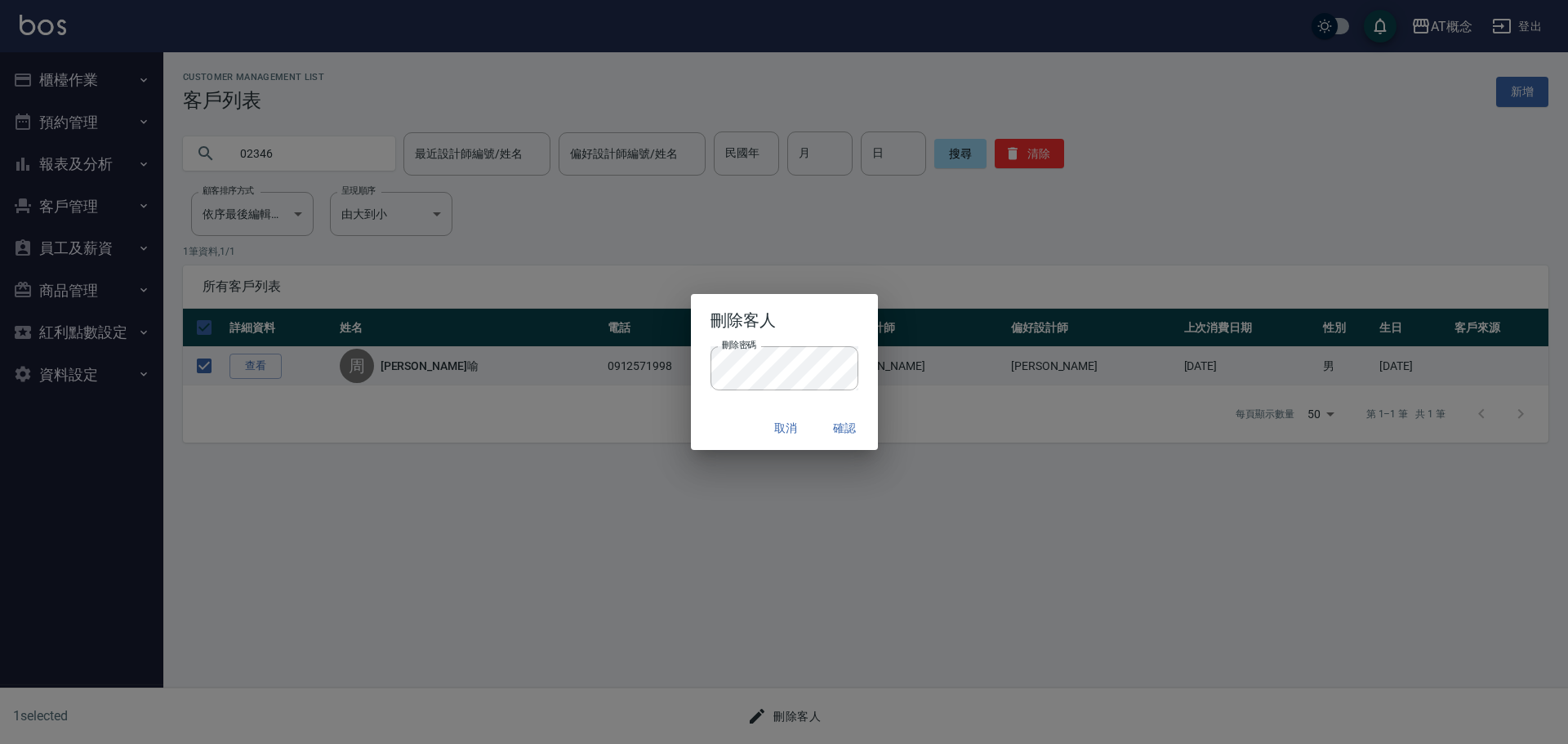
click at [730, 418] on div "取消 確認" at bounding box center [784, 428] width 187 height 43
click at [861, 435] on button "確認" at bounding box center [845, 427] width 52 height 30
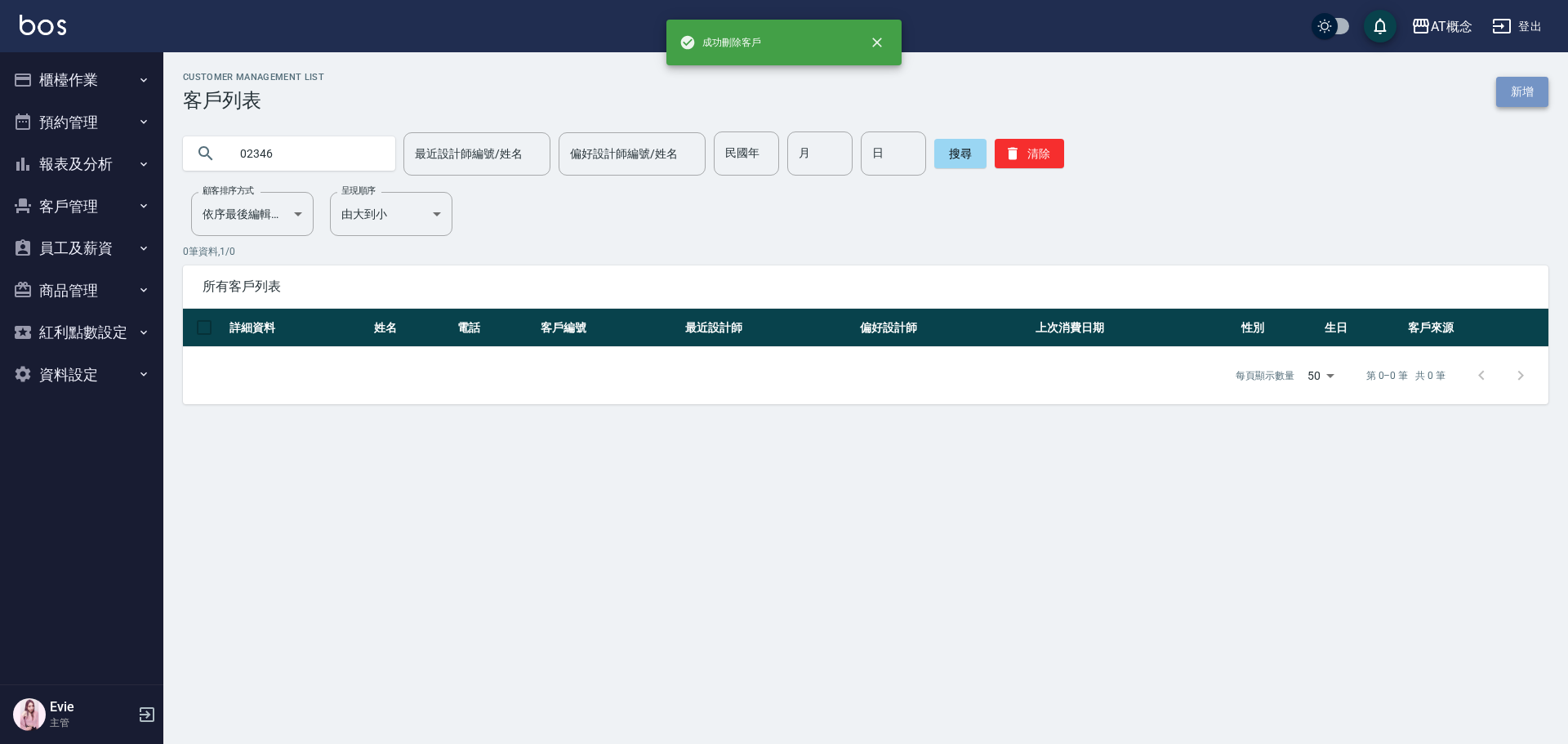
click at [1531, 97] on link "新增" at bounding box center [1522, 91] width 52 height 30
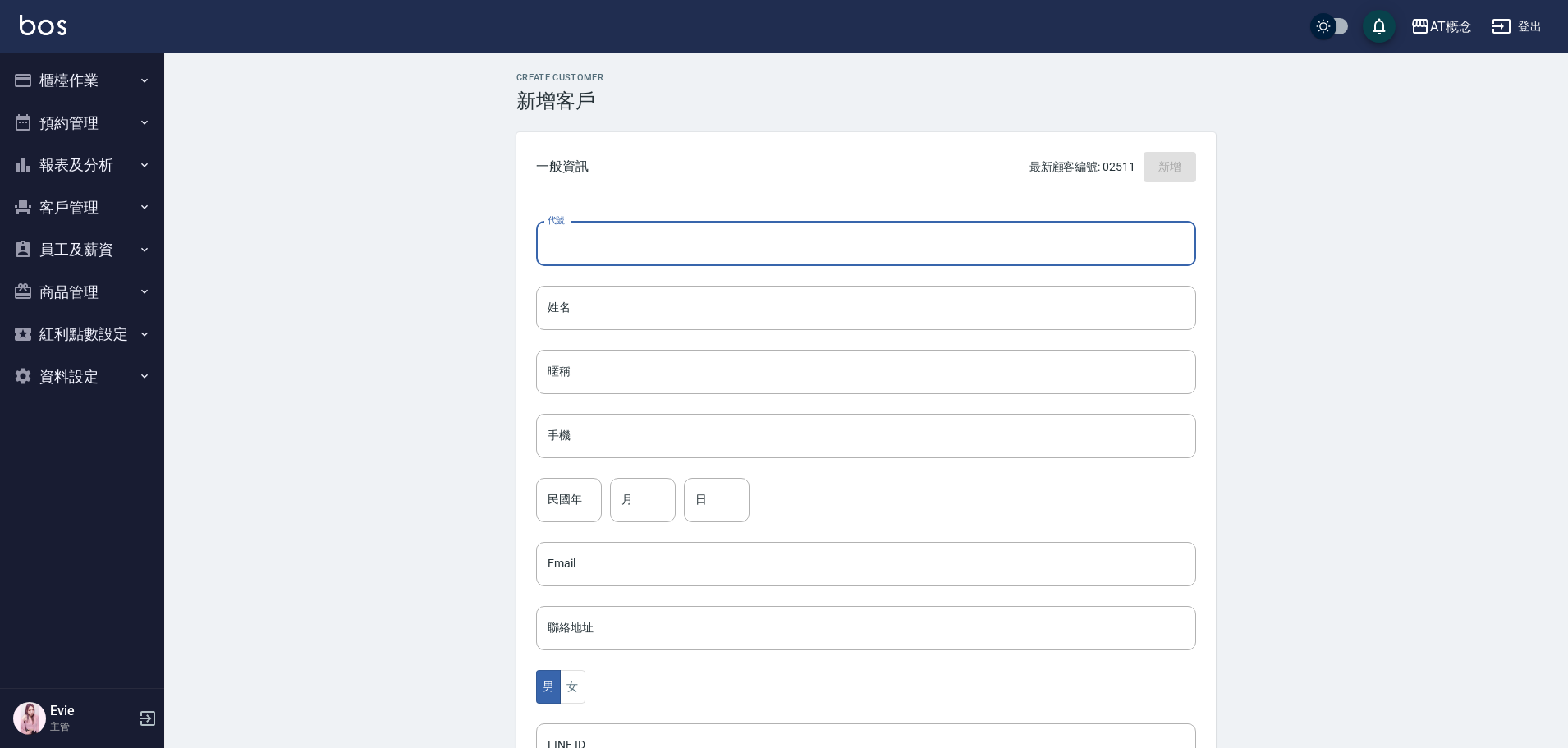
click at [700, 227] on input "代號" at bounding box center [866, 244] width 660 height 45
type input "02346"
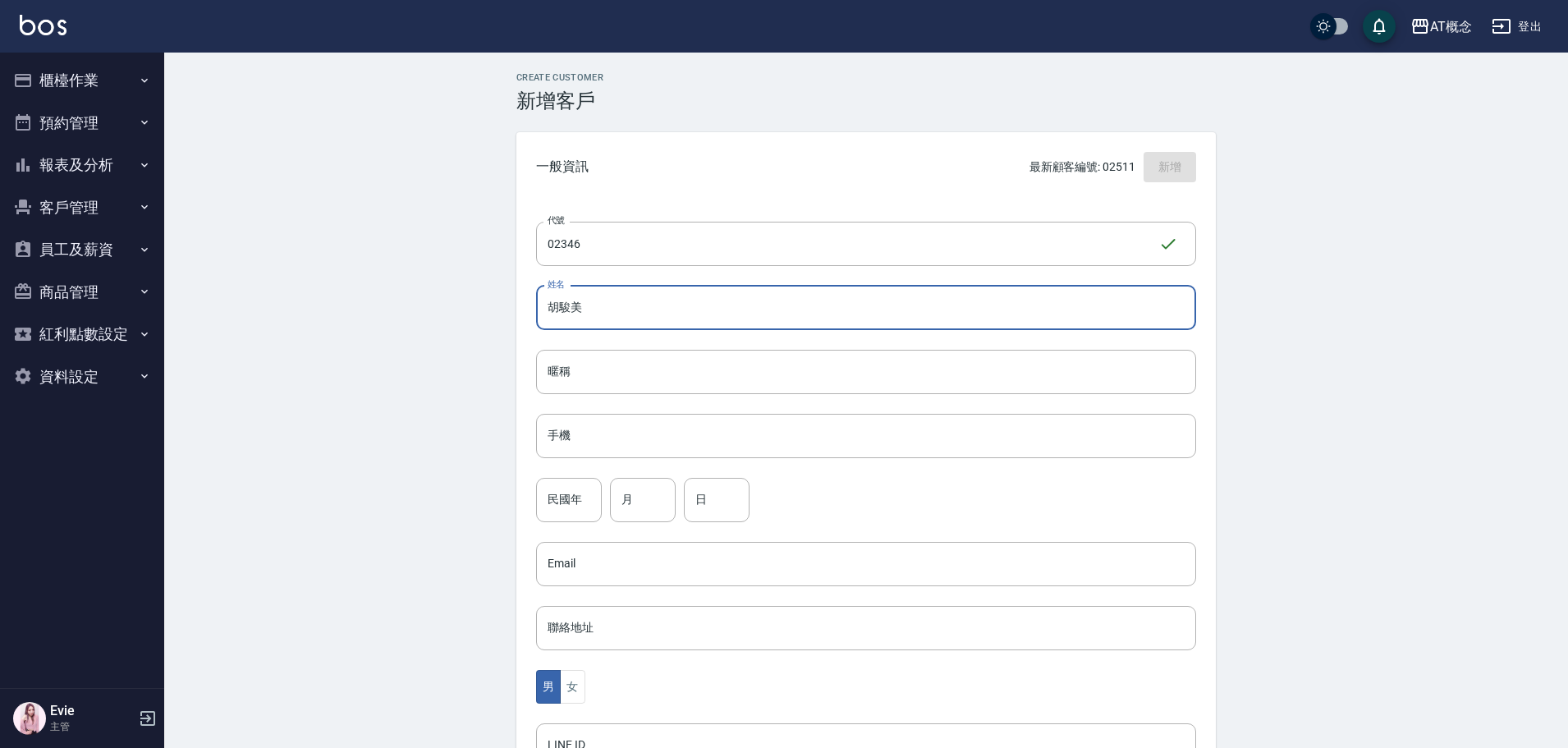
type input "胡駿美"
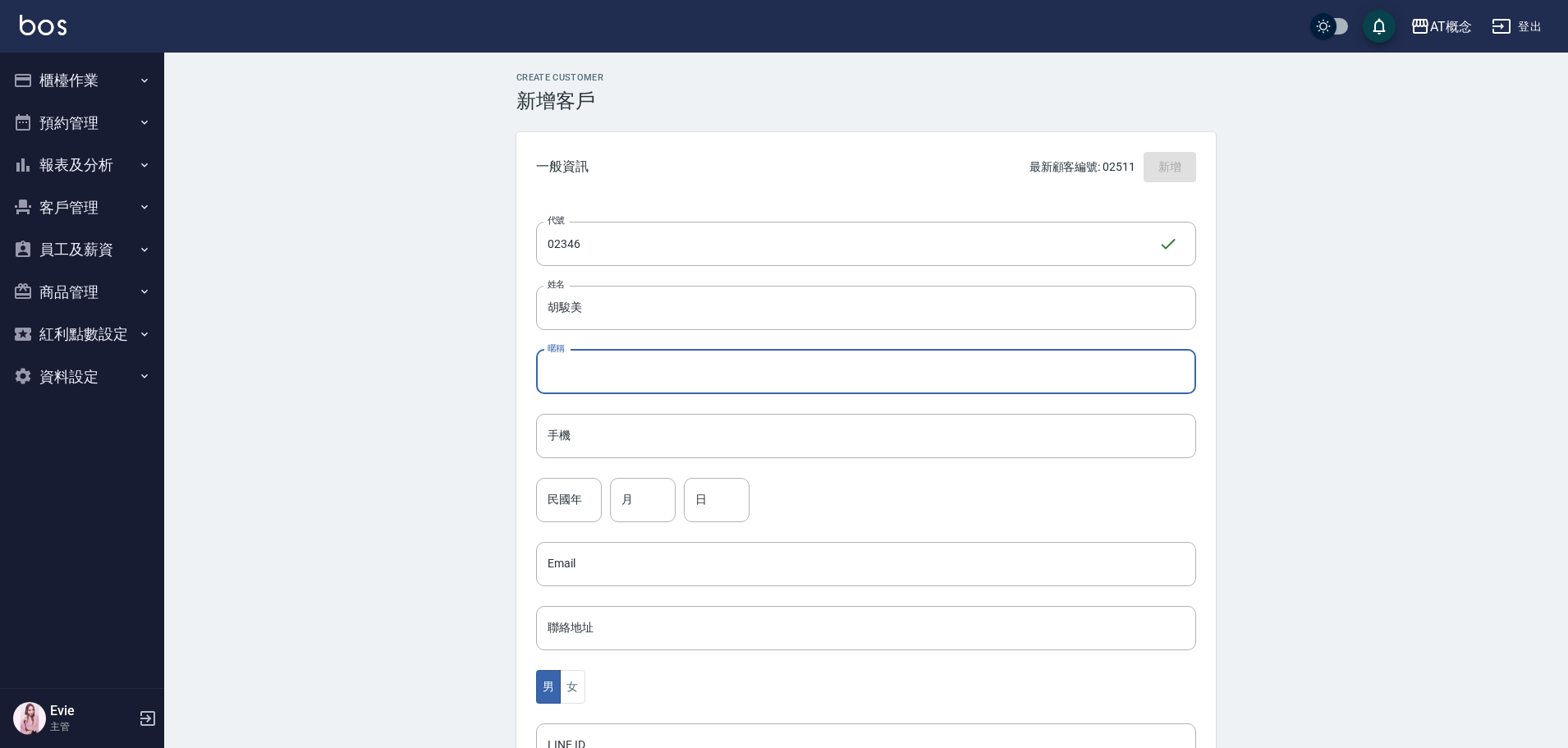
type input "美"
type input "駿美"
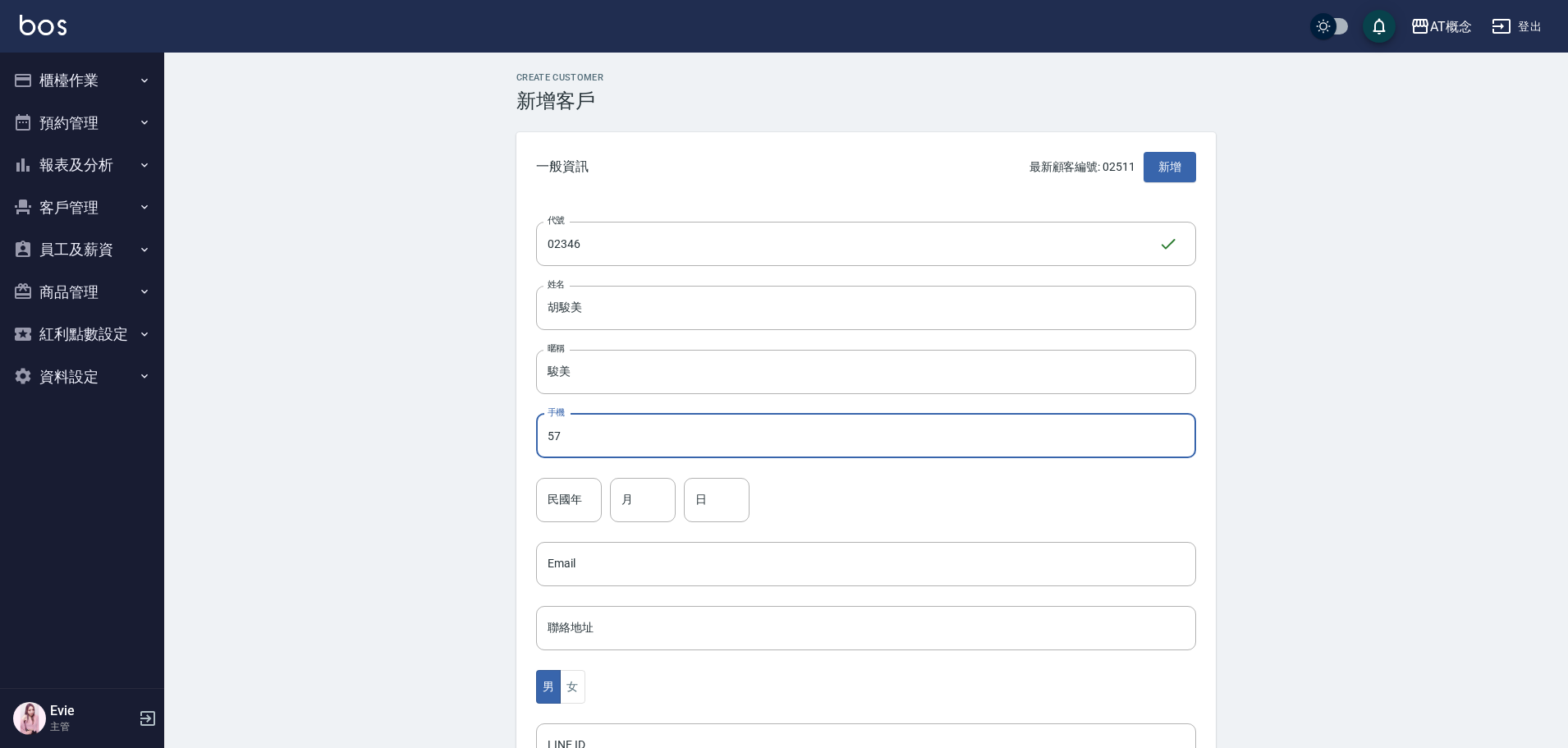
type input "5"
type input "0931886660"
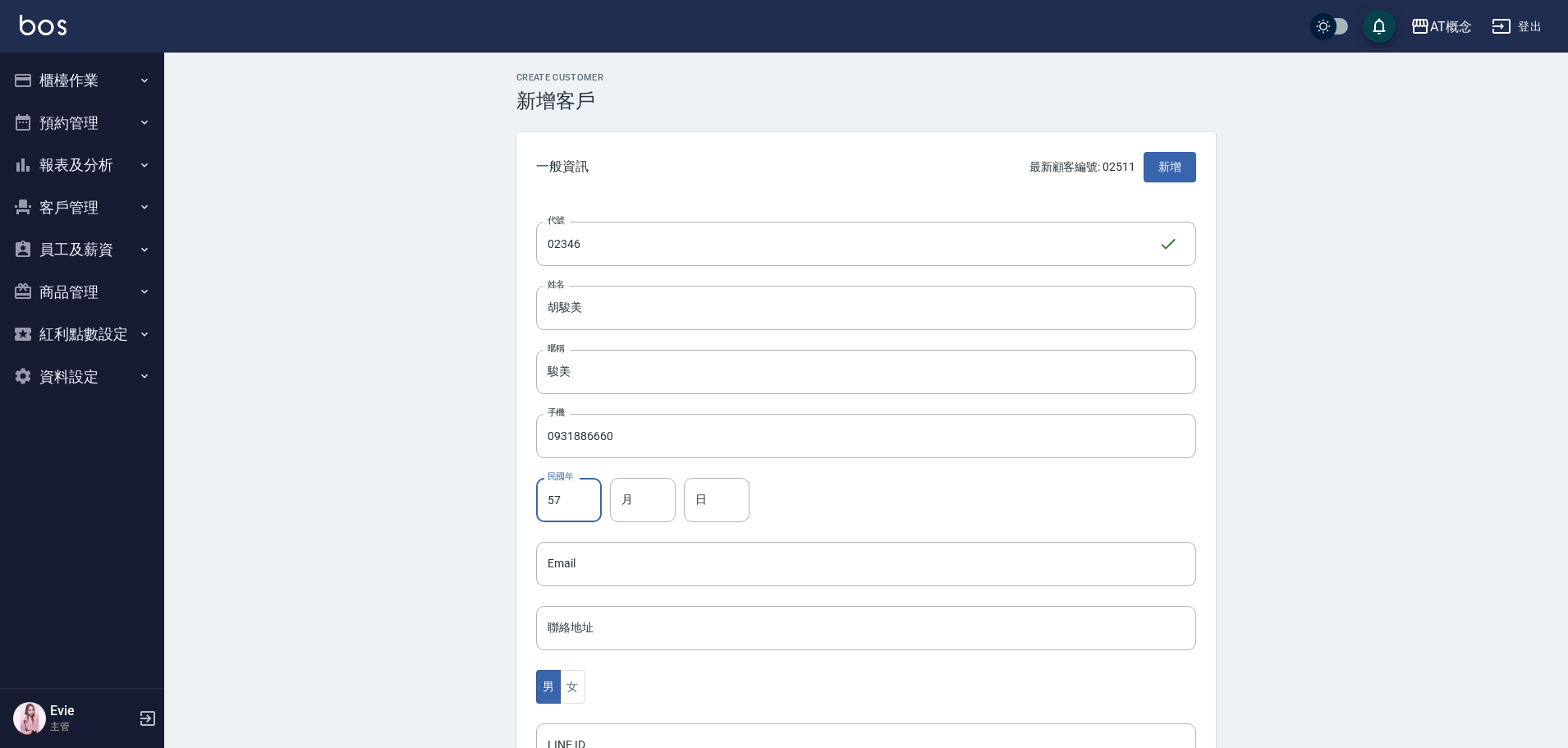
type input "57"
type input "7"
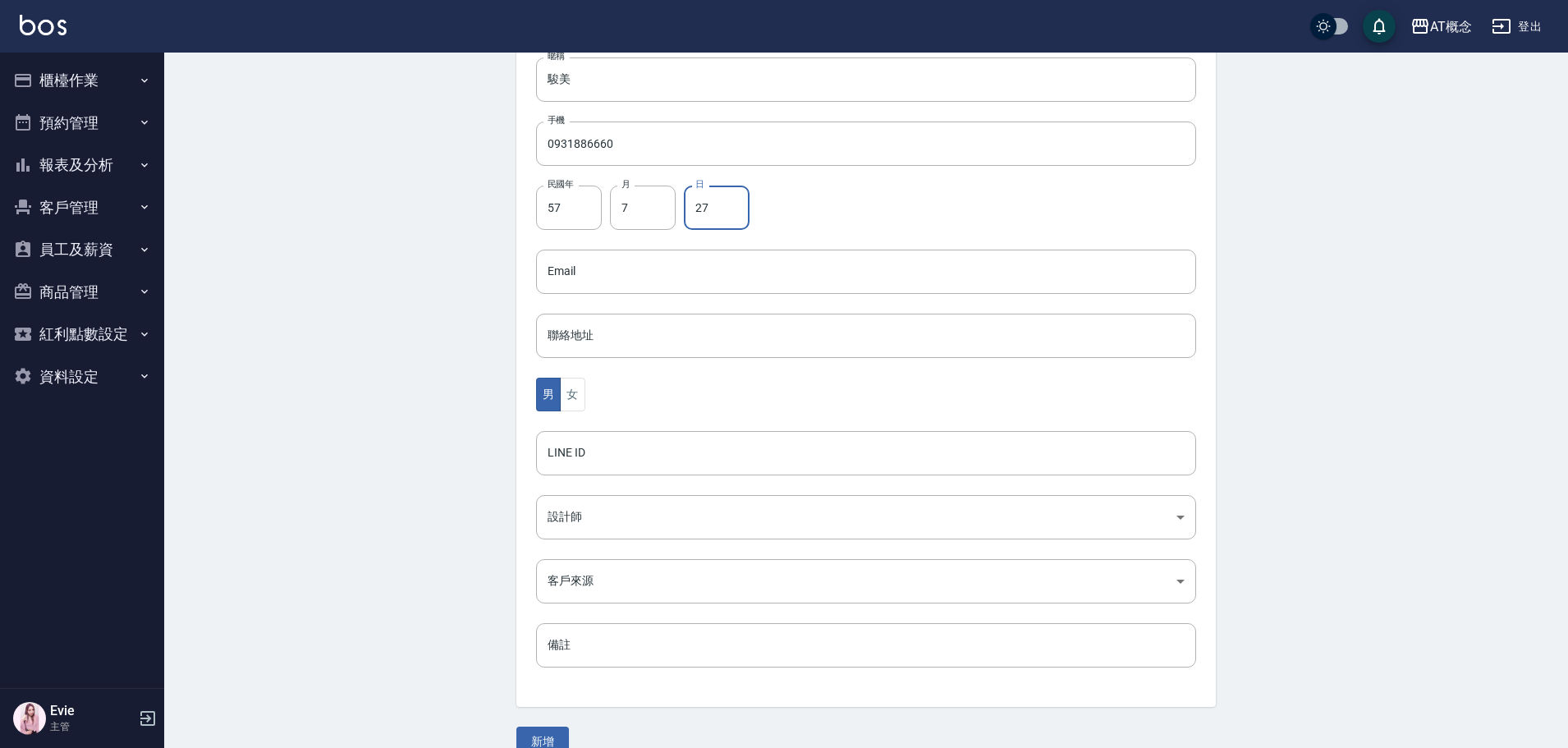
scroll to position [321, 0]
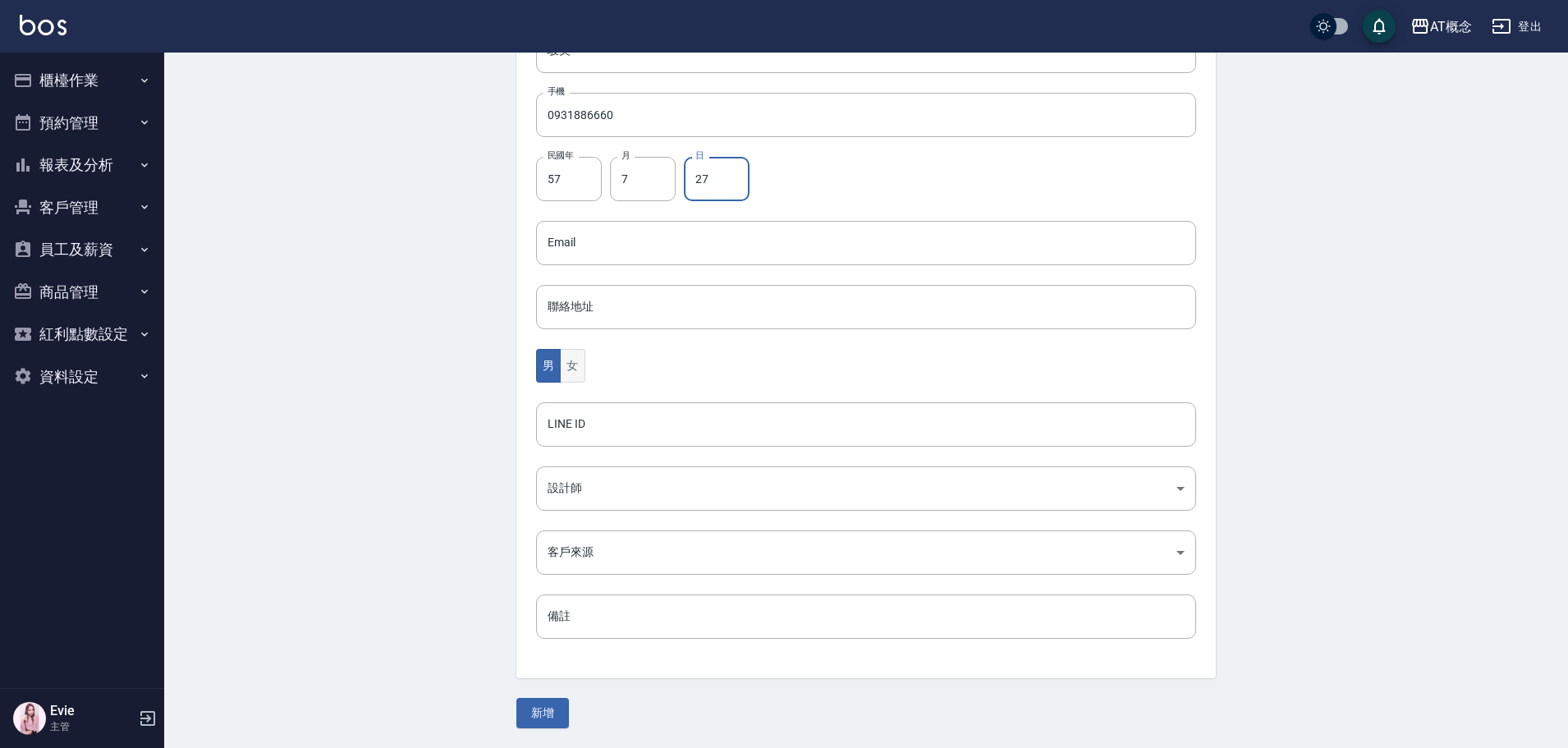
type input "27"
click at [576, 364] on button "女" at bounding box center [572, 365] width 25 height 33
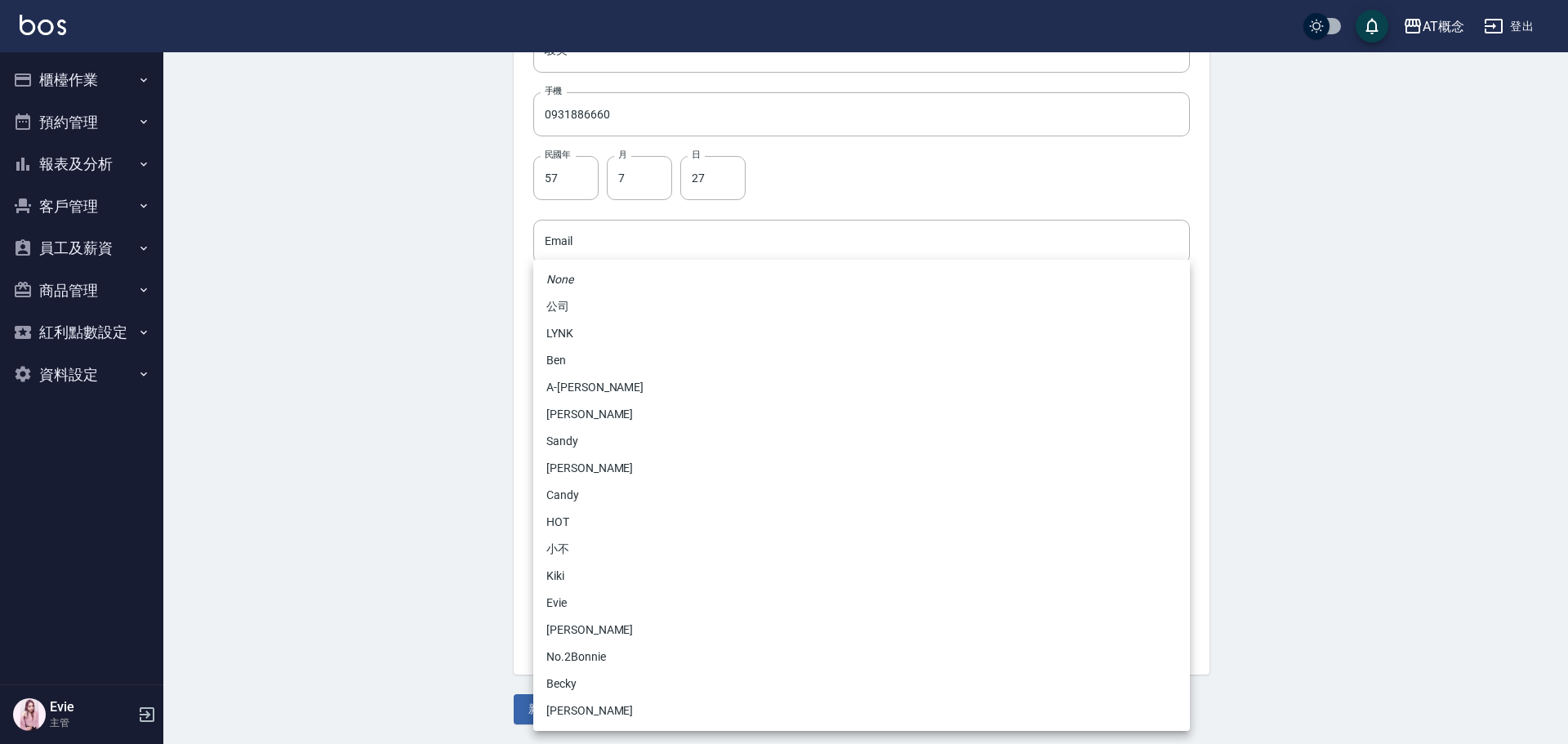
click at [610, 483] on body "AT概念 登出 櫃檯作業 打帳單 帳單列表 現金收支登錄 高階收支登錄 材料自購登錄 每日結帳 排班表 現場電腦打卡 預約管理 預約管理 單日預約紀錄 單週預…" at bounding box center [784, 212] width 1568 height 1062
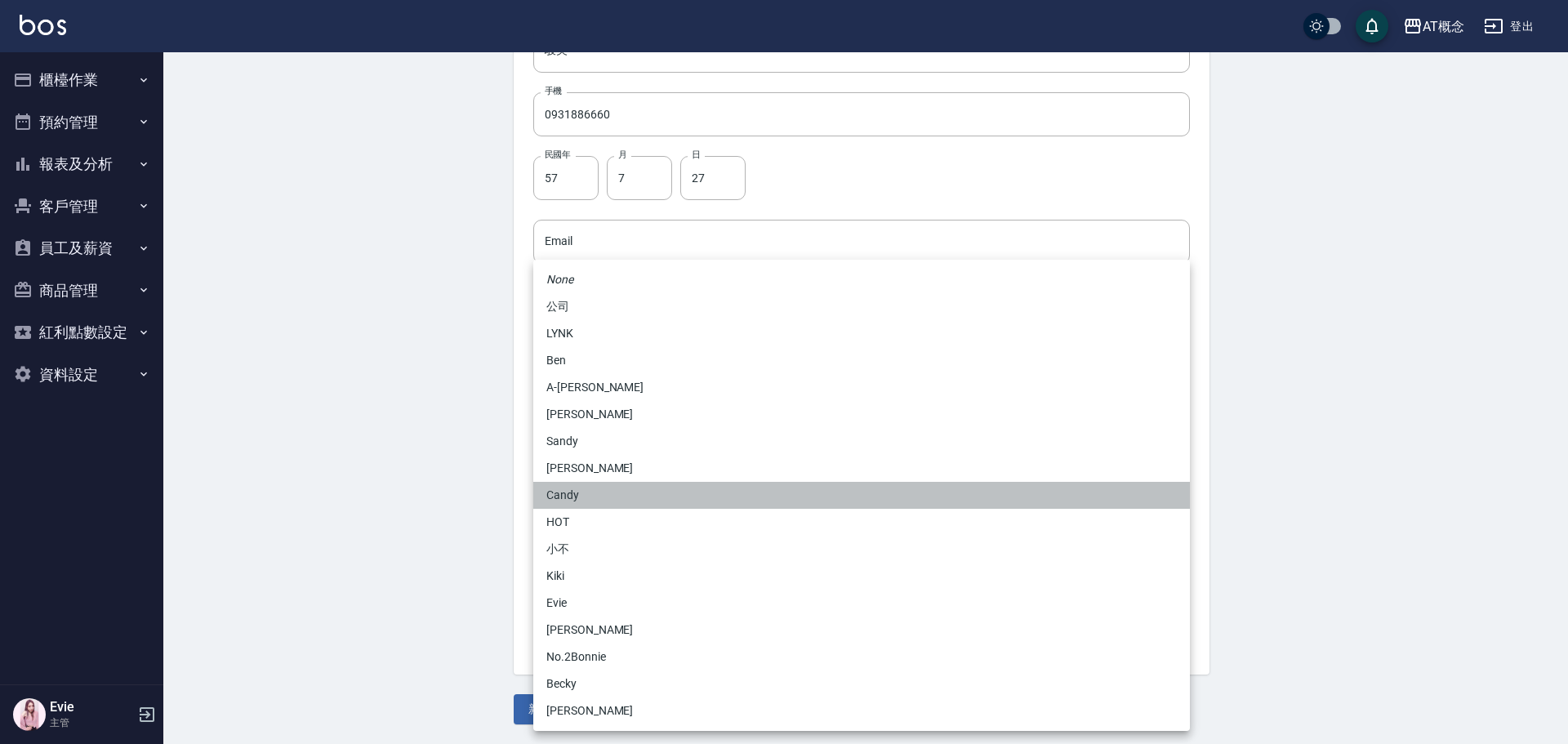
click at [581, 498] on li "Candy" at bounding box center [861, 495] width 657 height 27
type input "95c88325-489e-4505-91c2-94462fb1bea6"
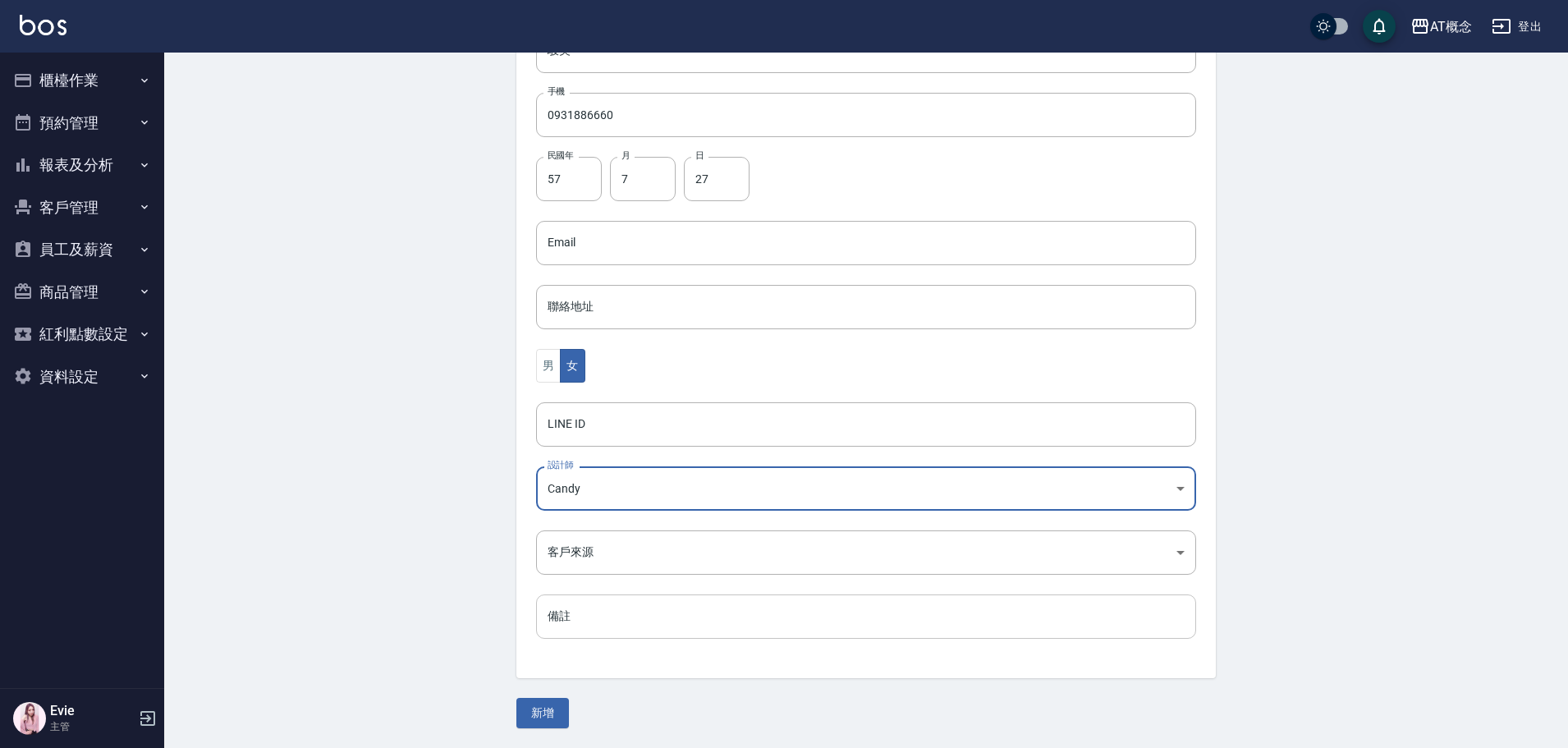
drag, startPoint x: 550, startPoint y: 709, endPoint x: 569, endPoint y: 600, distance: 110.6
click at [550, 709] on button "新增" at bounding box center [542, 712] width 52 height 30
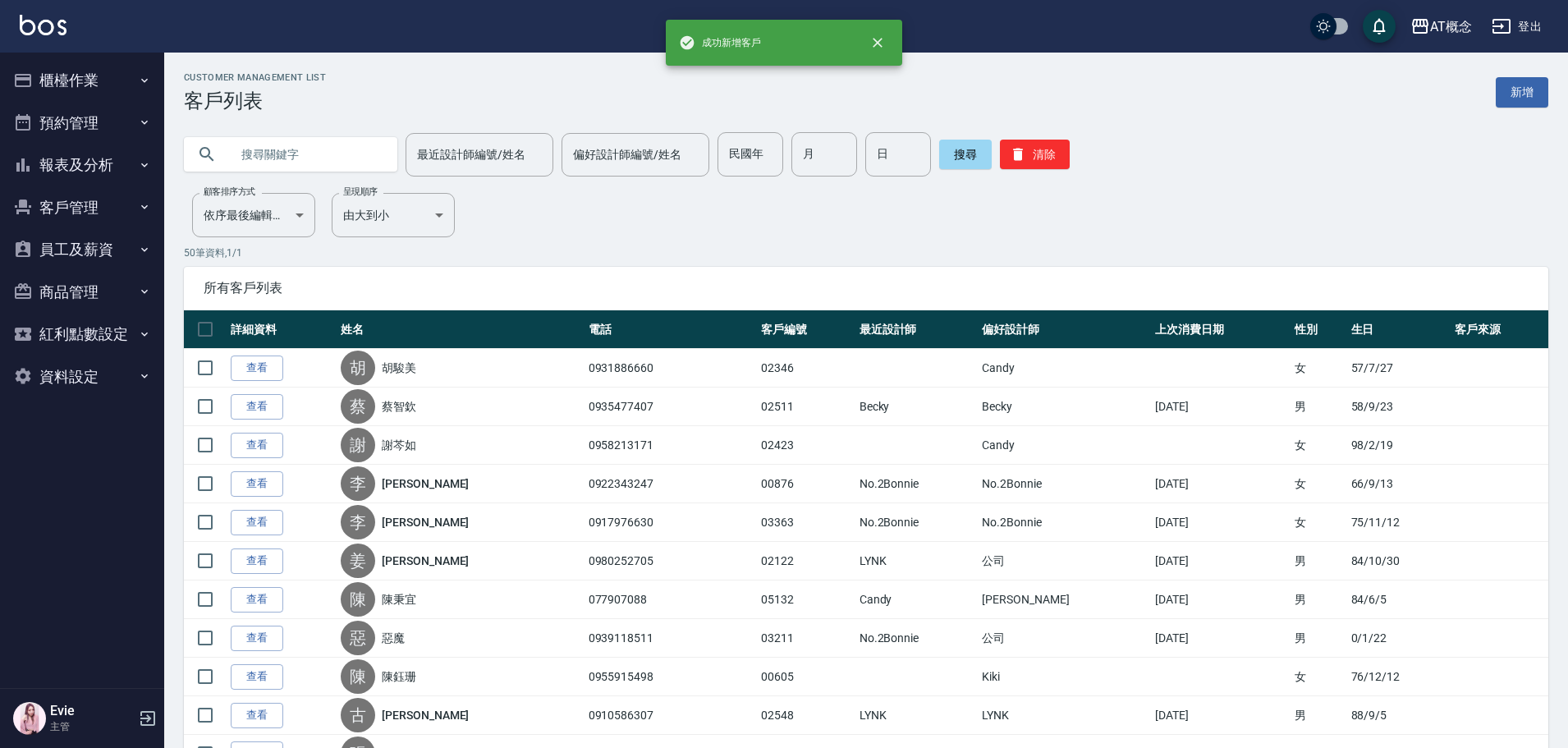
click at [271, 156] on input "text" at bounding box center [307, 154] width 154 height 45
type input "02394"
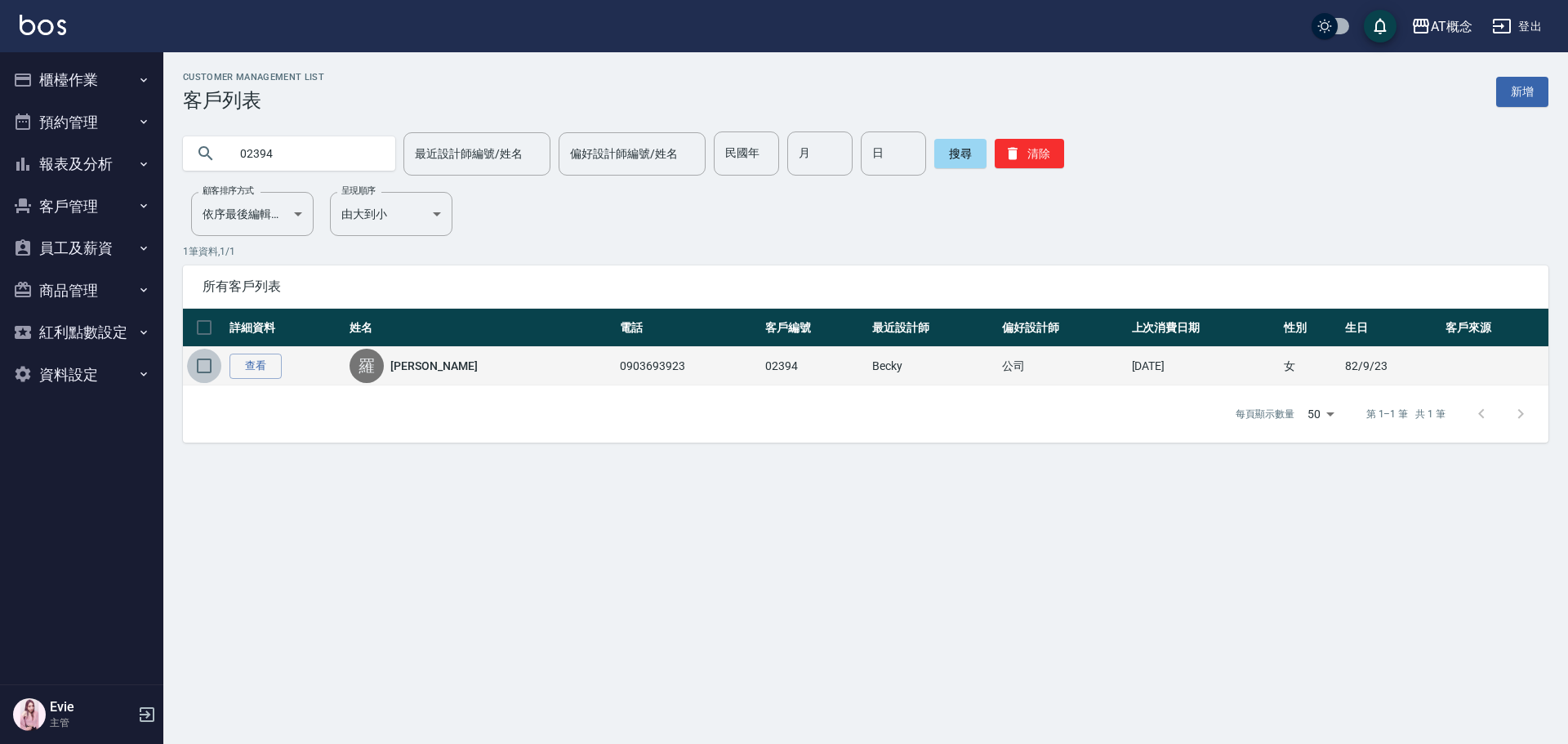
drag, startPoint x: 206, startPoint y: 361, endPoint x: 703, endPoint y: 528, distance: 524.3
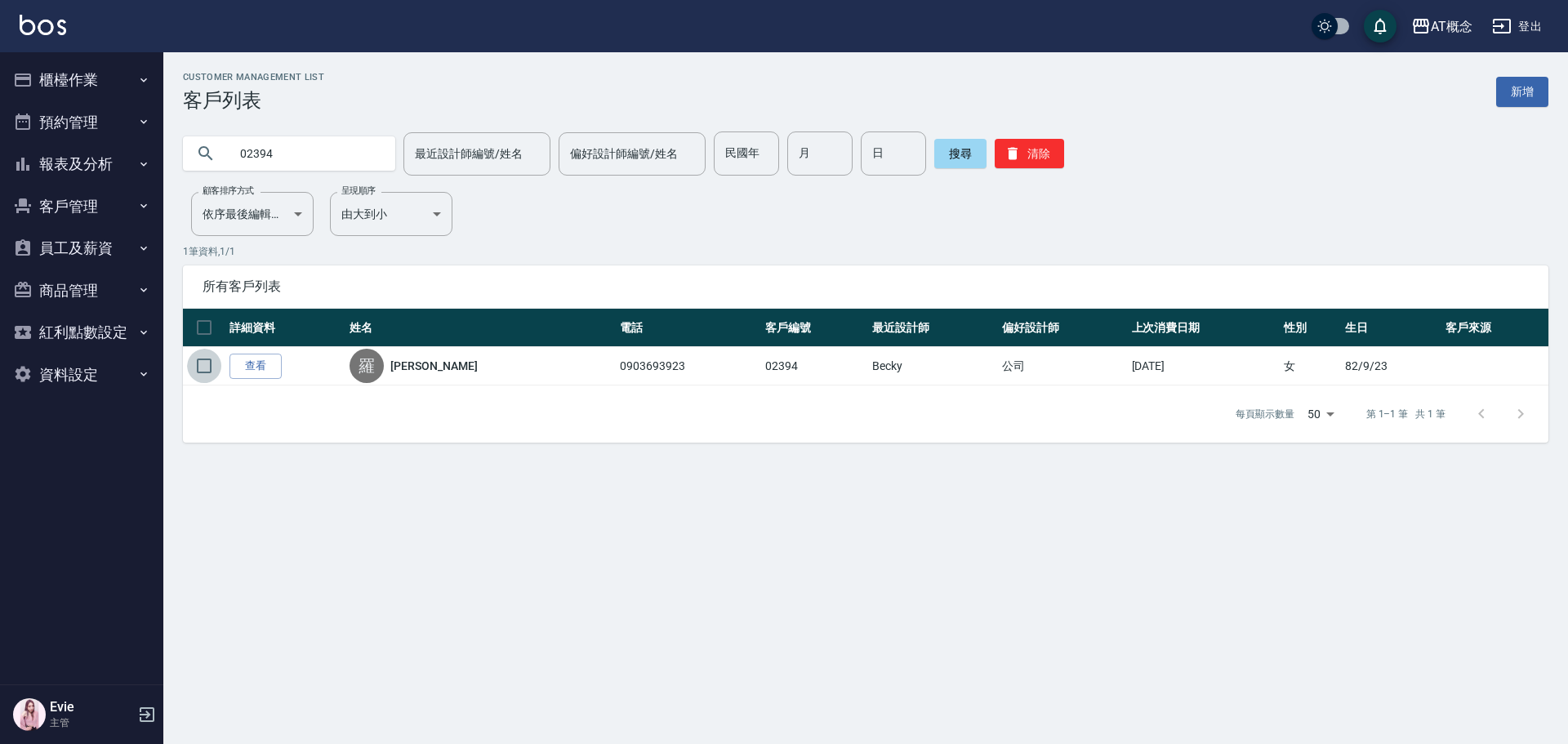
click at [206, 362] on input "checkbox" at bounding box center [204, 365] width 34 height 34
checkbox input "true"
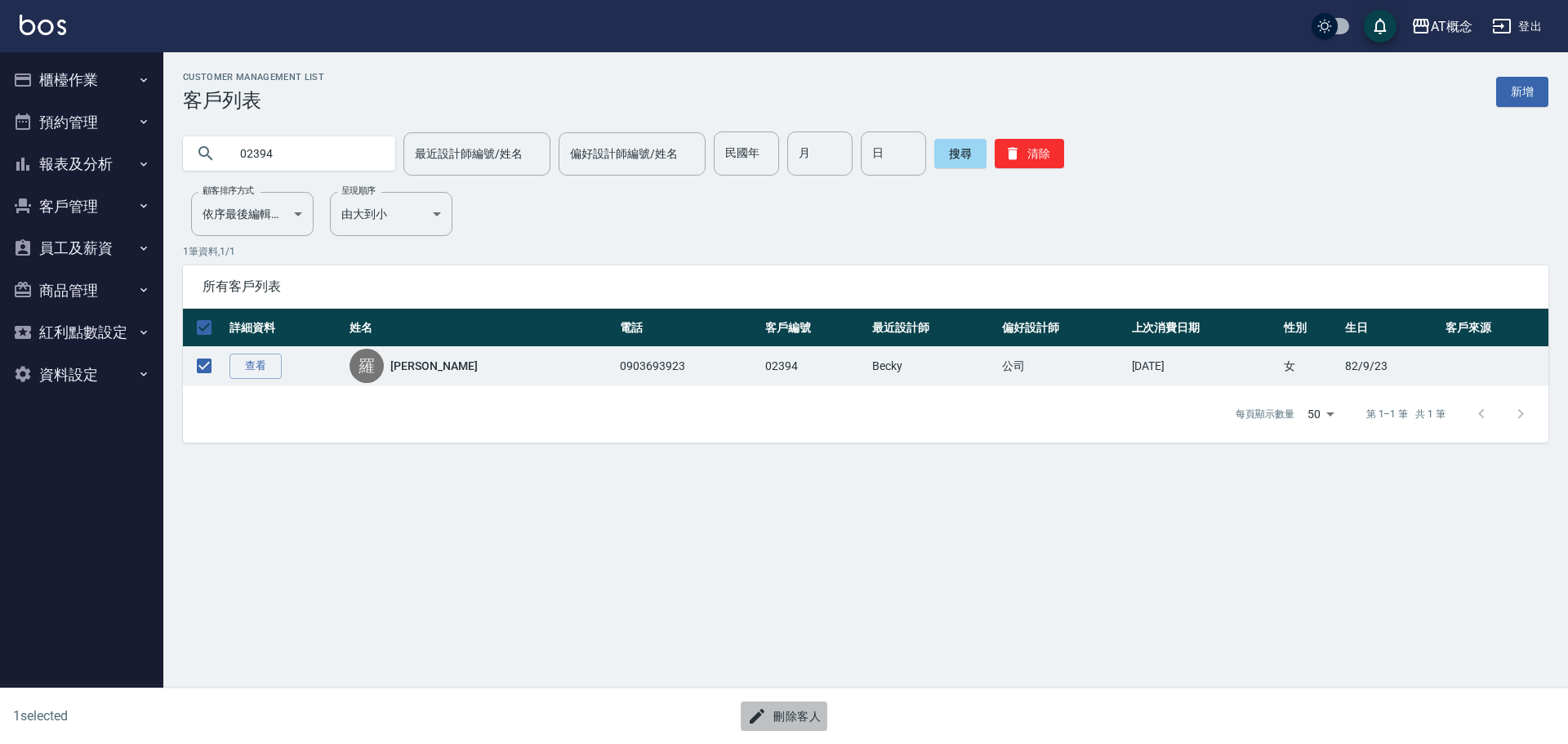
click at [794, 714] on button "刪除客人" at bounding box center [784, 716] width 87 height 30
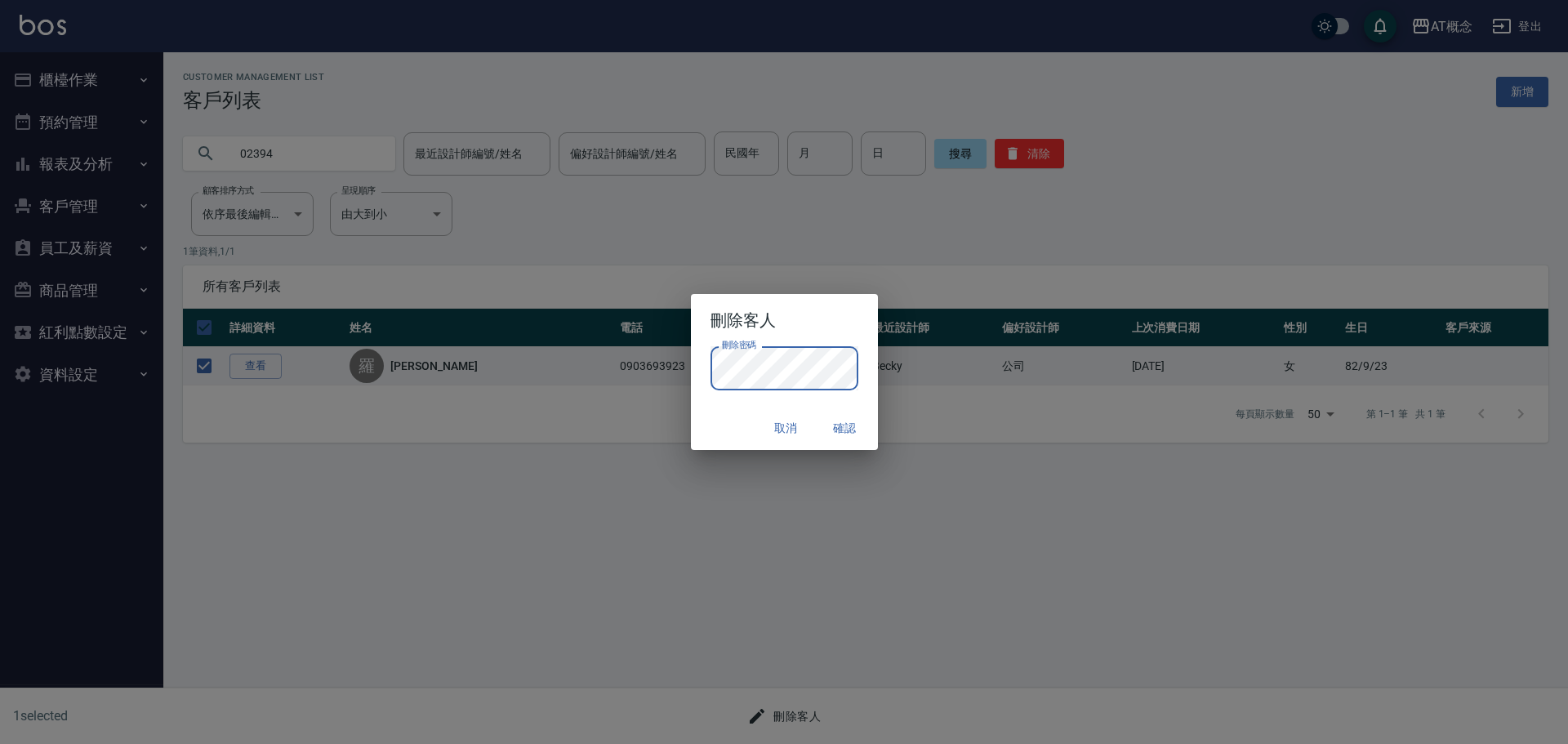
click at [737, 414] on div "取消 確認" at bounding box center [784, 428] width 187 height 43
click at [841, 419] on button "確認" at bounding box center [845, 427] width 52 height 30
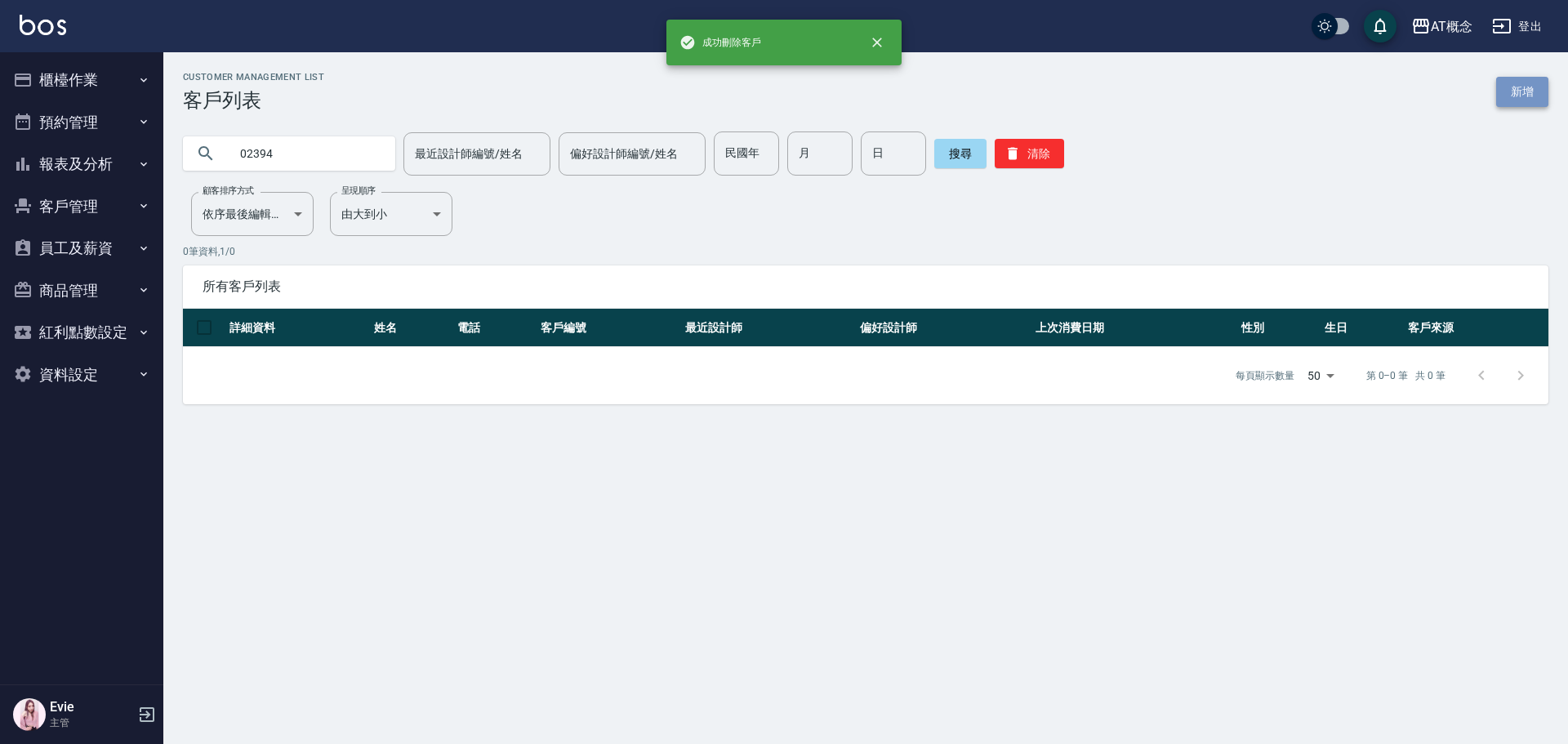
click at [1523, 79] on link "新增" at bounding box center [1522, 91] width 52 height 30
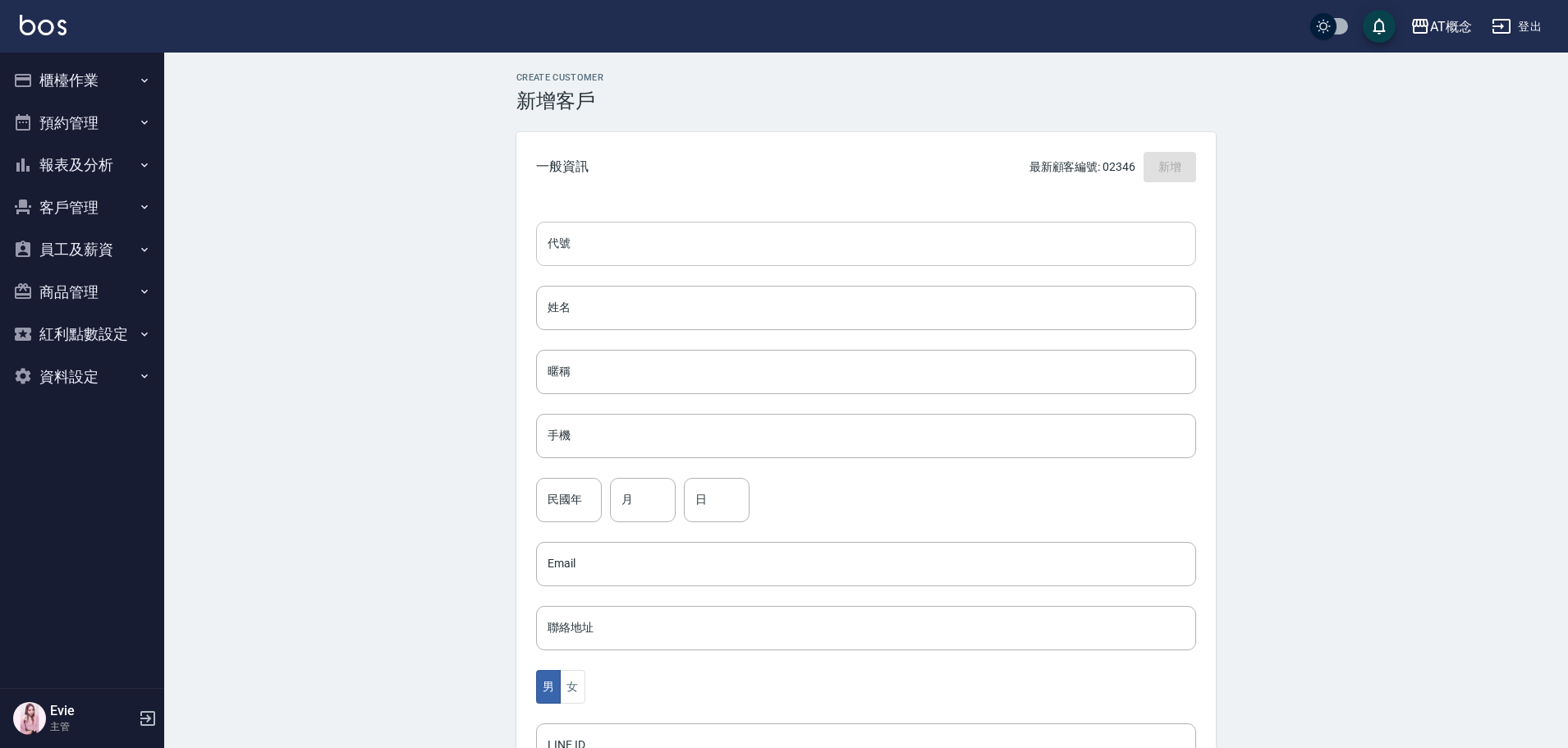
click at [623, 245] on input "代號" at bounding box center [866, 244] width 660 height 45
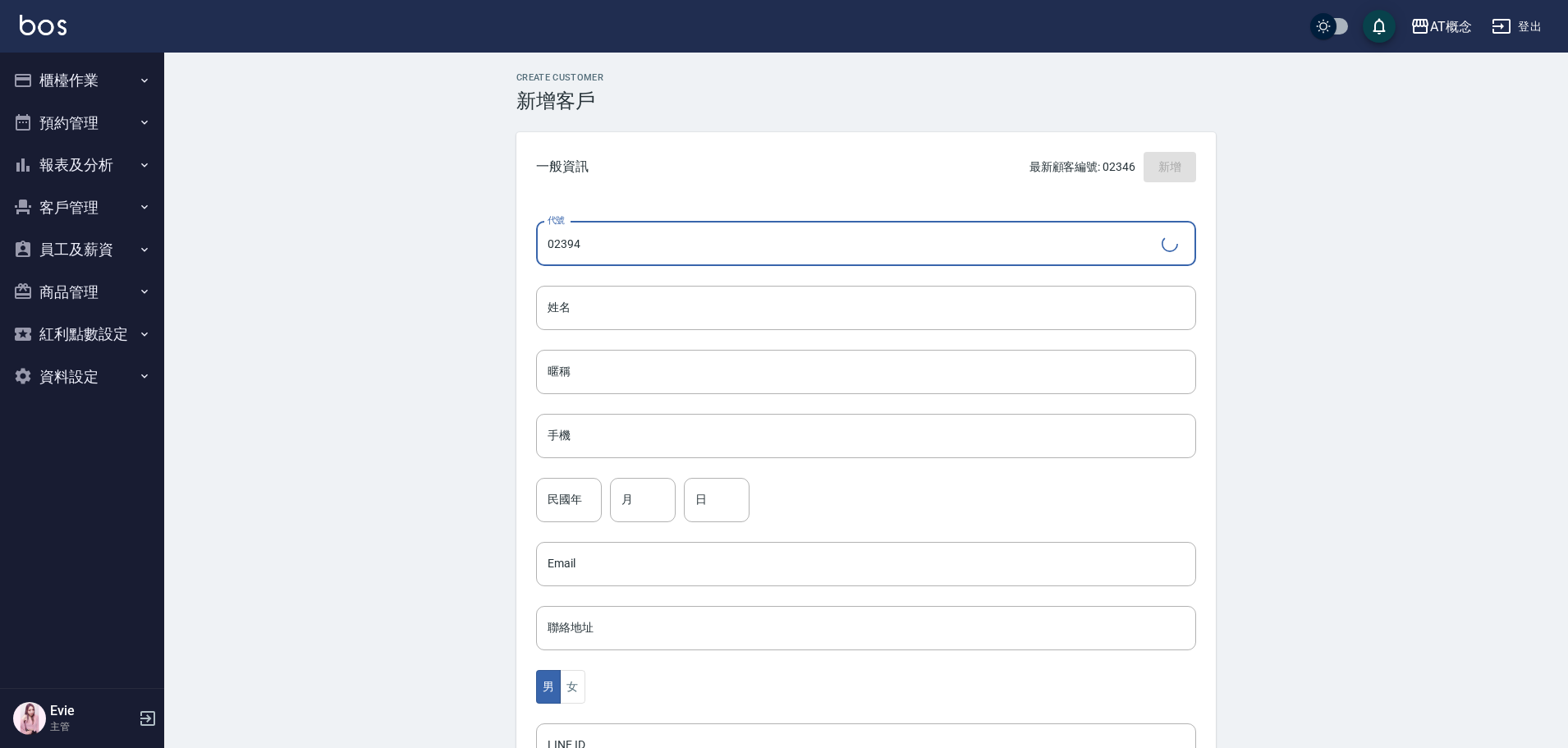
type input "02394"
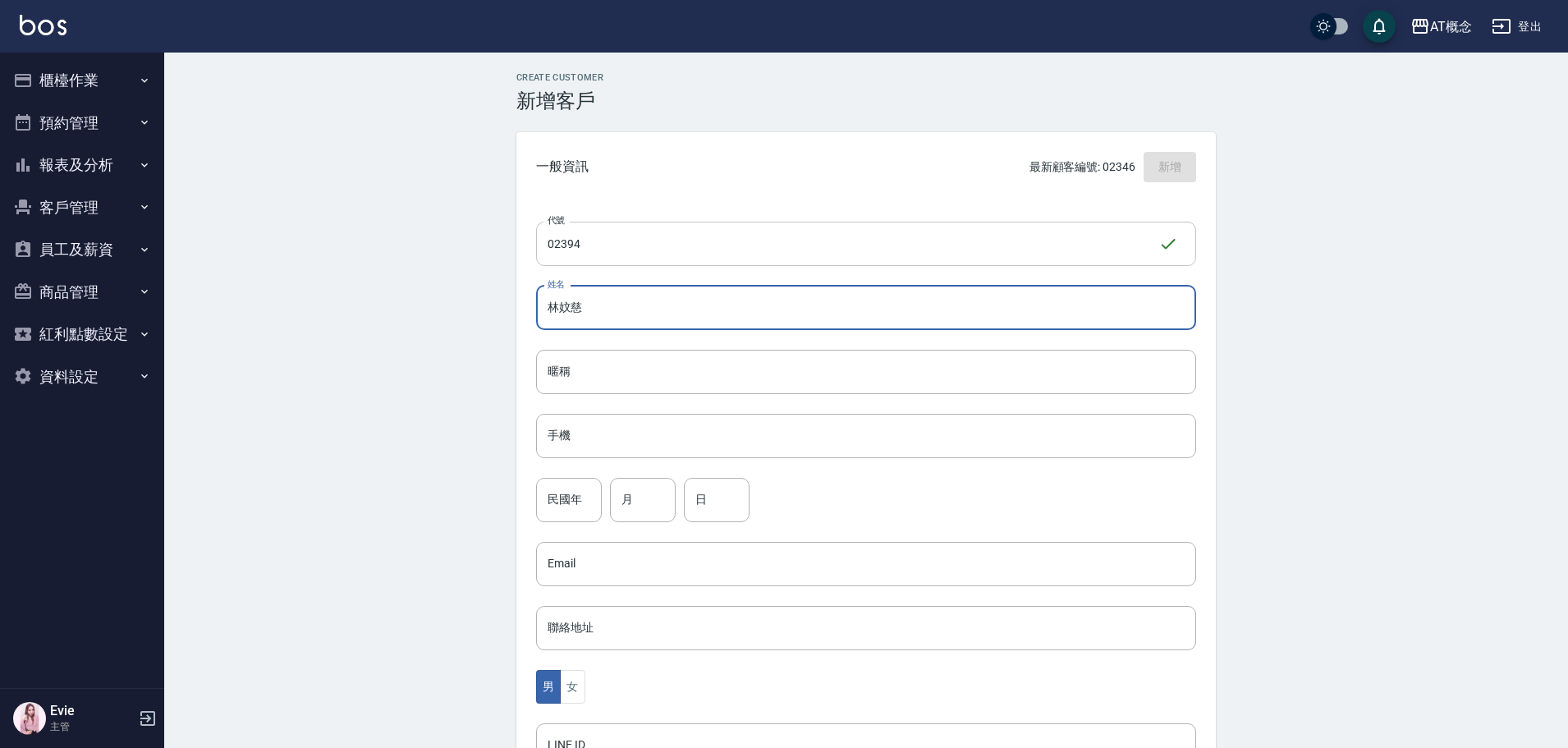
type input "林妏慈"
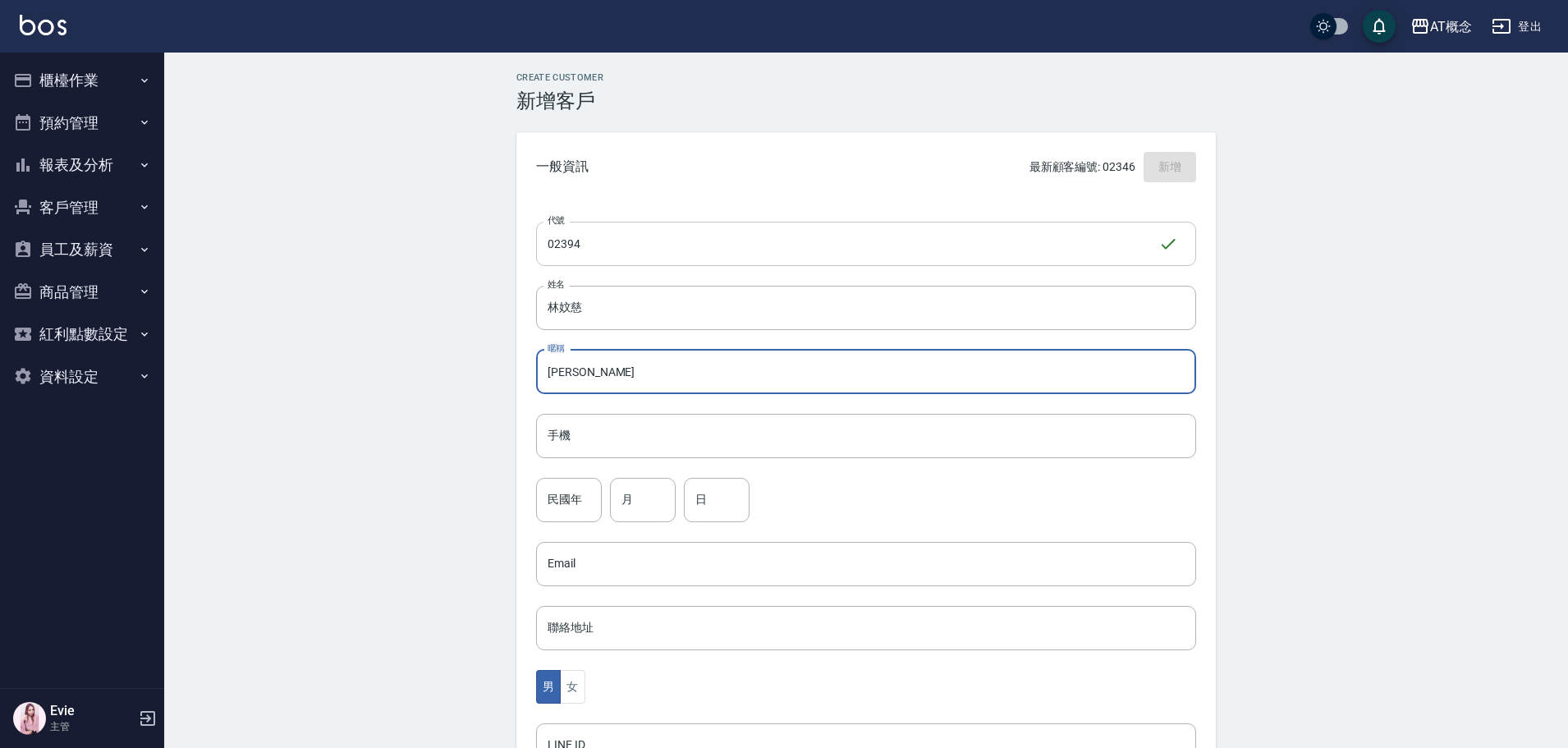
type input "妏慈"
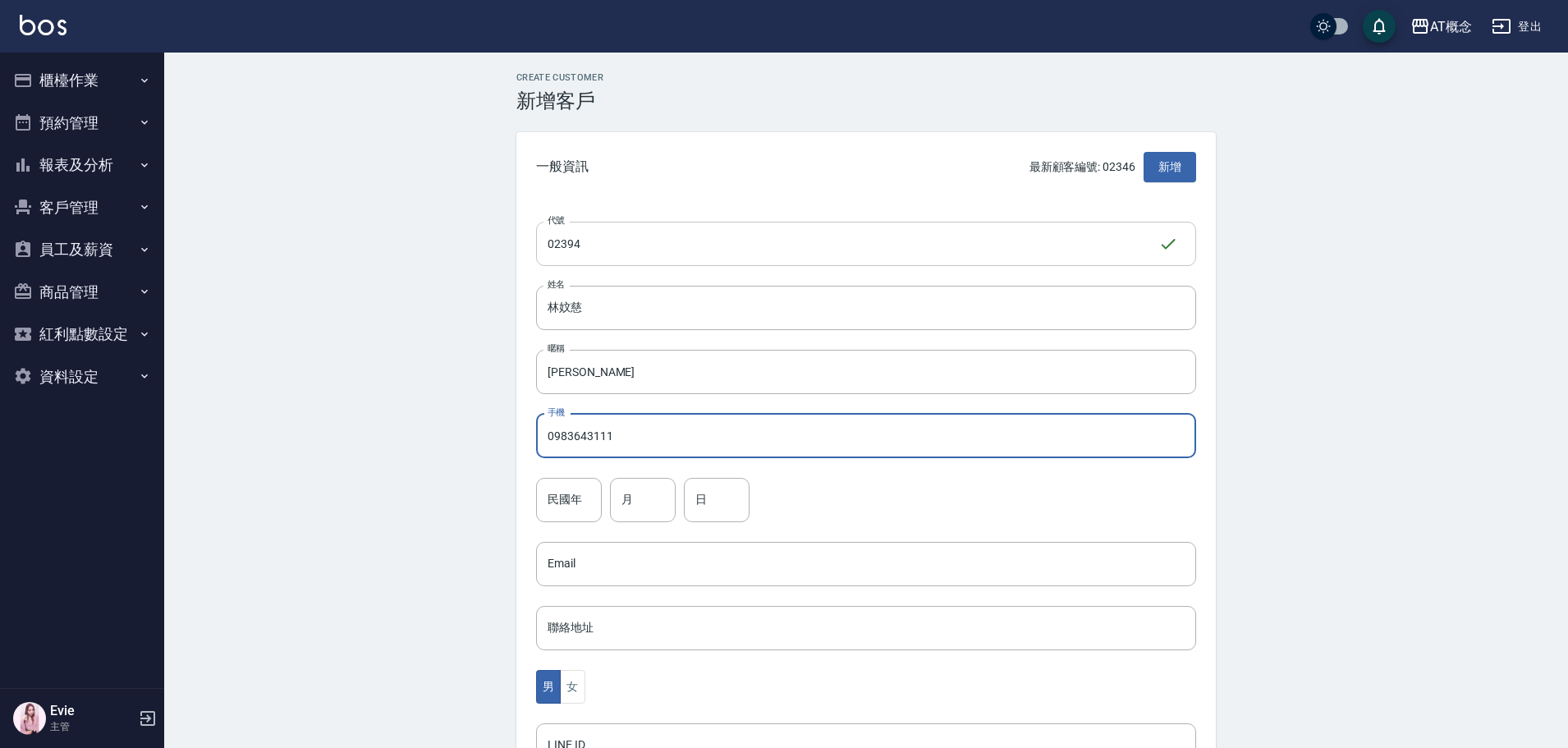
type input "0983643111"
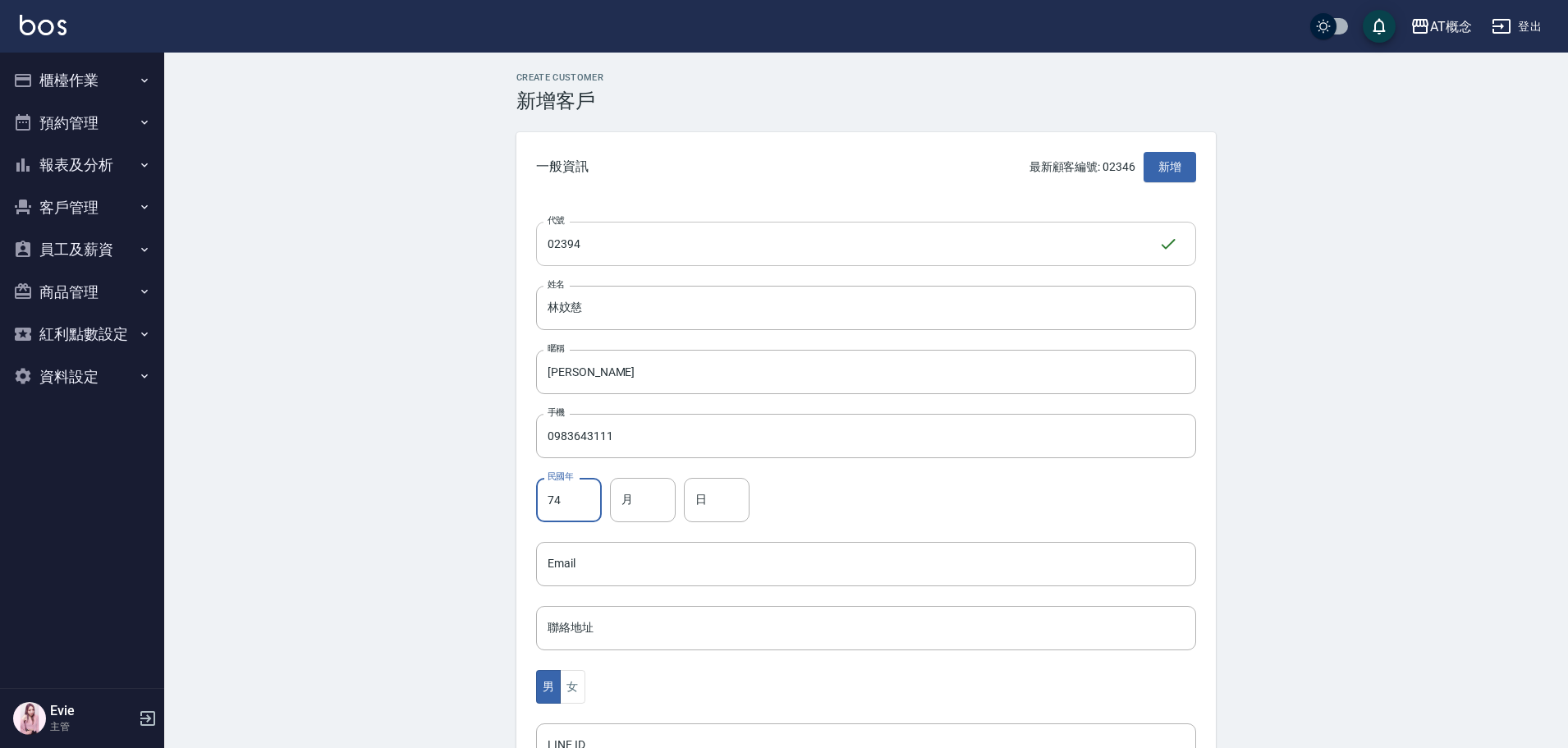
type input "74"
type input "4"
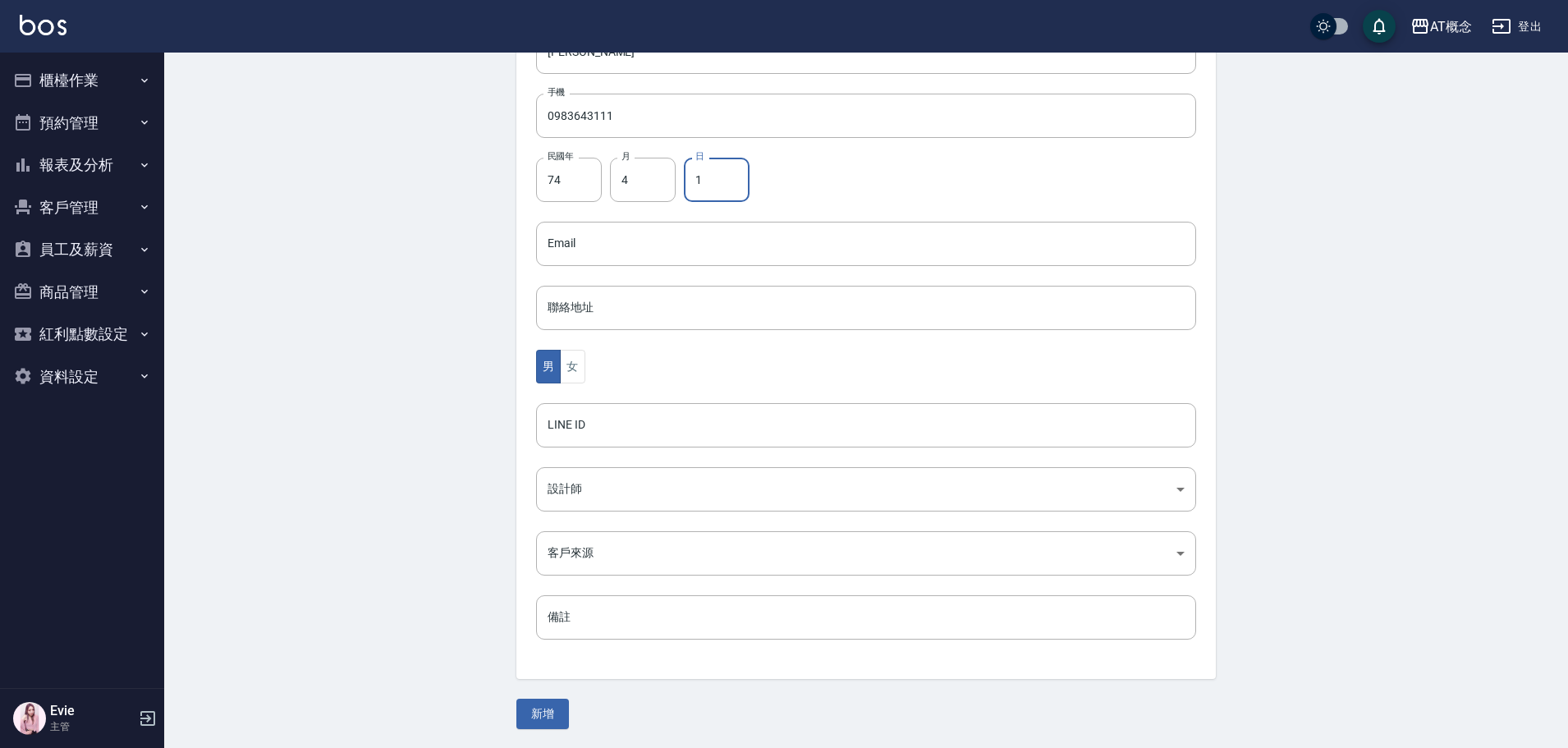
scroll to position [321, 0]
type input "1"
click at [565, 378] on button "女" at bounding box center [572, 365] width 25 height 33
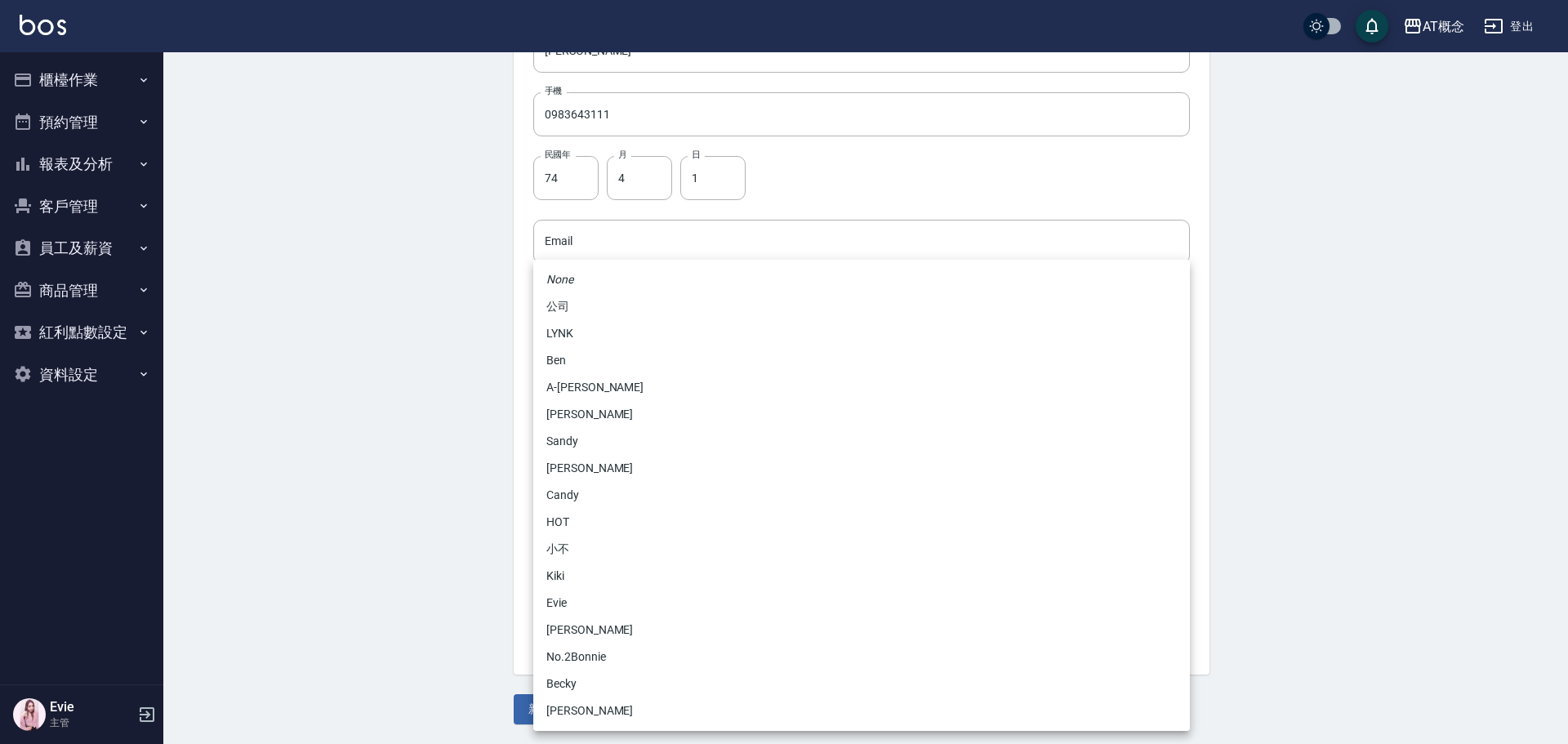
click at [576, 484] on body "AT概念 登出 櫃檯作業 打帳單 帳單列表 現金收支登錄 高階收支登錄 材料自購登錄 每日結帳 排班表 現場電腦打卡 預約管理 預約管理 單日預約紀錄 單週預…" at bounding box center [784, 212] width 1568 height 1062
click at [563, 622] on li "[PERSON_NAME]" at bounding box center [861, 630] width 657 height 27
type input "6d66dedd-d7e3-492f-8c05-f4e40e3a1c36"
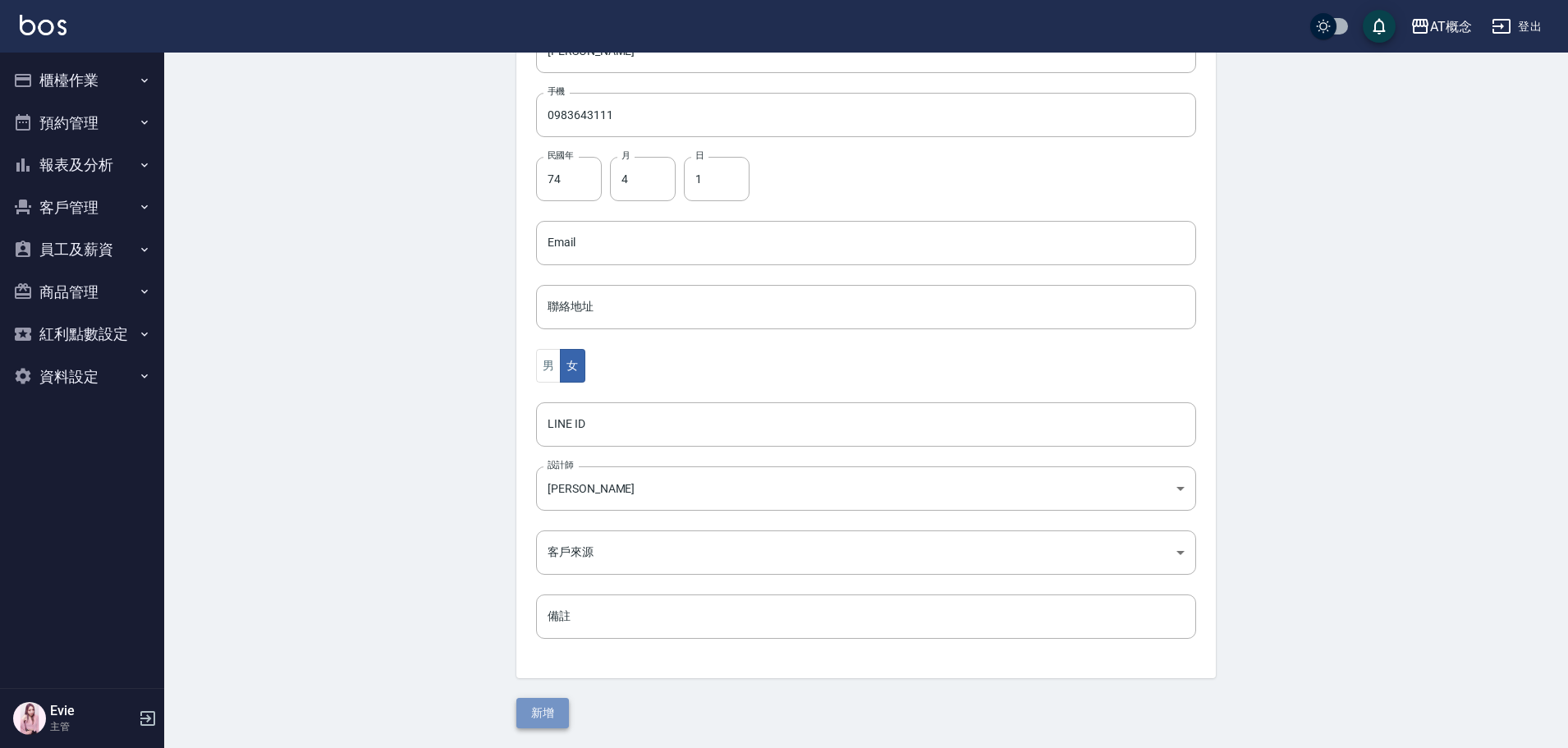
click at [557, 703] on button "新增" at bounding box center [542, 712] width 52 height 30
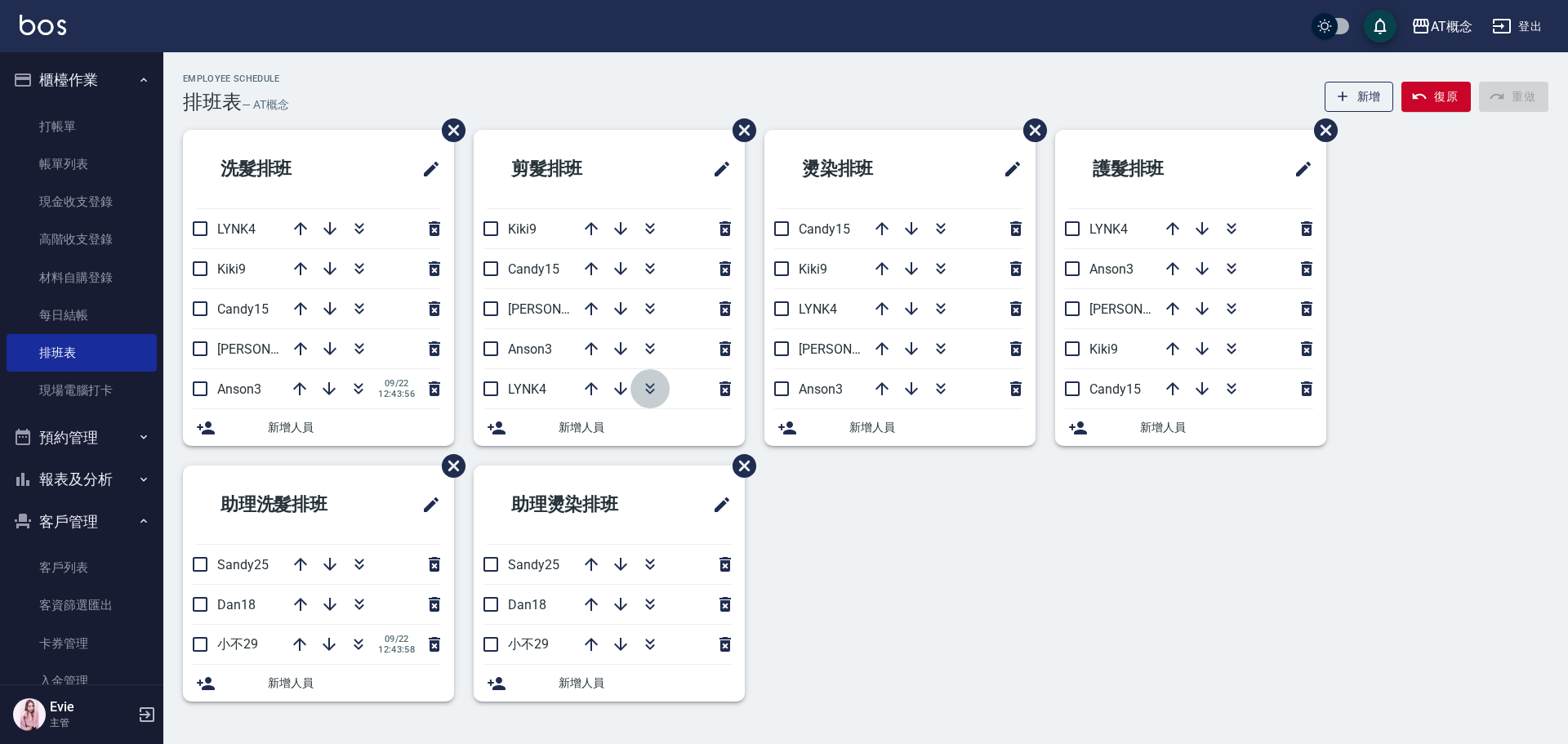
click at [652, 387] on icon "button" at bounding box center [650, 386] width 9 height 6
